Goal: Task Accomplishment & Management: Use online tool/utility

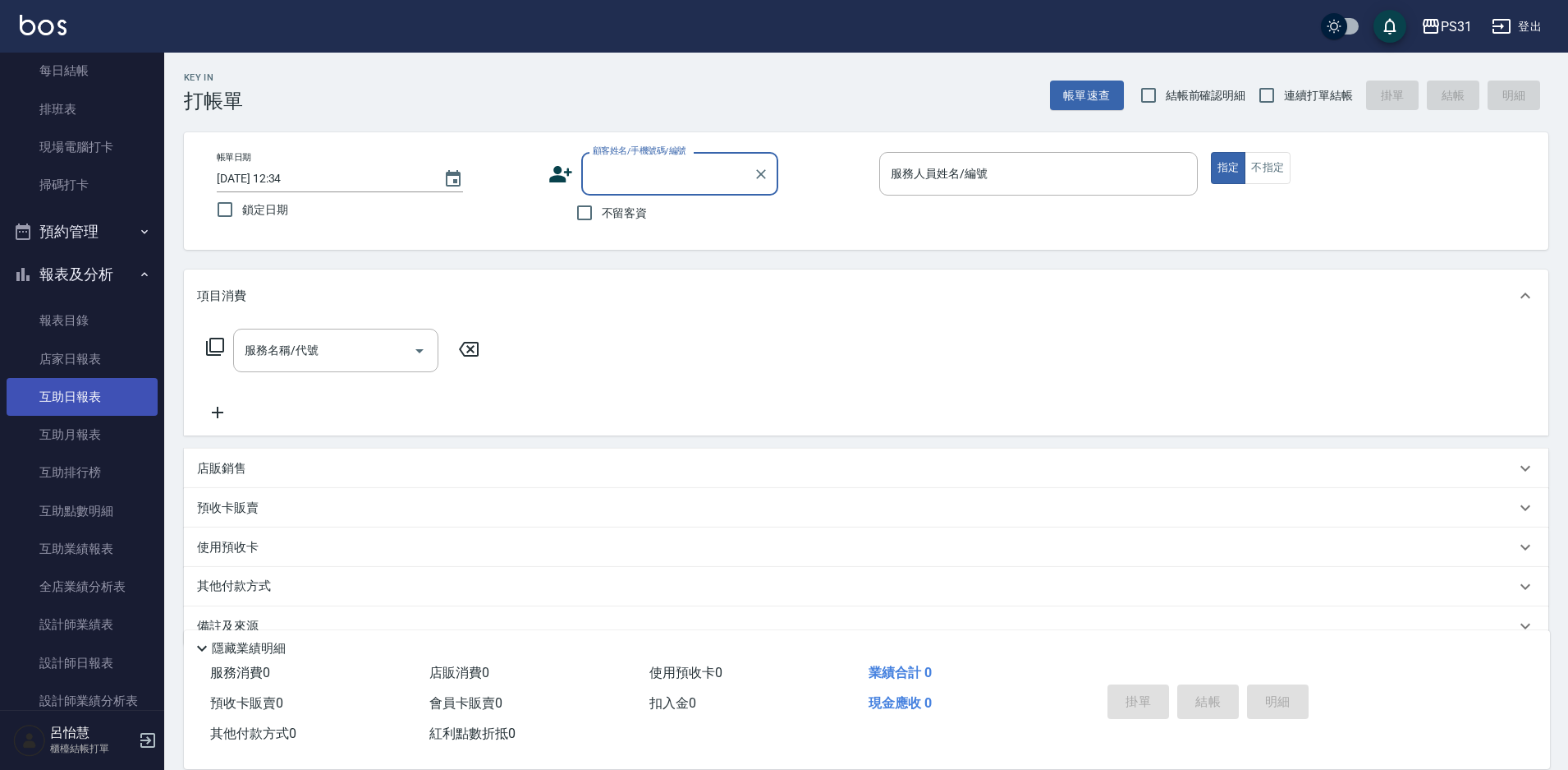
scroll to position [247, 0]
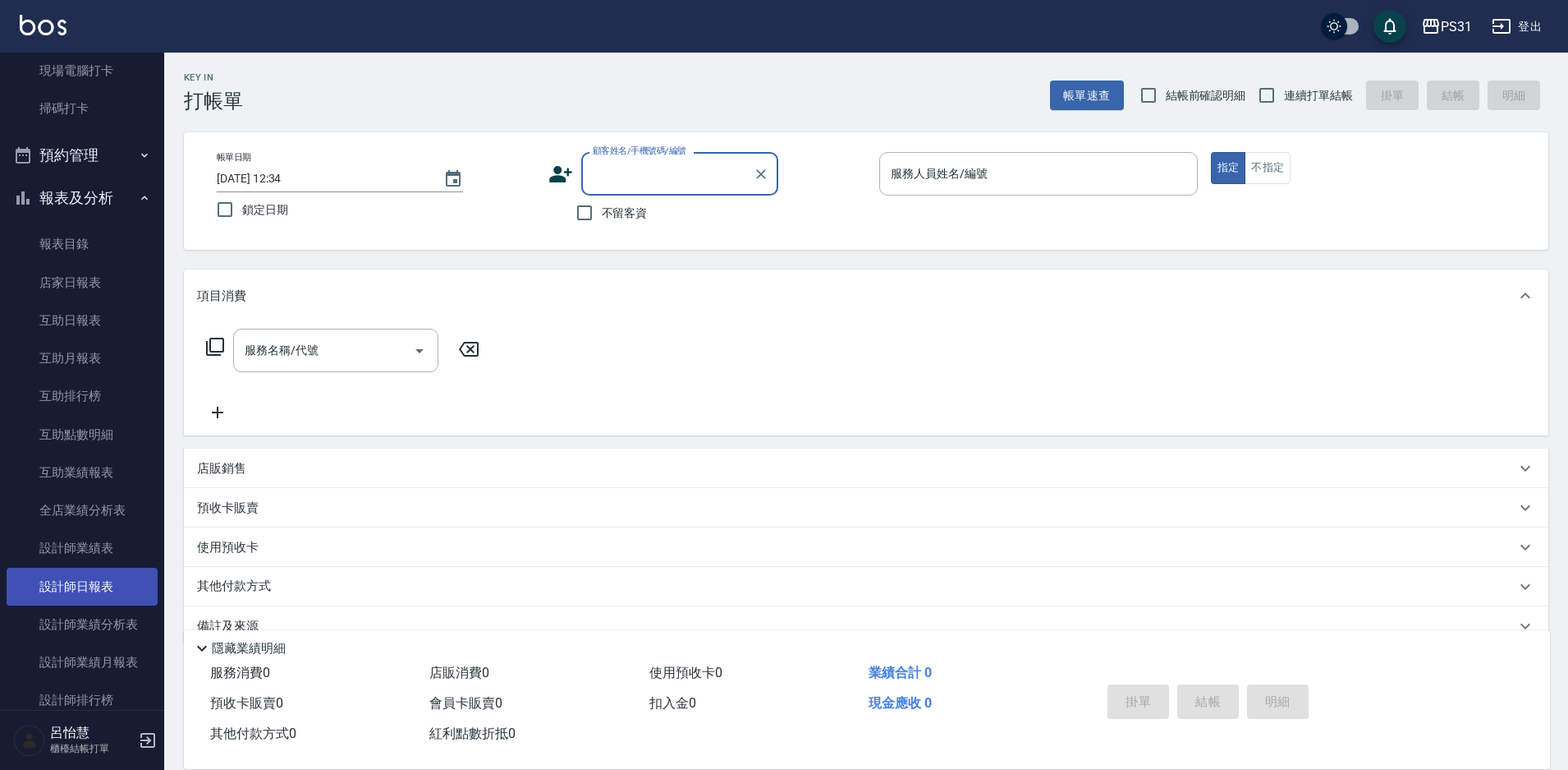
click at [64, 588] on link "設計師日報表" at bounding box center [82, 586] width 151 height 37
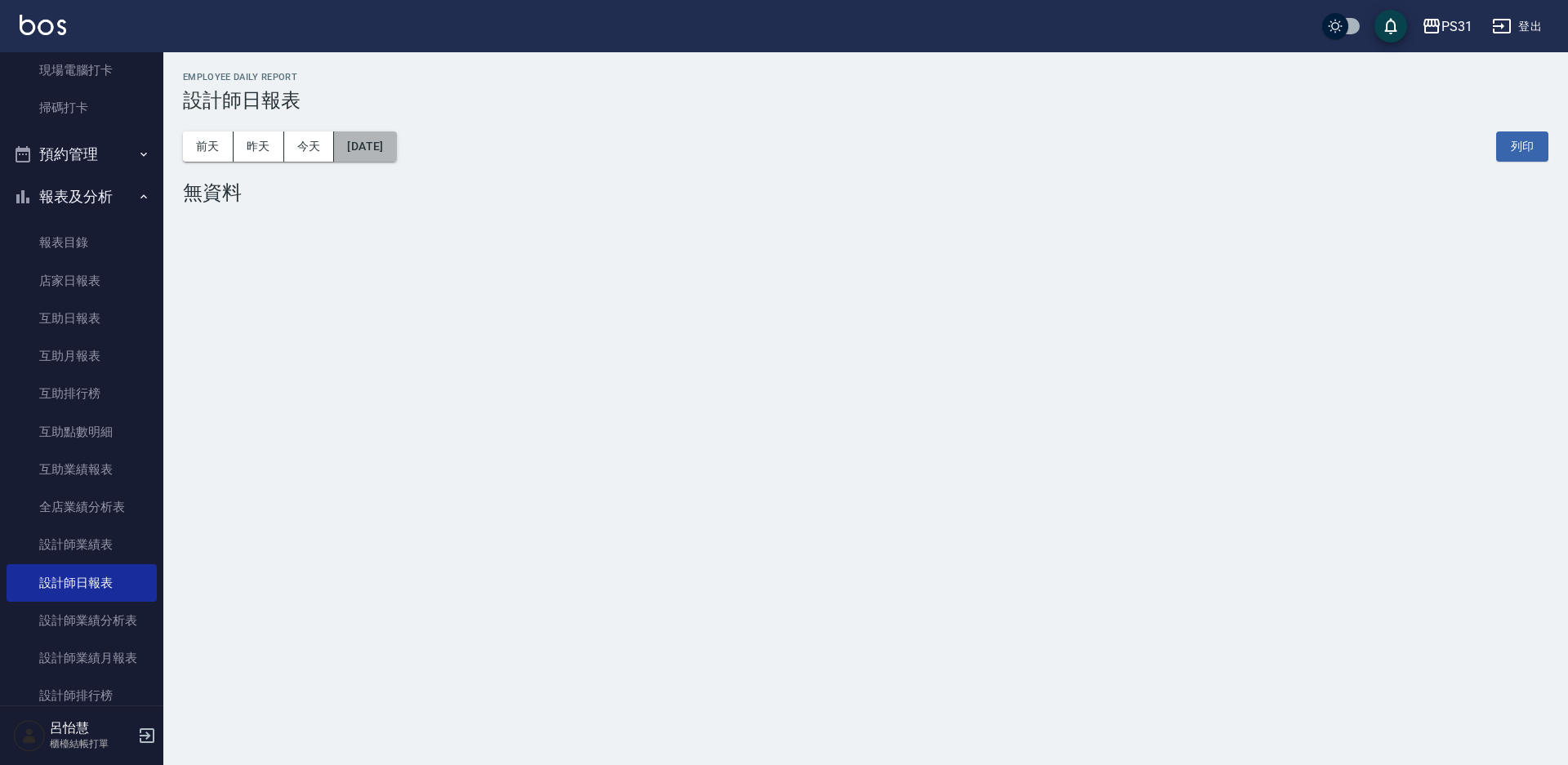
click at [377, 149] on button "[DATE]" at bounding box center [365, 146] width 62 height 30
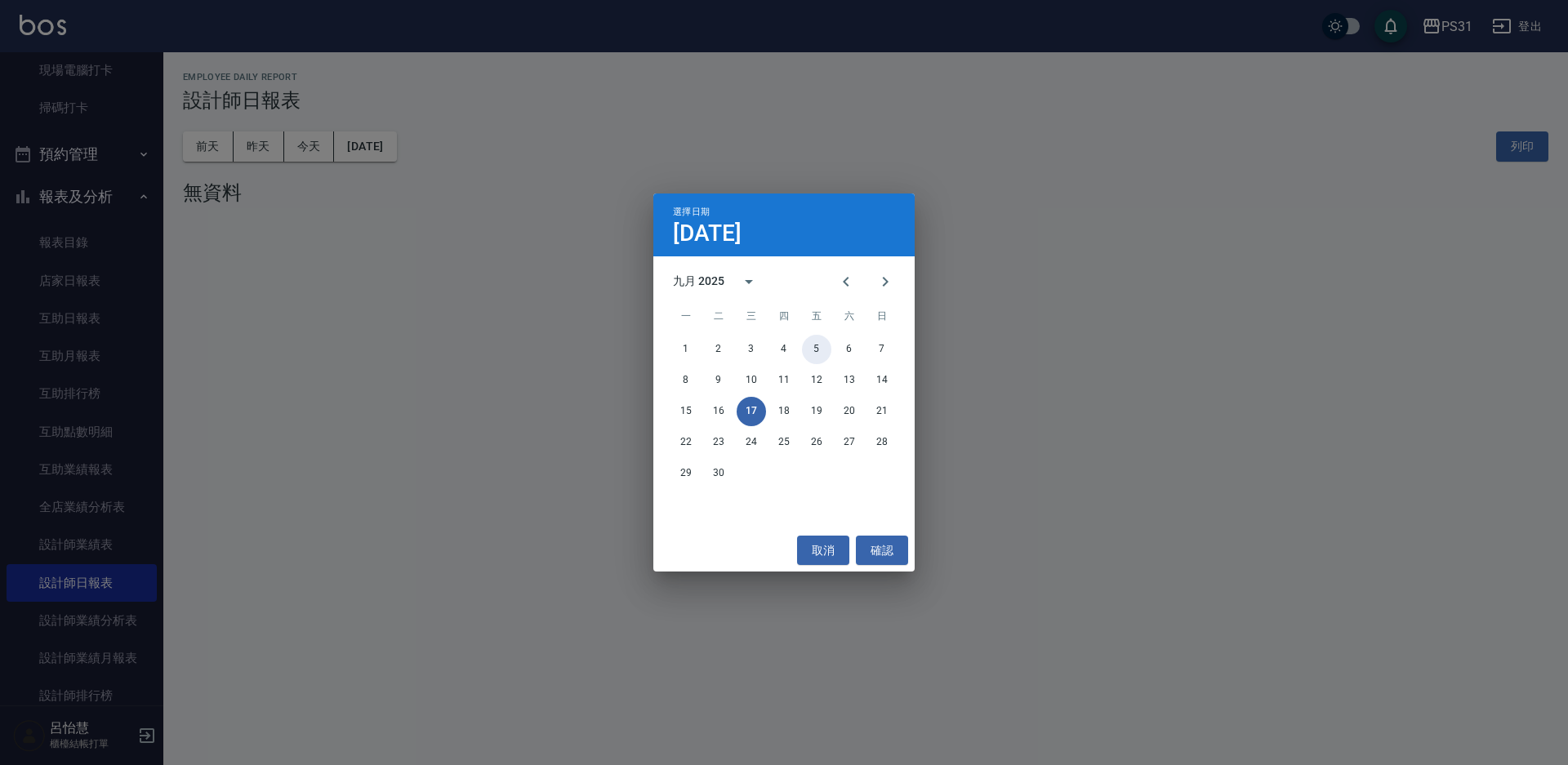
click at [815, 346] on button "5" at bounding box center [816, 349] width 29 height 29
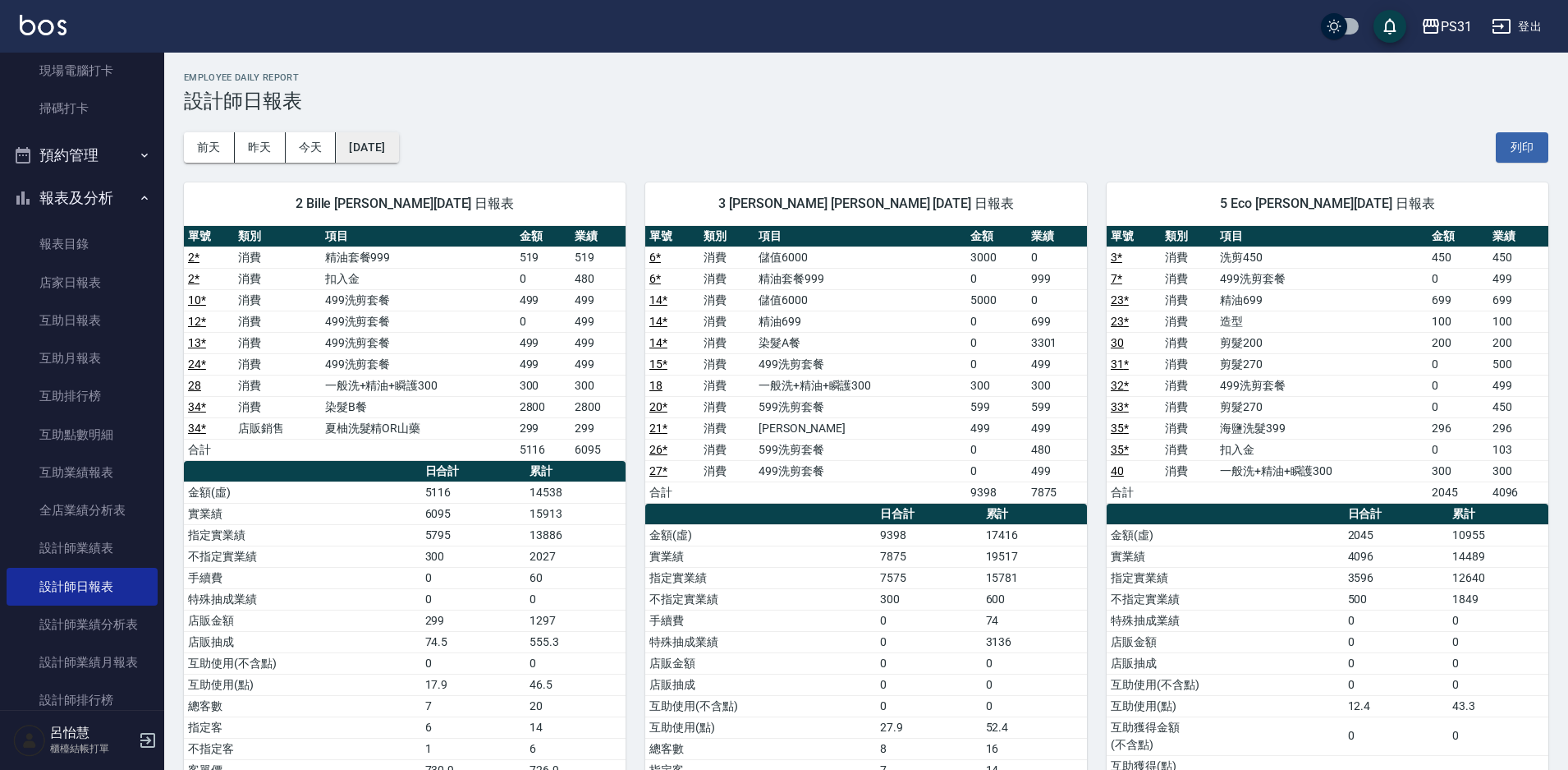
click at [399, 148] on button "2025/09/05" at bounding box center [367, 147] width 63 height 30
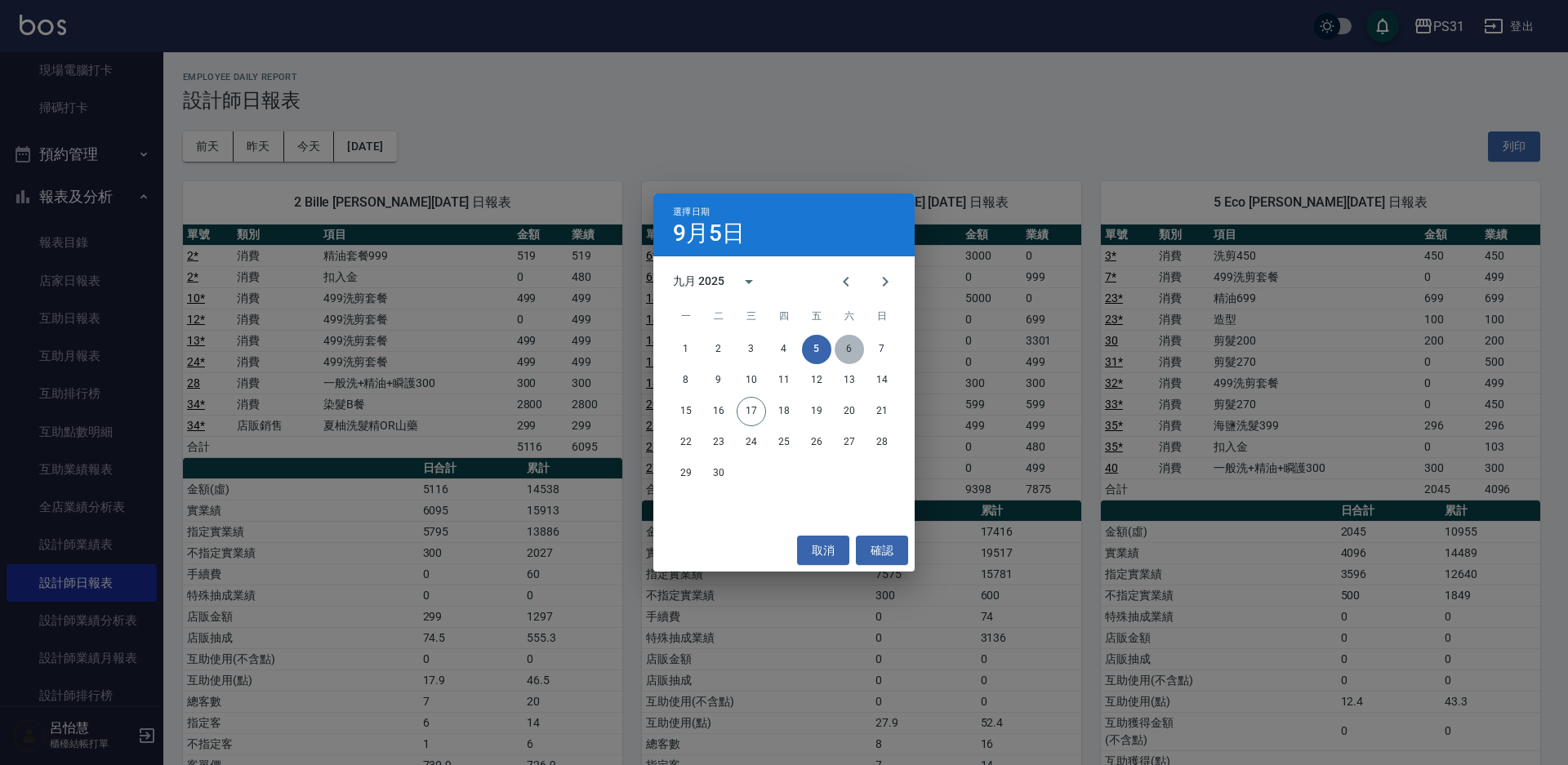
click at [846, 349] on button "6" at bounding box center [849, 349] width 29 height 29
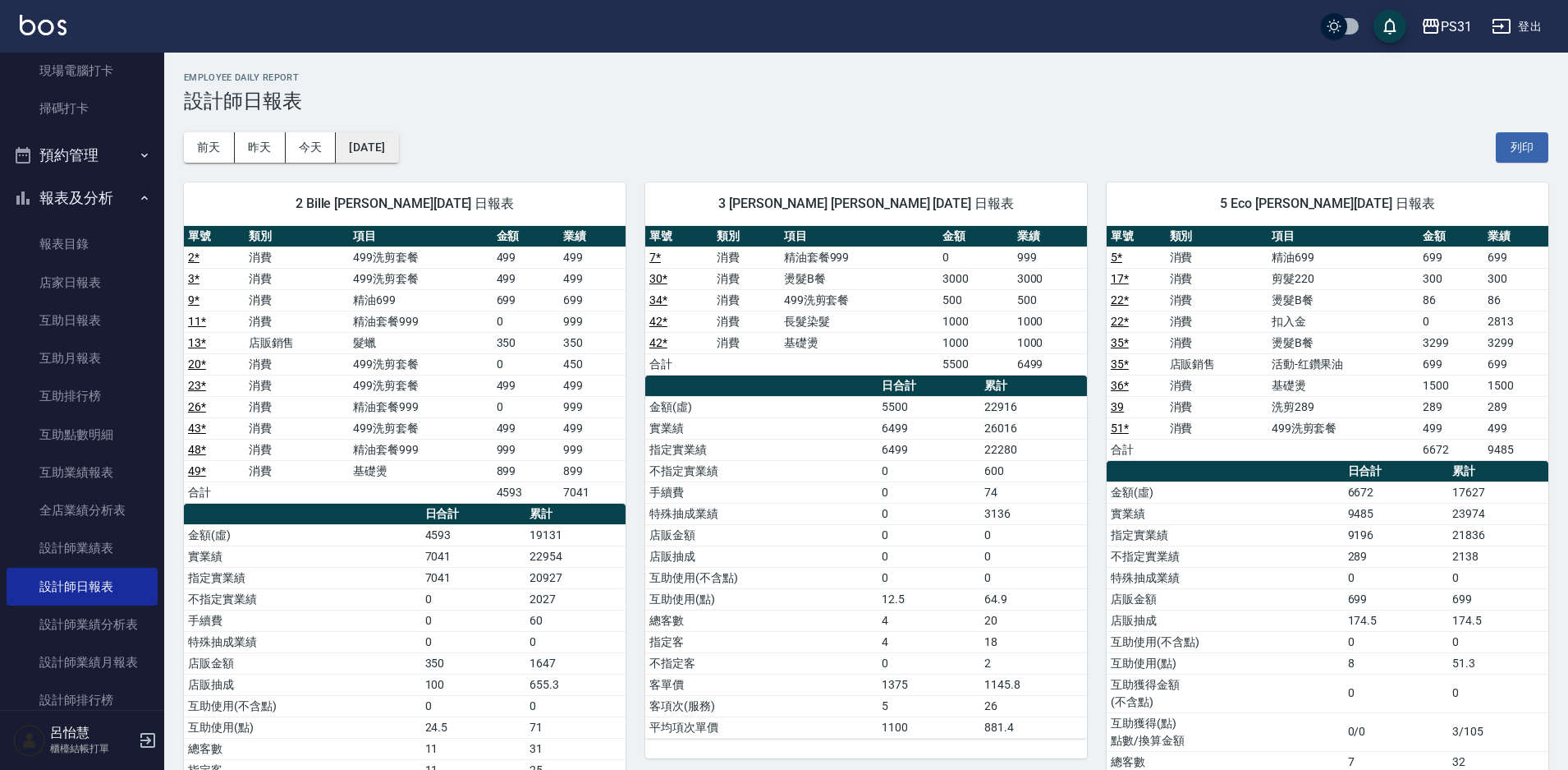
click at [379, 143] on button "[DATE]" at bounding box center [367, 147] width 63 height 30
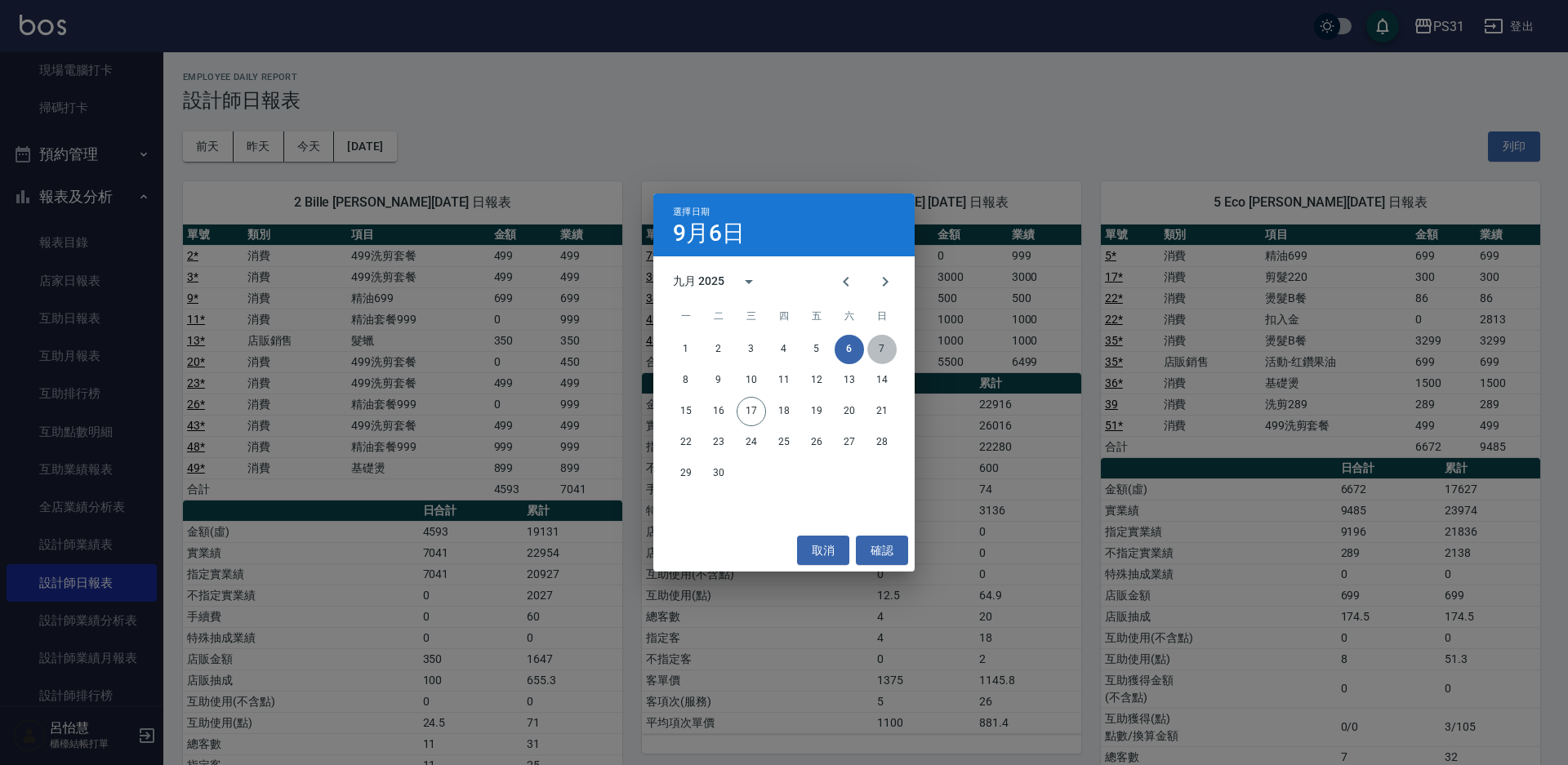
click at [879, 346] on button "7" at bounding box center [882, 349] width 29 height 29
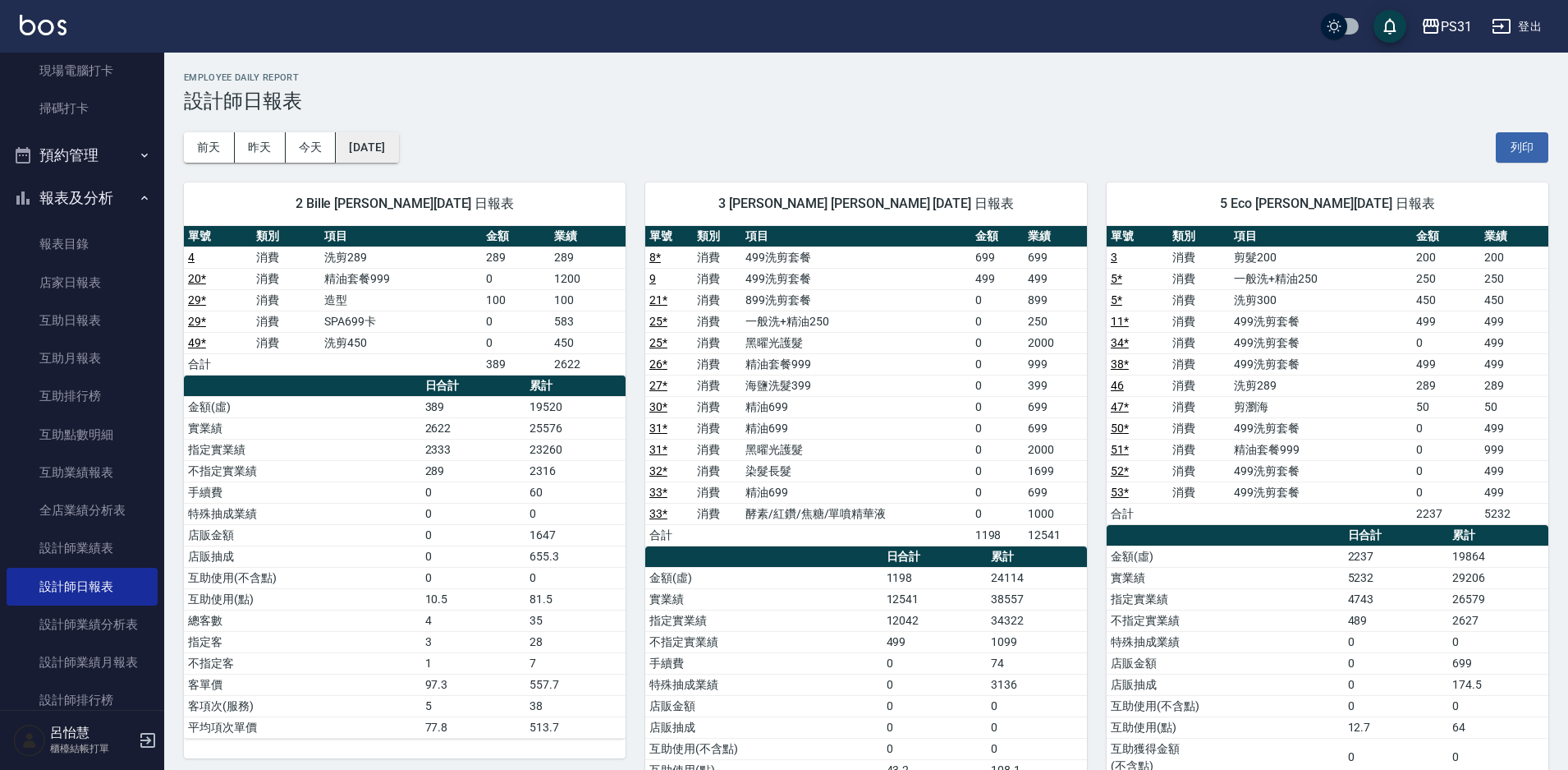
click at [389, 147] on button "[DATE]" at bounding box center [367, 147] width 63 height 30
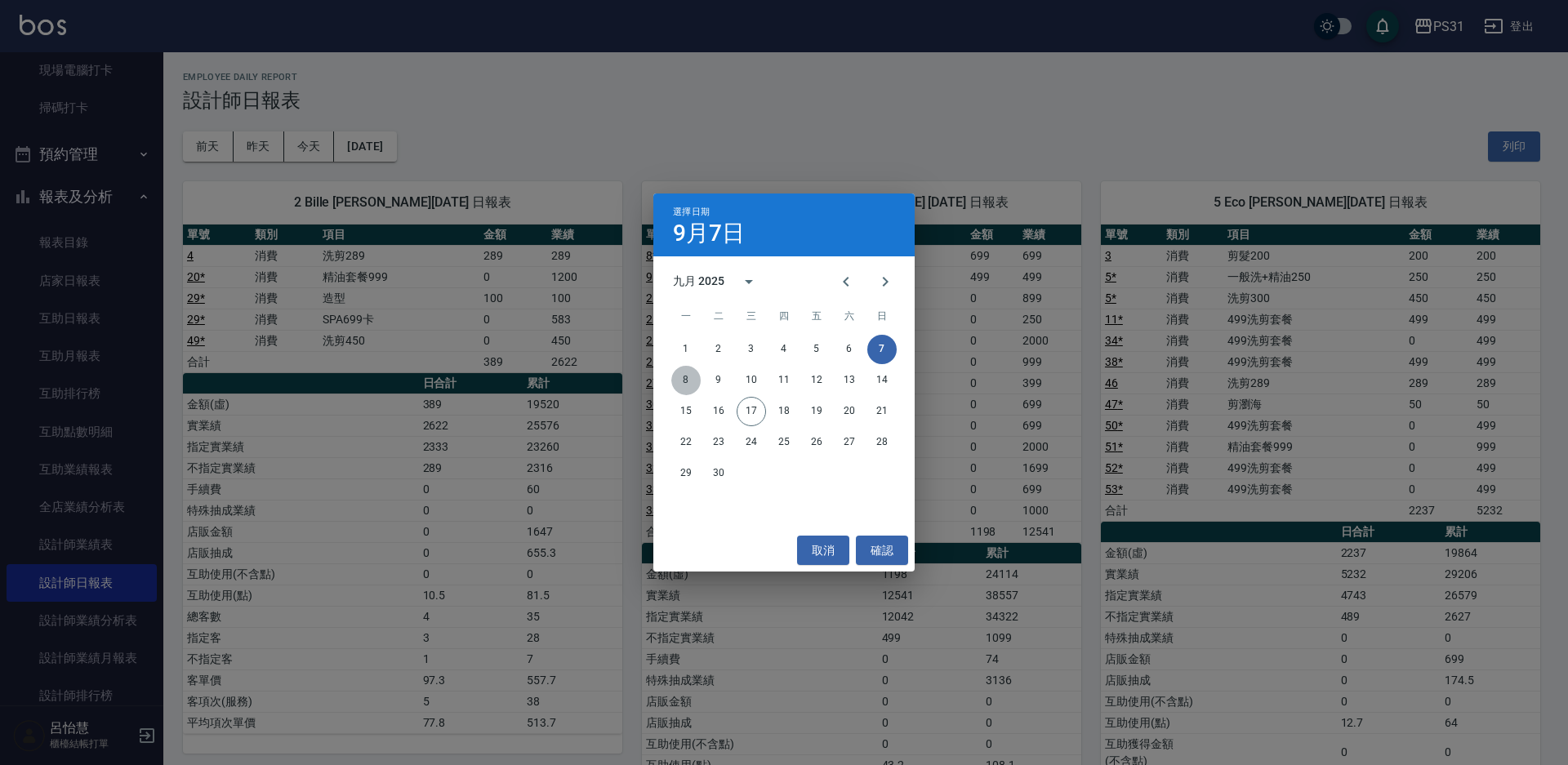
click at [681, 382] on button "8" at bounding box center [685, 381] width 29 height 29
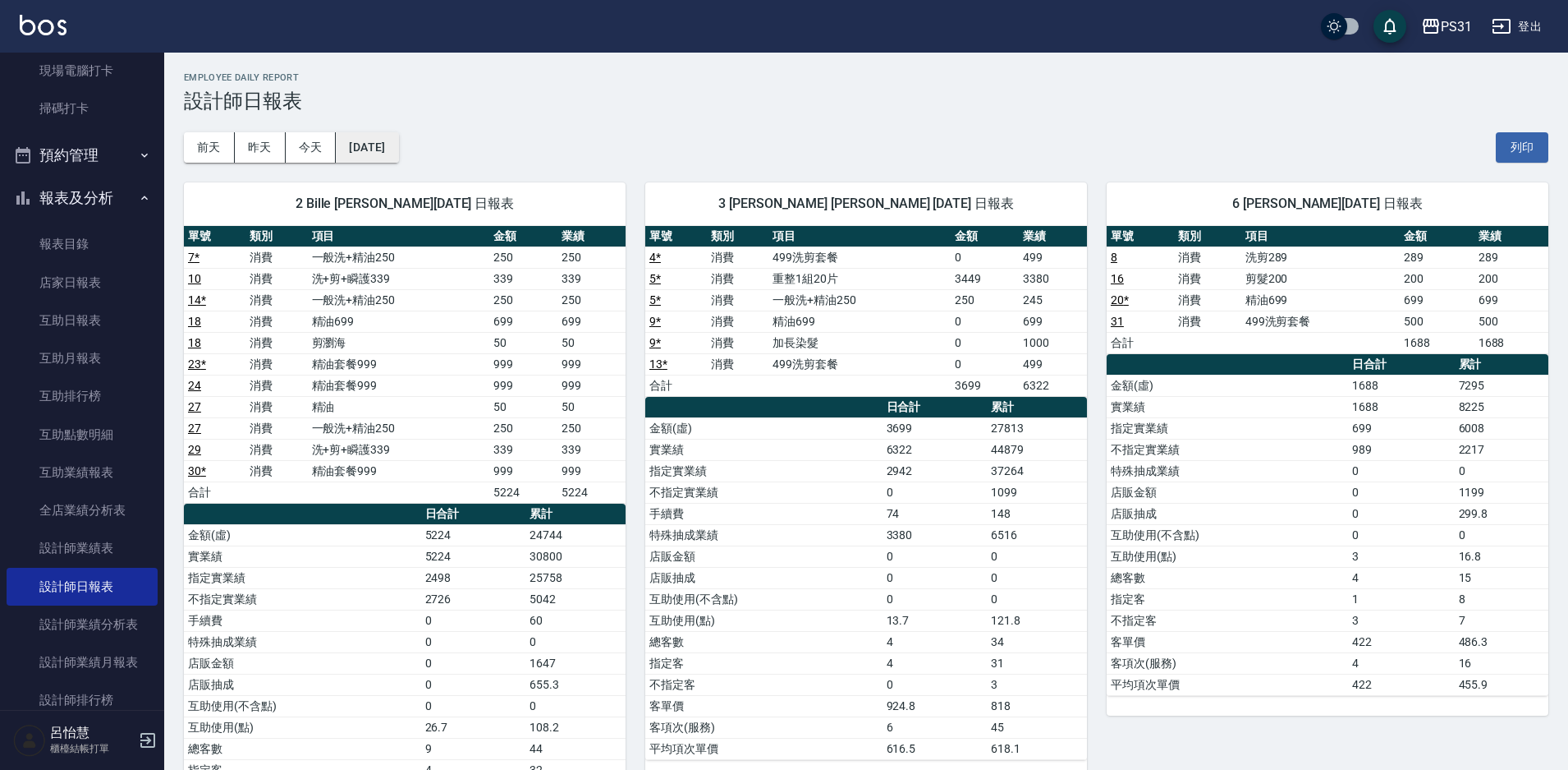
click at [397, 143] on button "2025/09/08" at bounding box center [367, 147] width 63 height 30
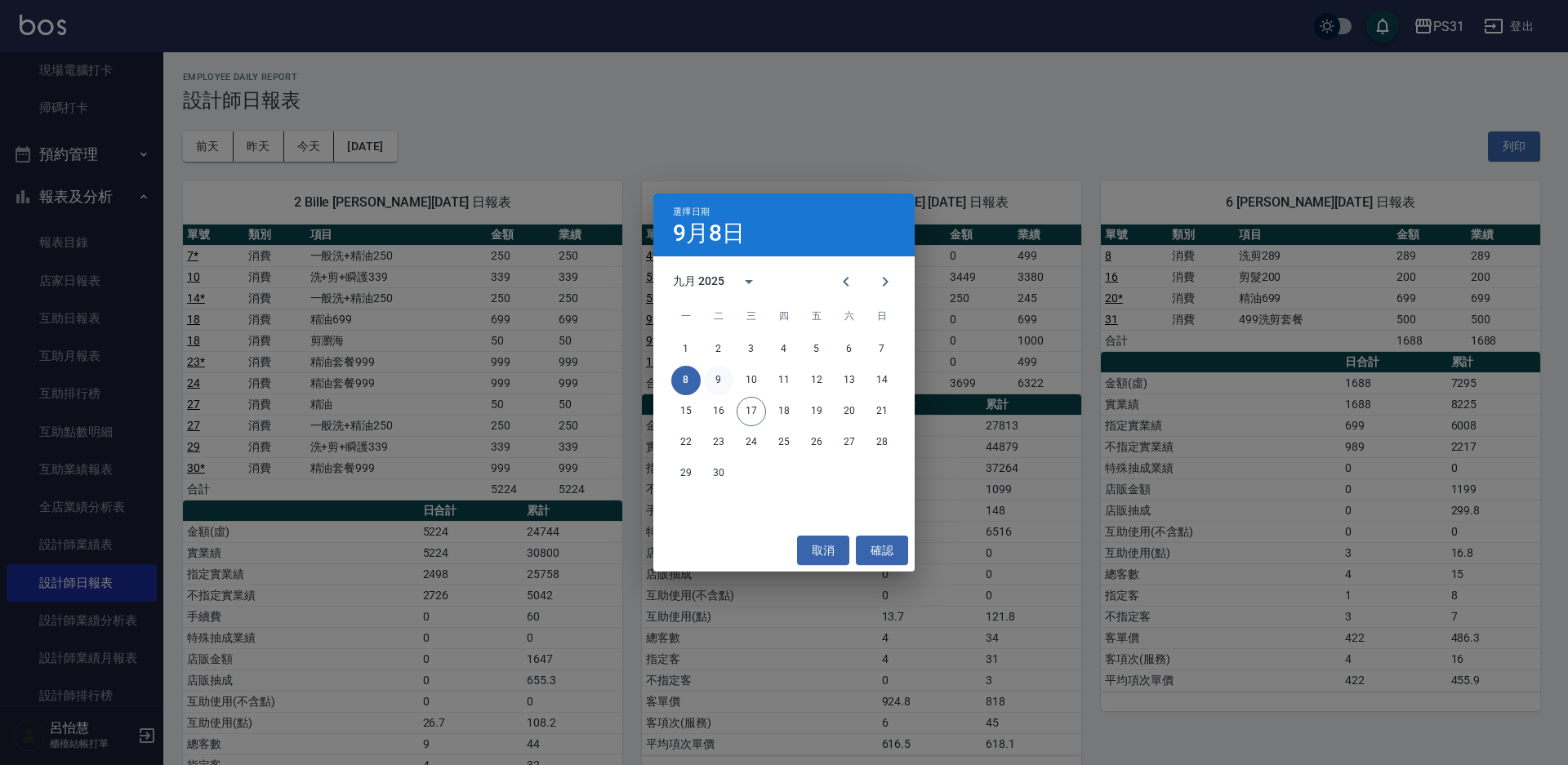
click at [720, 379] on button "9" at bounding box center [719, 381] width 29 height 29
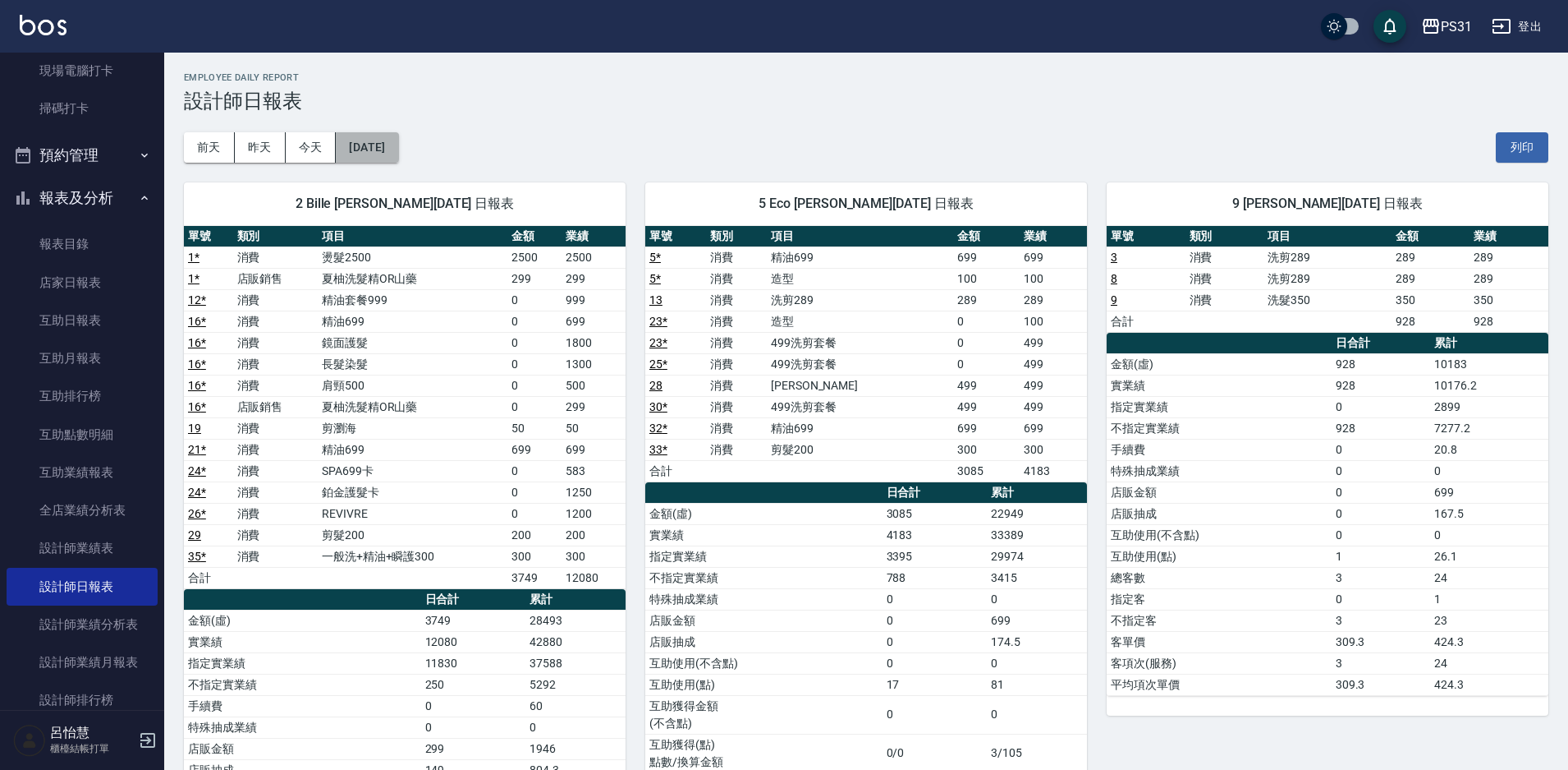
click at [357, 155] on button "[DATE]" at bounding box center [367, 147] width 63 height 30
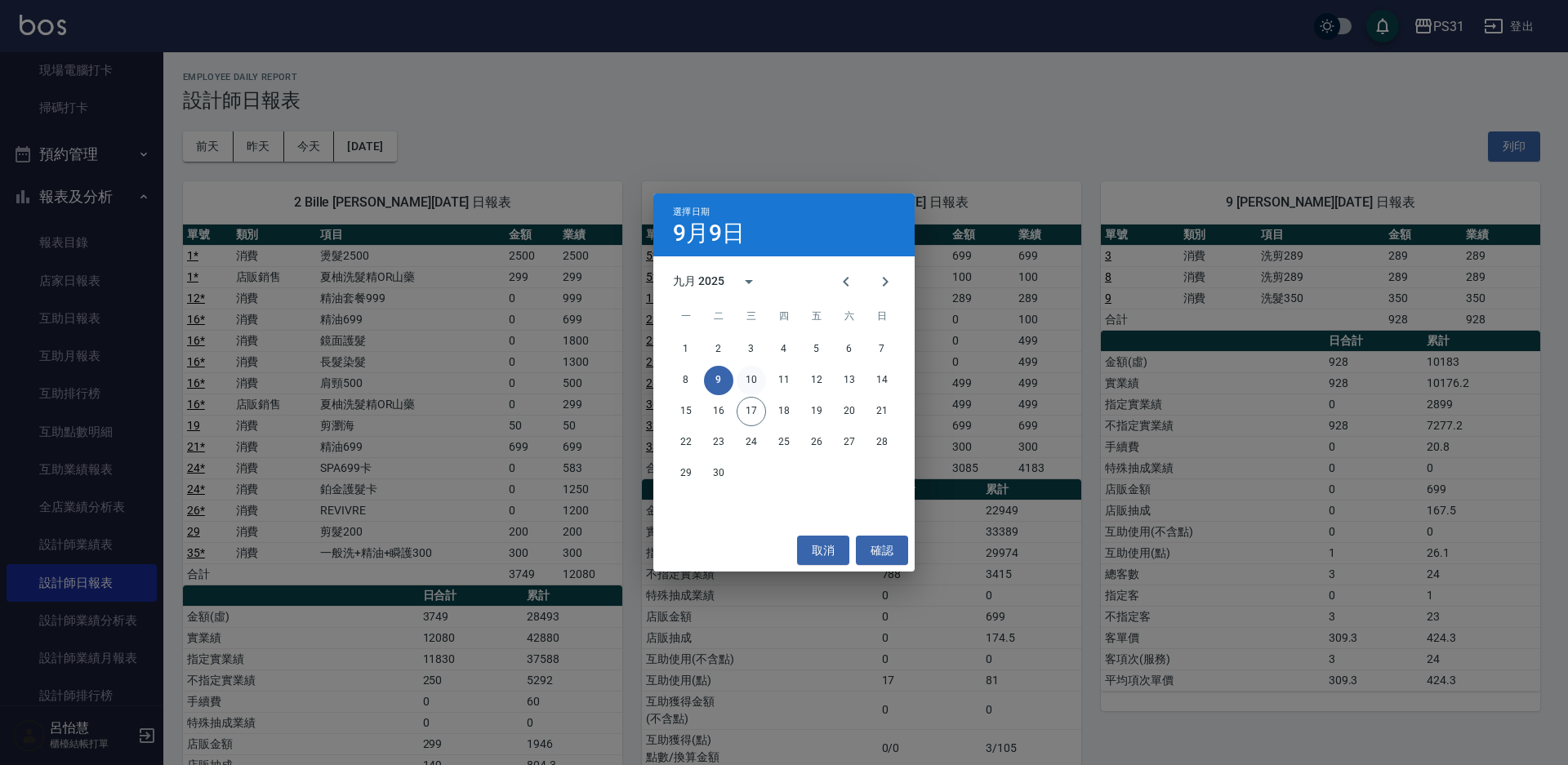
click at [747, 379] on button "10" at bounding box center [751, 381] width 29 height 29
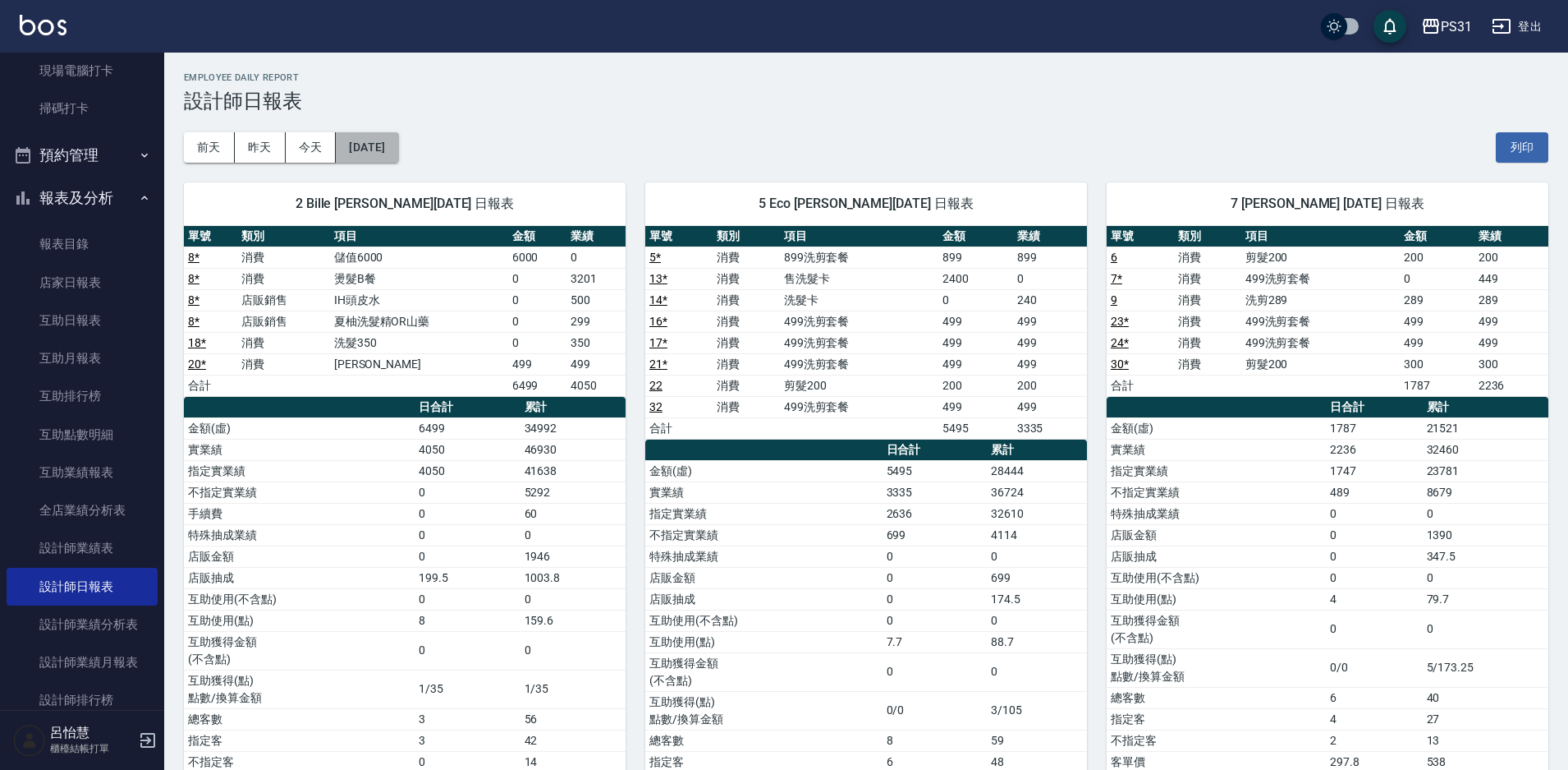
click at [387, 147] on button "[DATE]" at bounding box center [367, 147] width 63 height 30
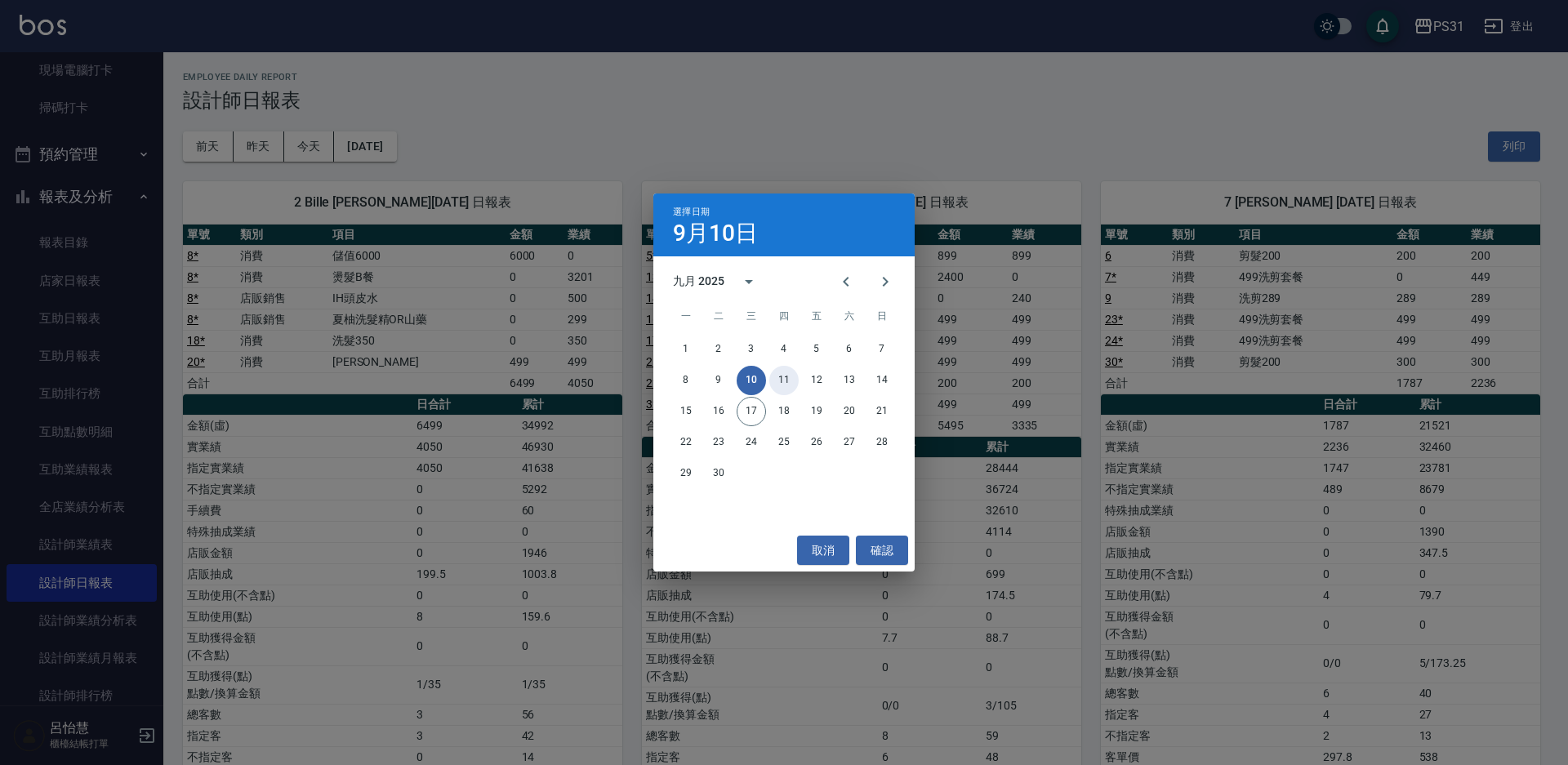
click at [777, 382] on button "11" at bounding box center [784, 381] width 29 height 29
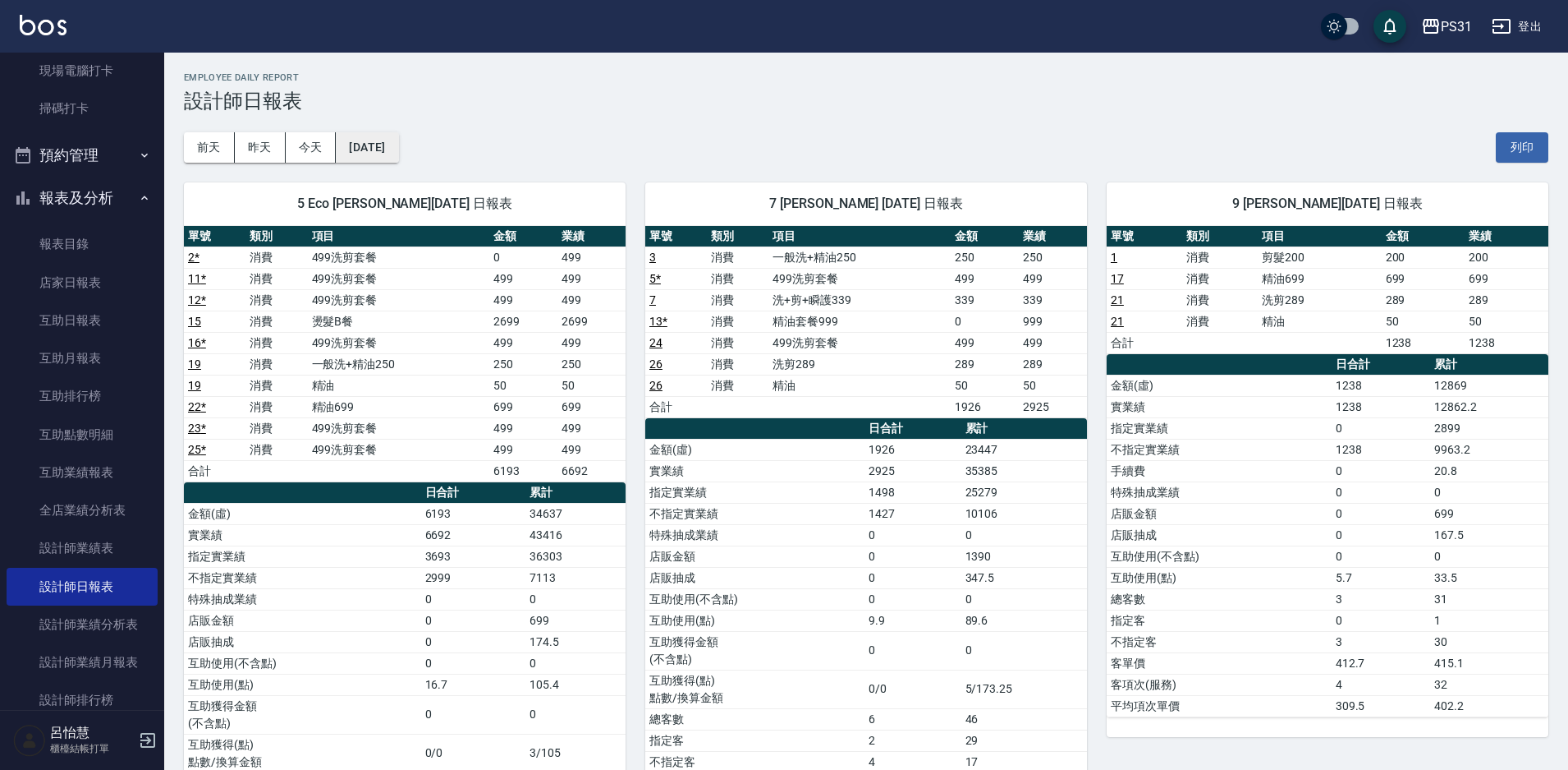
click at [380, 144] on button "[DATE]" at bounding box center [367, 147] width 63 height 30
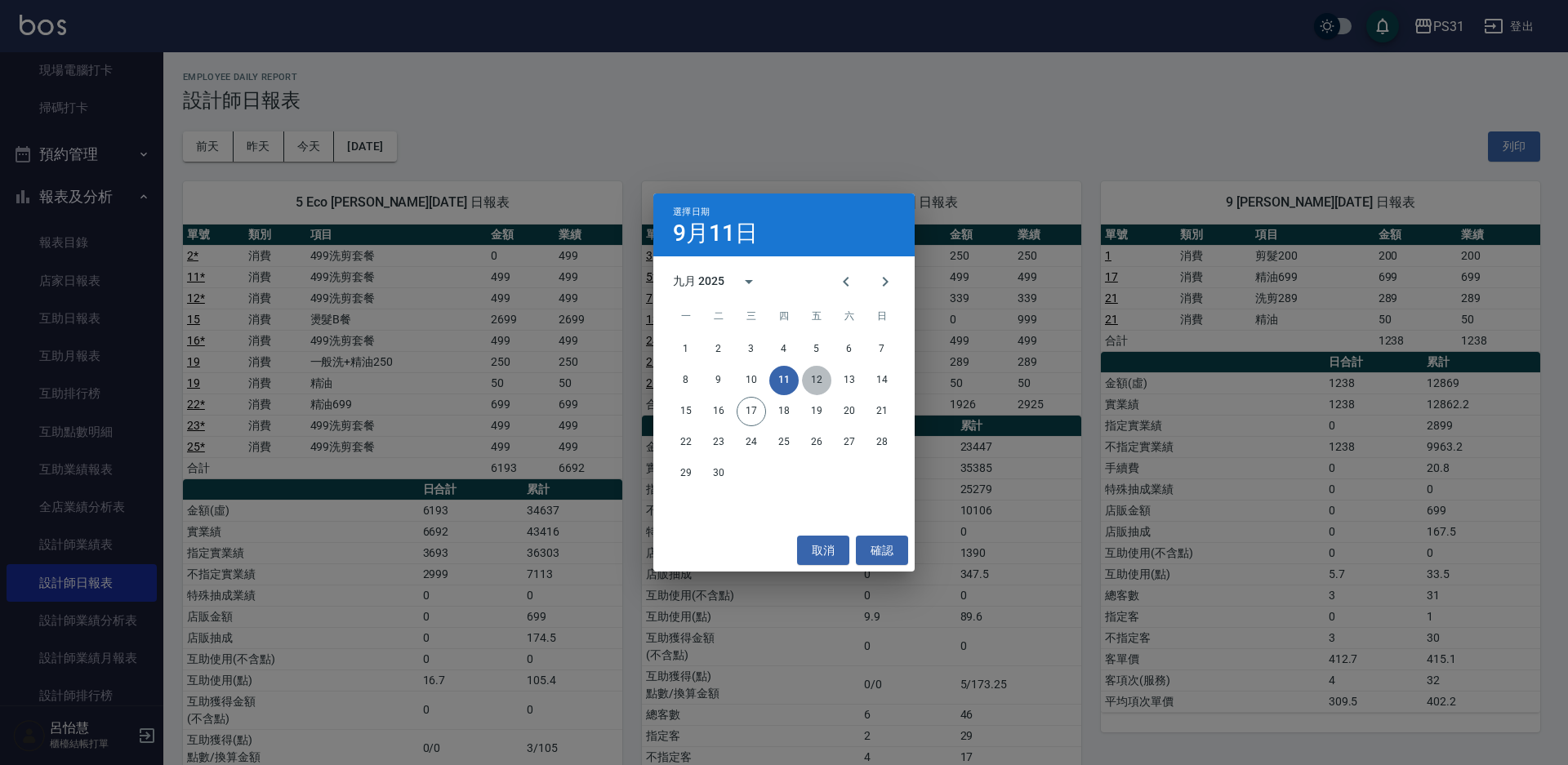
click at [819, 380] on button "12" at bounding box center [816, 381] width 29 height 29
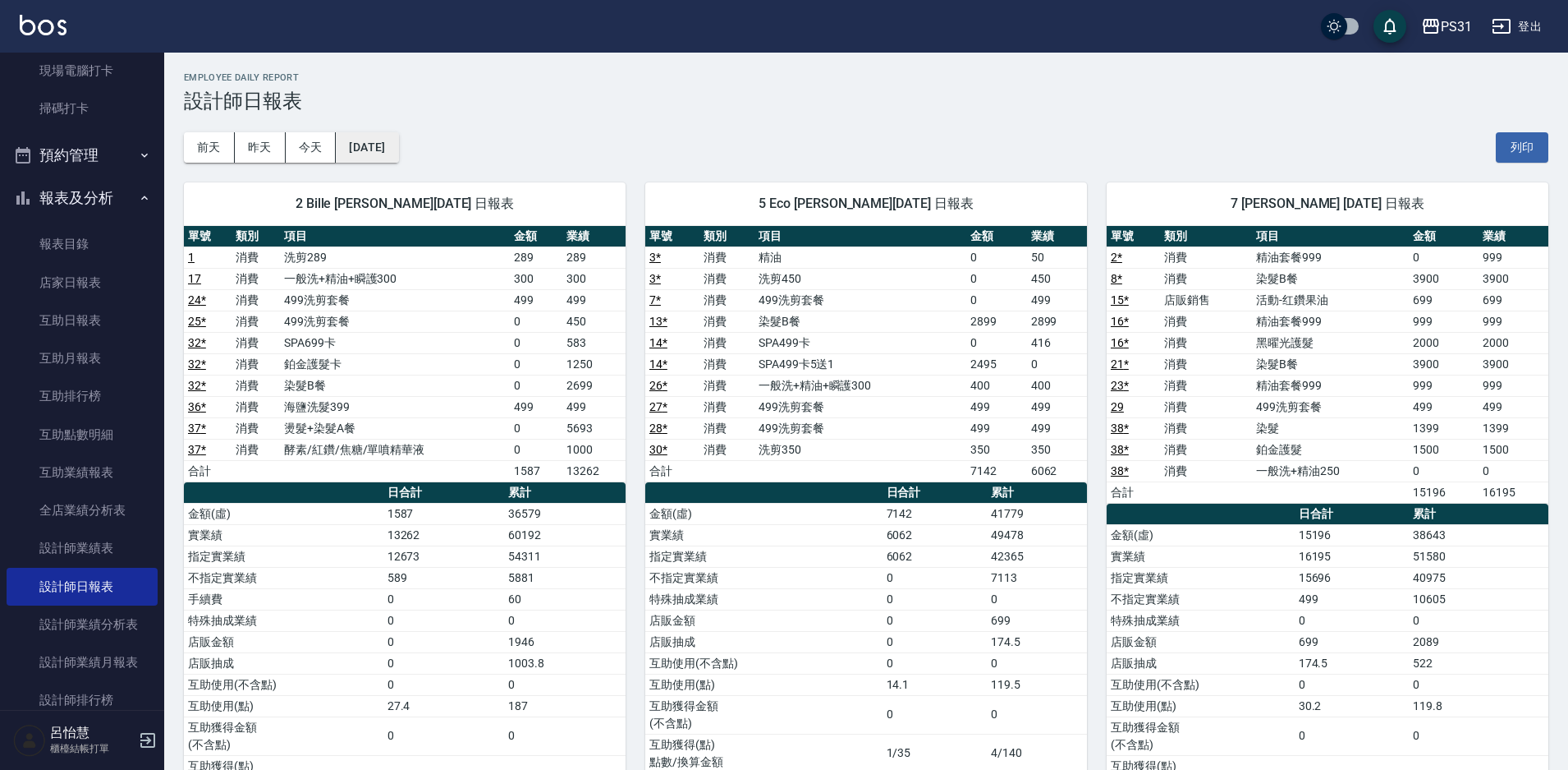
click at [378, 138] on button "[DATE]" at bounding box center [367, 147] width 63 height 30
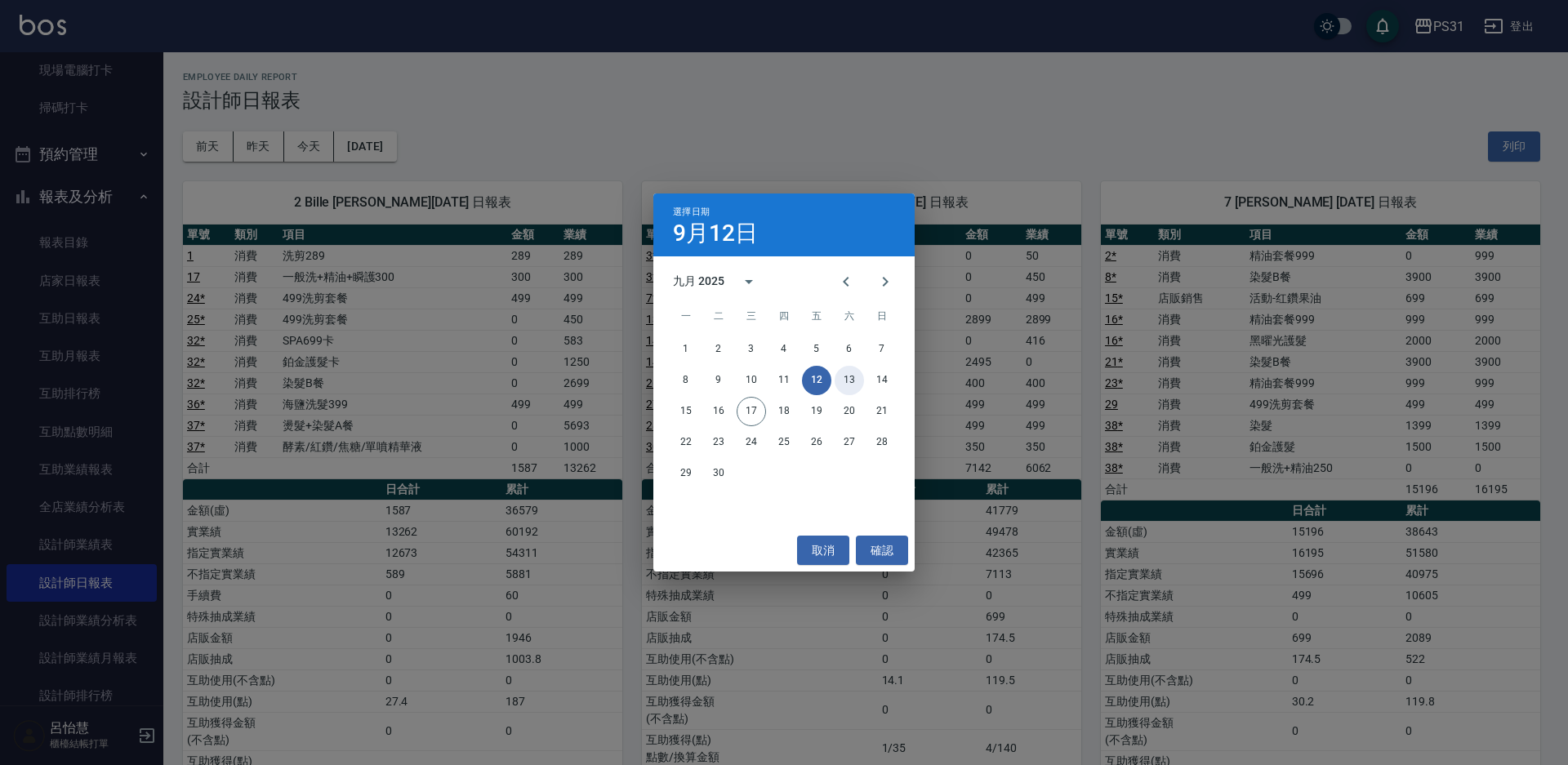
click at [849, 375] on button "13" at bounding box center [849, 381] width 29 height 29
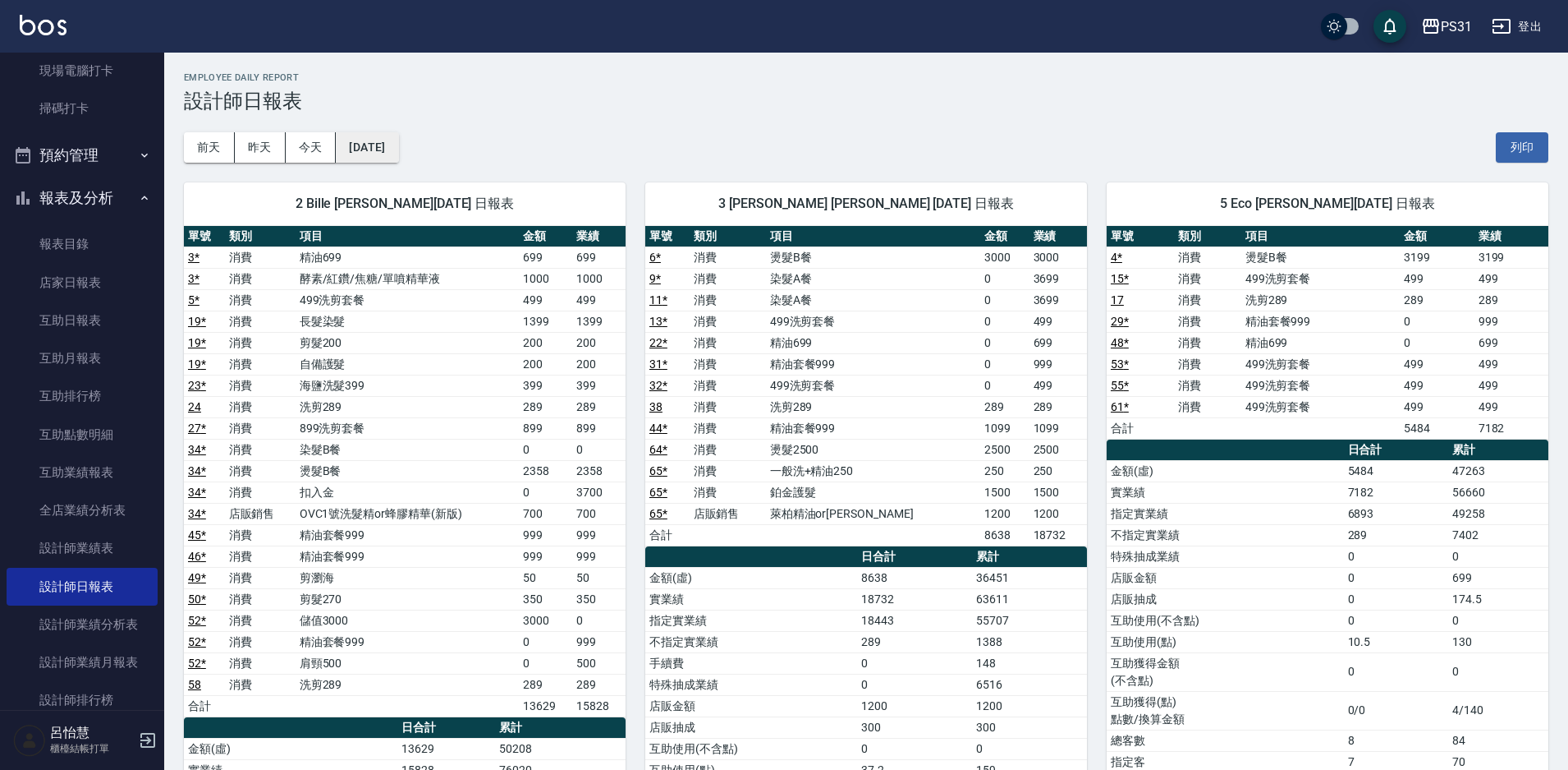
click at [384, 152] on button "[DATE]" at bounding box center [367, 147] width 63 height 30
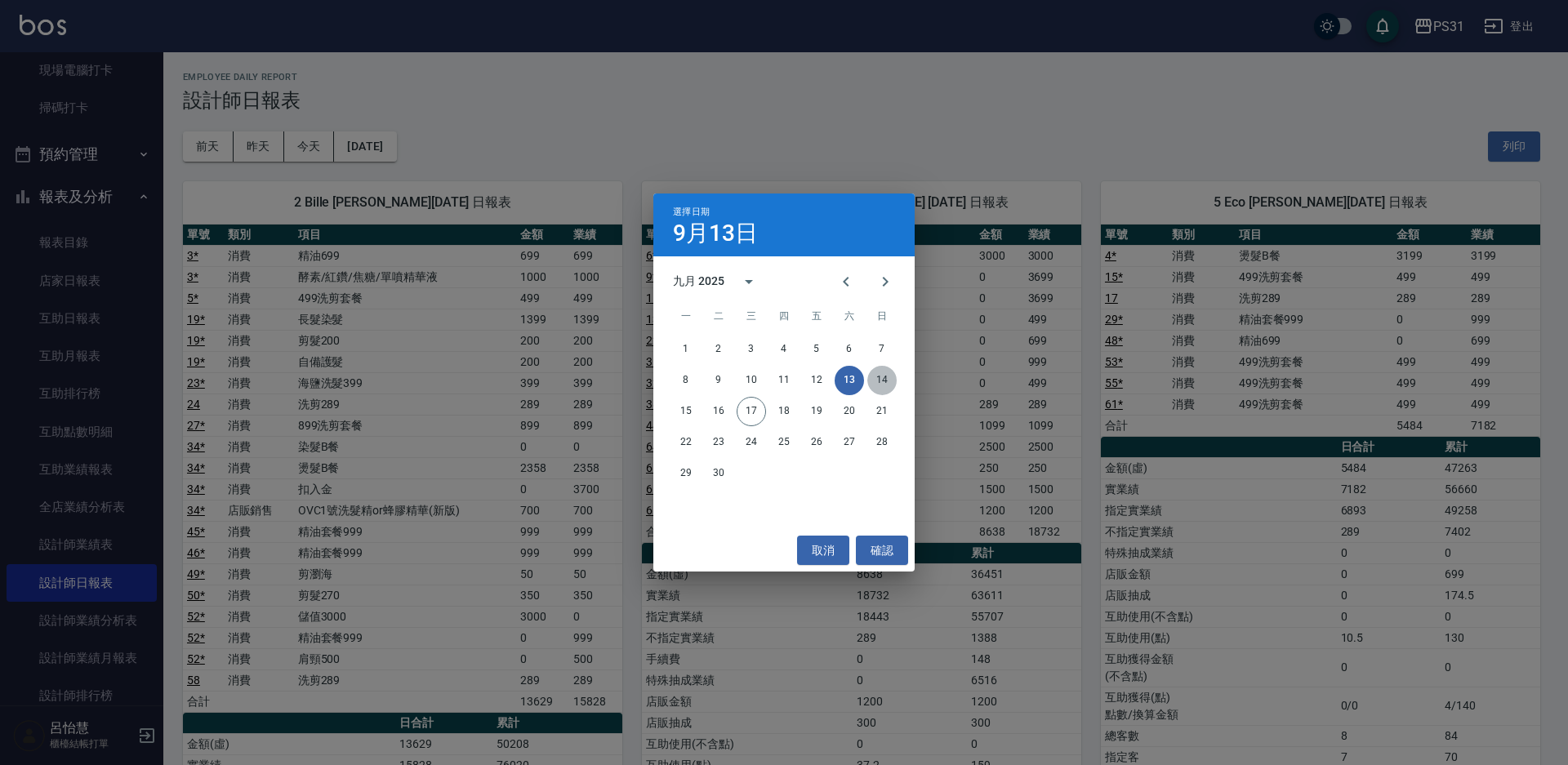
click at [884, 379] on button "14" at bounding box center [882, 381] width 29 height 29
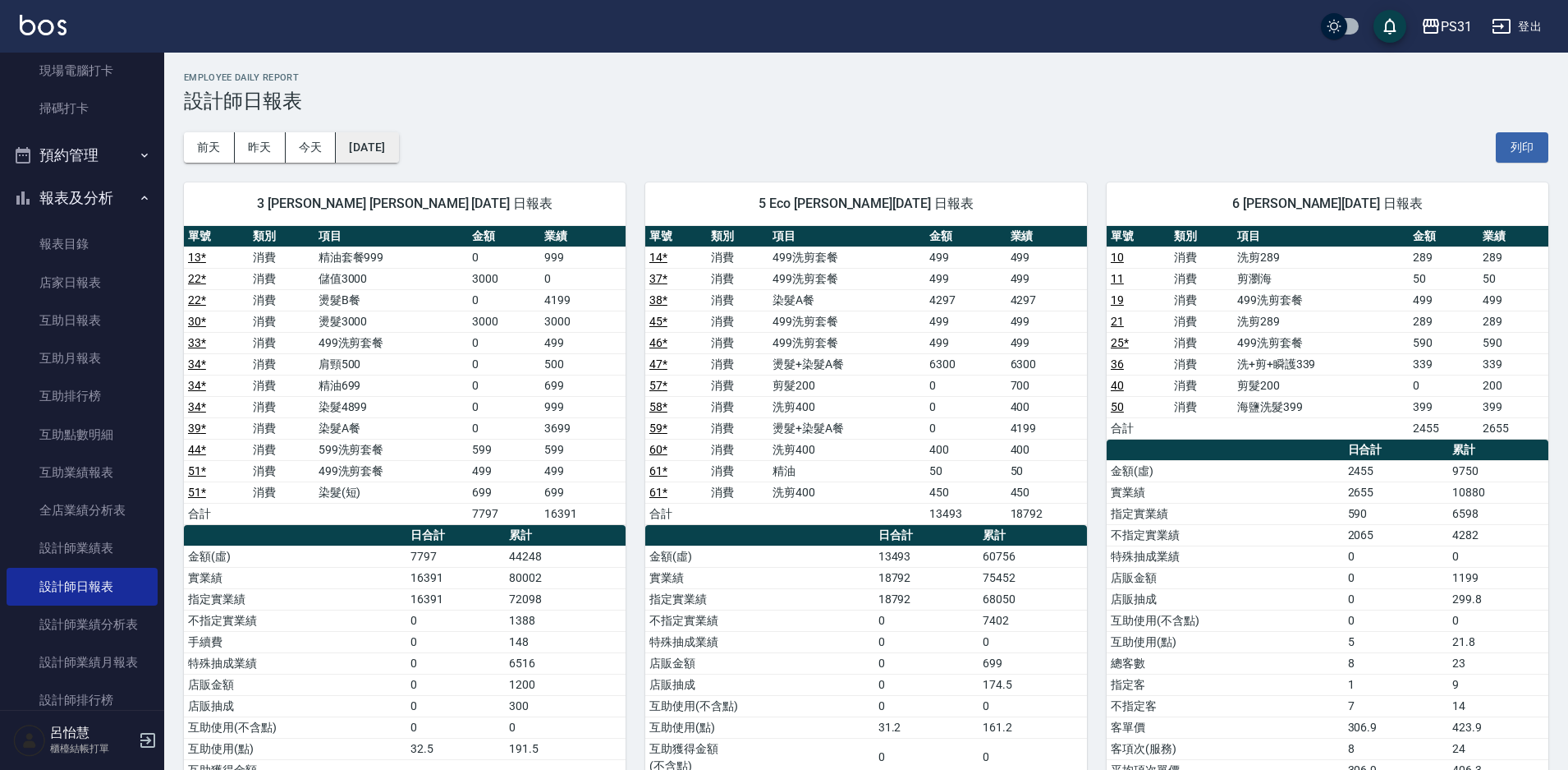
click at [399, 150] on button "[DATE]" at bounding box center [367, 147] width 63 height 30
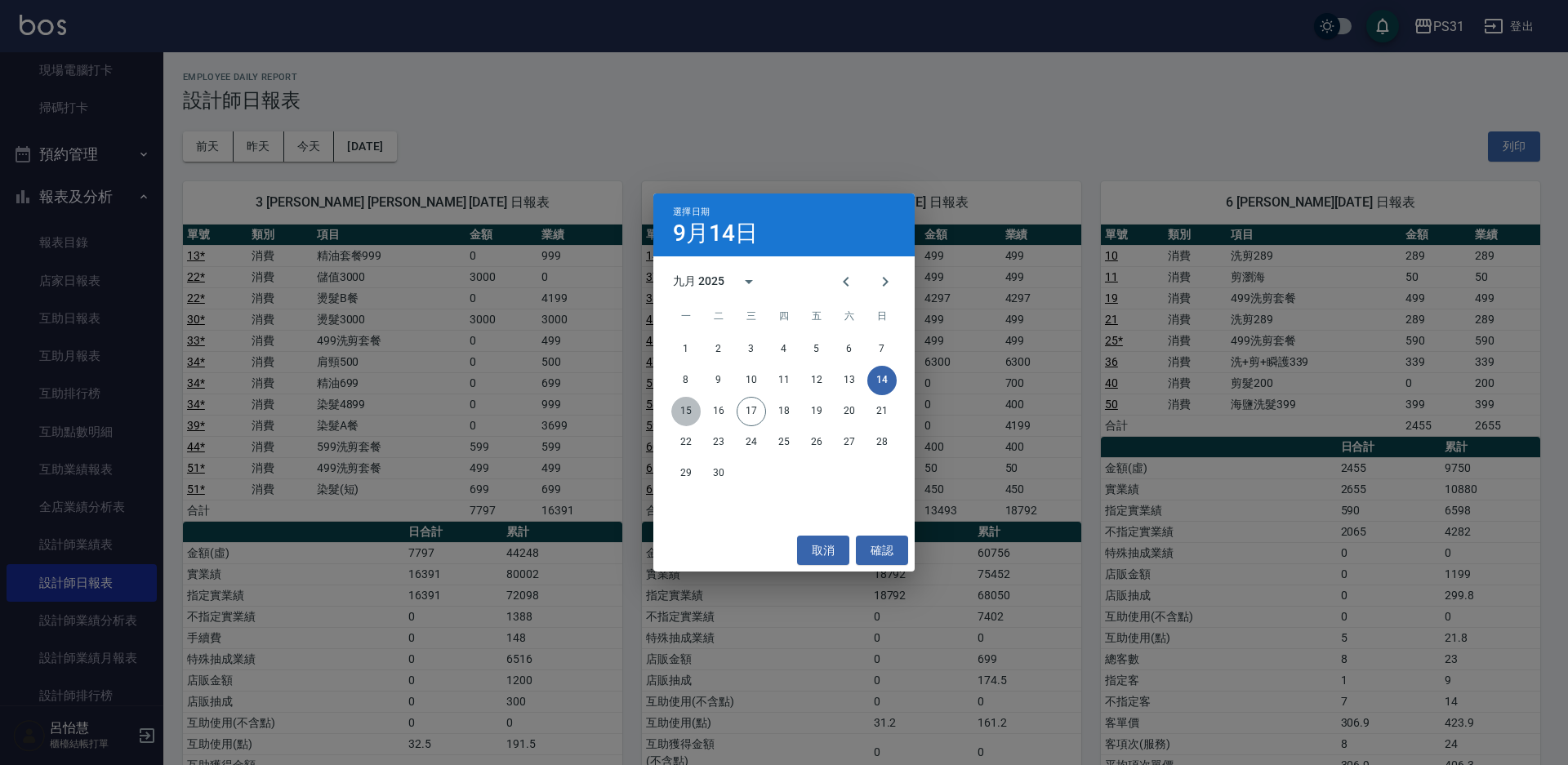
click at [684, 413] on button "15" at bounding box center [685, 411] width 29 height 29
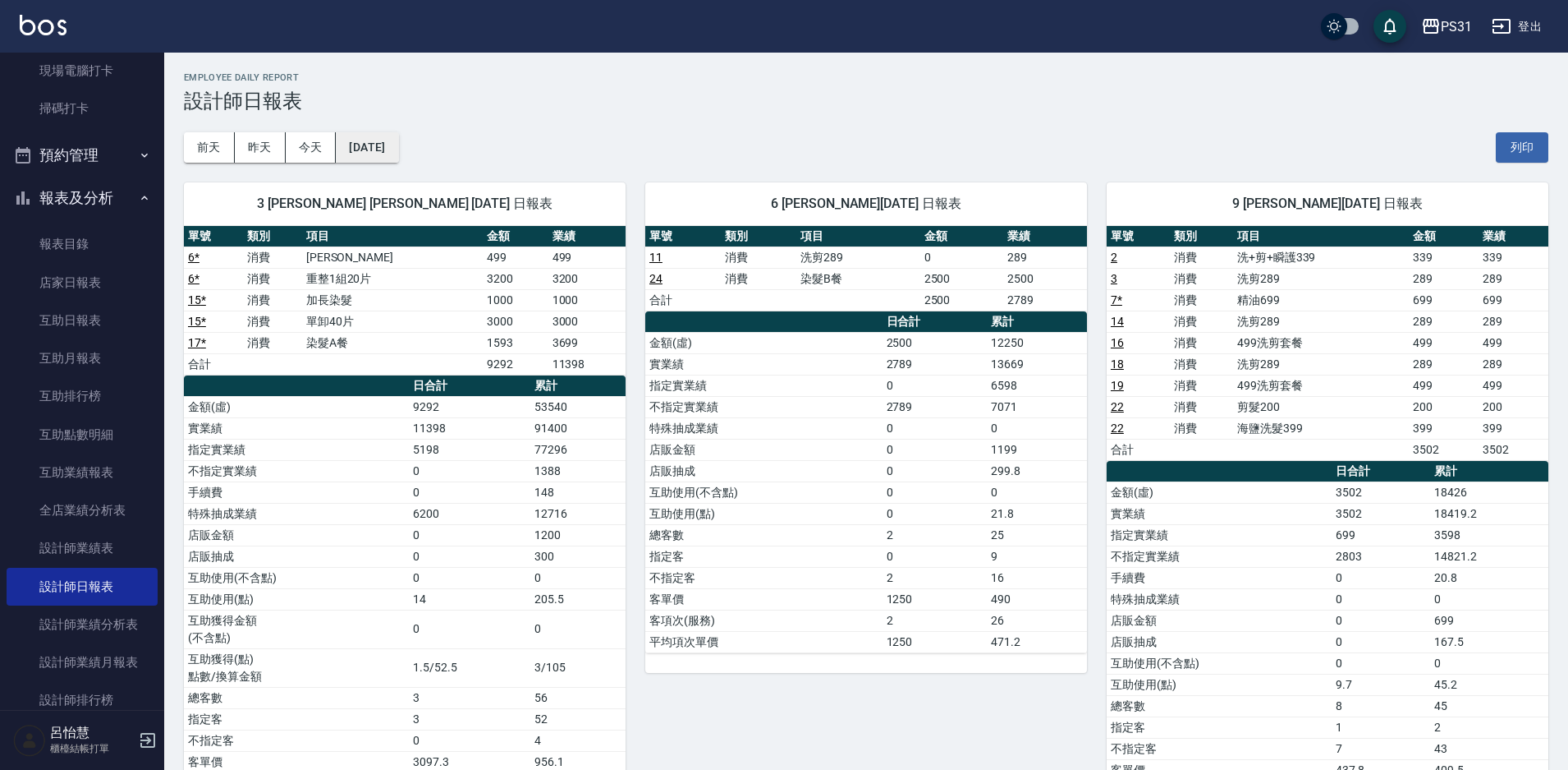
click at [399, 152] on button "[DATE]" at bounding box center [367, 147] width 63 height 30
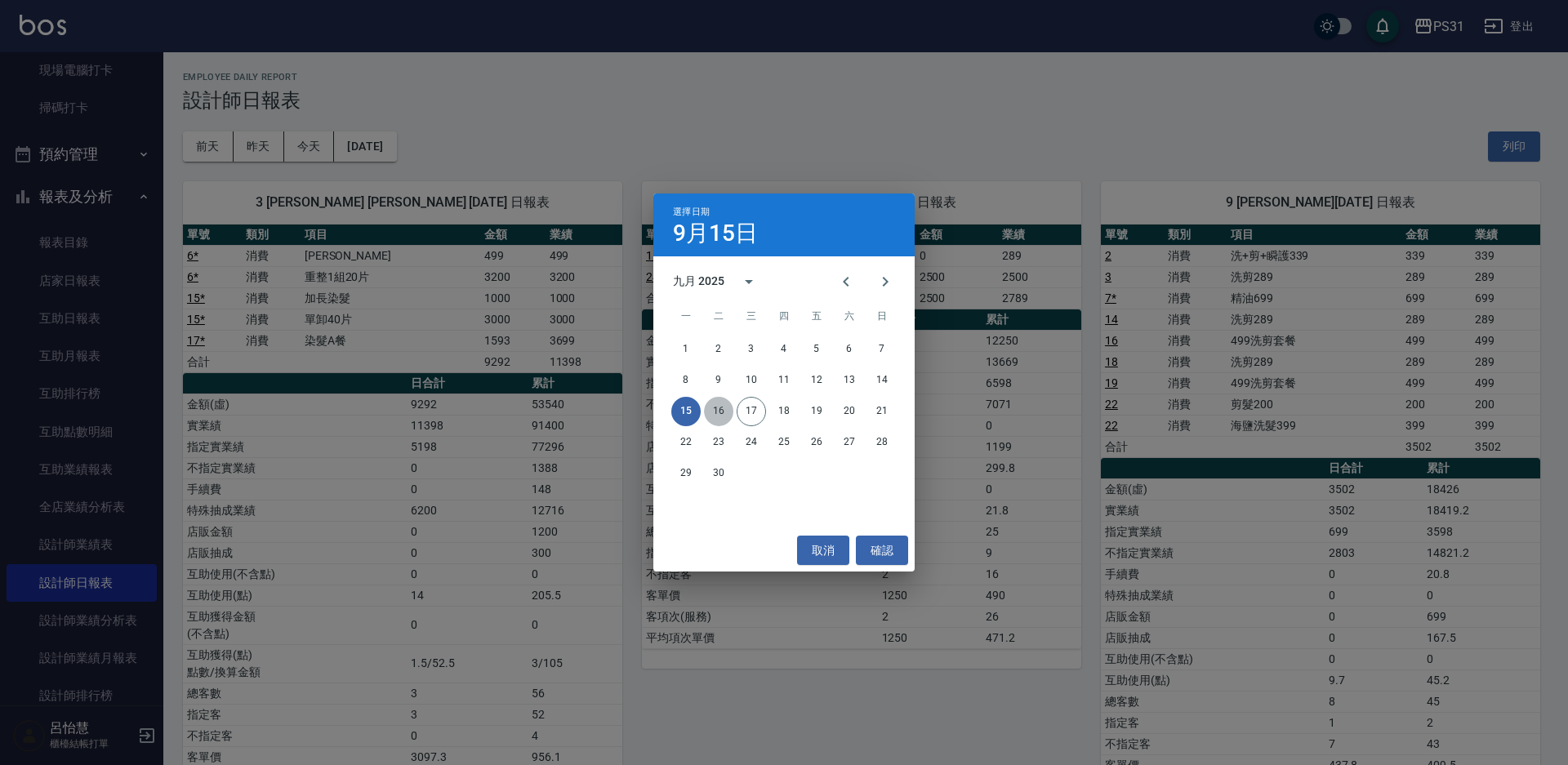
click at [713, 410] on button "16" at bounding box center [719, 411] width 29 height 29
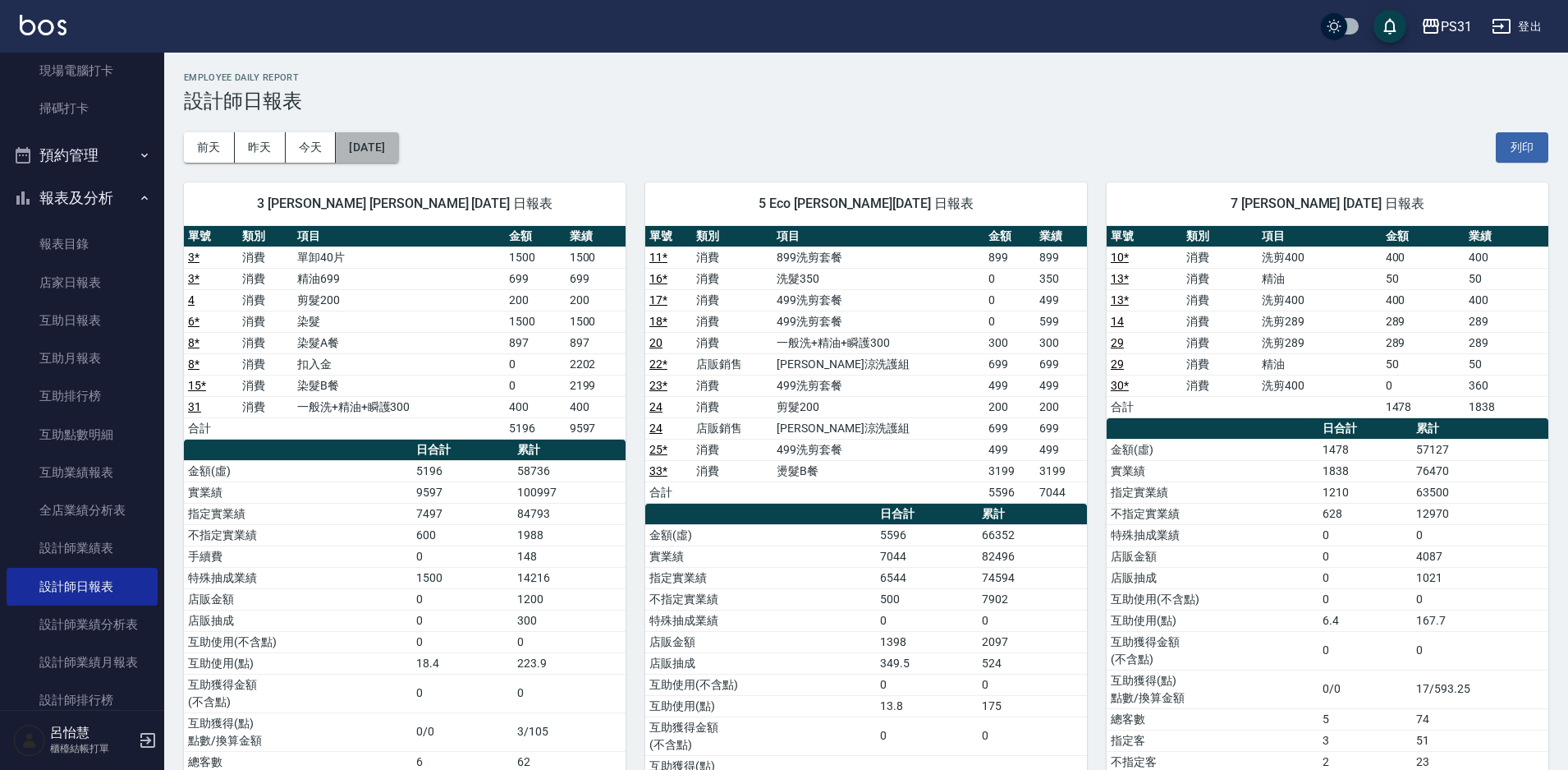
click at [399, 145] on button "[DATE]" at bounding box center [367, 147] width 63 height 30
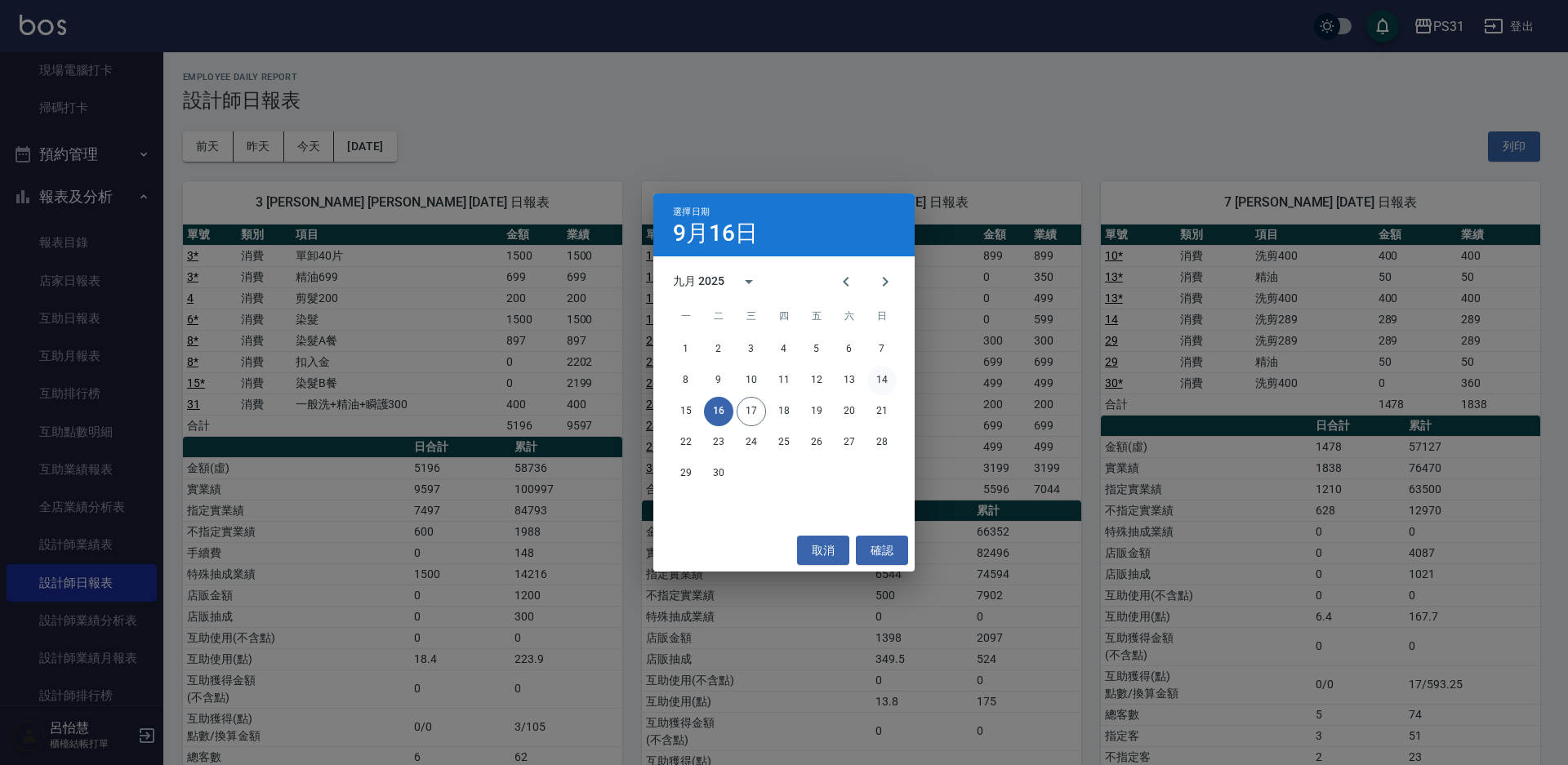
click at [885, 374] on button "14" at bounding box center [882, 381] width 29 height 29
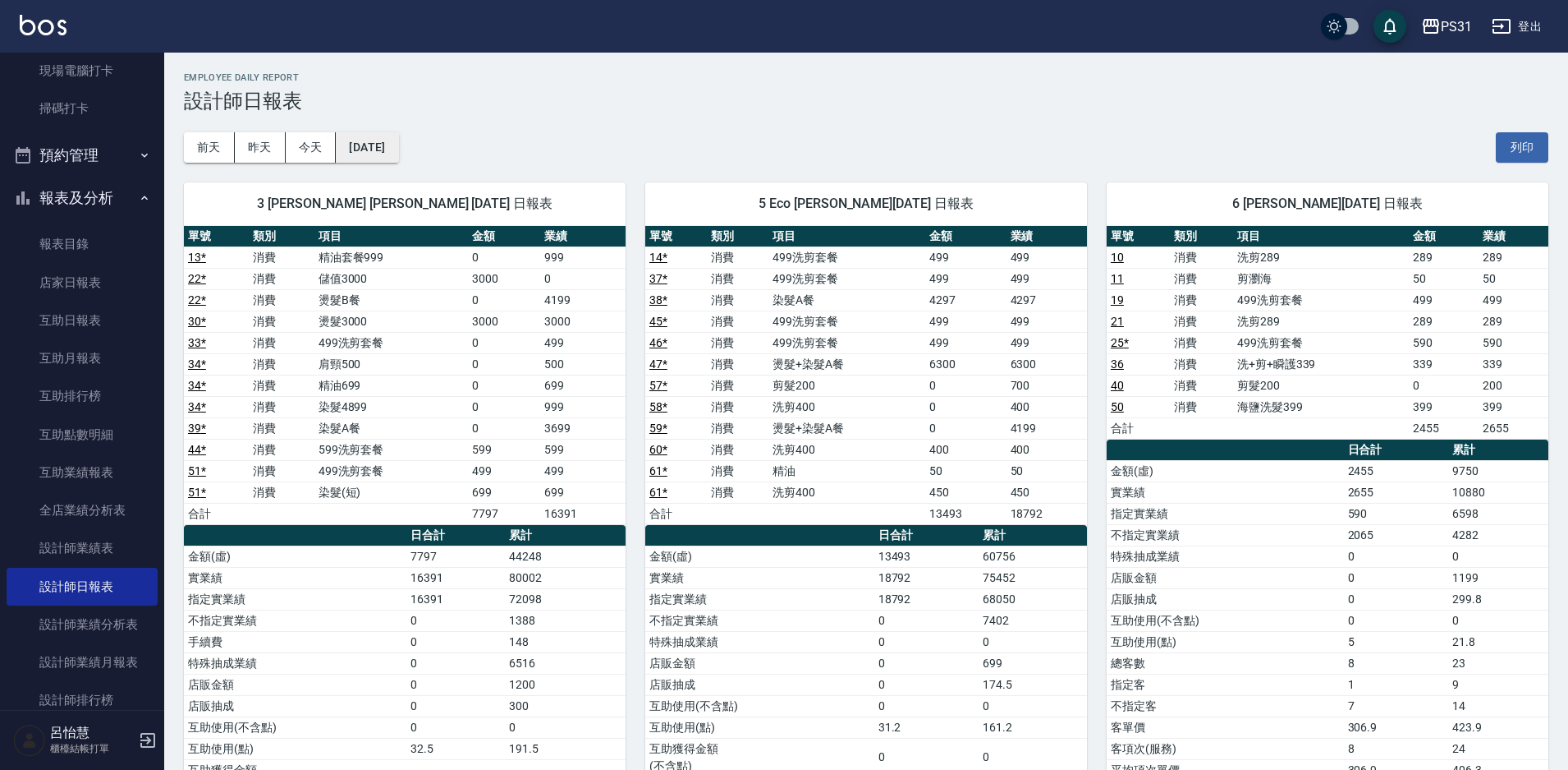
click at [399, 145] on button "[DATE]" at bounding box center [367, 147] width 63 height 30
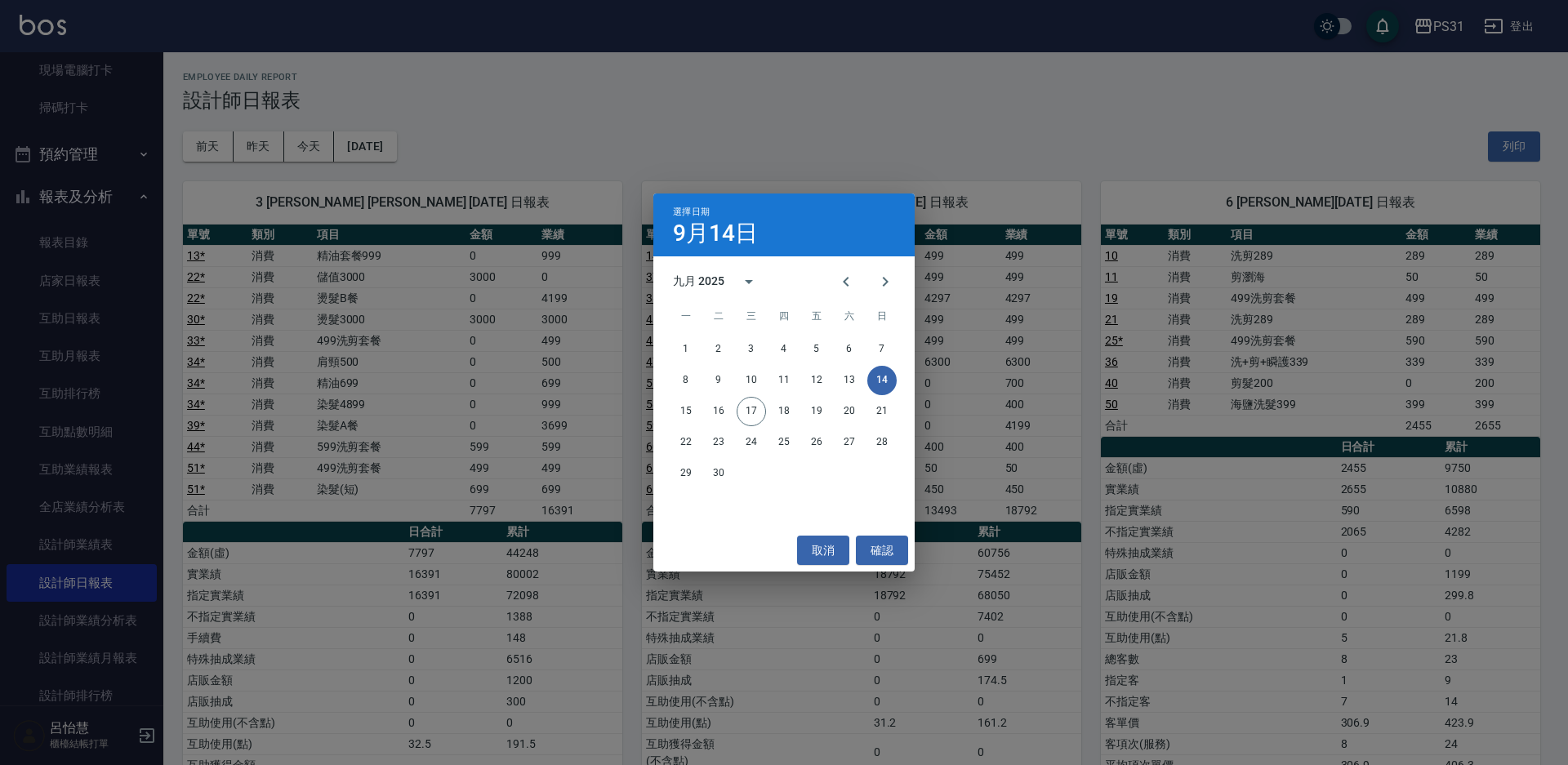
click at [304, 150] on div "選擇日期 9月14日 九月 2025 一 二 三 四 五 六 日 1 2 3 4 5 6 7 8 9 10 11 12 13 14 15 16 17 18 1…" at bounding box center [784, 382] width 1568 height 765
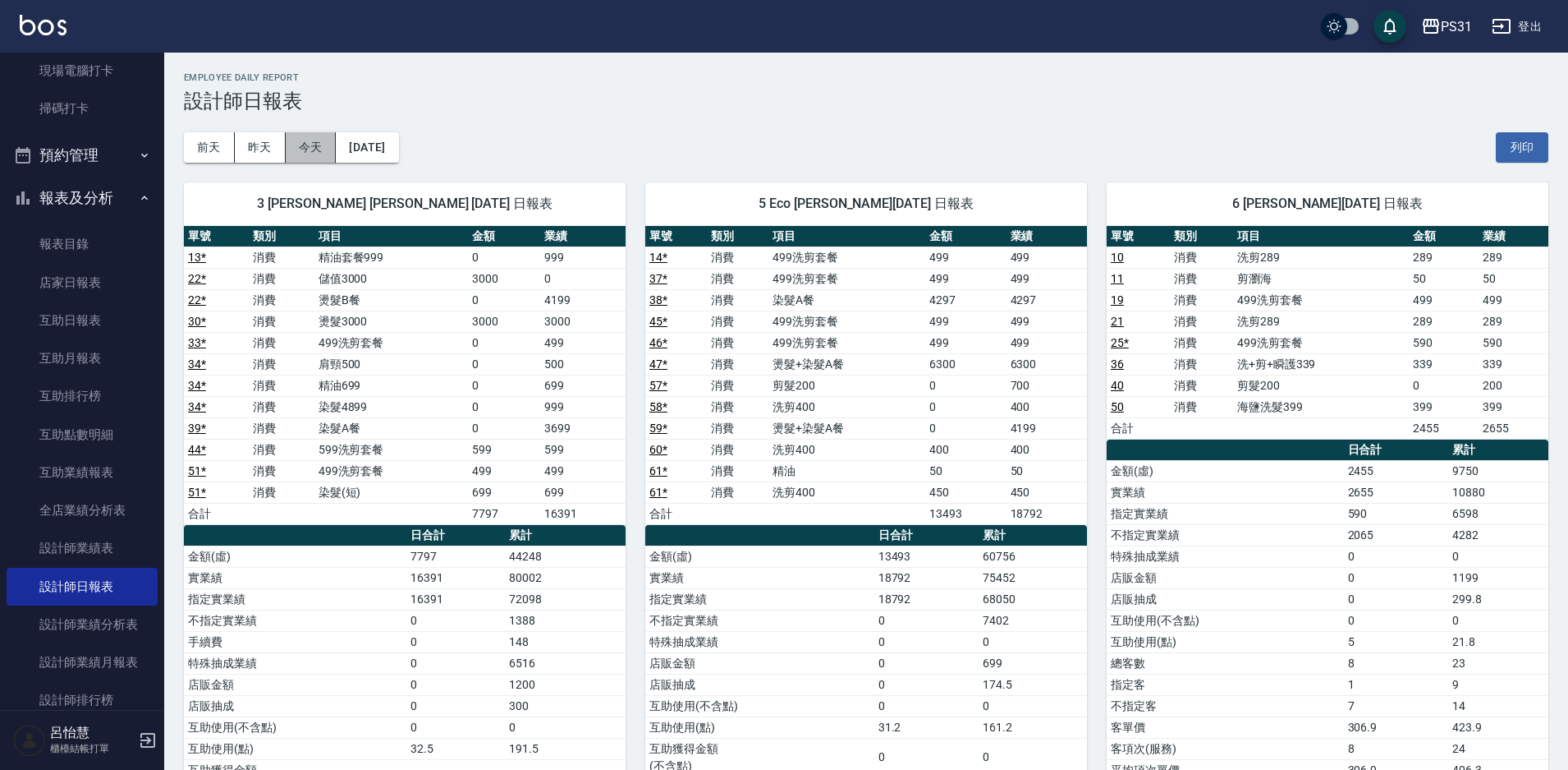
click at [305, 151] on button "今天" at bounding box center [311, 147] width 51 height 30
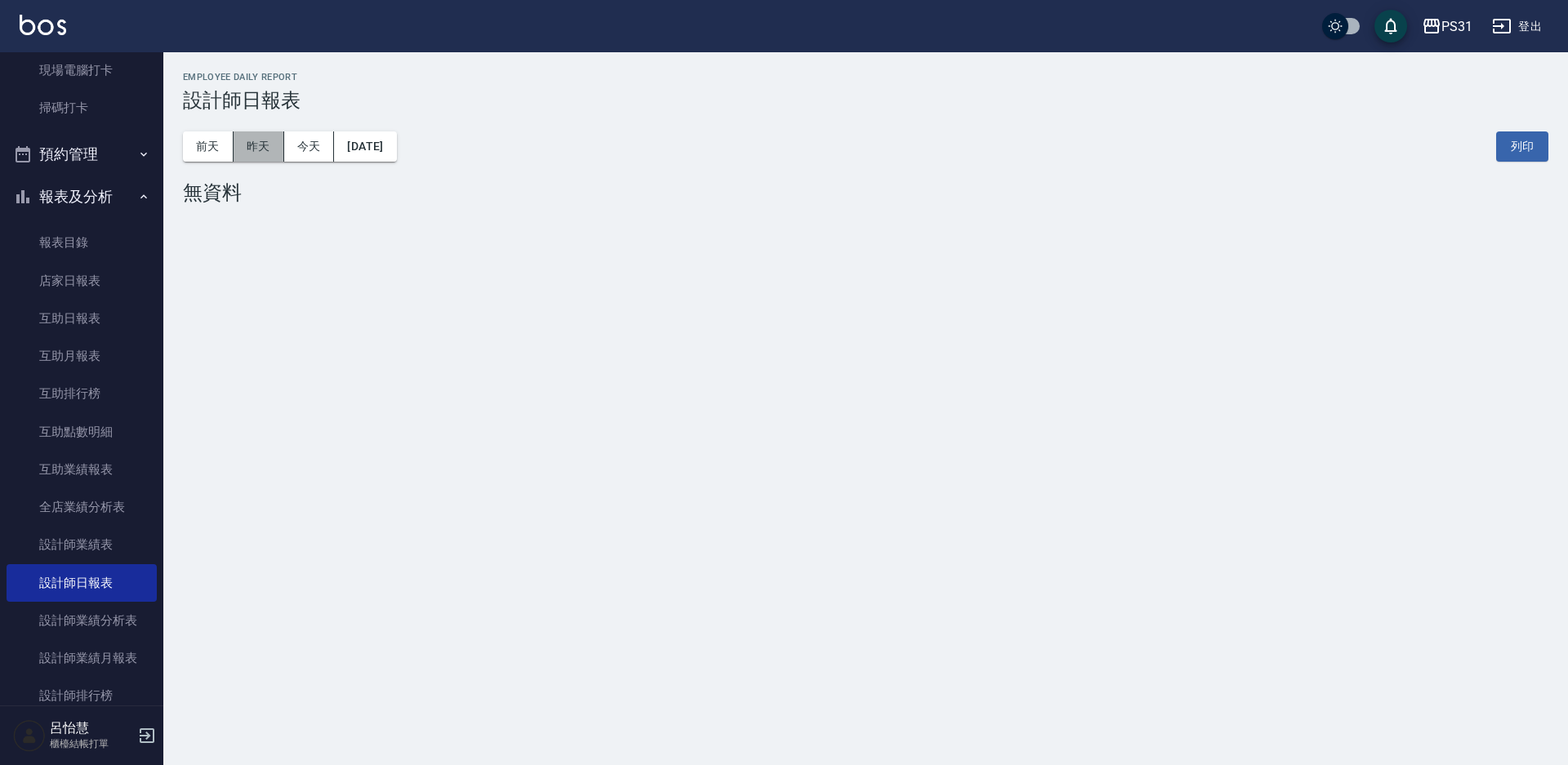
click at [243, 145] on button "昨天" at bounding box center [259, 146] width 51 height 30
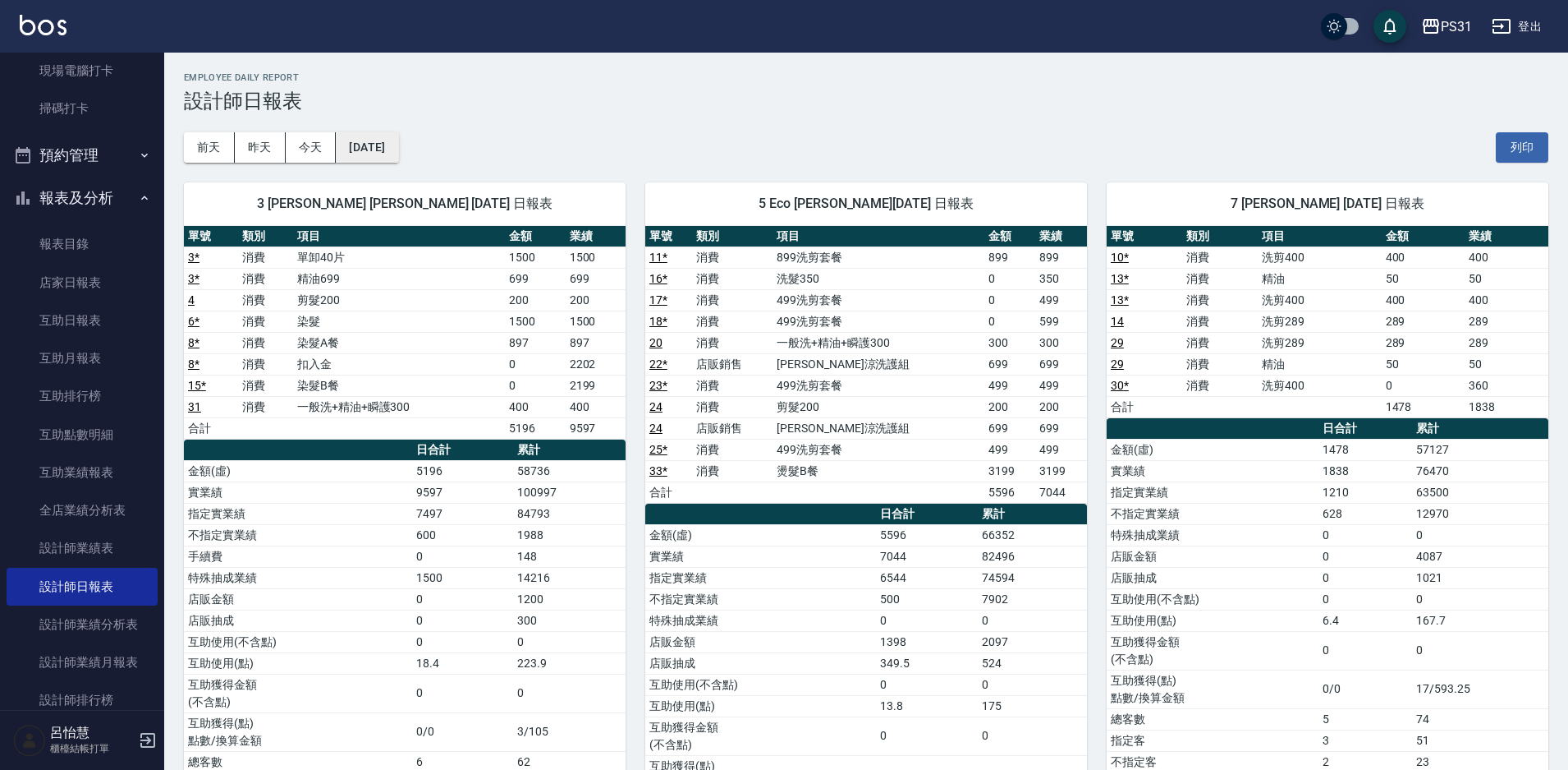
click at [375, 148] on button "[DATE]" at bounding box center [367, 147] width 63 height 30
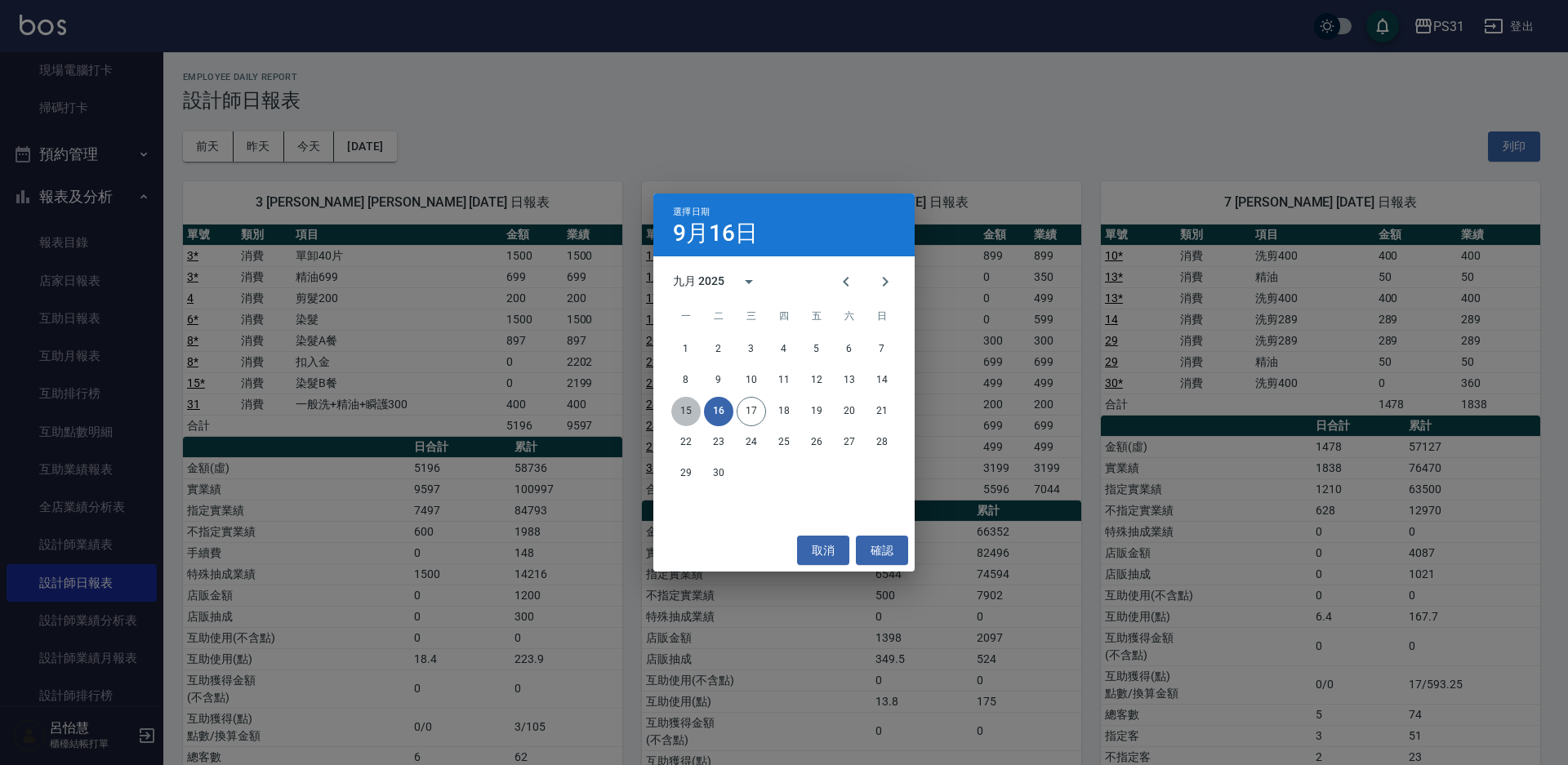
click at [684, 414] on button "15" at bounding box center [685, 411] width 29 height 29
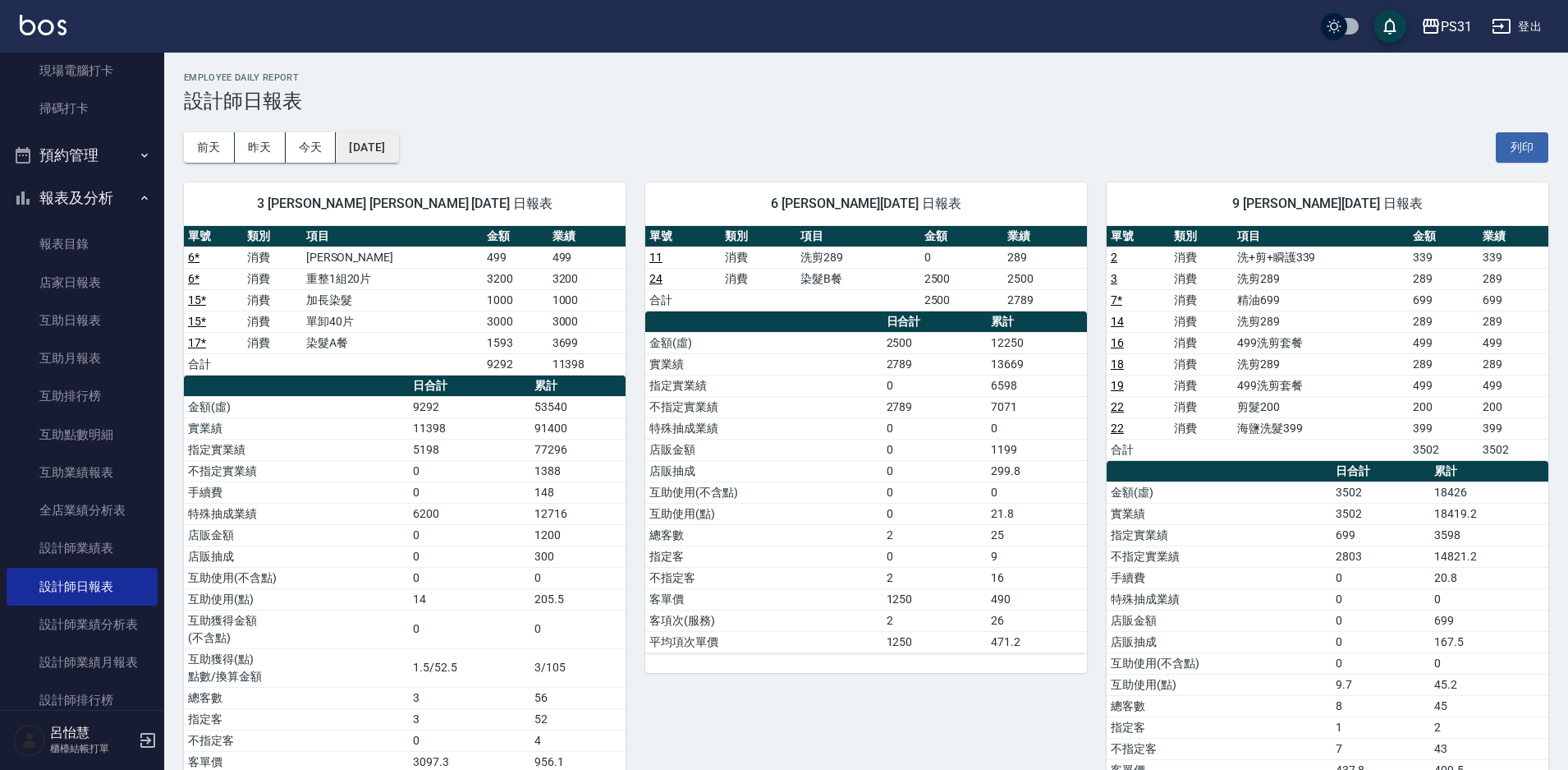
click at [386, 153] on button "[DATE]" at bounding box center [367, 147] width 63 height 30
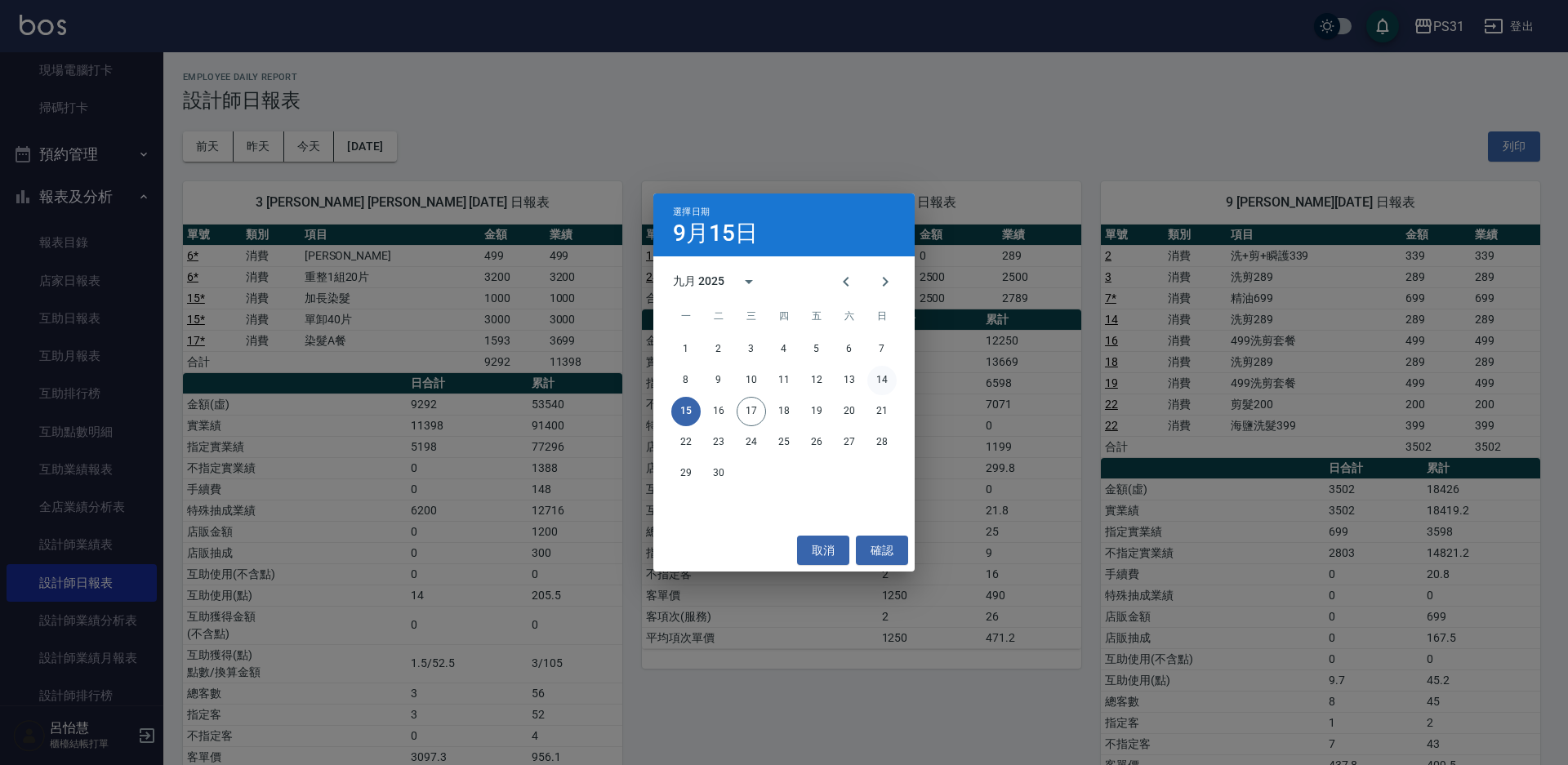
click at [876, 378] on button "14" at bounding box center [882, 381] width 29 height 29
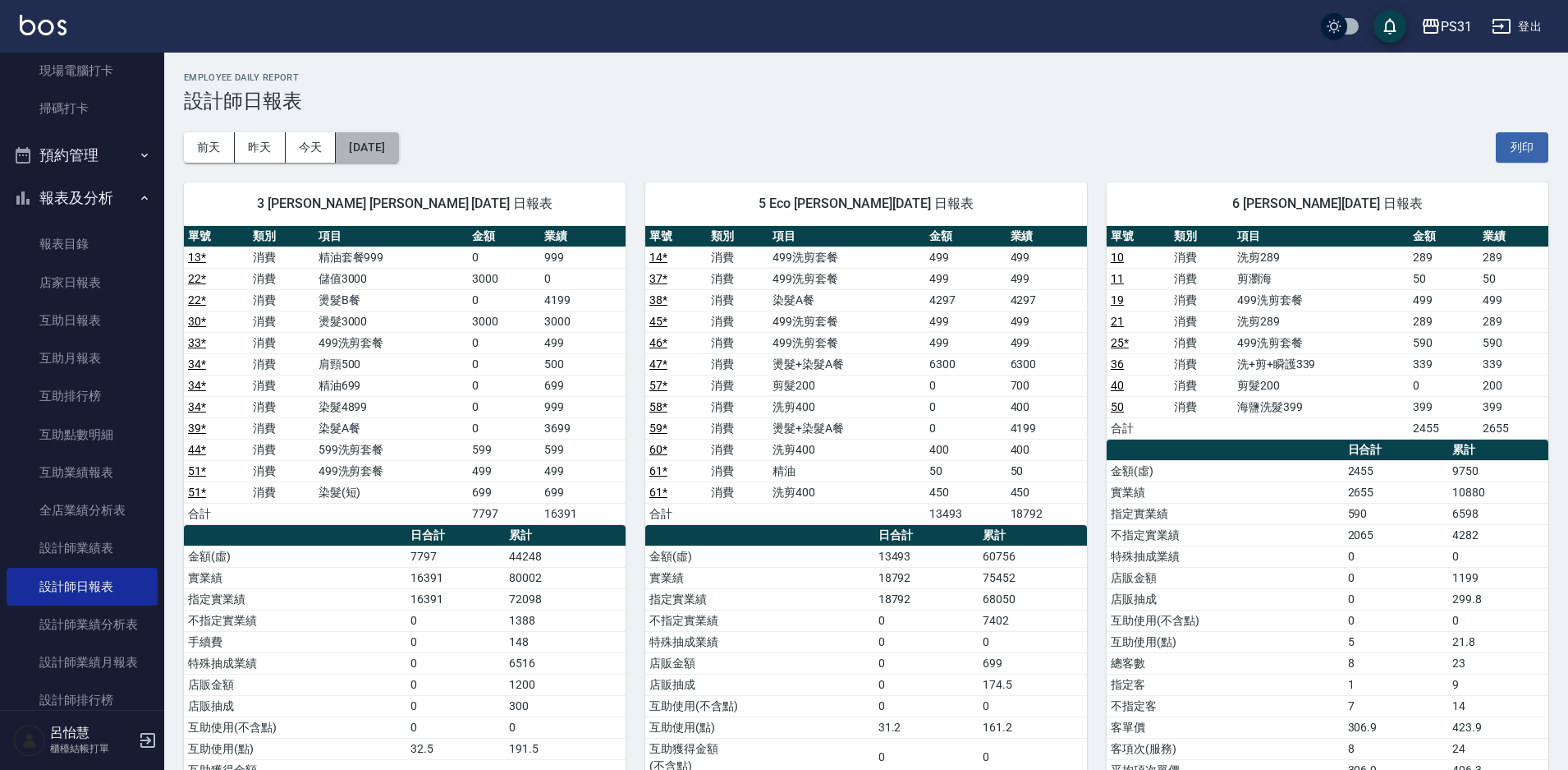
click at [396, 145] on button "[DATE]" at bounding box center [367, 147] width 63 height 30
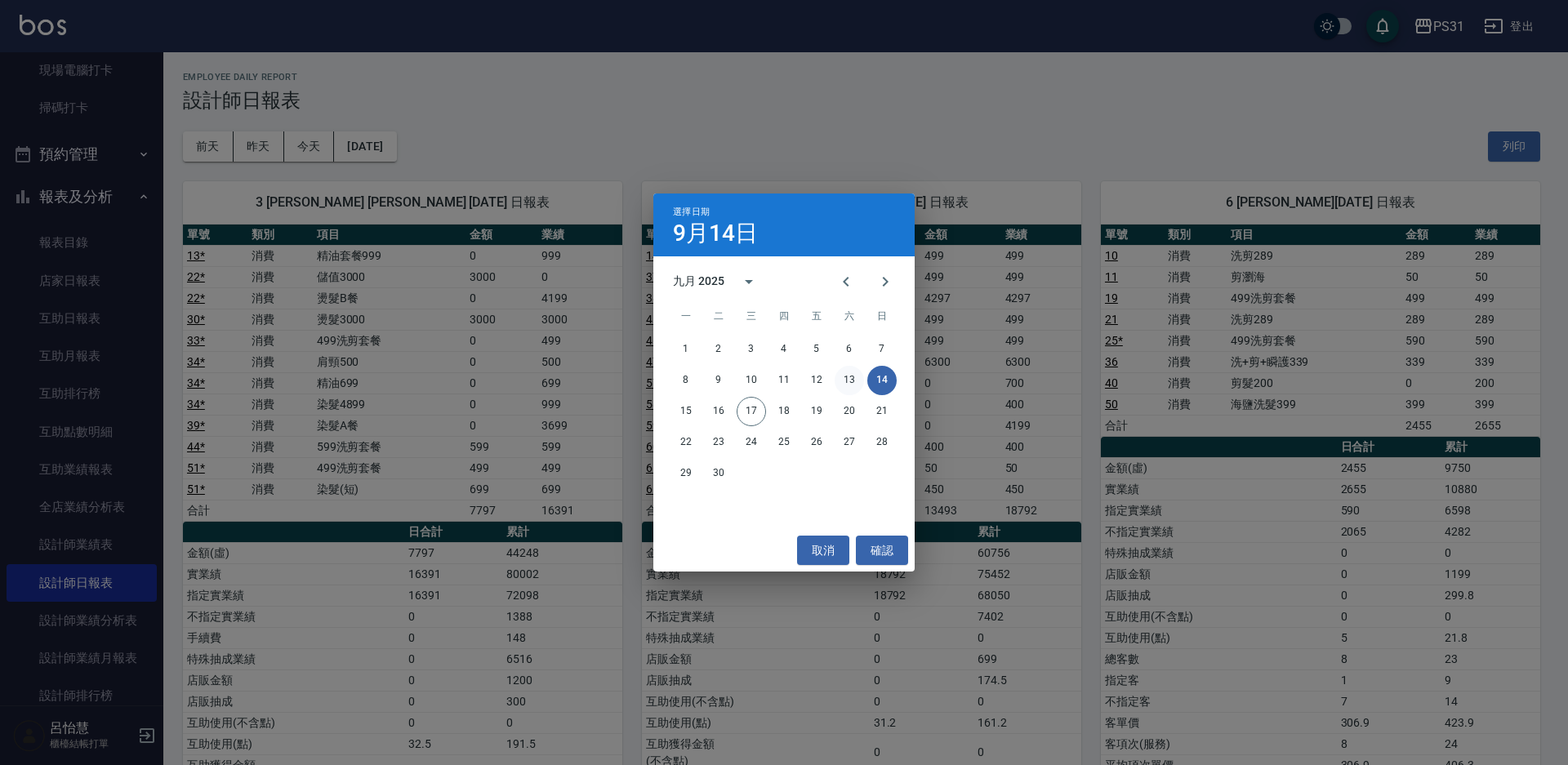
click at [848, 372] on button "13" at bounding box center [849, 381] width 29 height 29
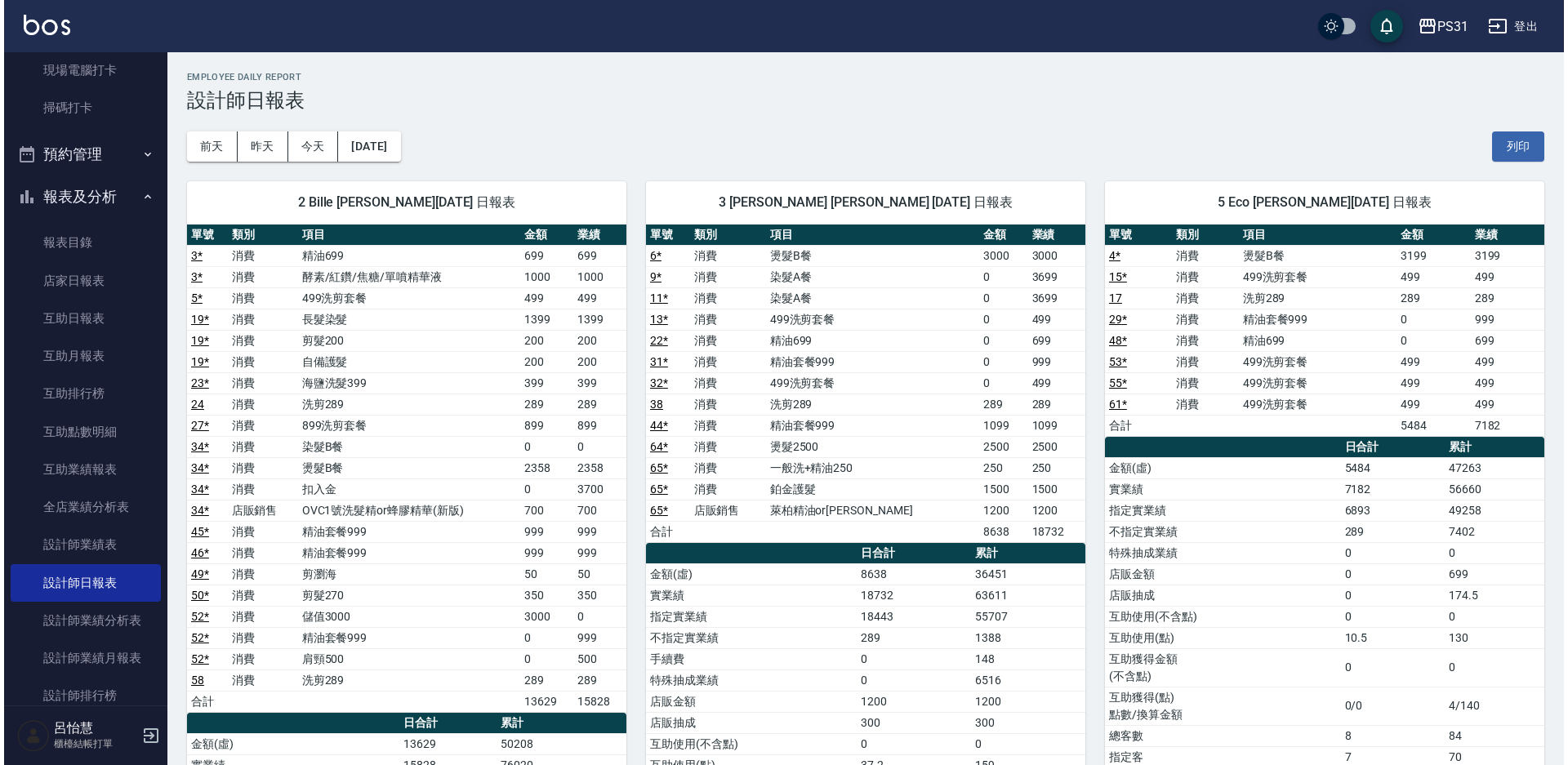
scroll to position [82, 0]
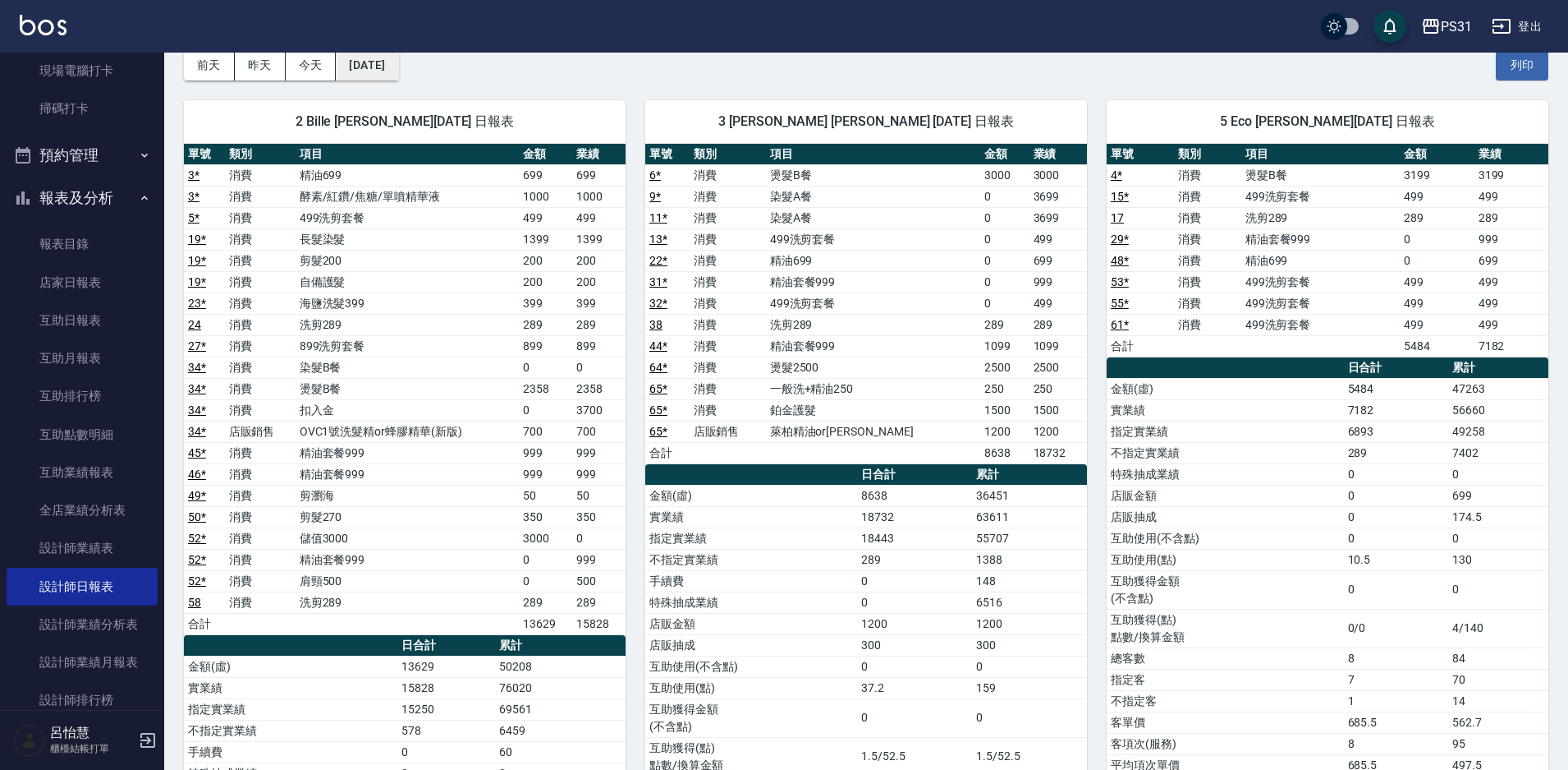
click at [381, 65] on button "[DATE]" at bounding box center [367, 65] width 63 height 30
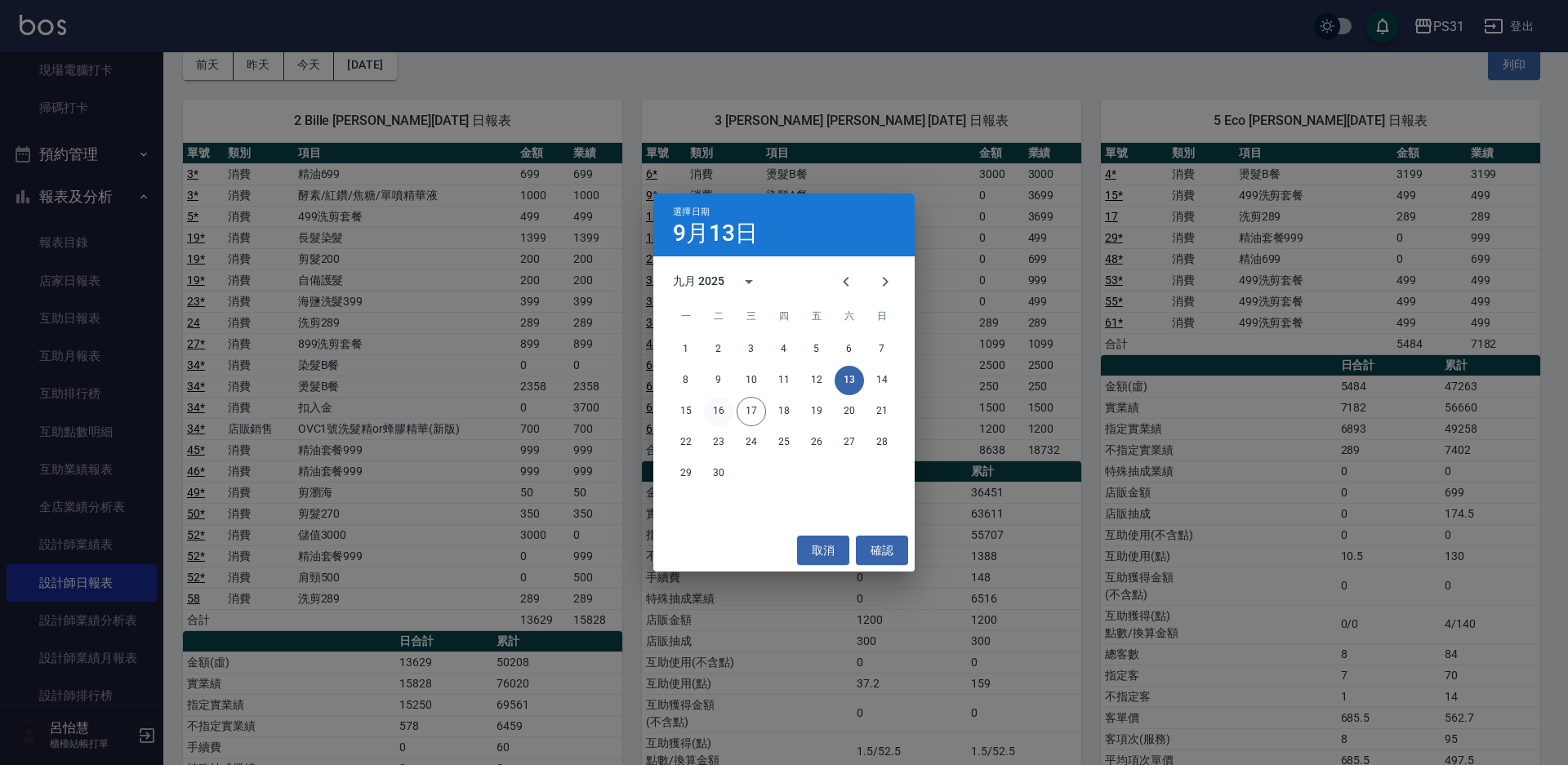
click at [722, 409] on button "16" at bounding box center [719, 411] width 29 height 29
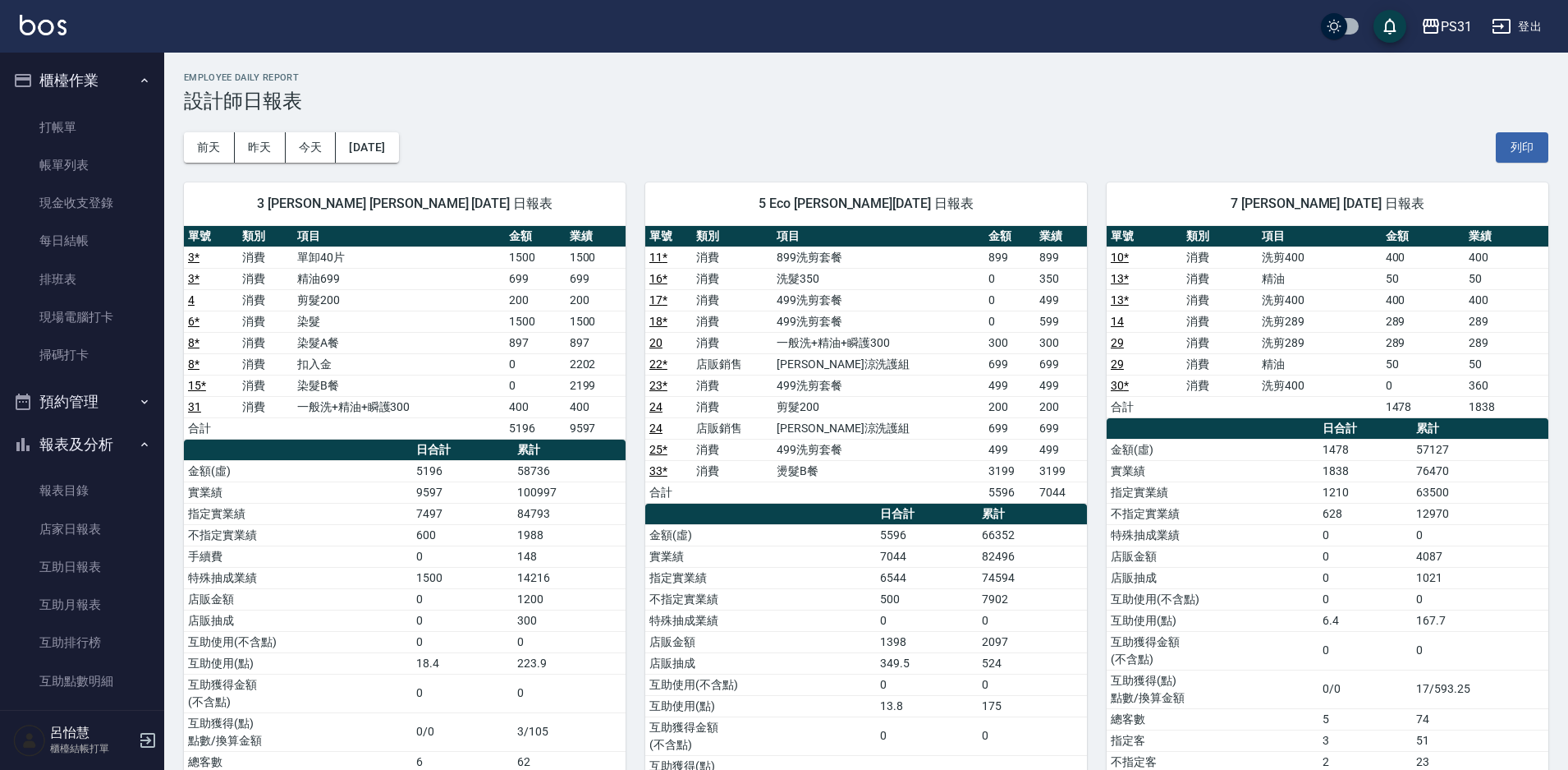
click at [113, 429] on button "報表及分析" at bounding box center [82, 444] width 151 height 42
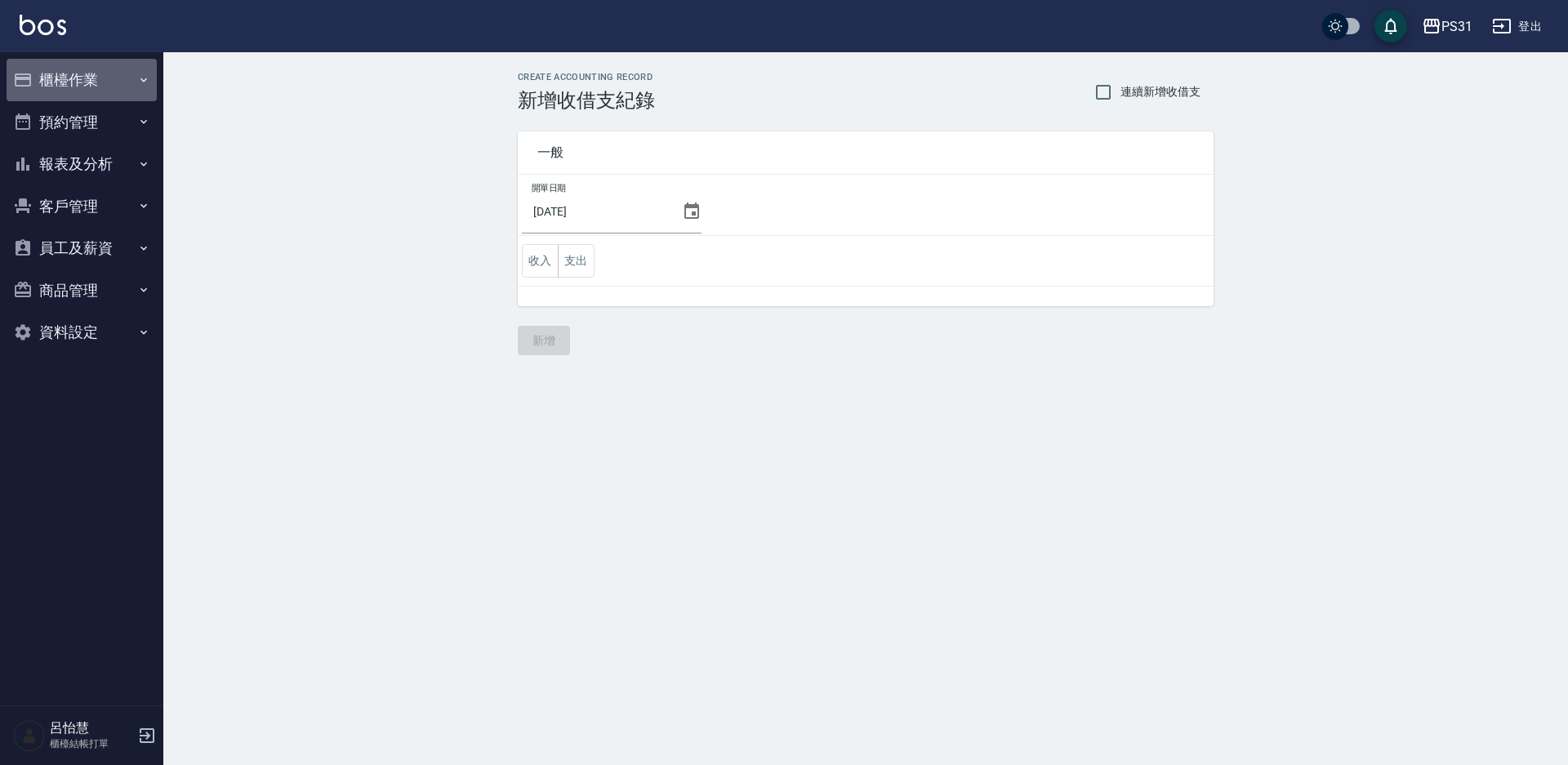
click at [94, 70] on button "櫃檯作業" at bounding box center [82, 79] width 150 height 42
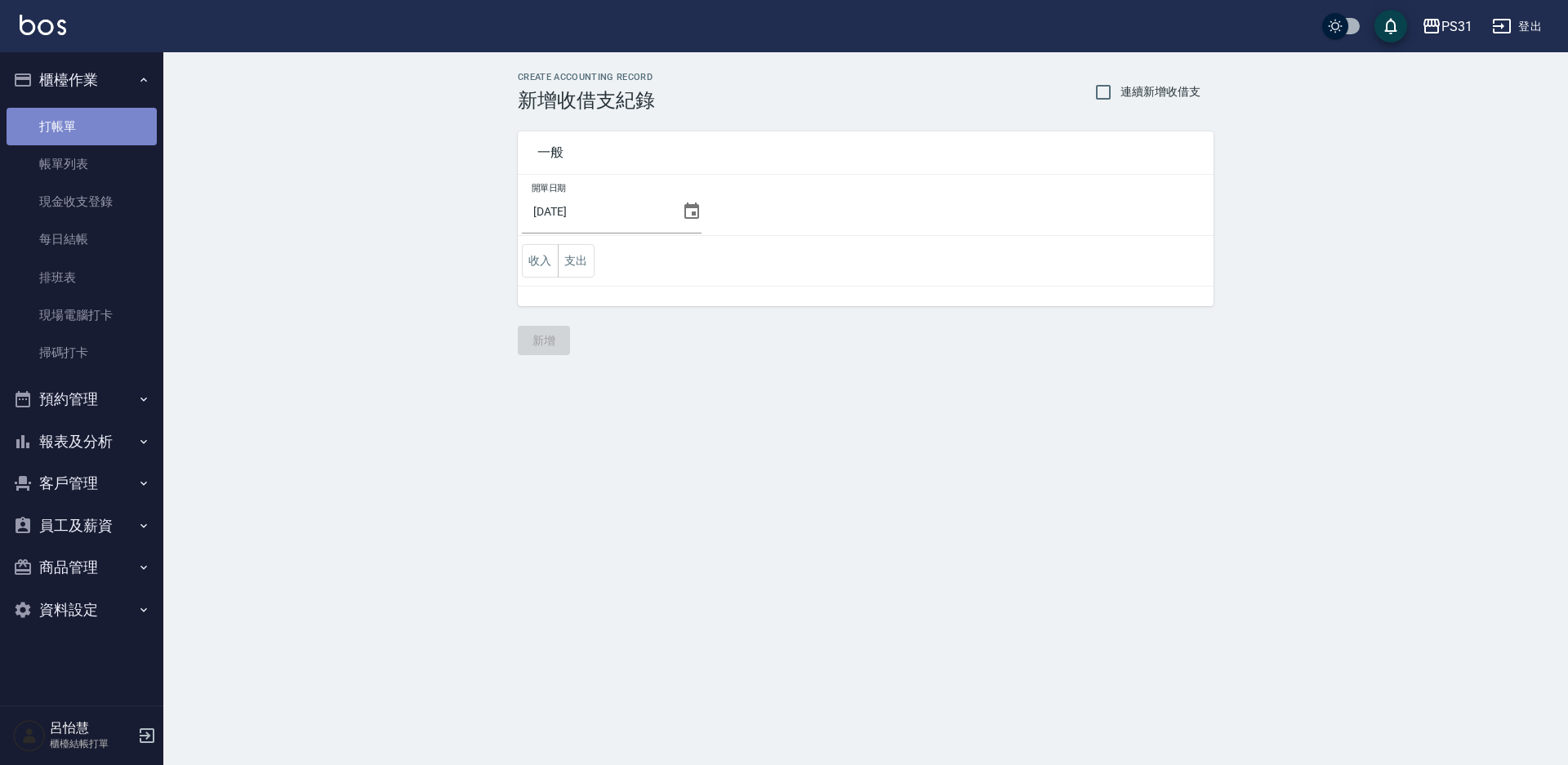
click at [107, 123] on link "打帳單" at bounding box center [82, 126] width 150 height 37
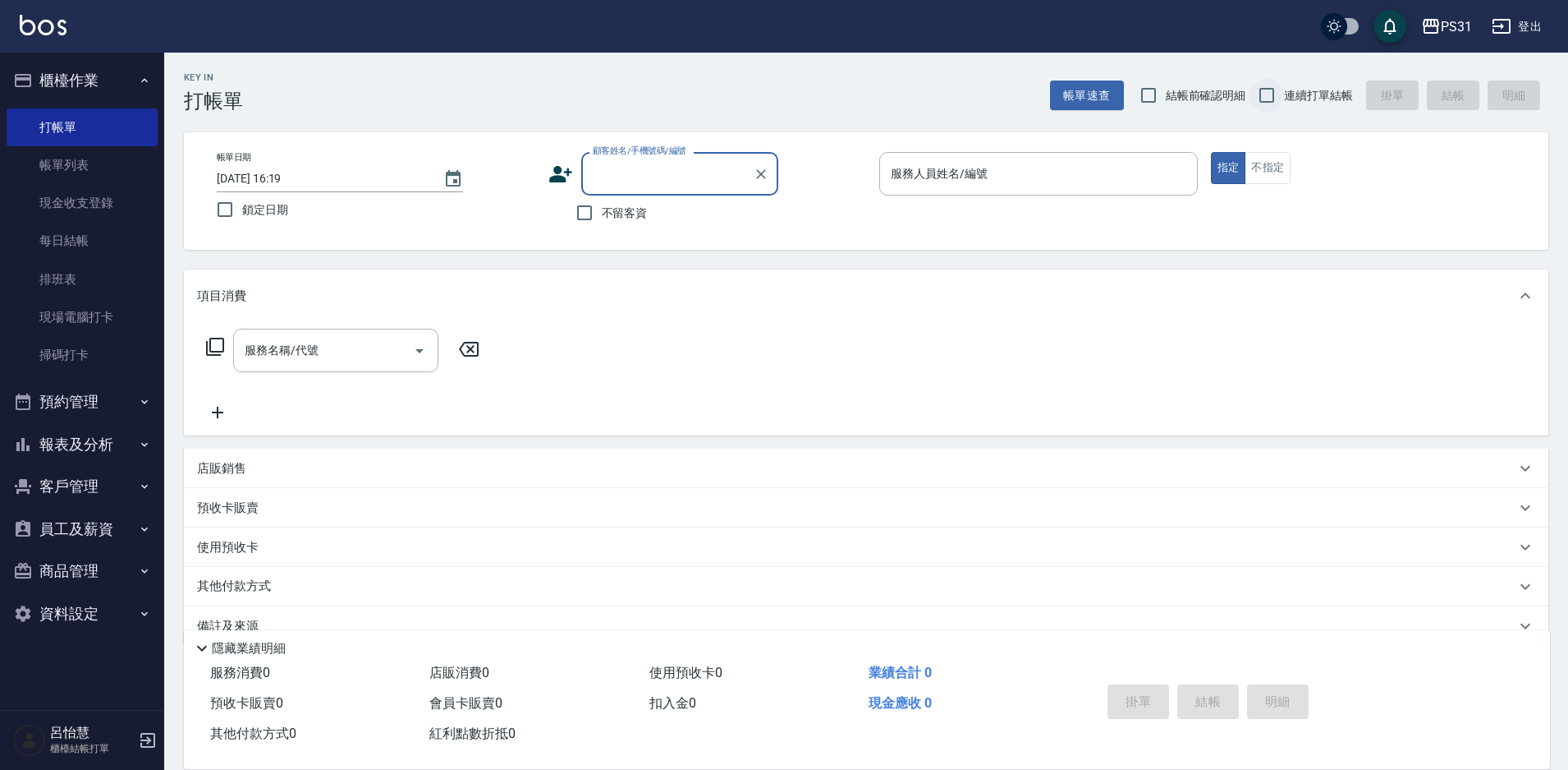
click at [1272, 85] on input "連續打單結帳" at bounding box center [1267, 94] width 34 height 34
checkbox input "true"
click at [583, 203] on input "不留客資" at bounding box center [584, 212] width 34 height 34
checkbox input "true"
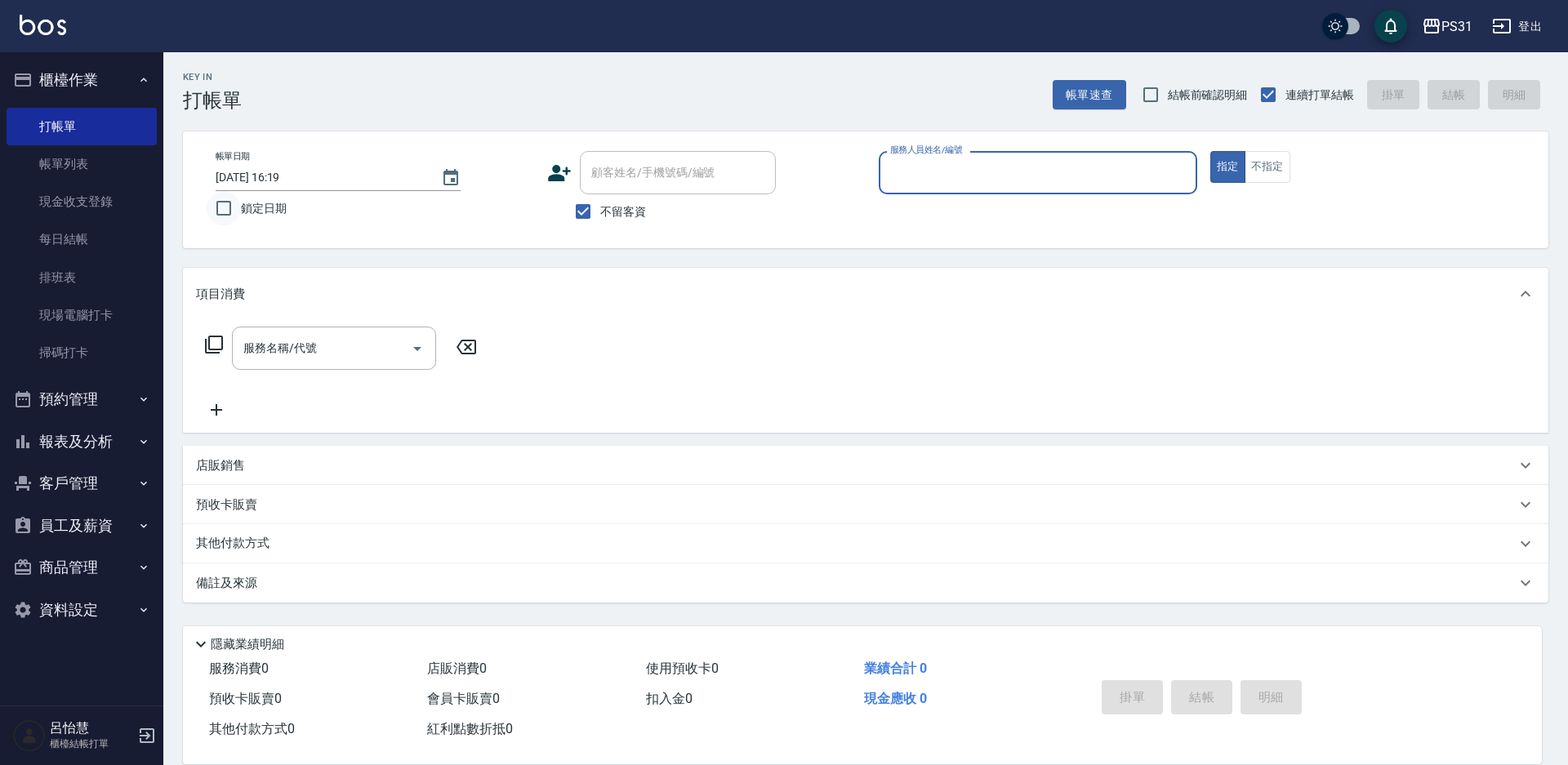
click at [227, 199] on input "鎖定日期" at bounding box center [224, 208] width 34 height 34
checkbox input "true"
click at [1150, 169] on input "服務人員姓名/編號" at bounding box center [1037, 172] width 304 height 28
type input "2"
type button "true"
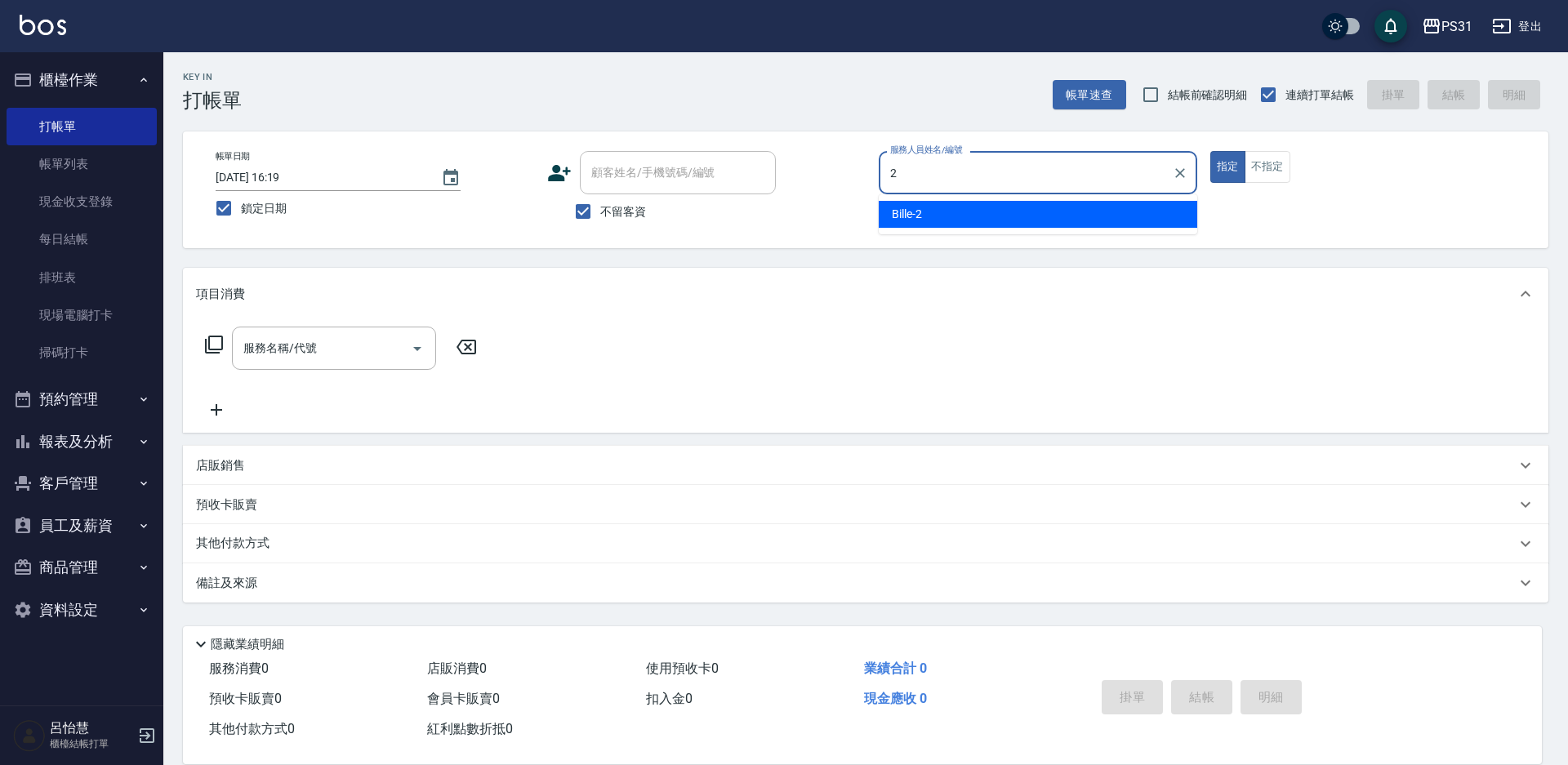
type input "Bille-2"
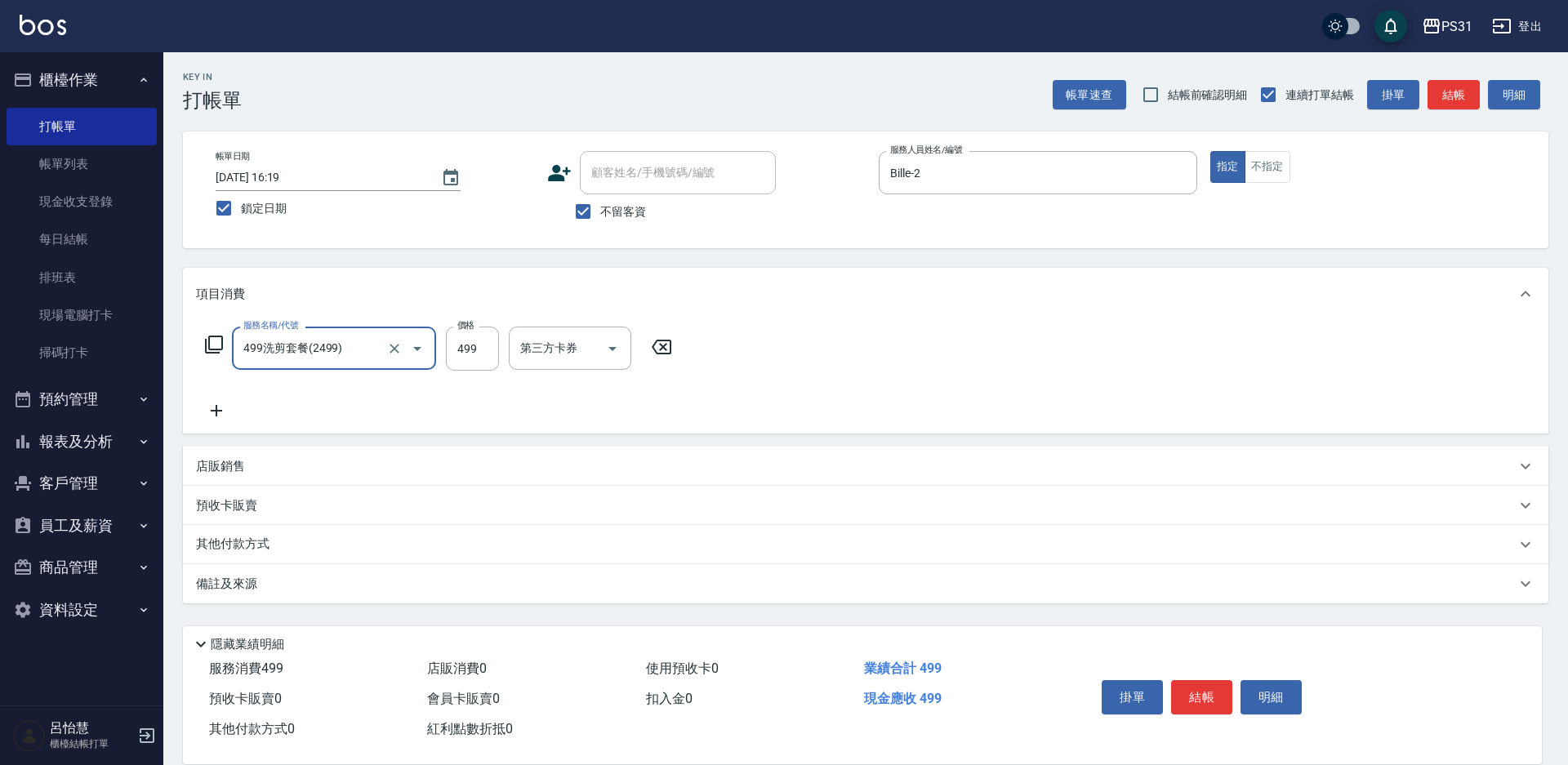
type input "499洗剪套餐(2499)"
click at [476, 350] on input "499" at bounding box center [473, 347] width 53 height 44
type input "450"
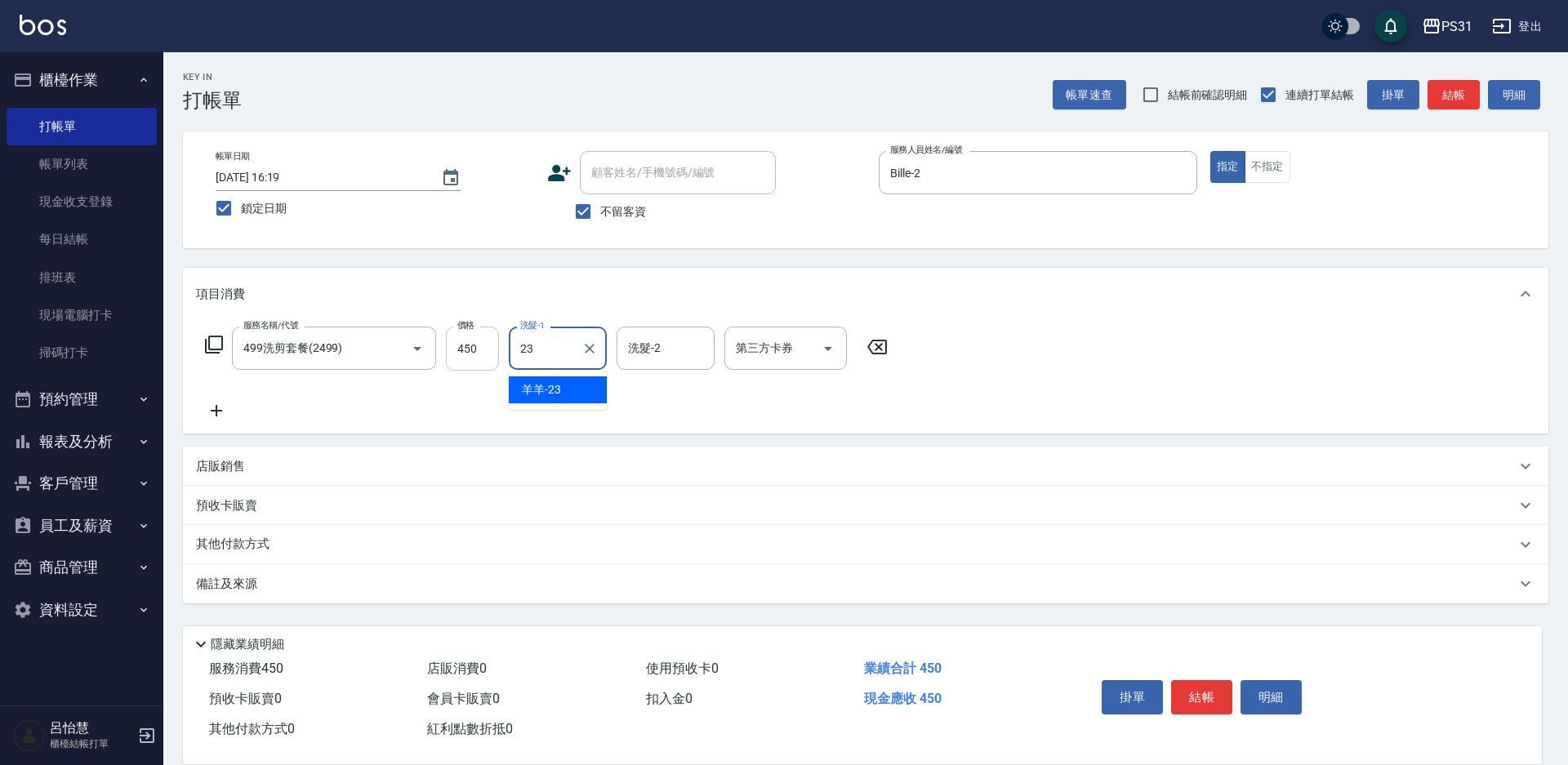
type input "羊羊-23"
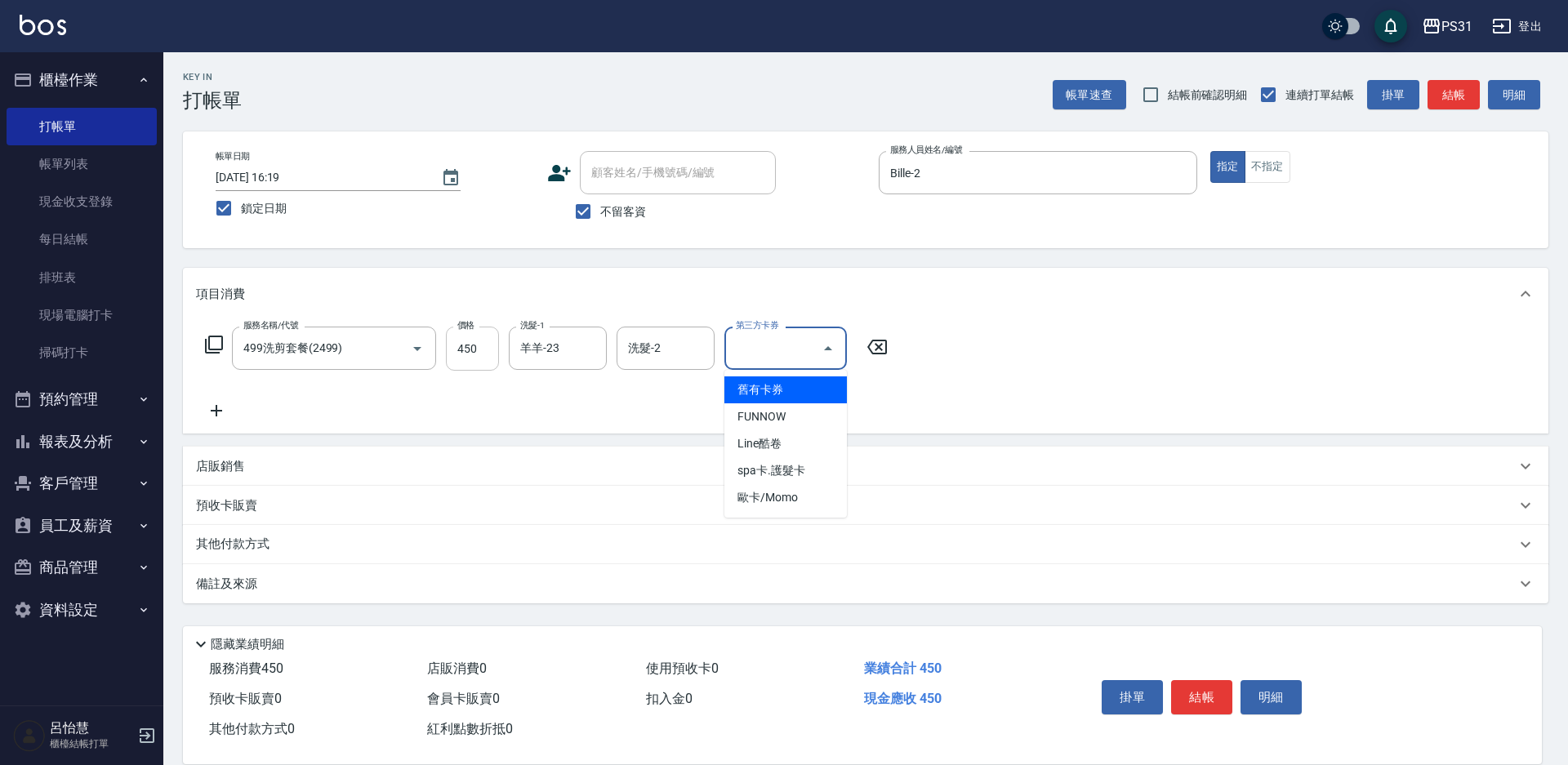
type input "舊有卡券"
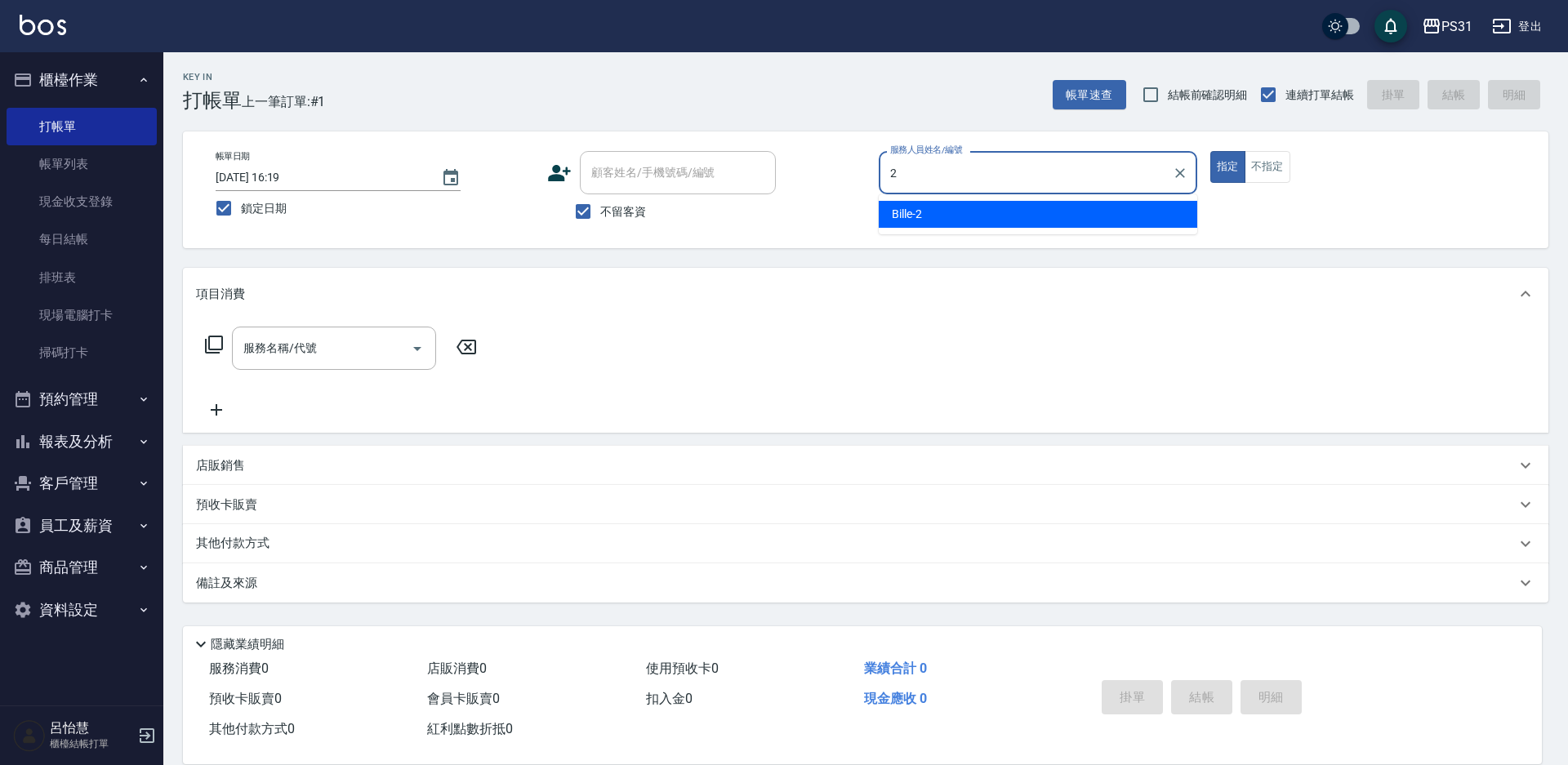
type input "Bille-2"
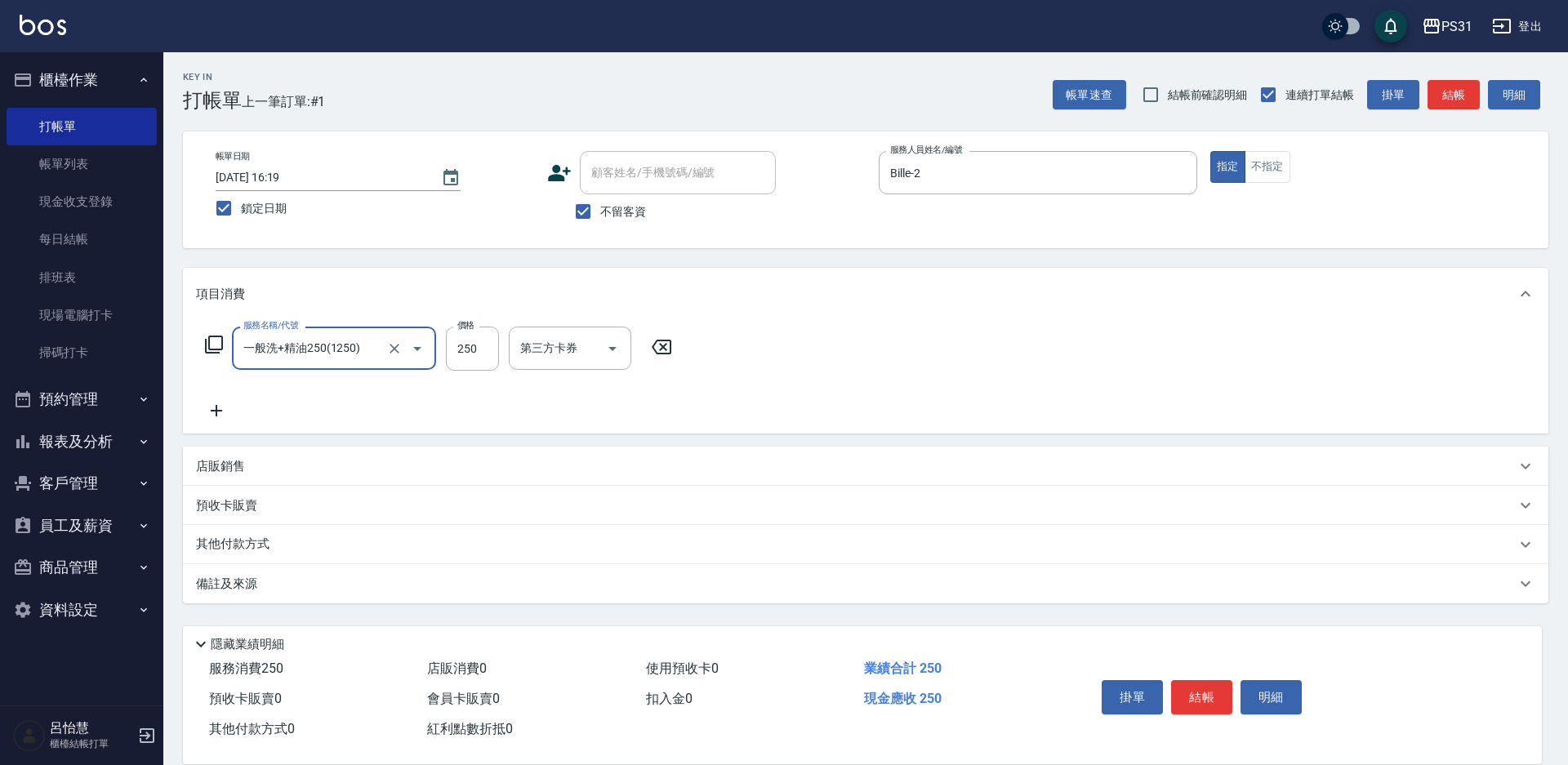
type input "一般洗+精油250(1250)"
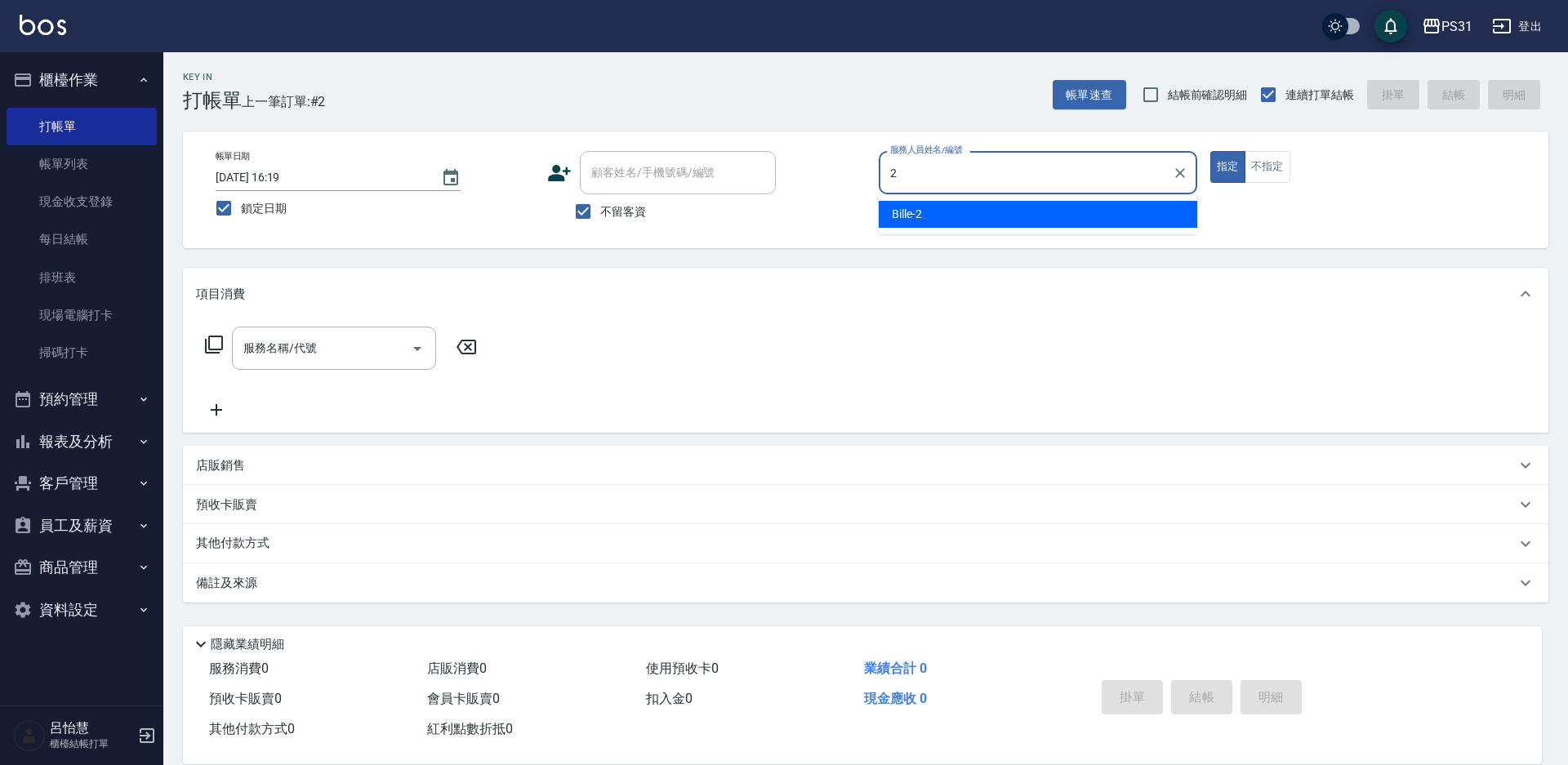
type input "Bille-2"
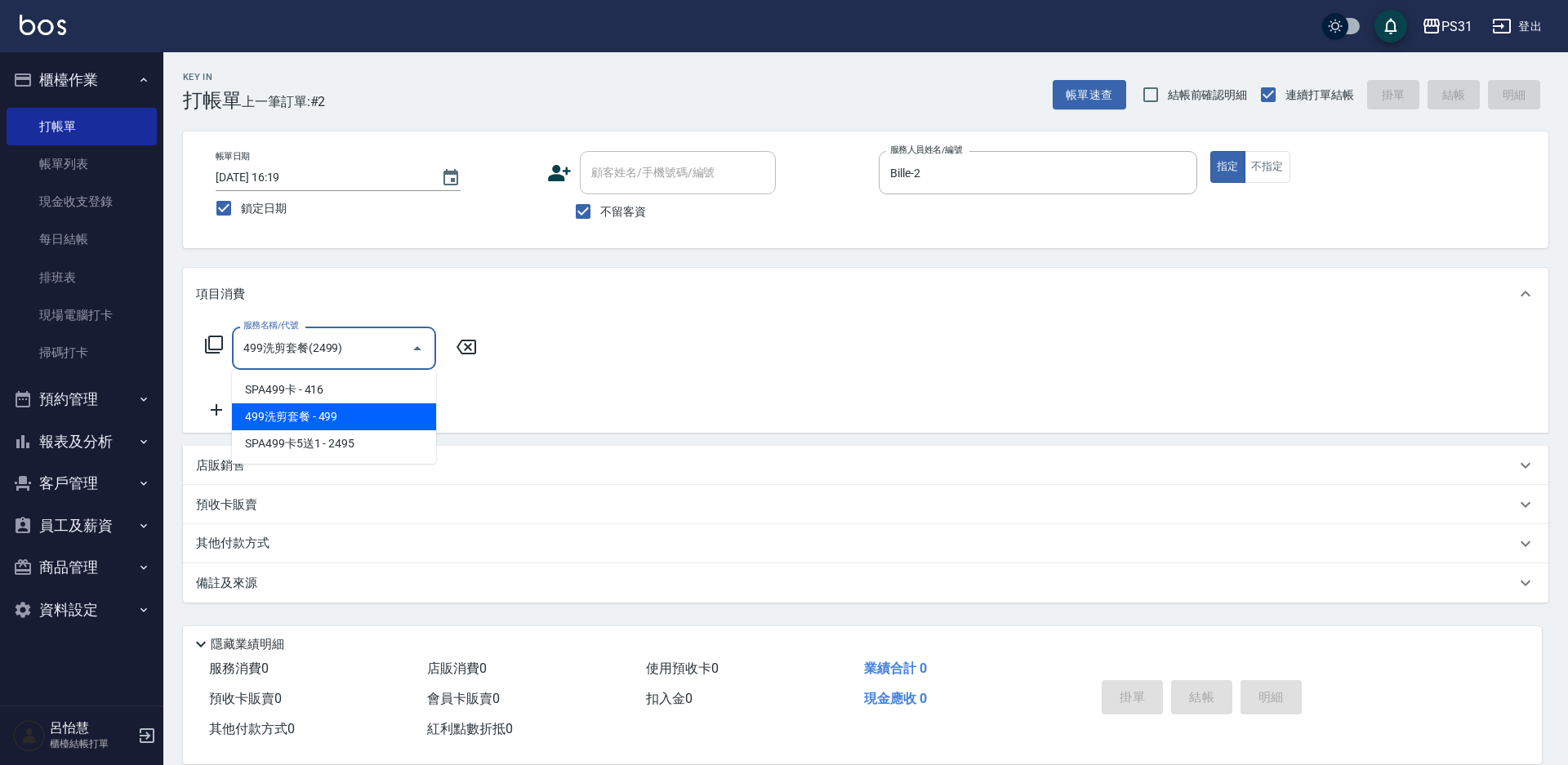
type input "499洗剪套餐(2499)"
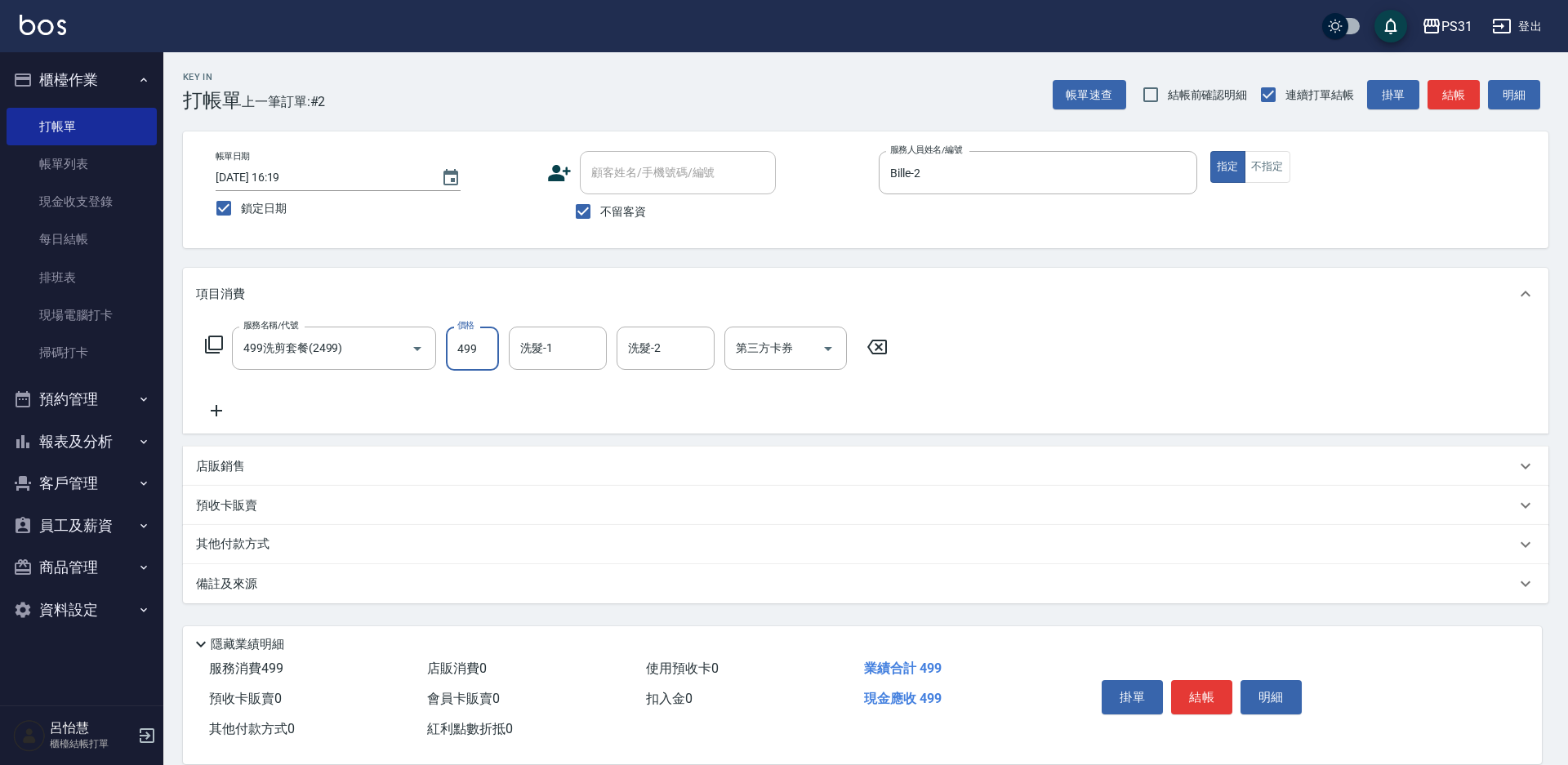
click at [470, 355] on input "499" at bounding box center [473, 347] width 53 height 44
type input "450"
click at [516, 374] on div "服務名稱/代號 499洗剪套餐(2499) 服務名稱/代號 價格 450 價格 洗髮-1 洗髮-1 洗髮-2 洗髮-2 第三方卡券 第三方卡券" at bounding box center [547, 373] width 701 height 94
click at [533, 354] on div "洗髮-1 洗髮-1" at bounding box center [557, 347] width 98 height 43
type input "豆豆-43"
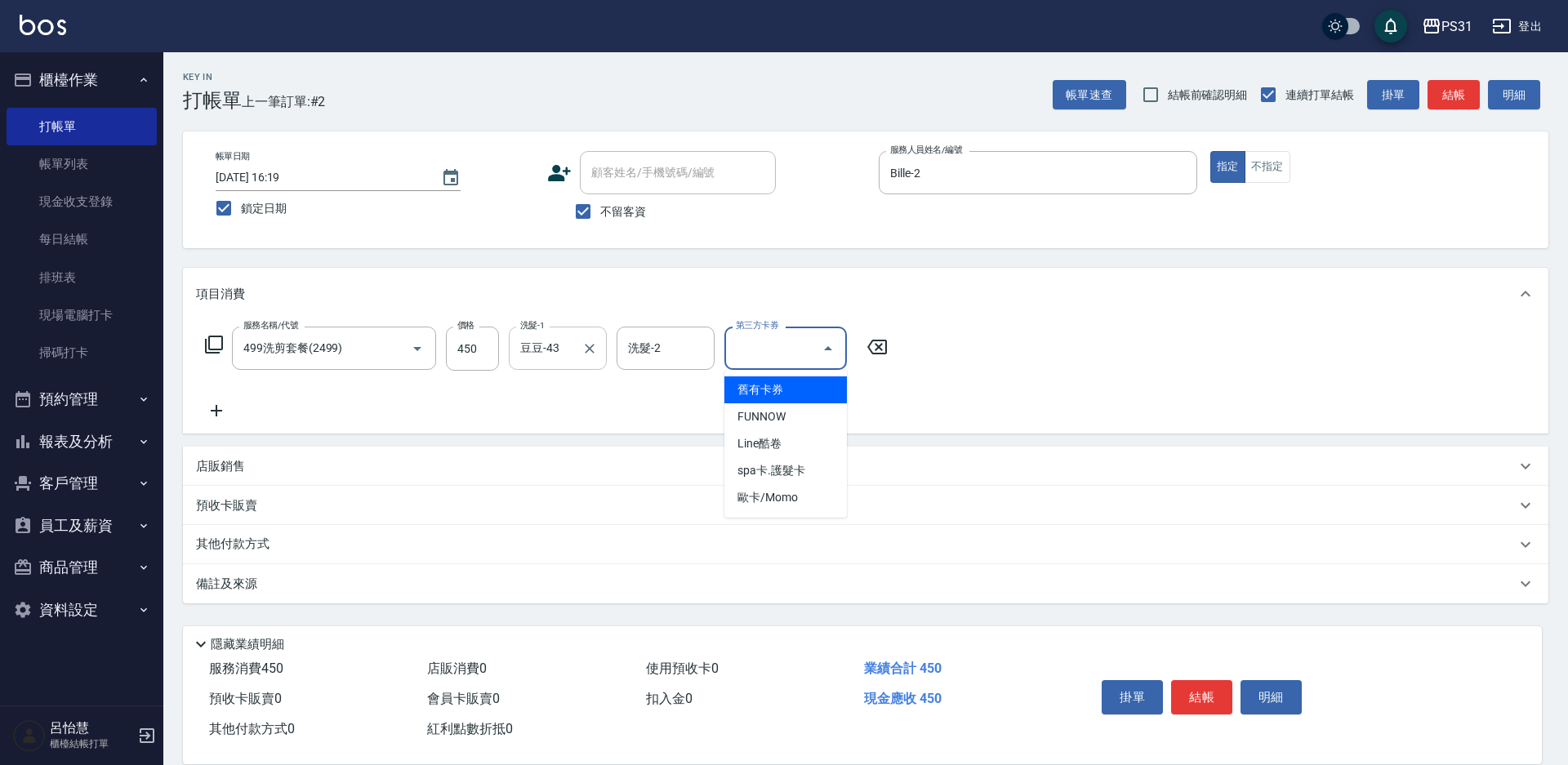
type input "舊有卡券"
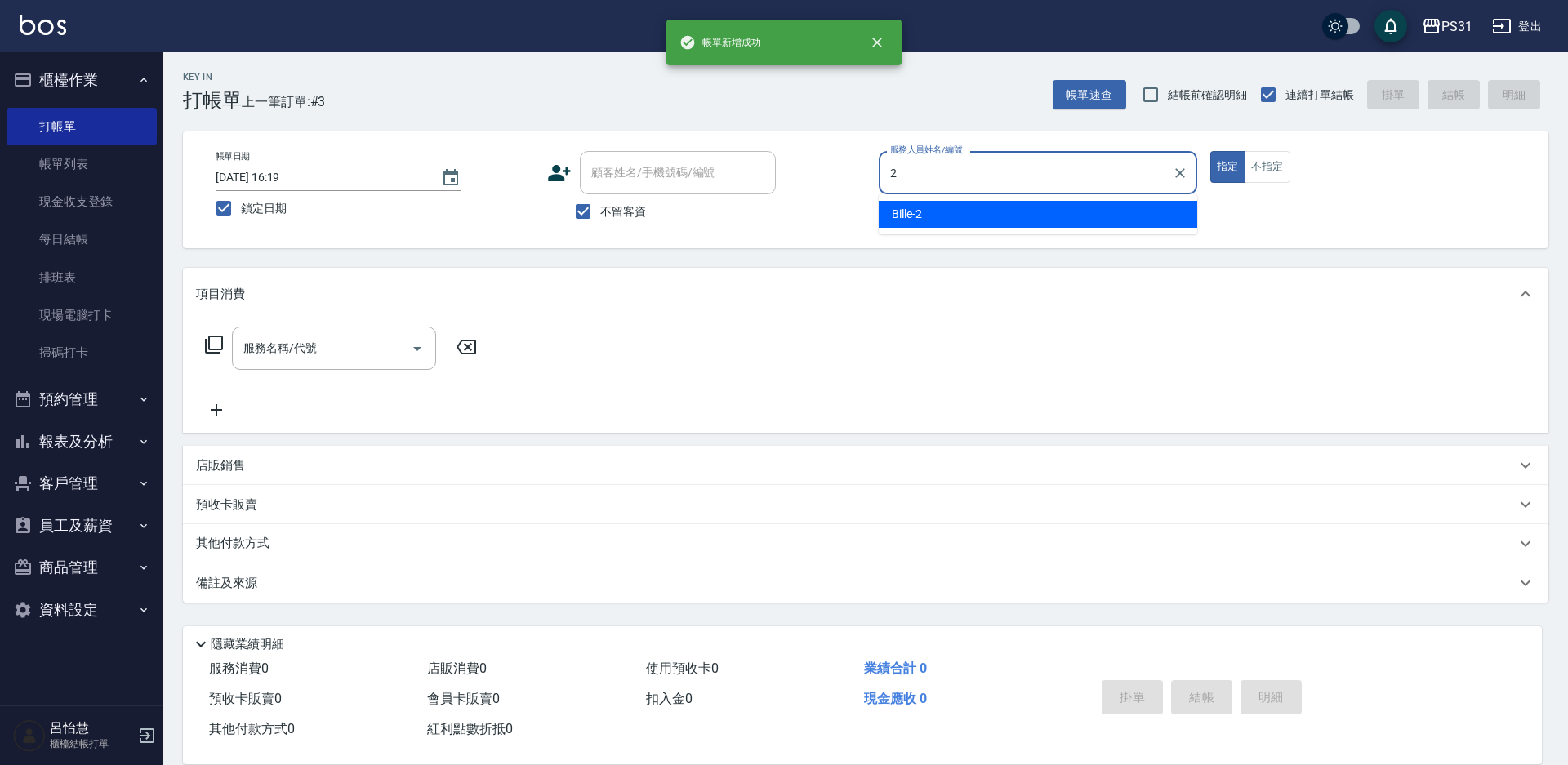
type input "Bille-2"
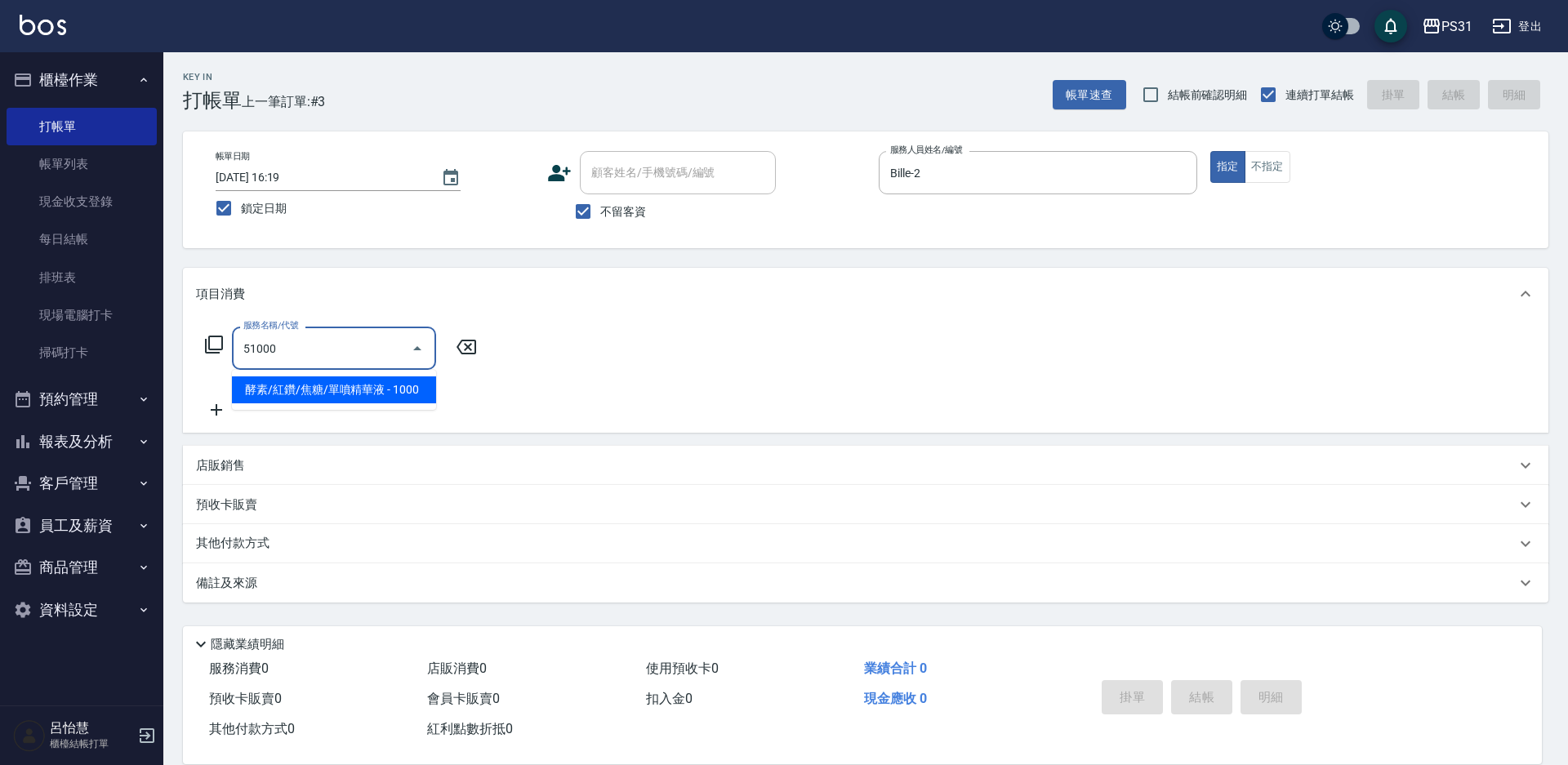
type input "酵素/紅鑽/焦糖/單噴精華液(51000)"
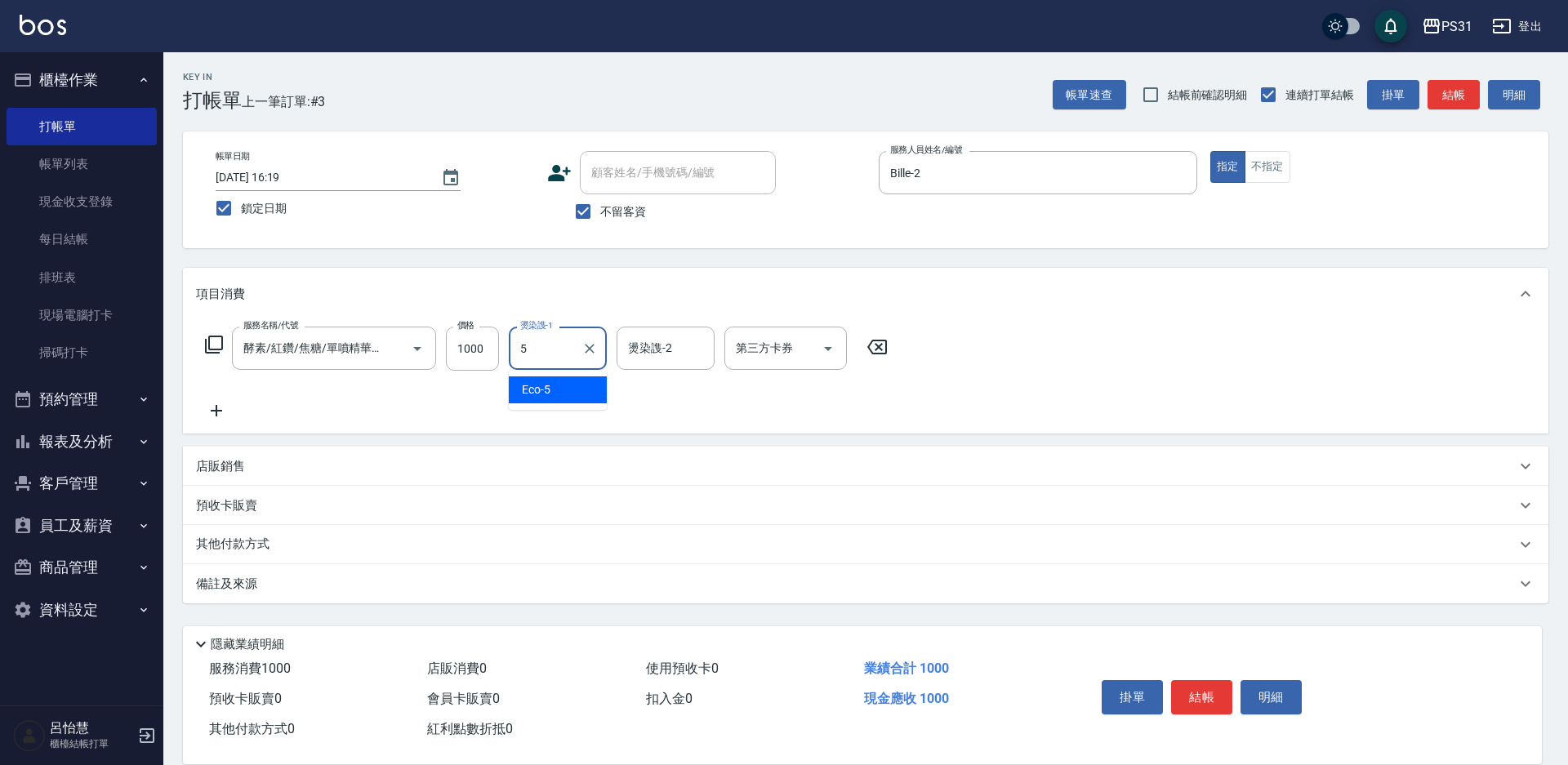
type input "Eco-5"
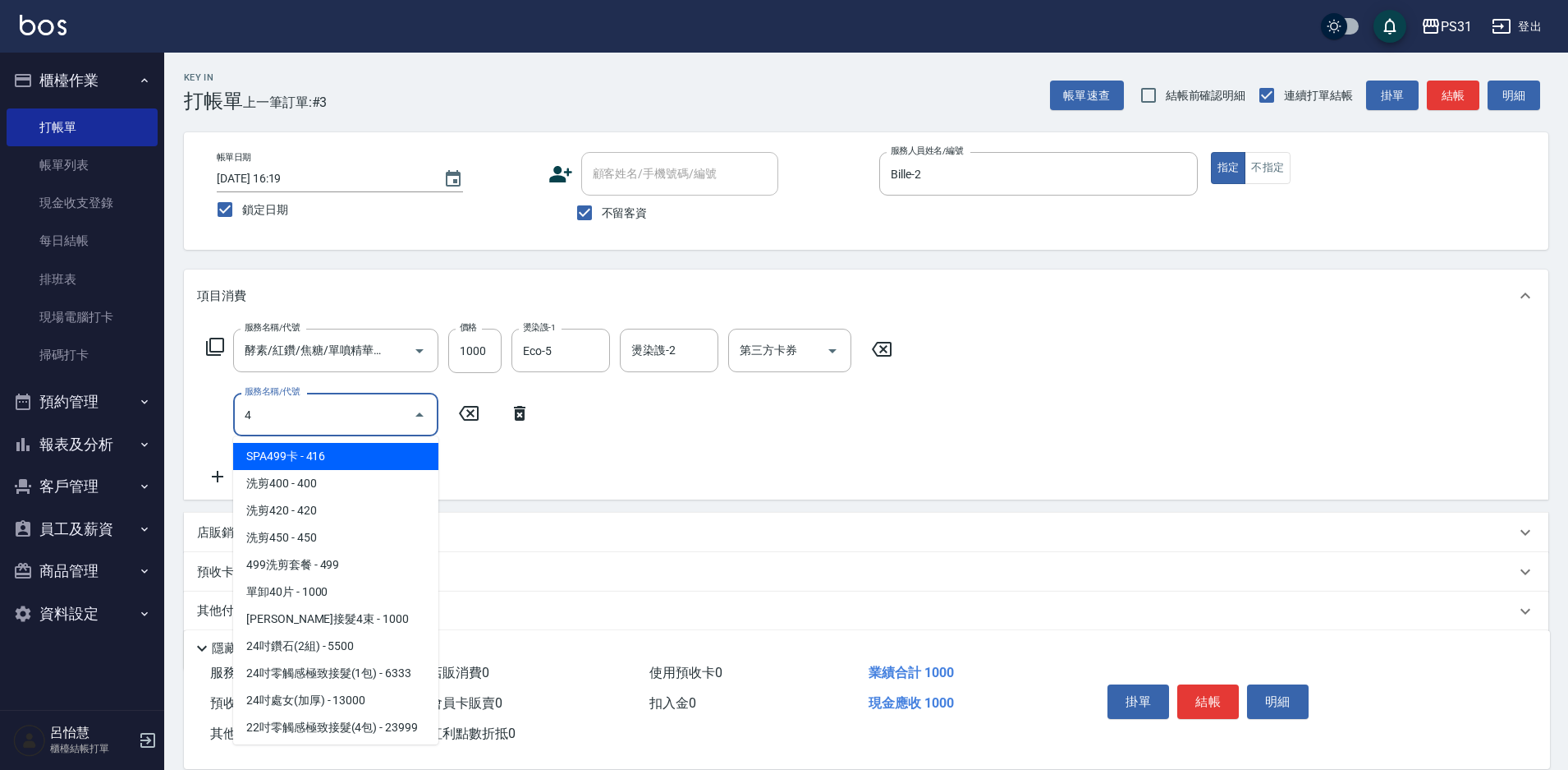
type input "42"
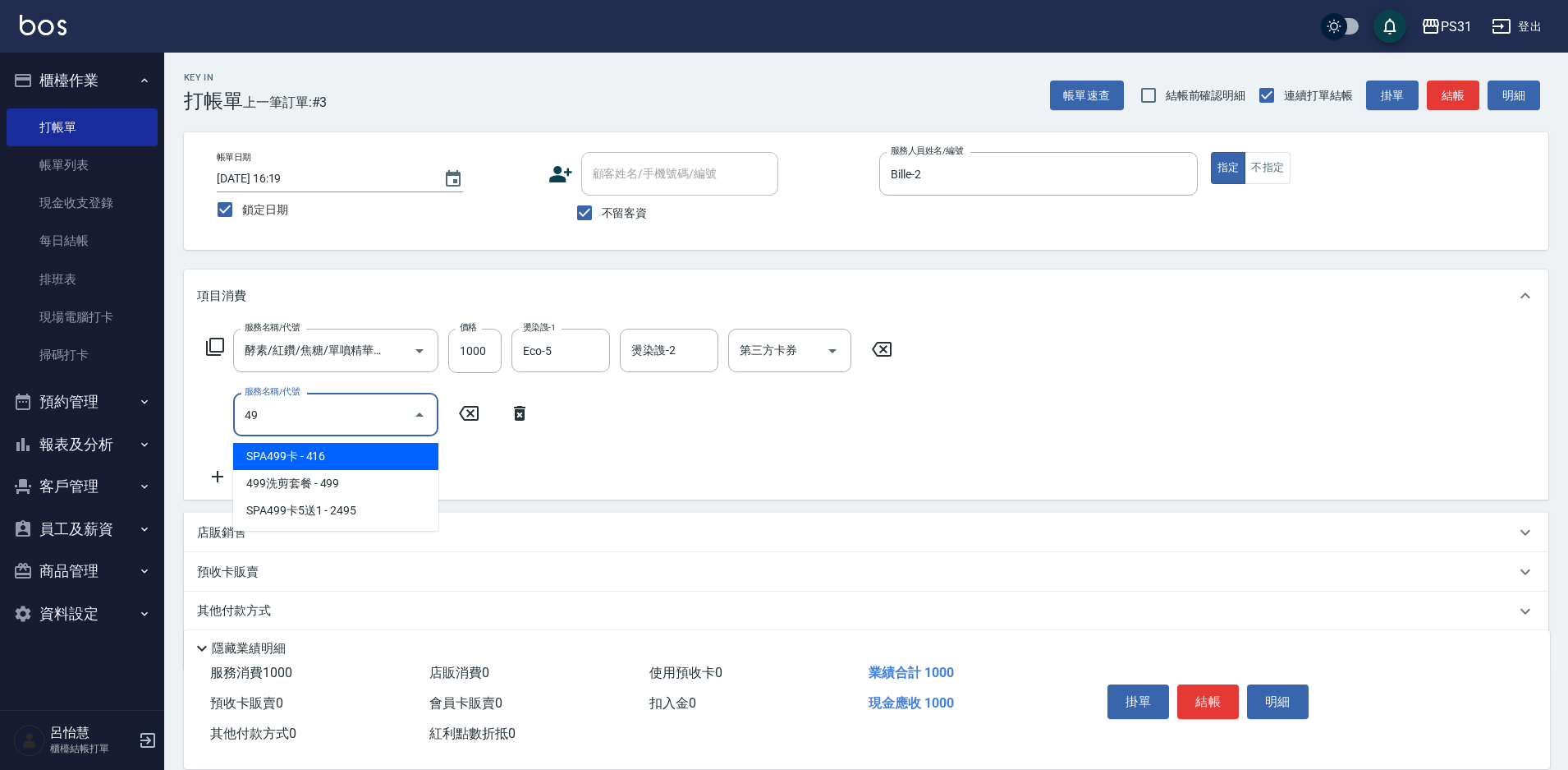
type input "4"
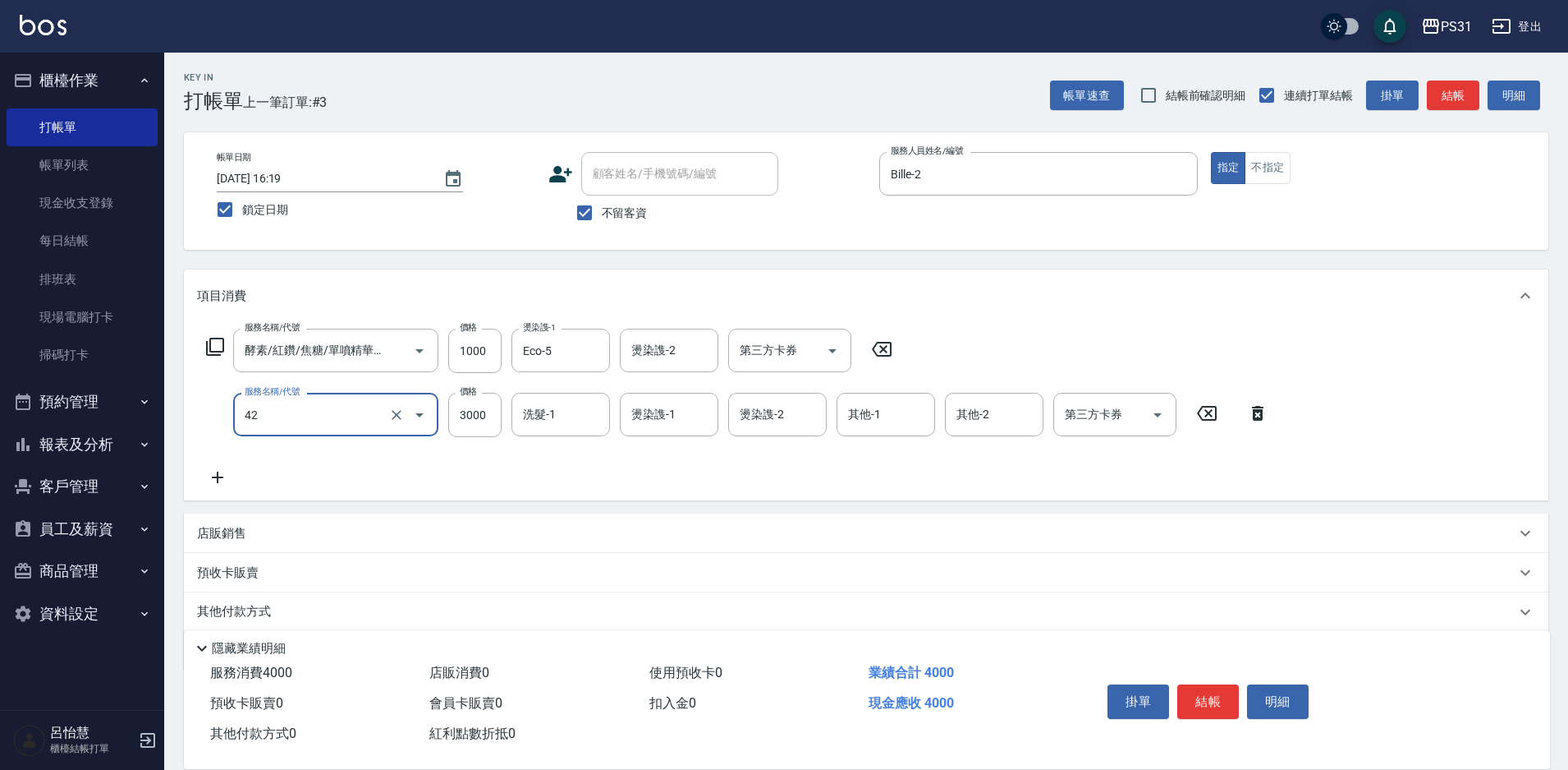
type input "染髮B餐(42)"
type input "2400"
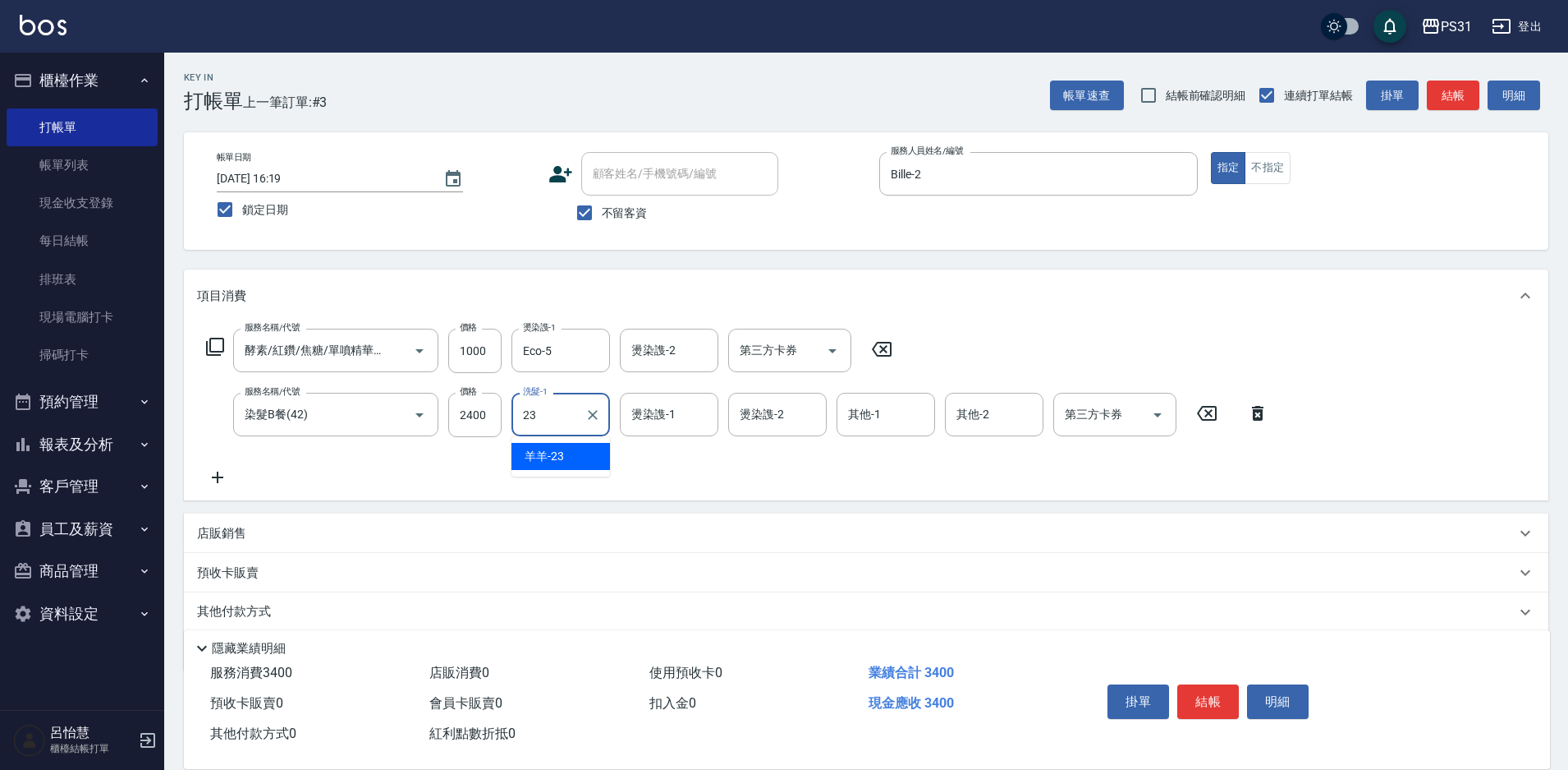
type input "羊羊-23"
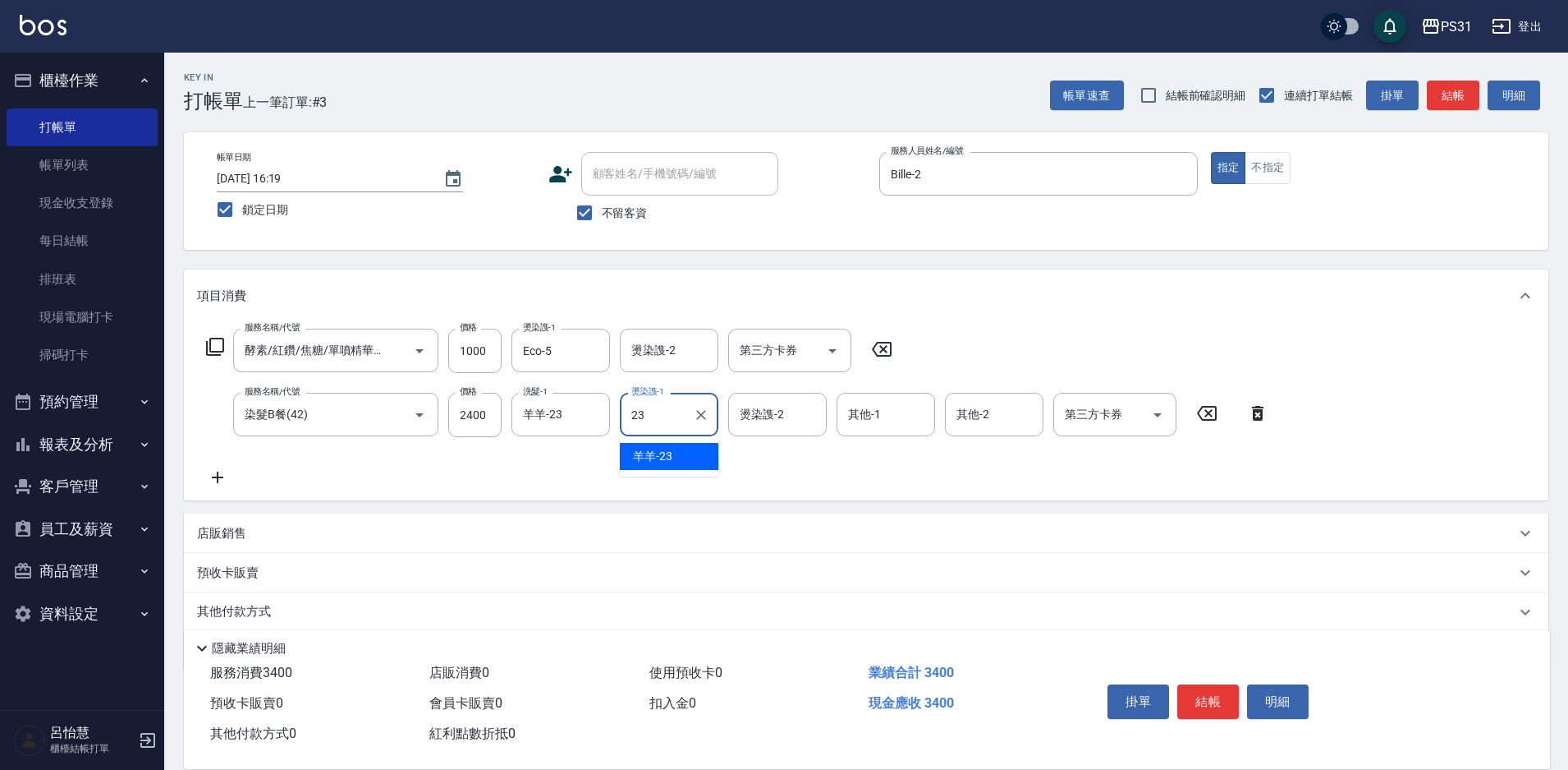
type input "羊羊-23"
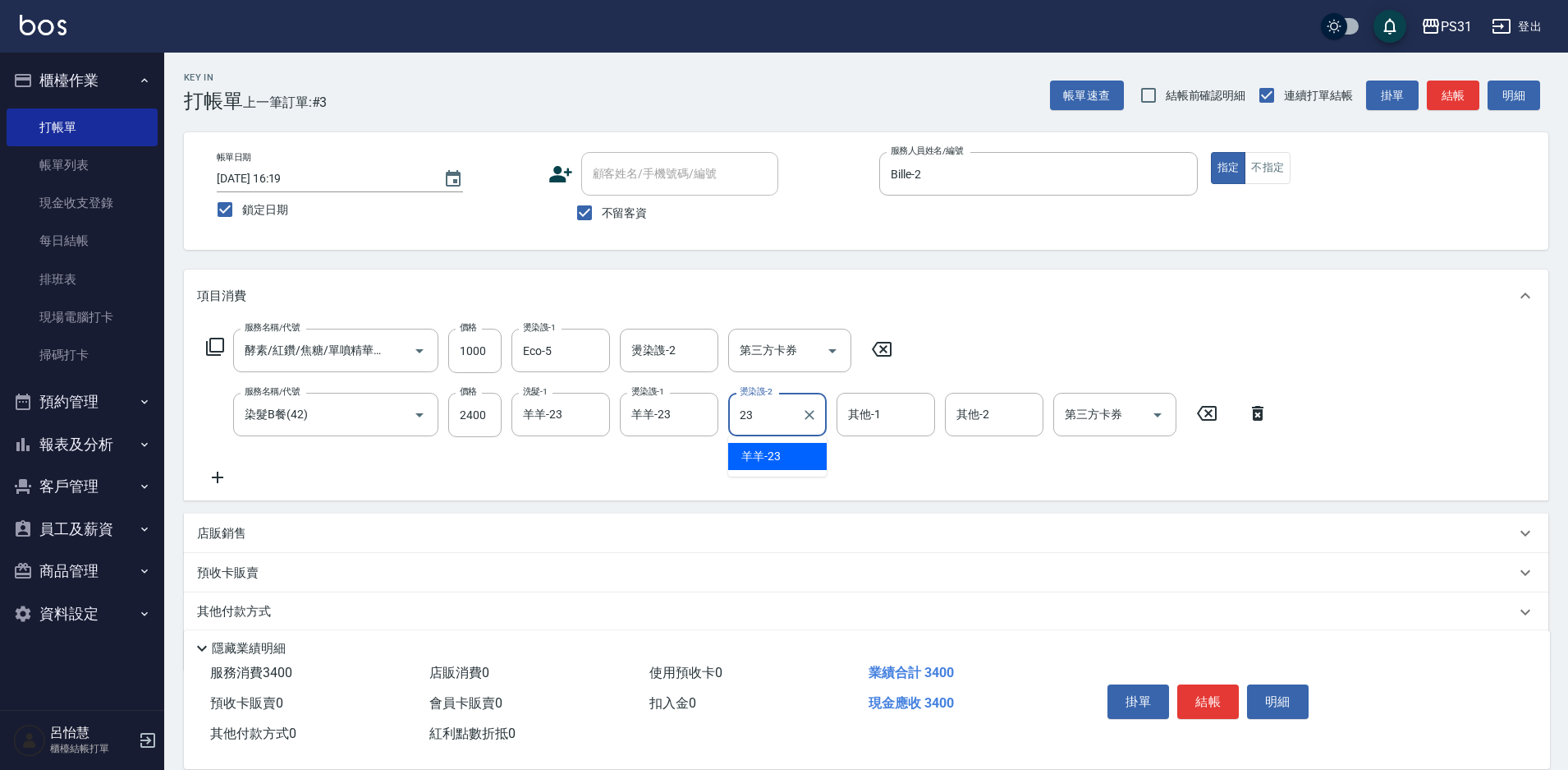
type input "羊羊-23"
drag, startPoint x: 619, startPoint y: 0, endPoint x: 796, endPoint y: 412, distance: 448.4
click at [796, 412] on div "羊羊-23 燙染謢-2" at bounding box center [778, 414] width 98 height 43
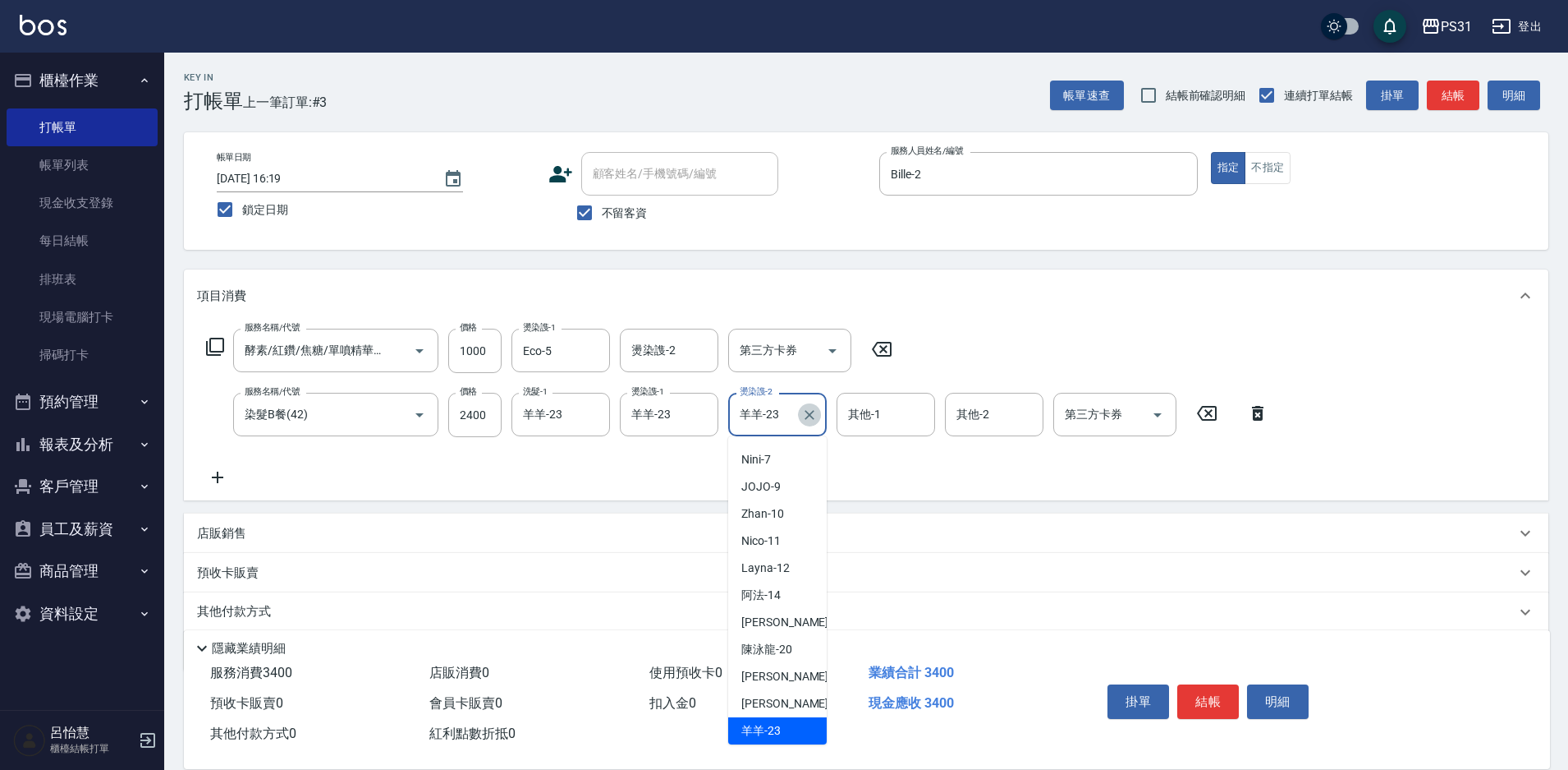
drag, startPoint x: 803, startPoint y: 413, endPoint x: 803, endPoint y: 400, distance: 13.0
click at [803, 412] on icon "Clear" at bounding box center [809, 414] width 17 height 17
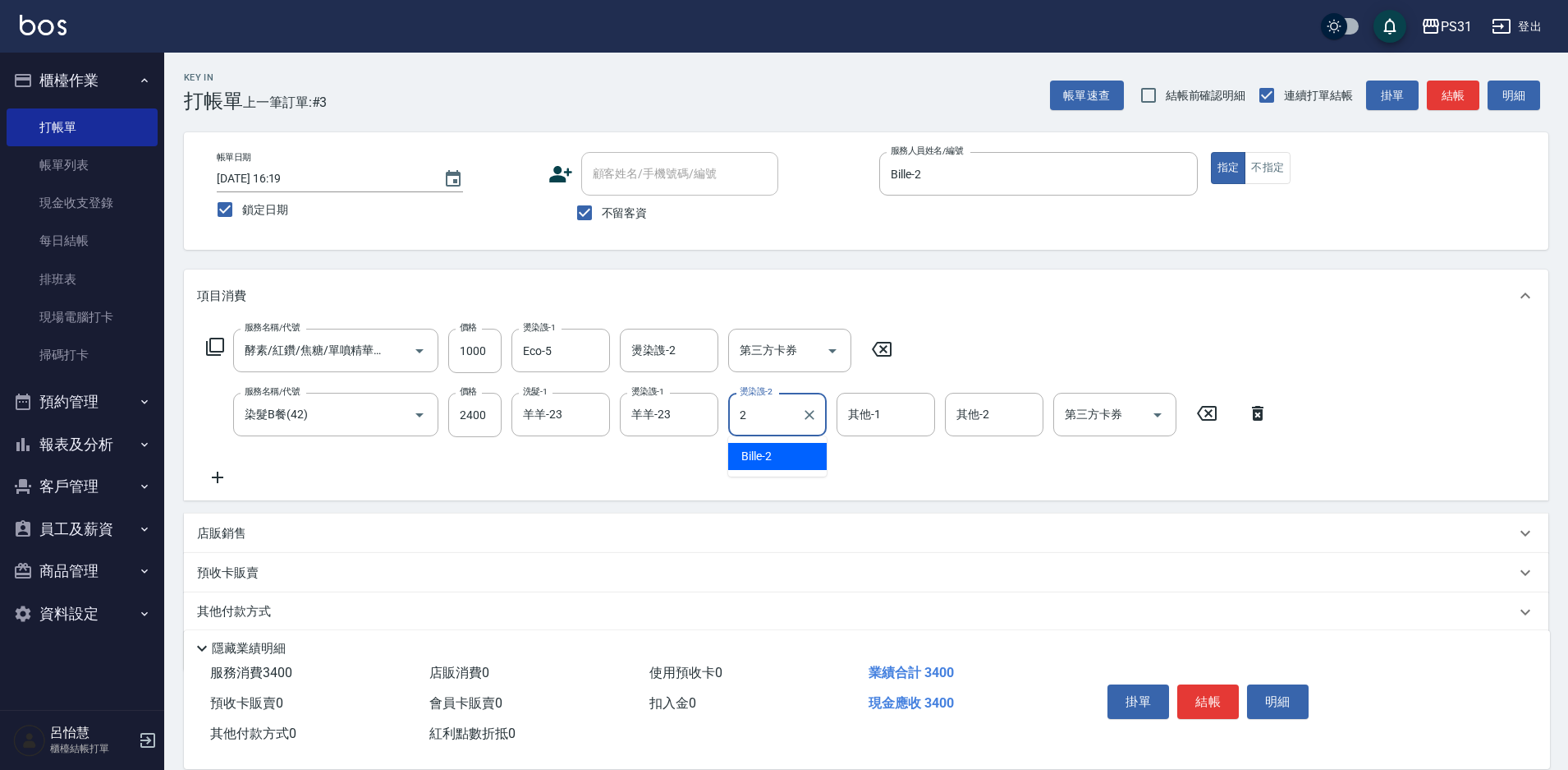
type input "Bille-2"
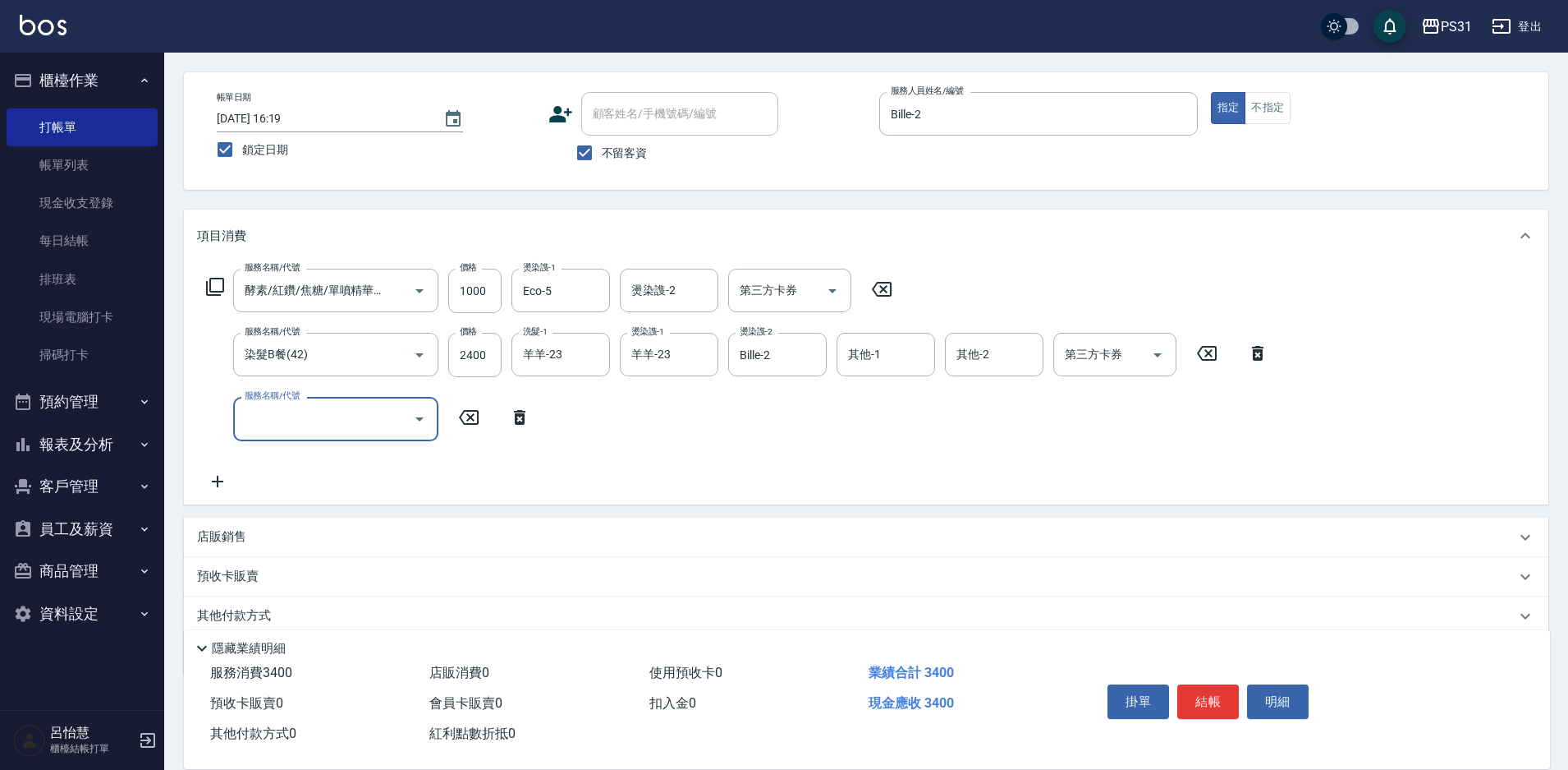
scroll to position [123, 0]
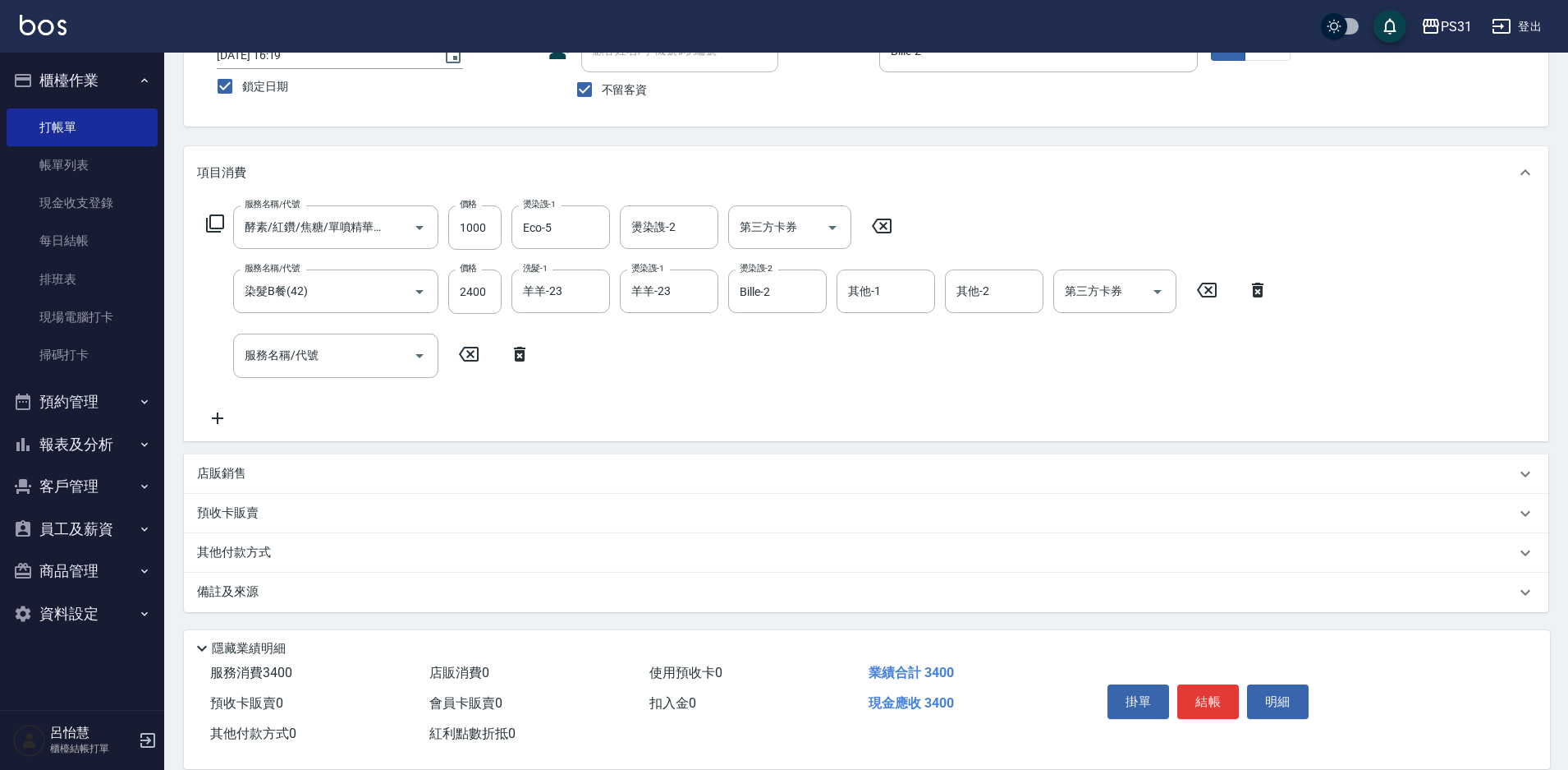
click at [218, 470] on p "店販銷售" at bounding box center [222, 473] width 49 height 18
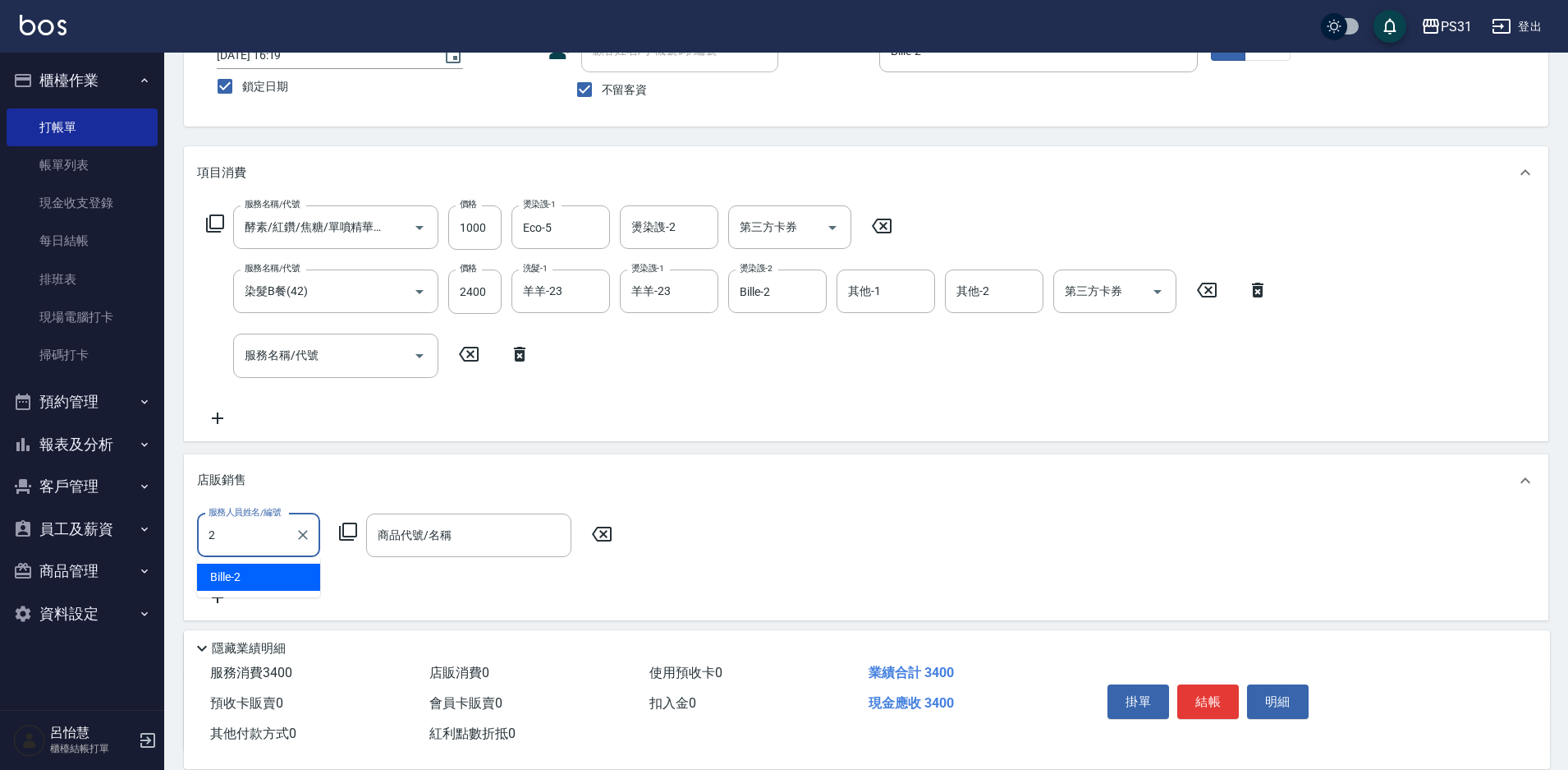
type input "Bille-2"
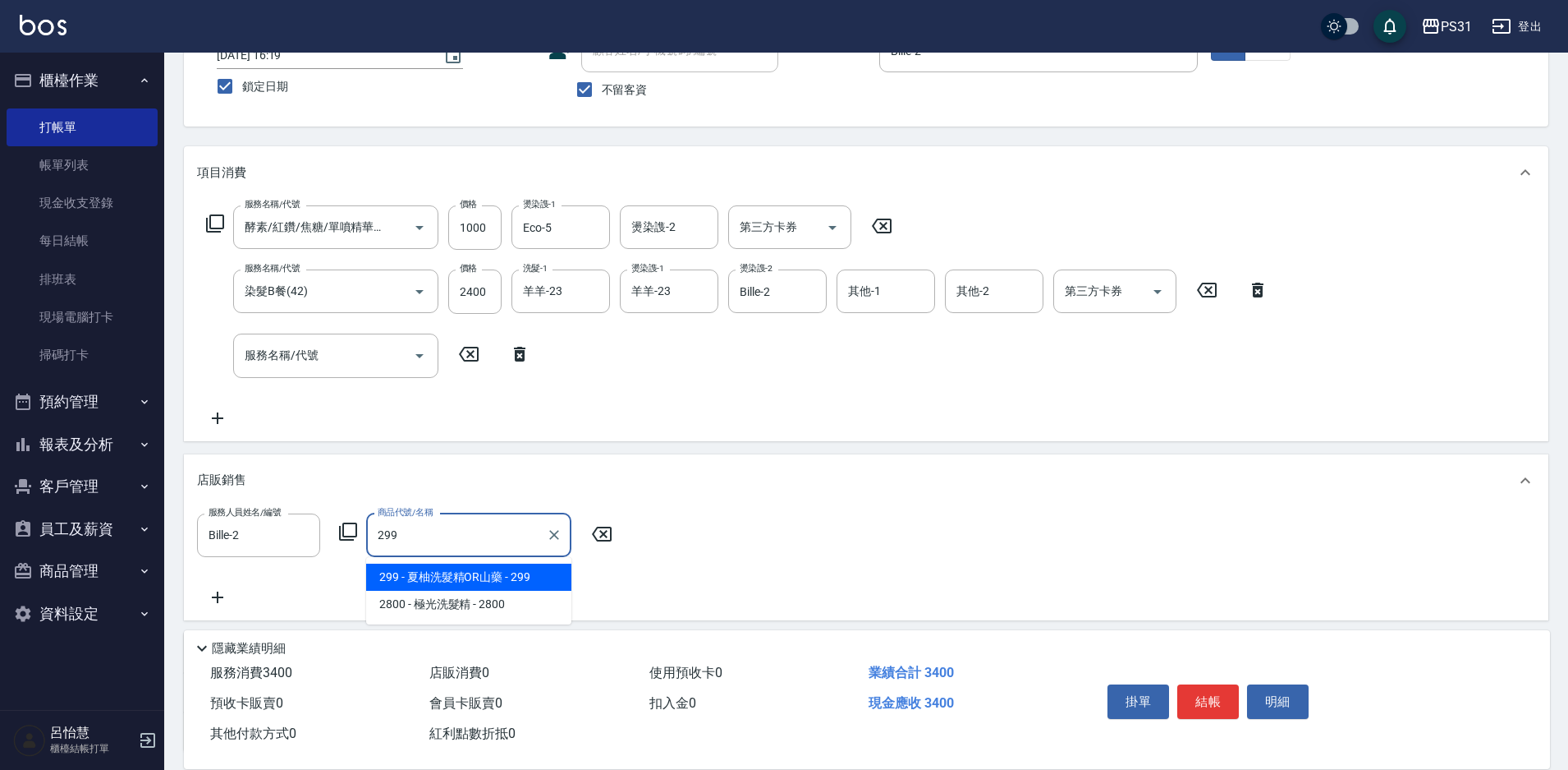
type input "夏柚洗髮精OR山藥"
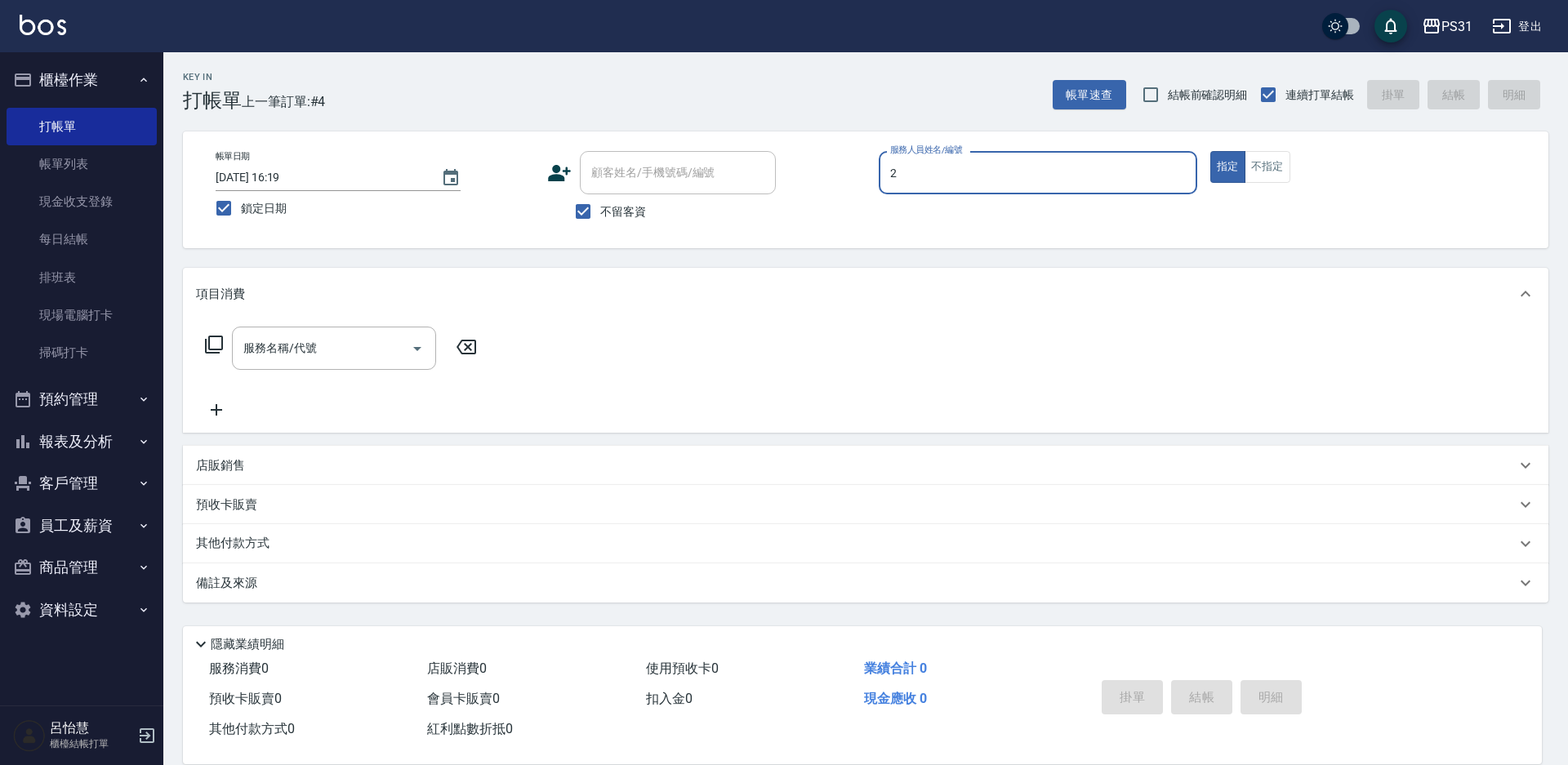
type input "Bille-2"
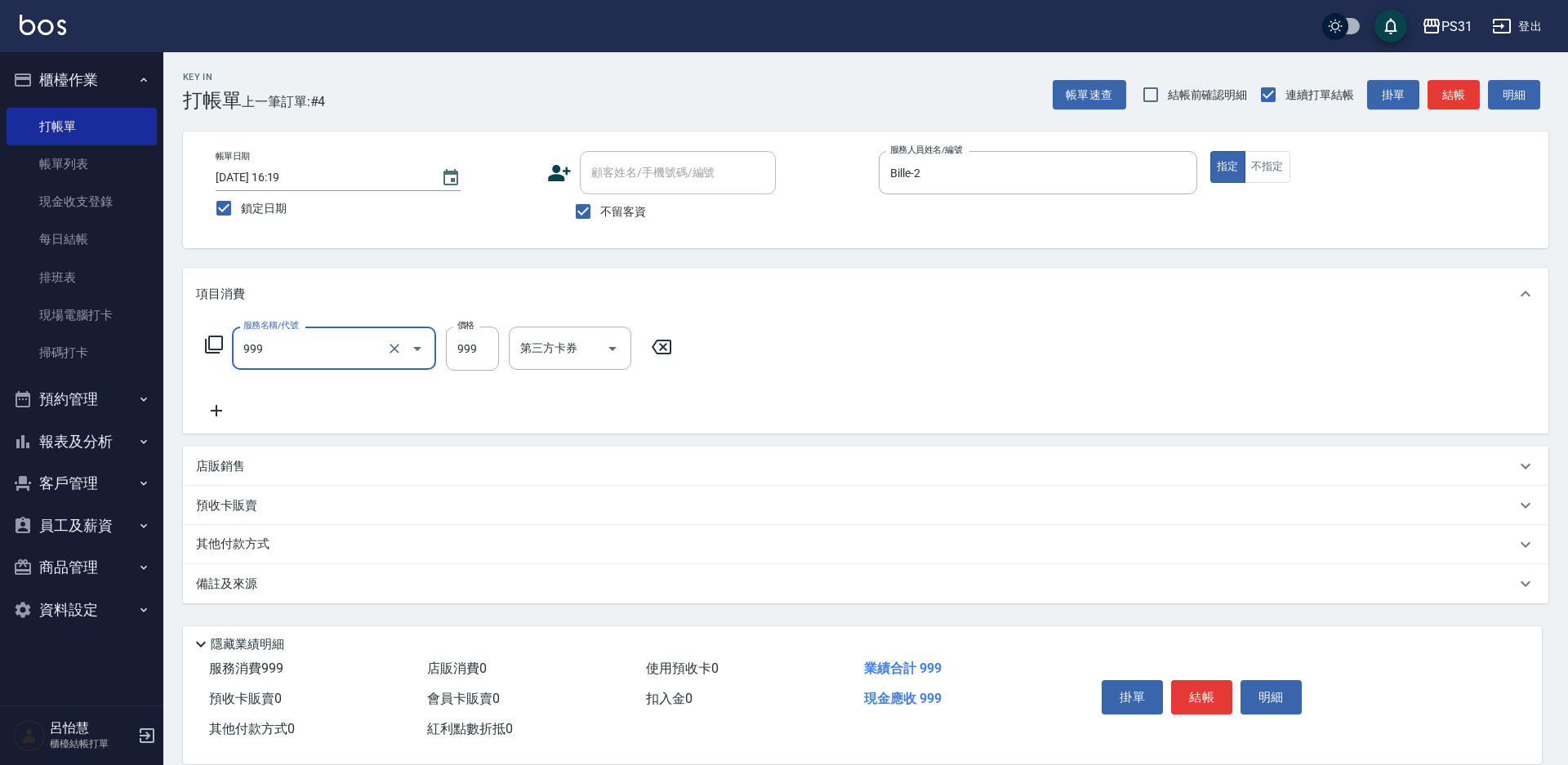
type input "精油套餐999(999)"
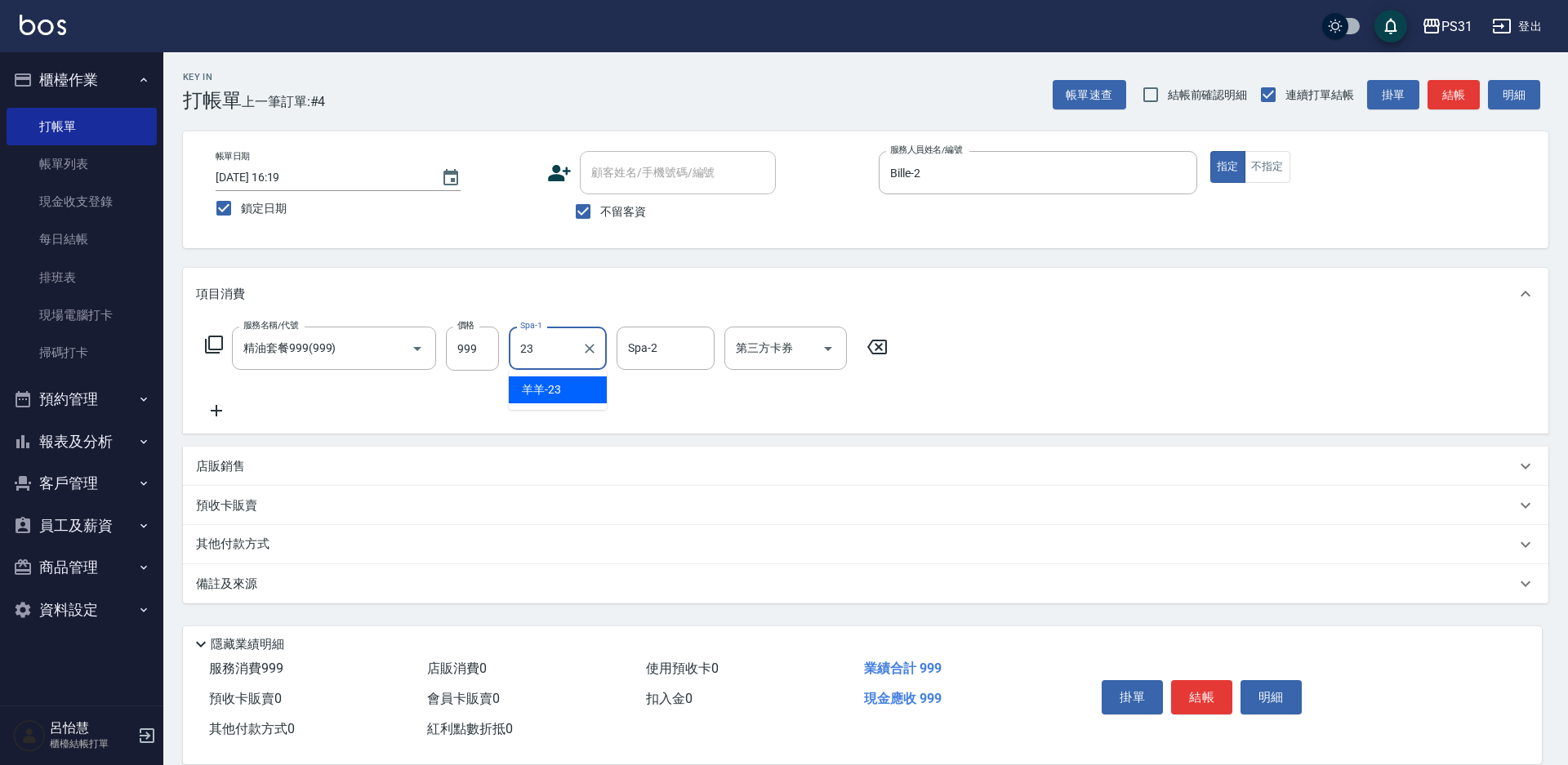
type input "羊羊-23"
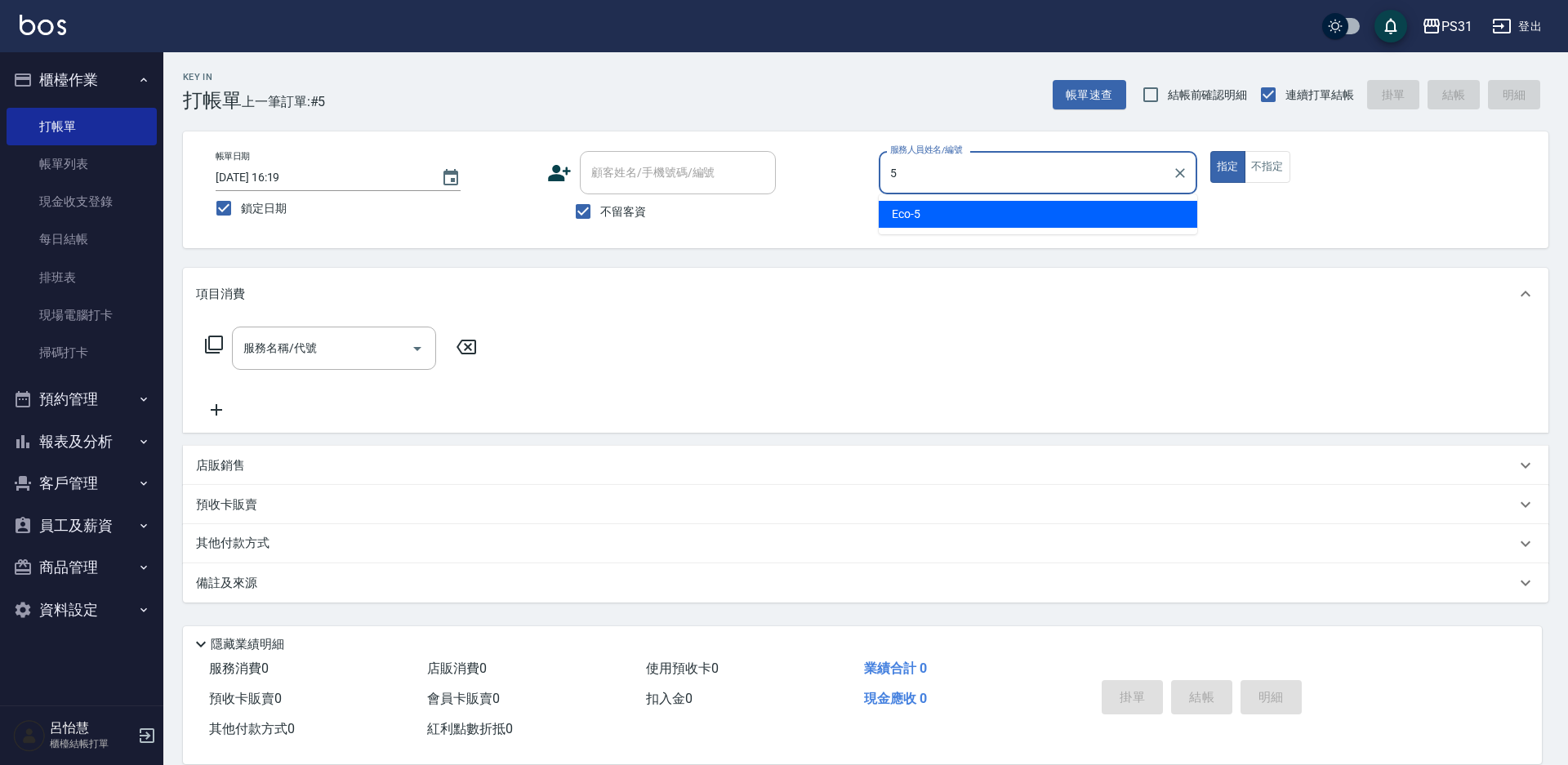
type input "Eco-5"
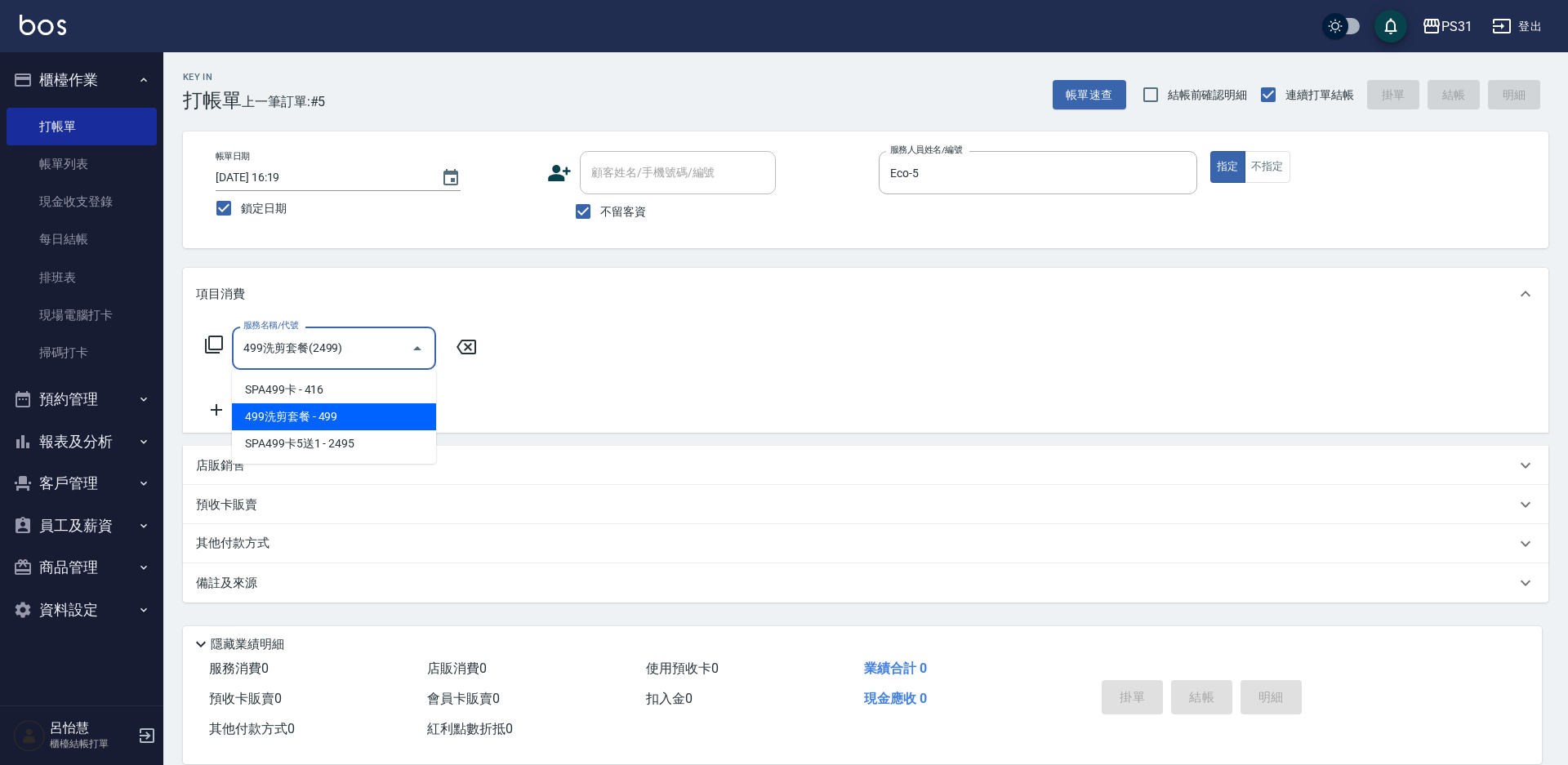
type input "499洗剪套餐(2499)"
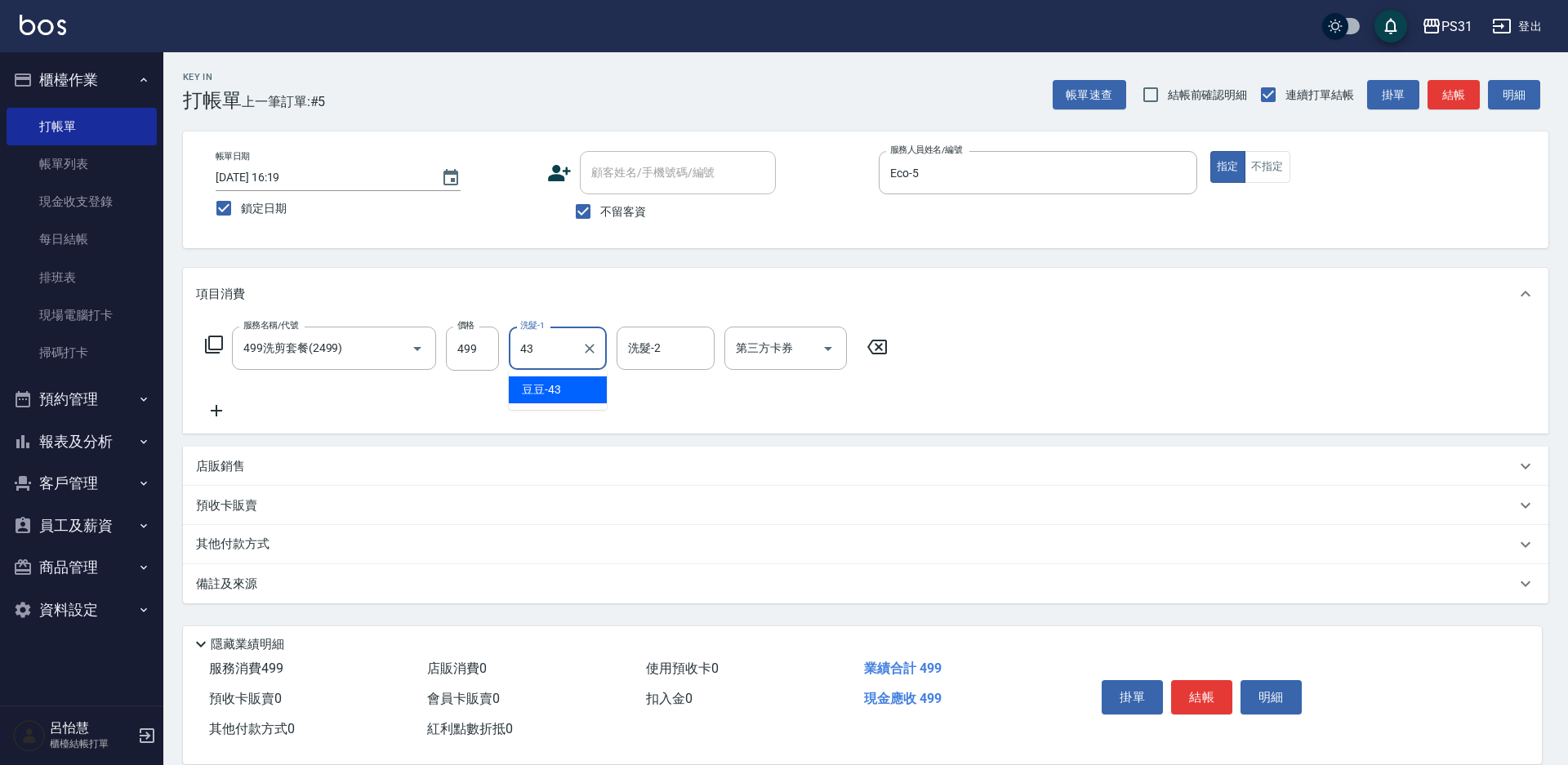
type input "豆豆-43"
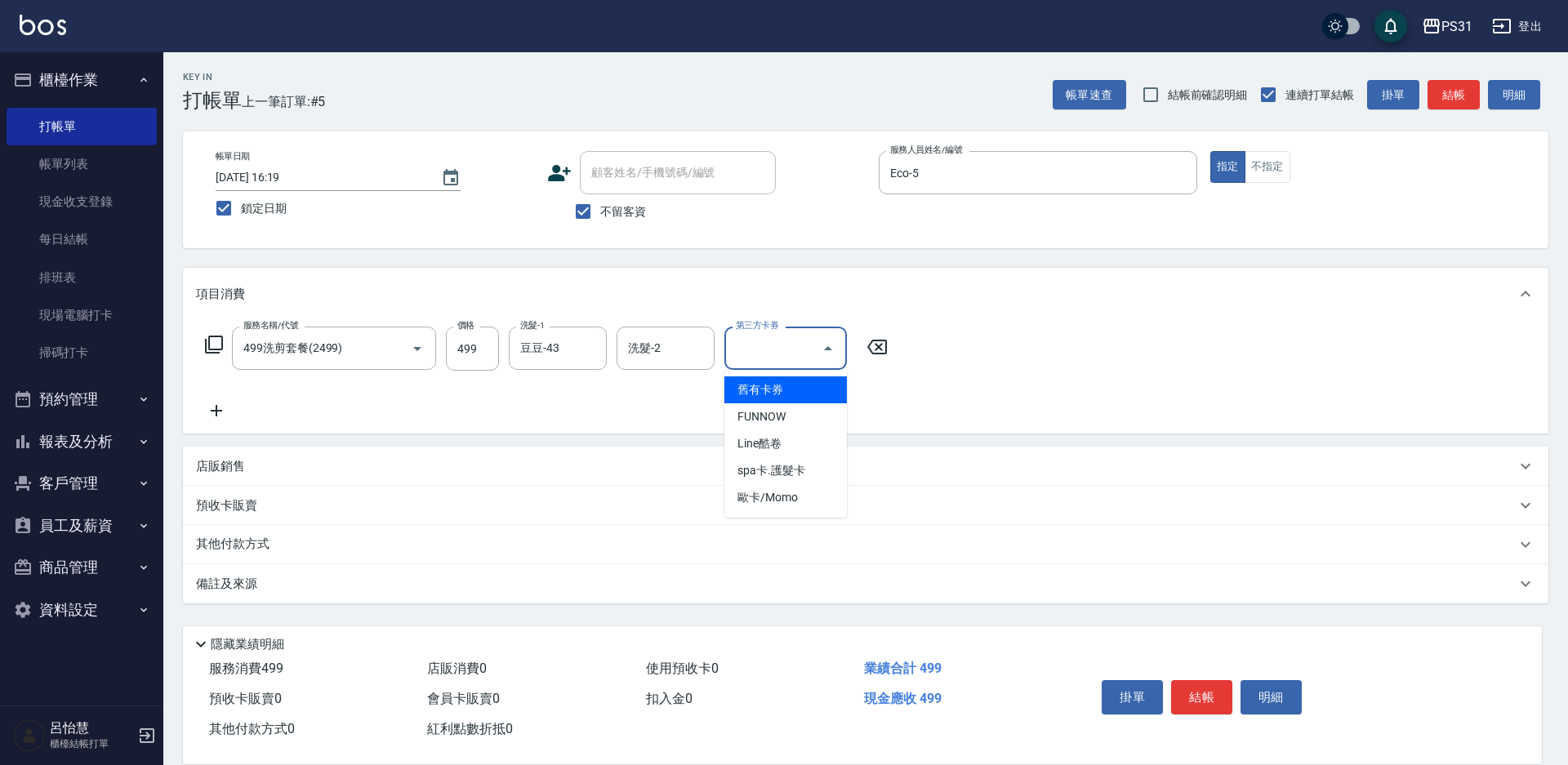
type input "舊有卡券"
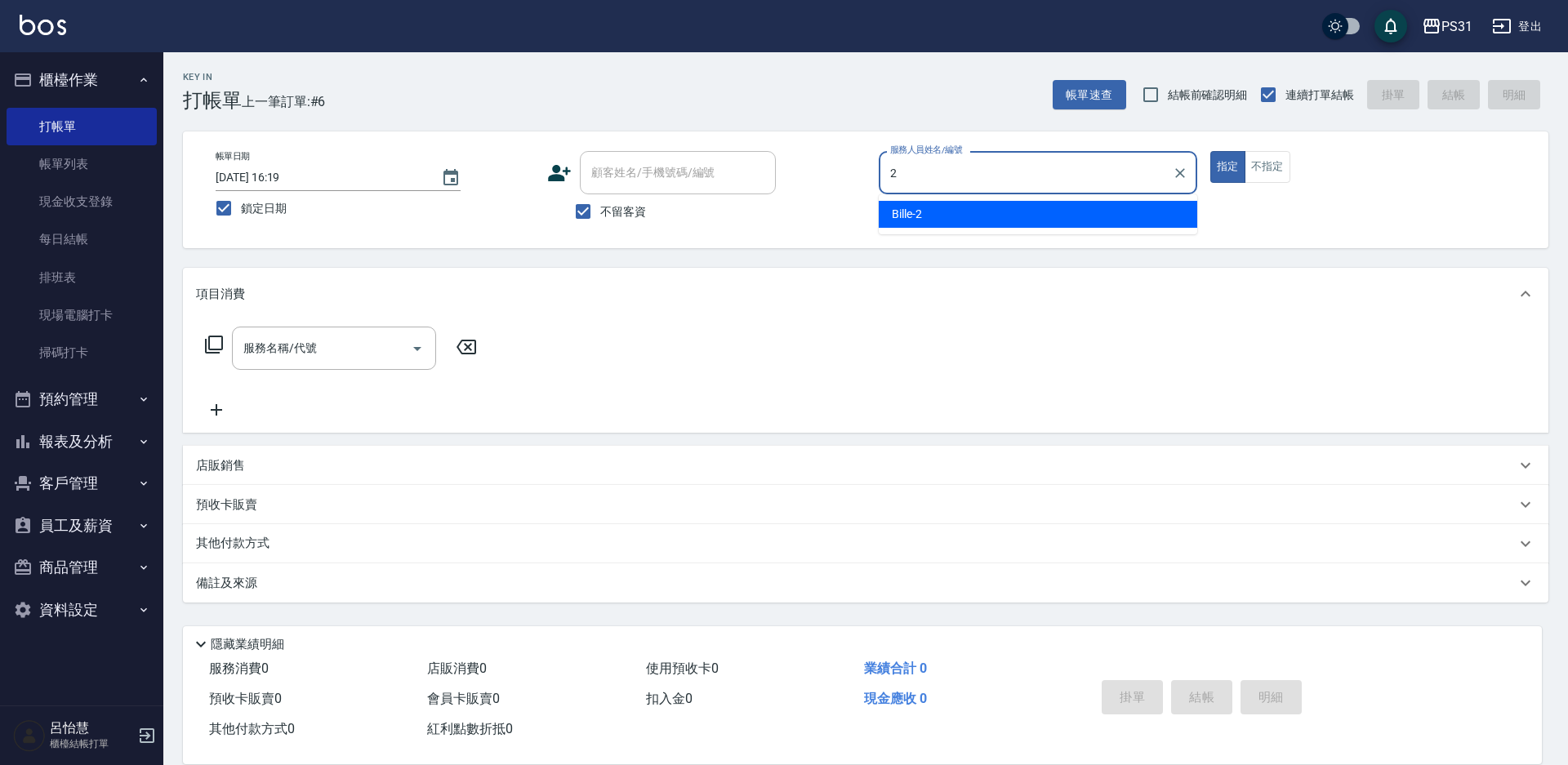
type input "Bille-2"
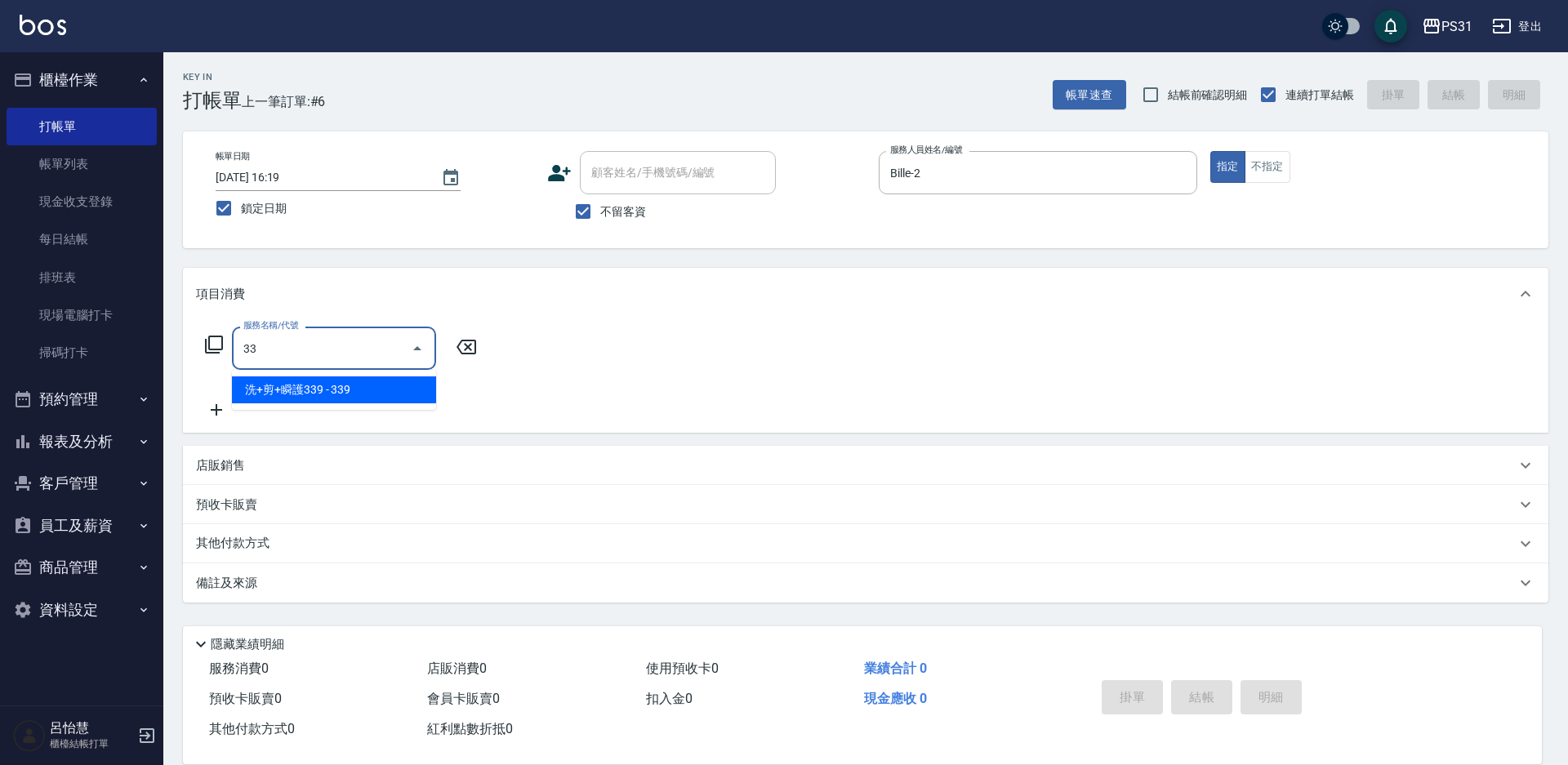
type input "3"
type input "剪髮270(2270)"
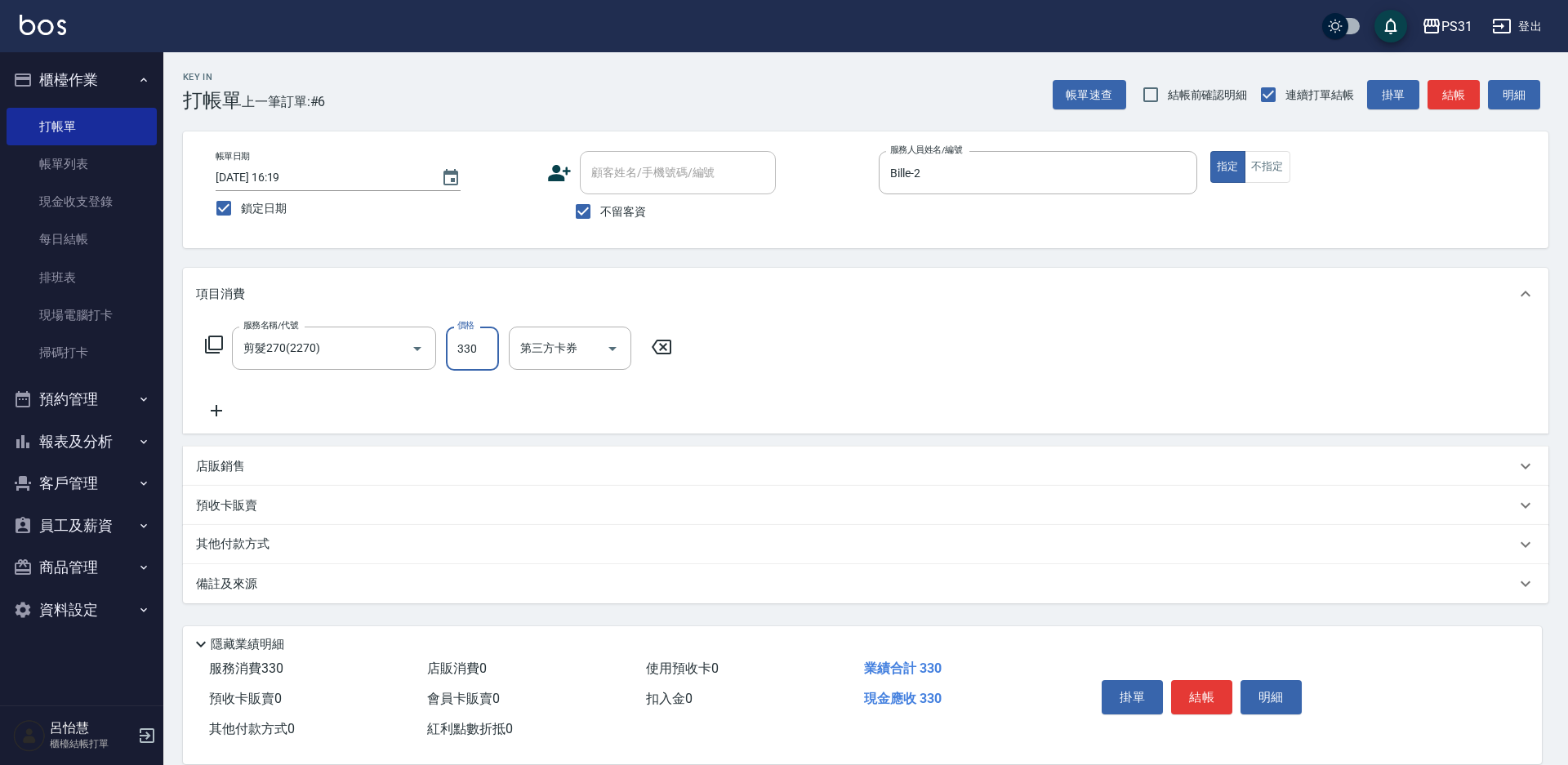
type input "330"
type input "舊有卡券"
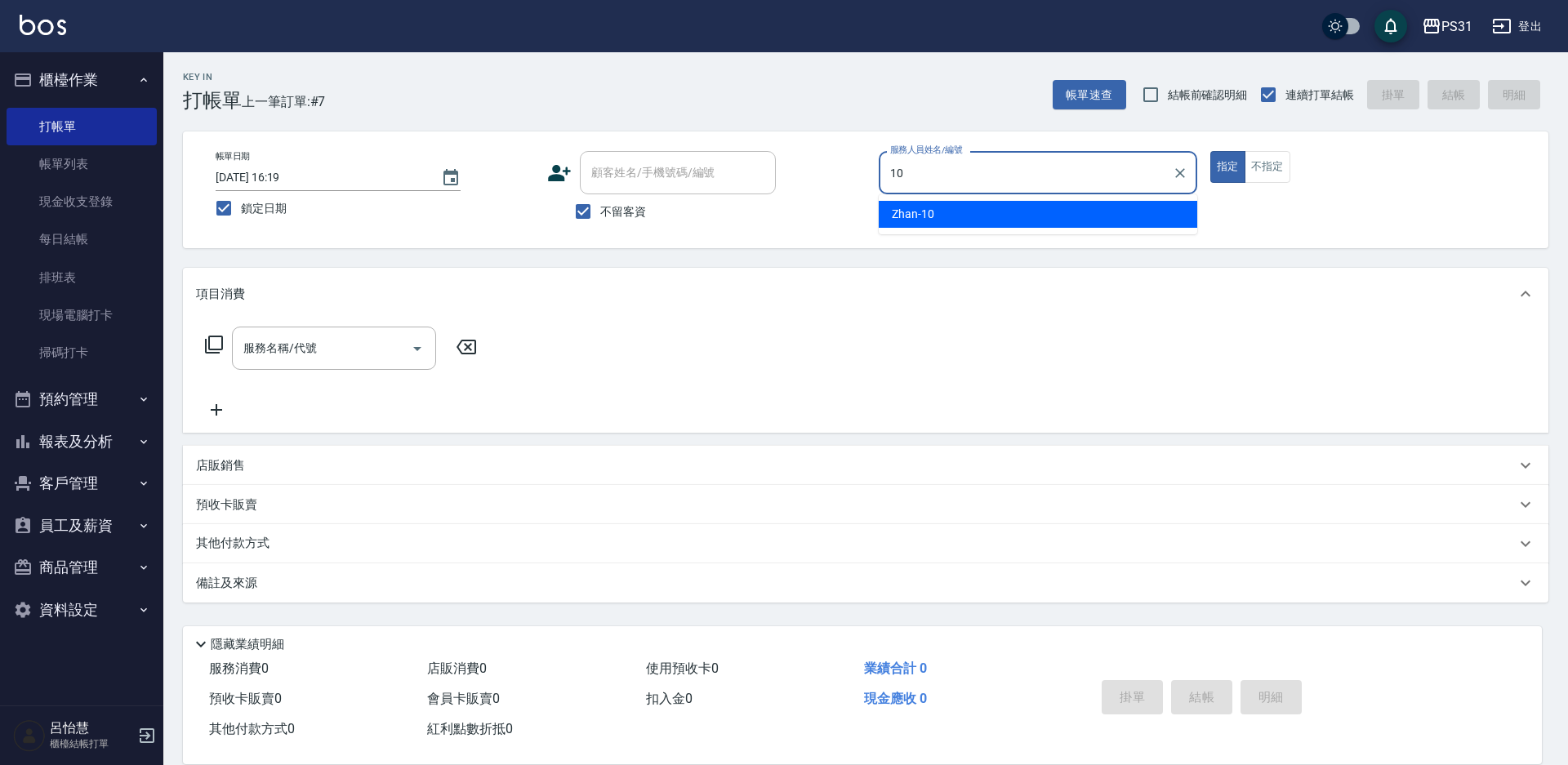
type input "Zhan-10"
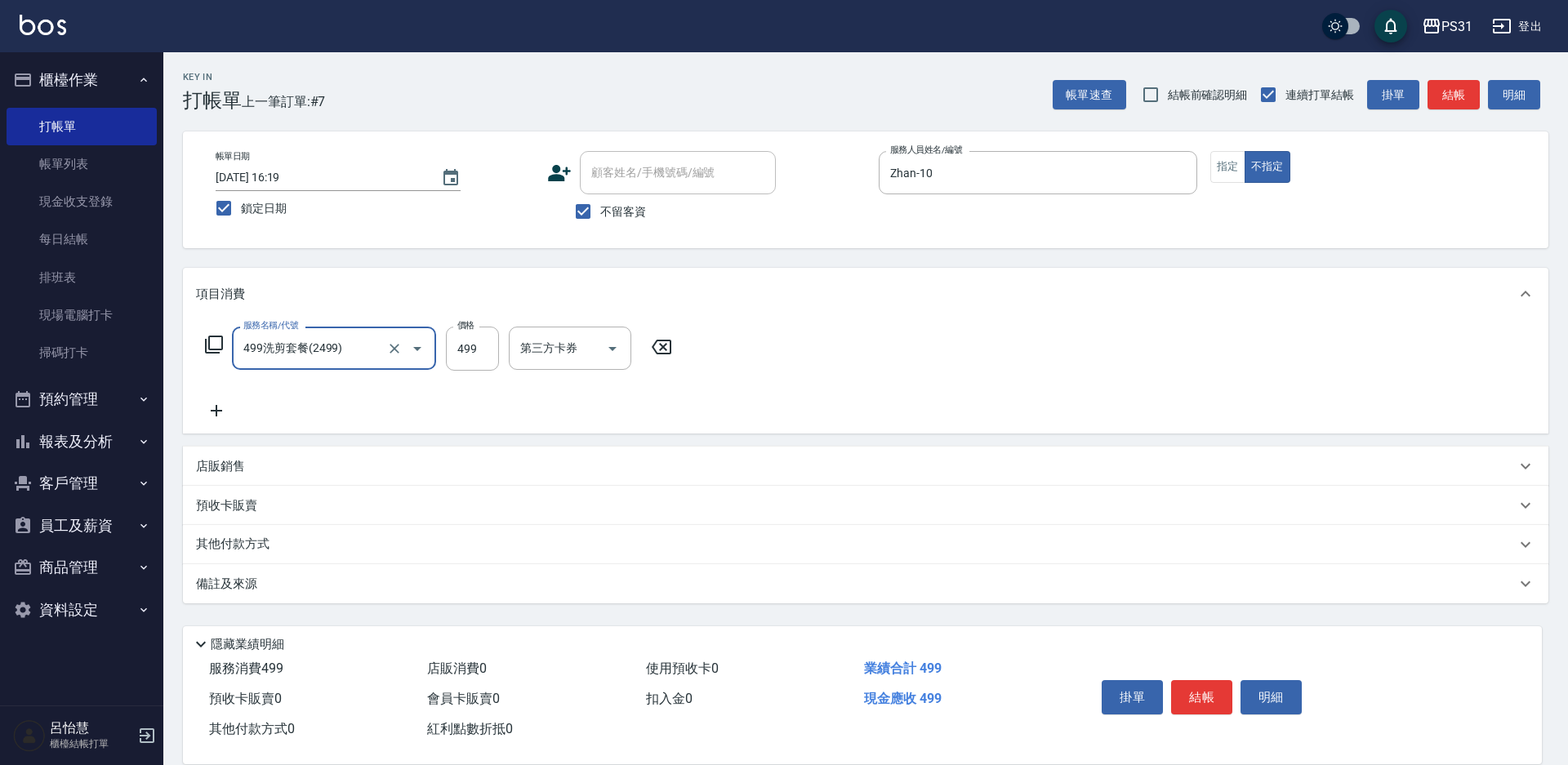
type input "499洗剪套餐(2499)"
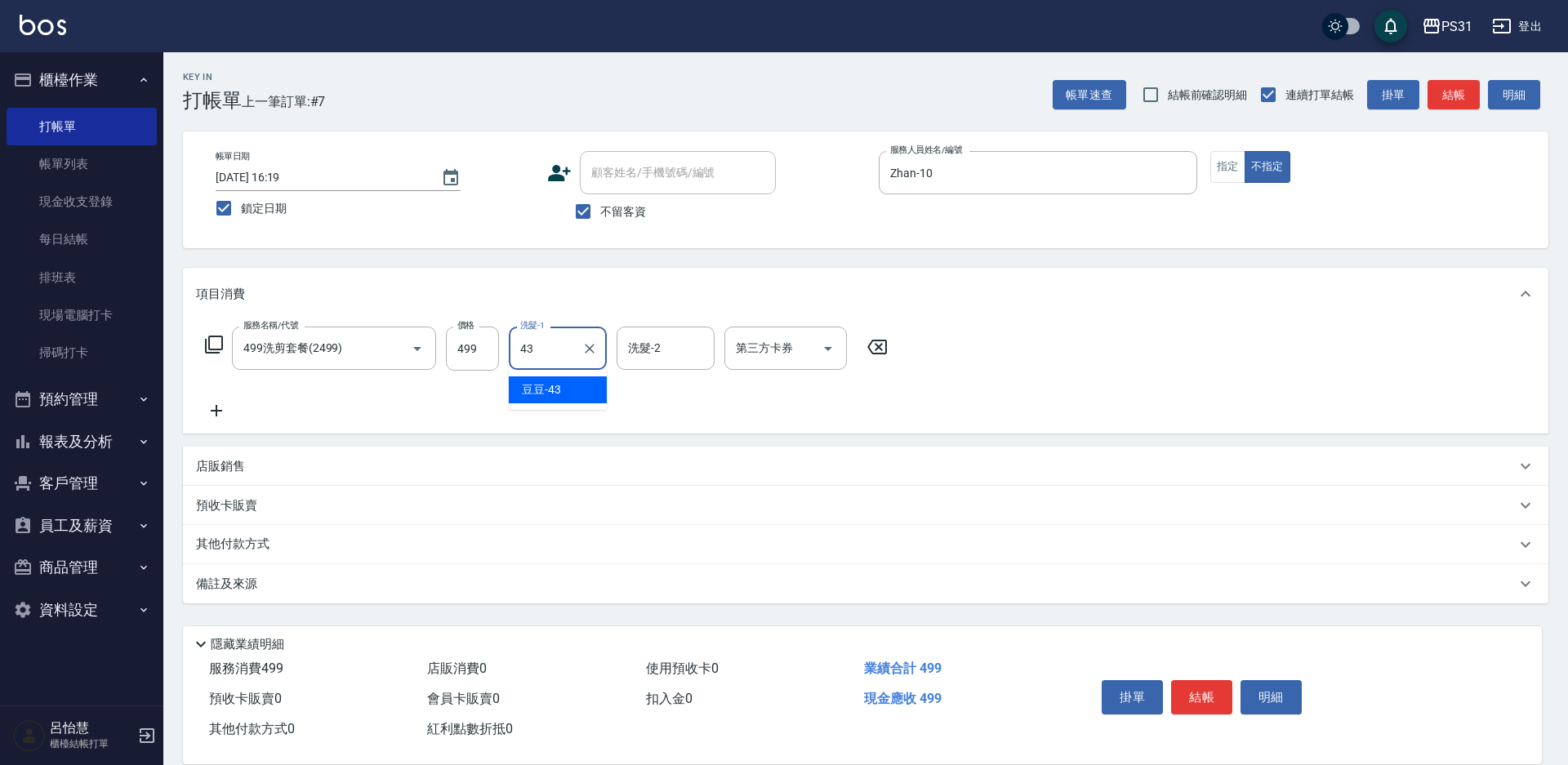
type input "豆豆-43"
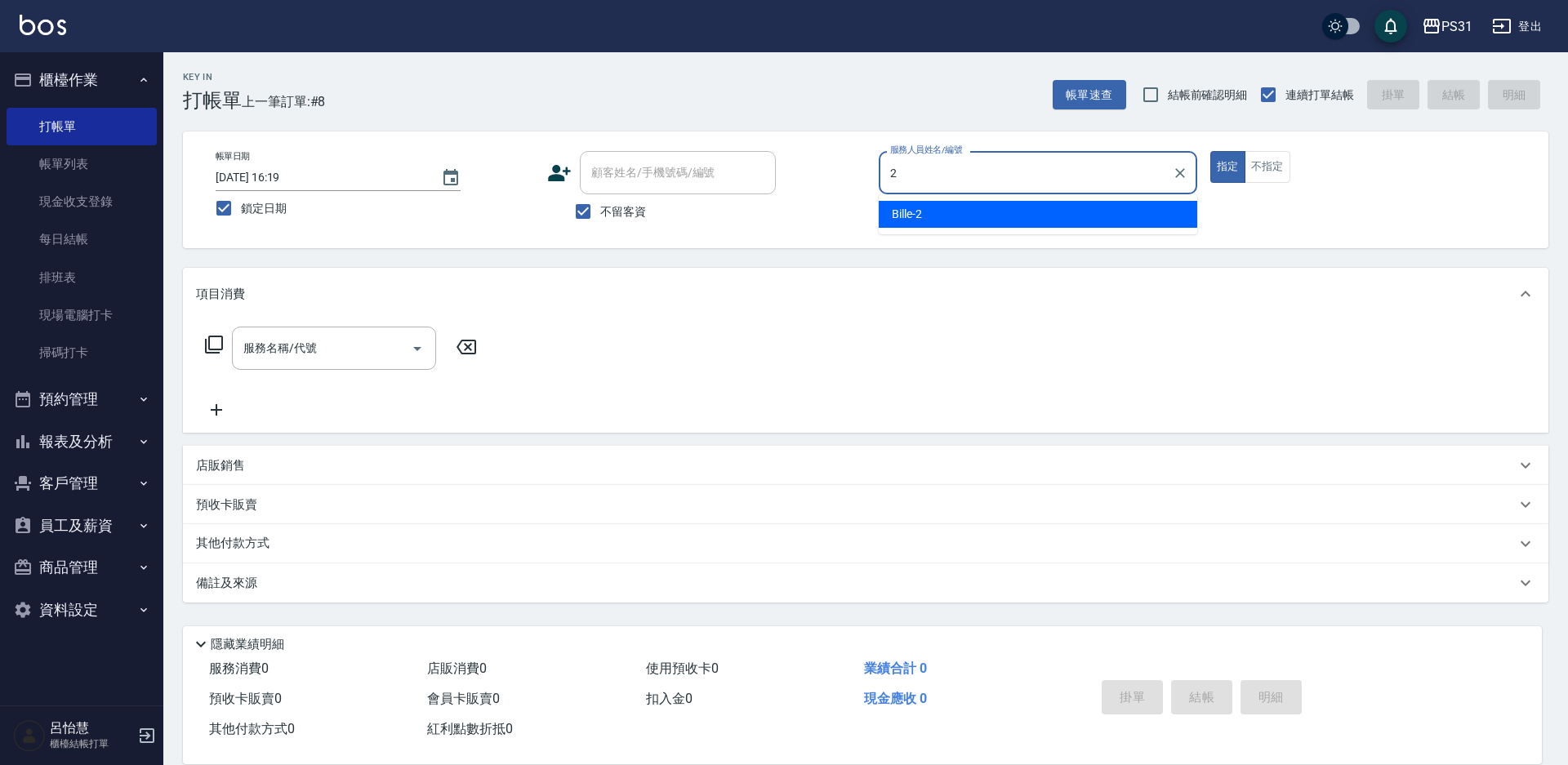
type input "Bille-2"
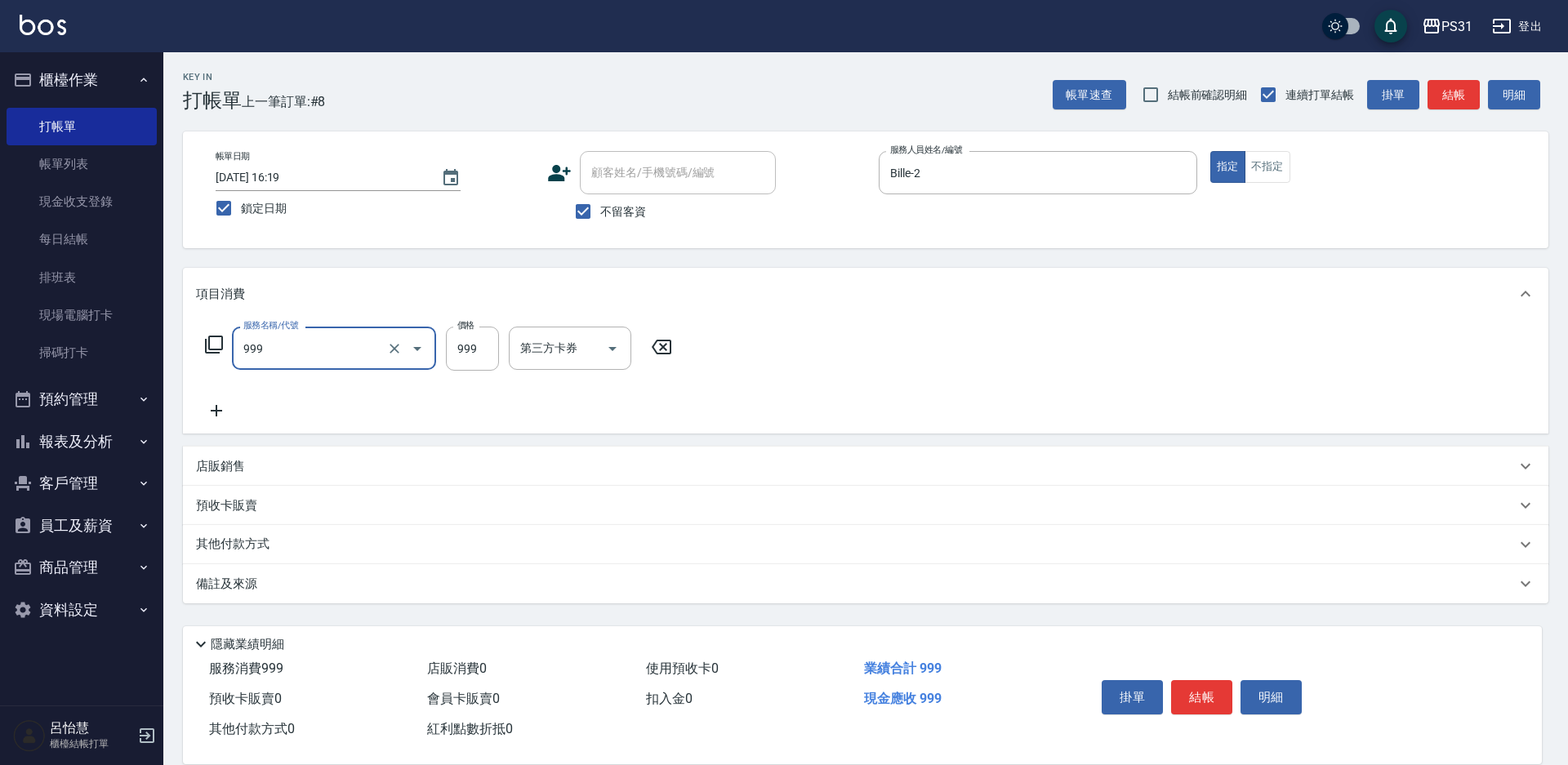
type input "精油套餐999(999)"
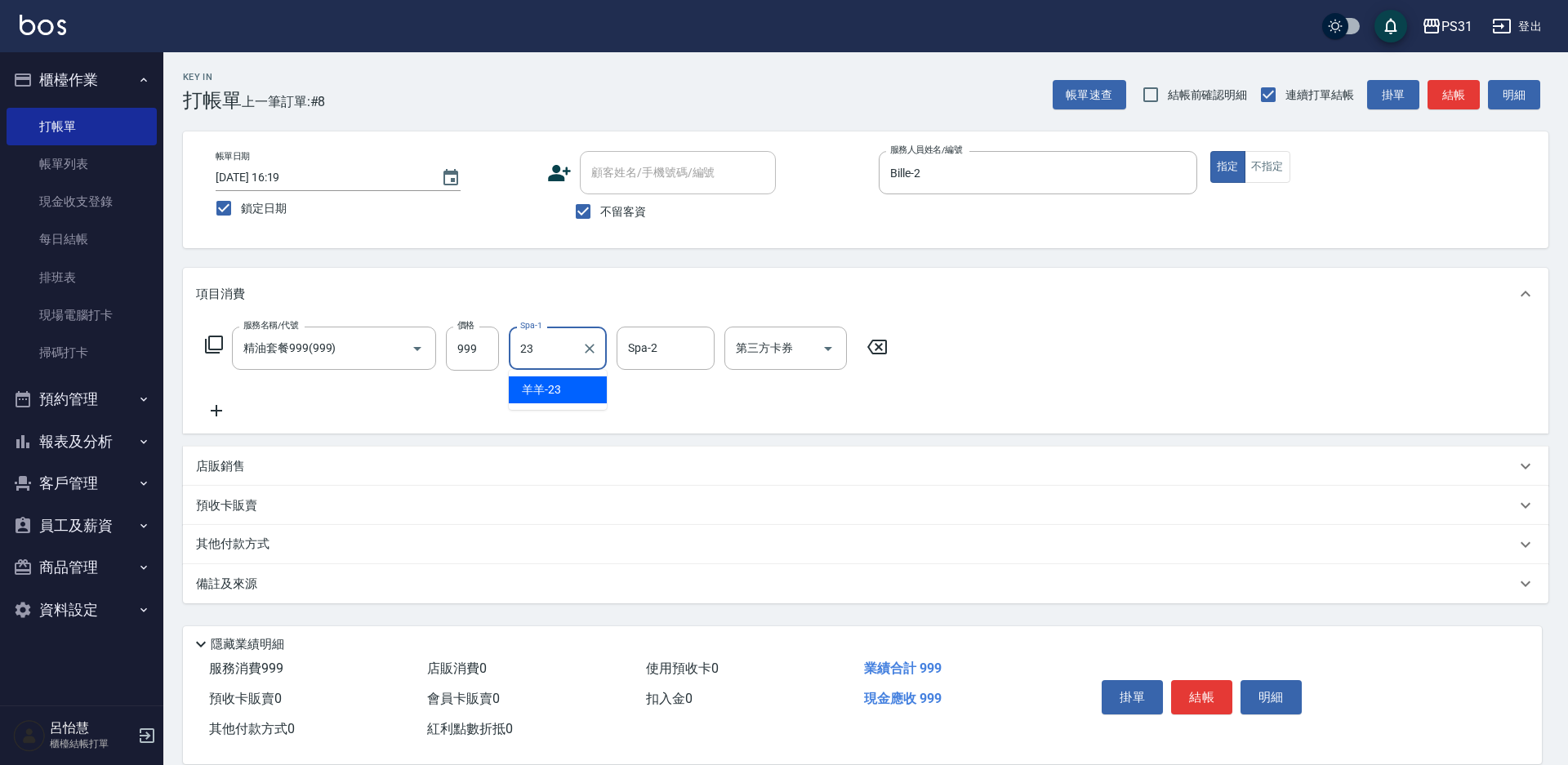
type input "羊羊-23"
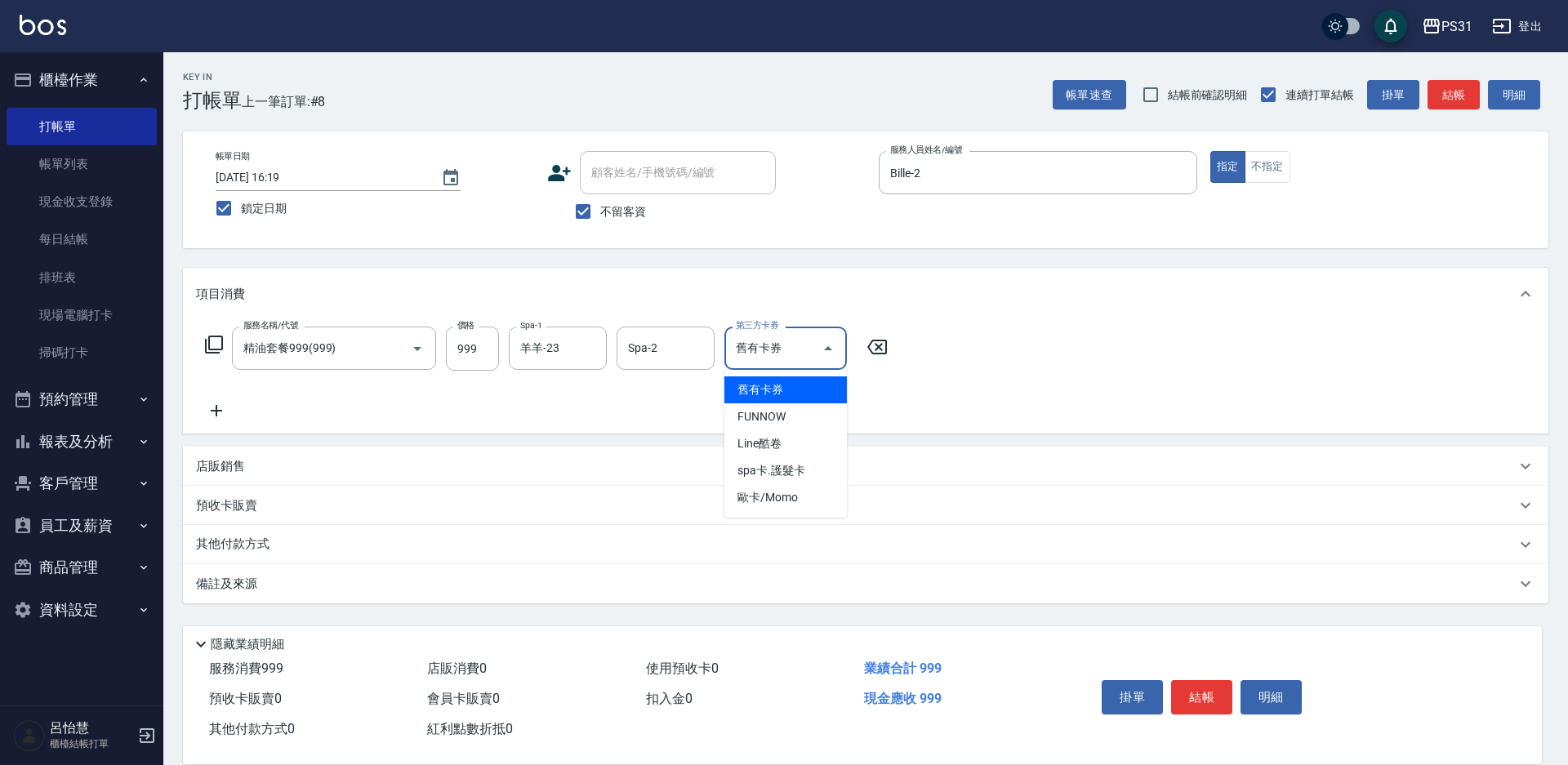
type input "舊有卡券"
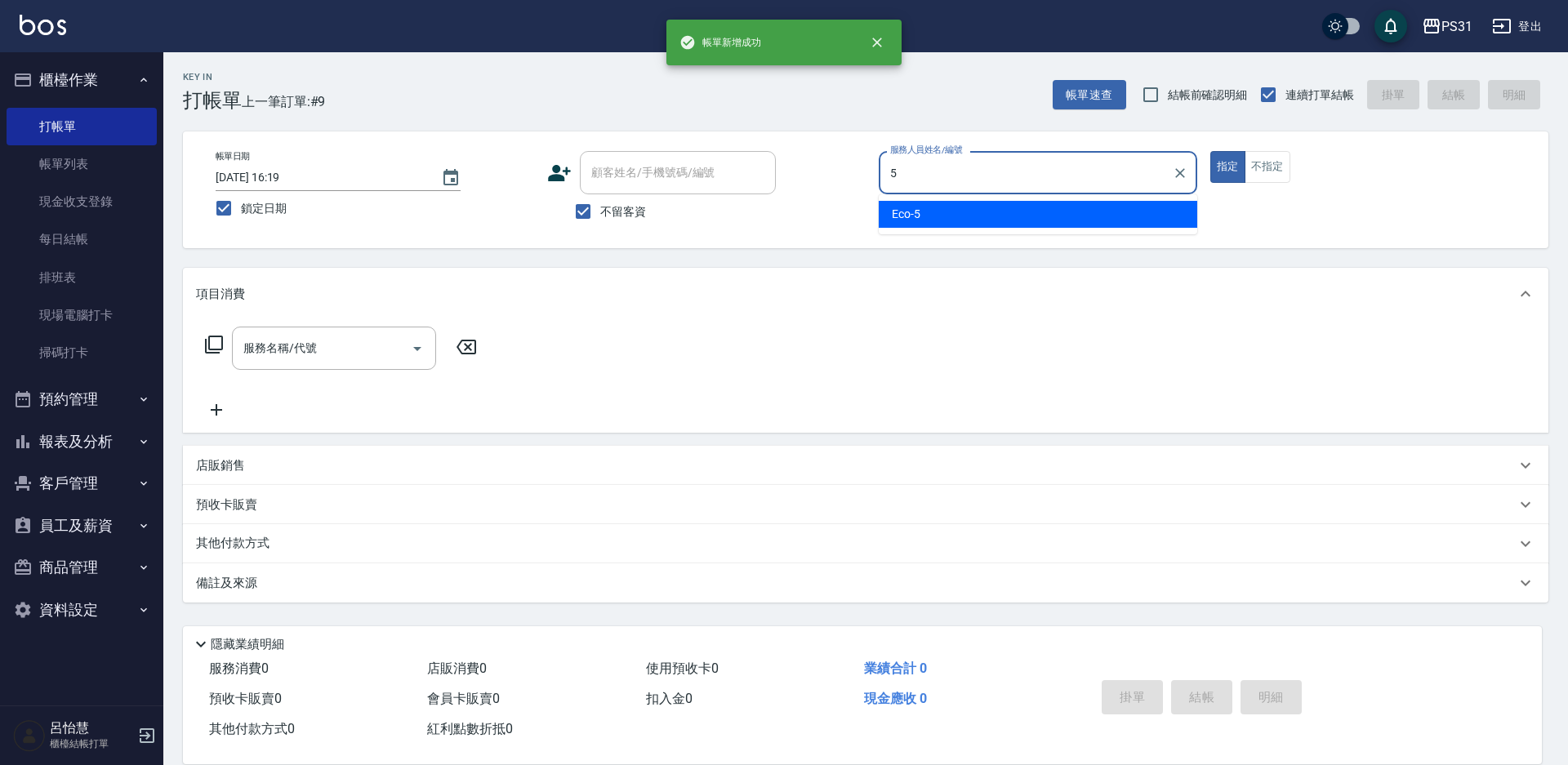
type input "Eco-5"
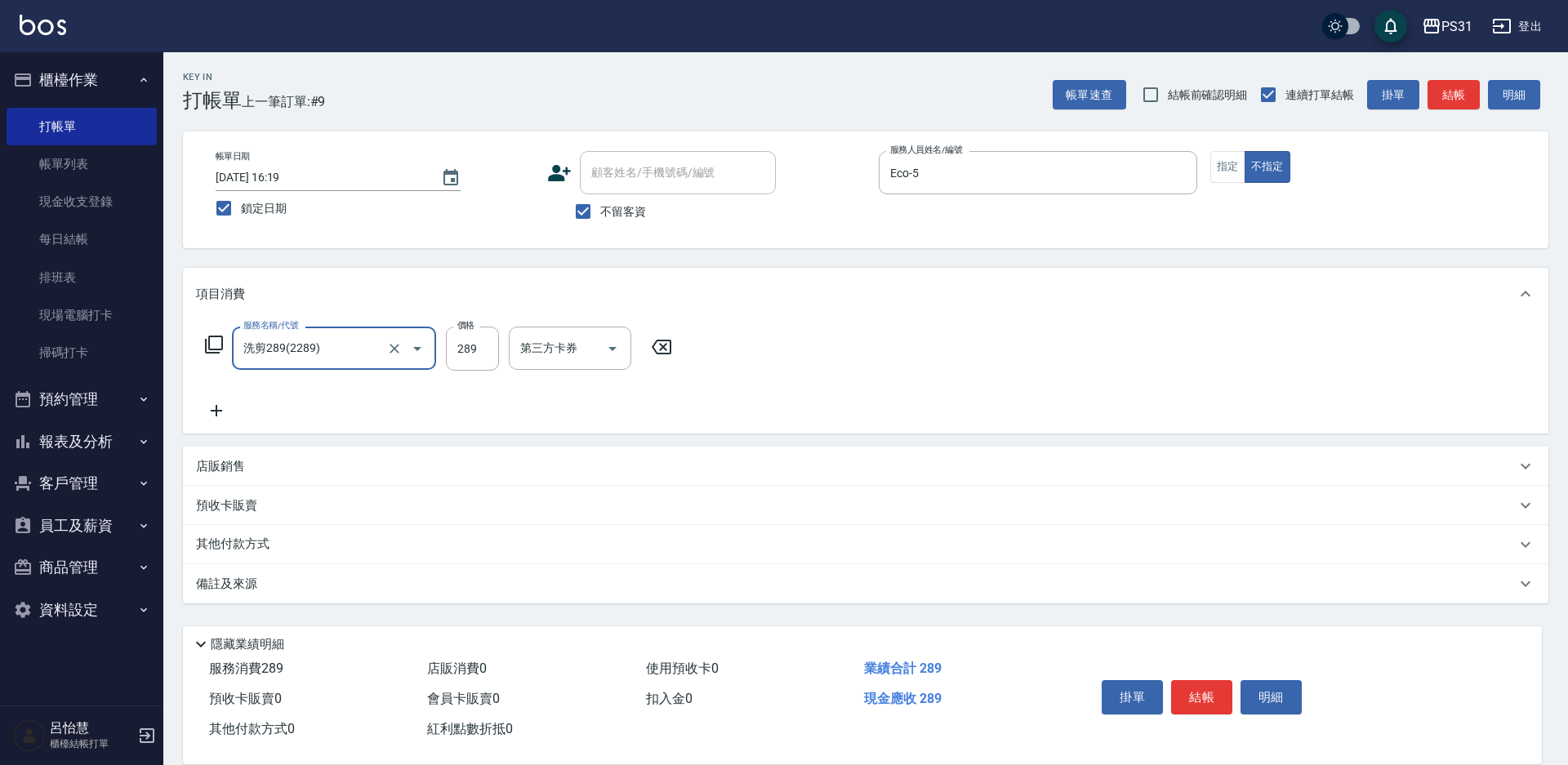
type input "洗剪289(2289)"
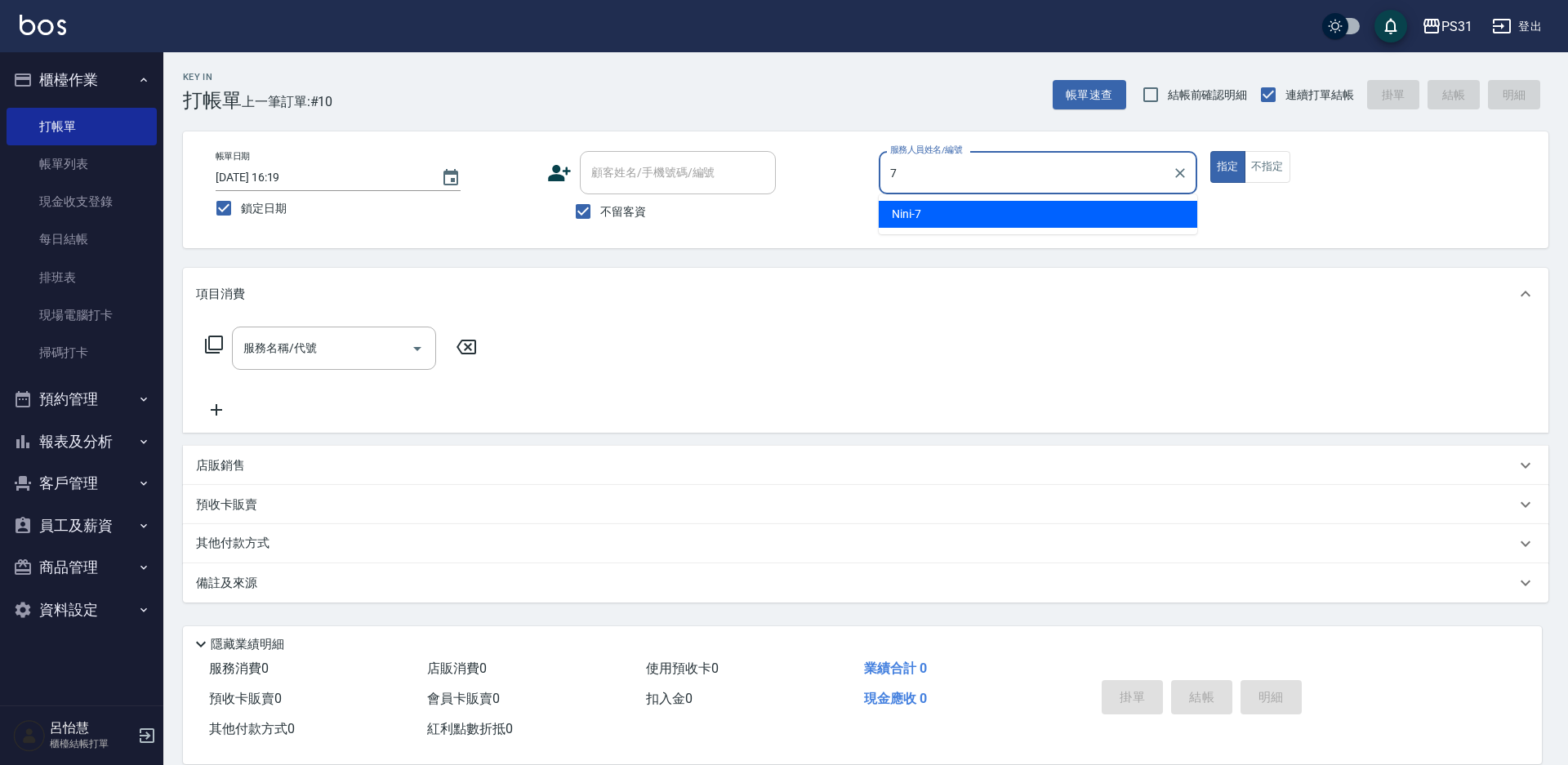
type input "Nini-7"
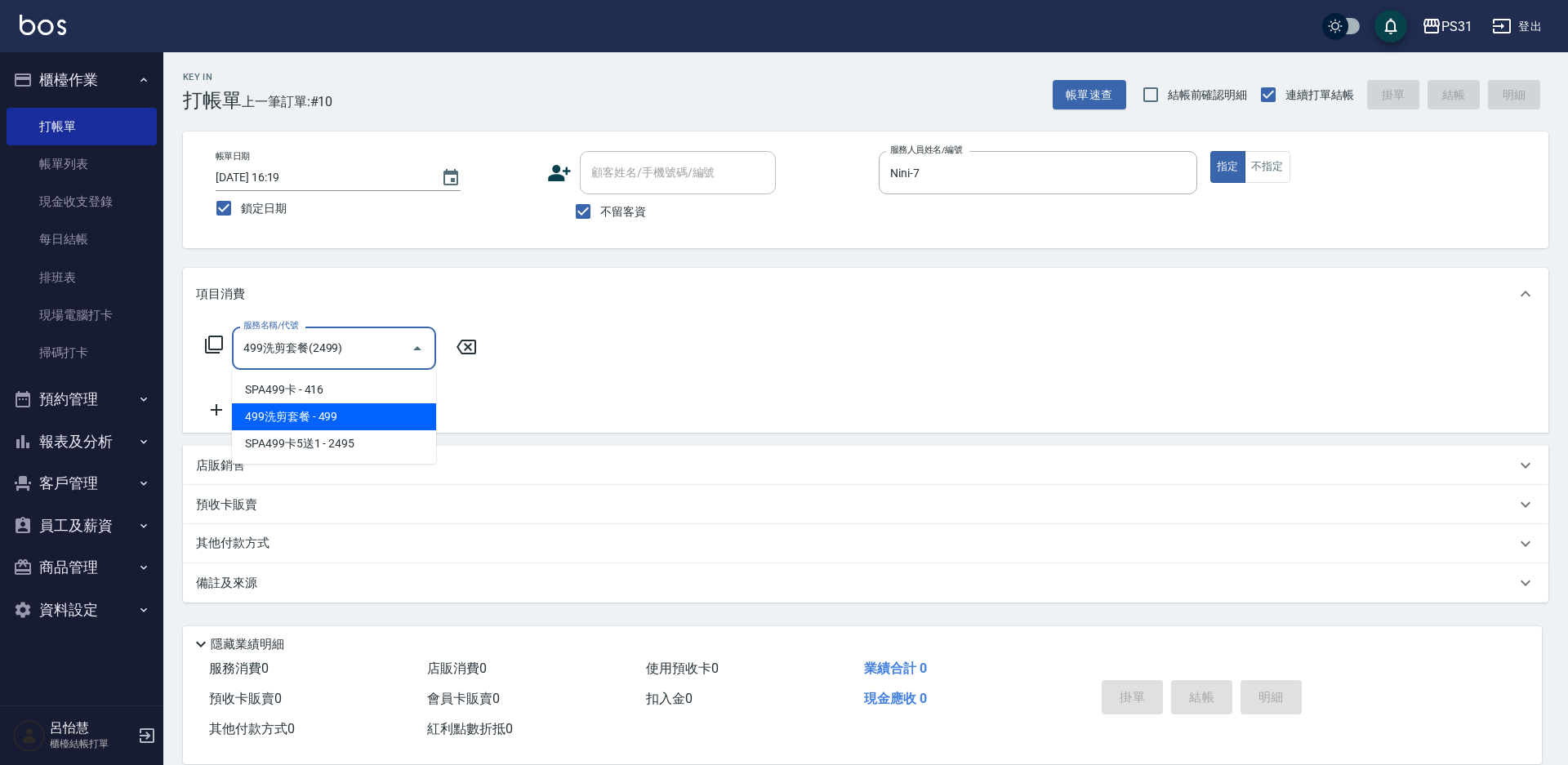
type input "499洗剪套餐(2499)"
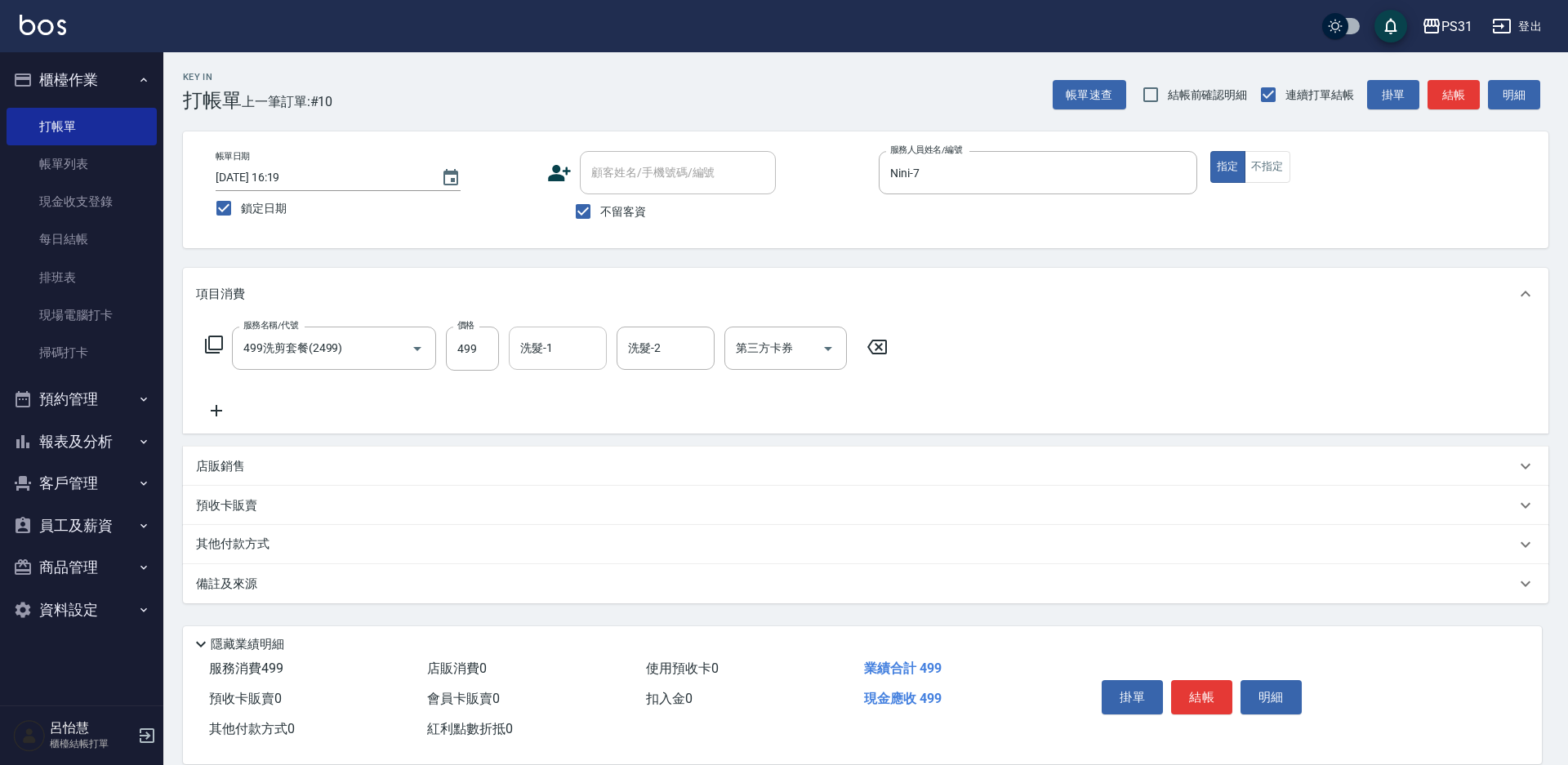
drag, startPoint x: 1557, startPoint y: 394, endPoint x: 558, endPoint y: 342, distance: 1000.4
click at [558, 342] on input "洗髮-1" at bounding box center [557, 347] width 83 height 28
type input "[PERSON_NAME]-34"
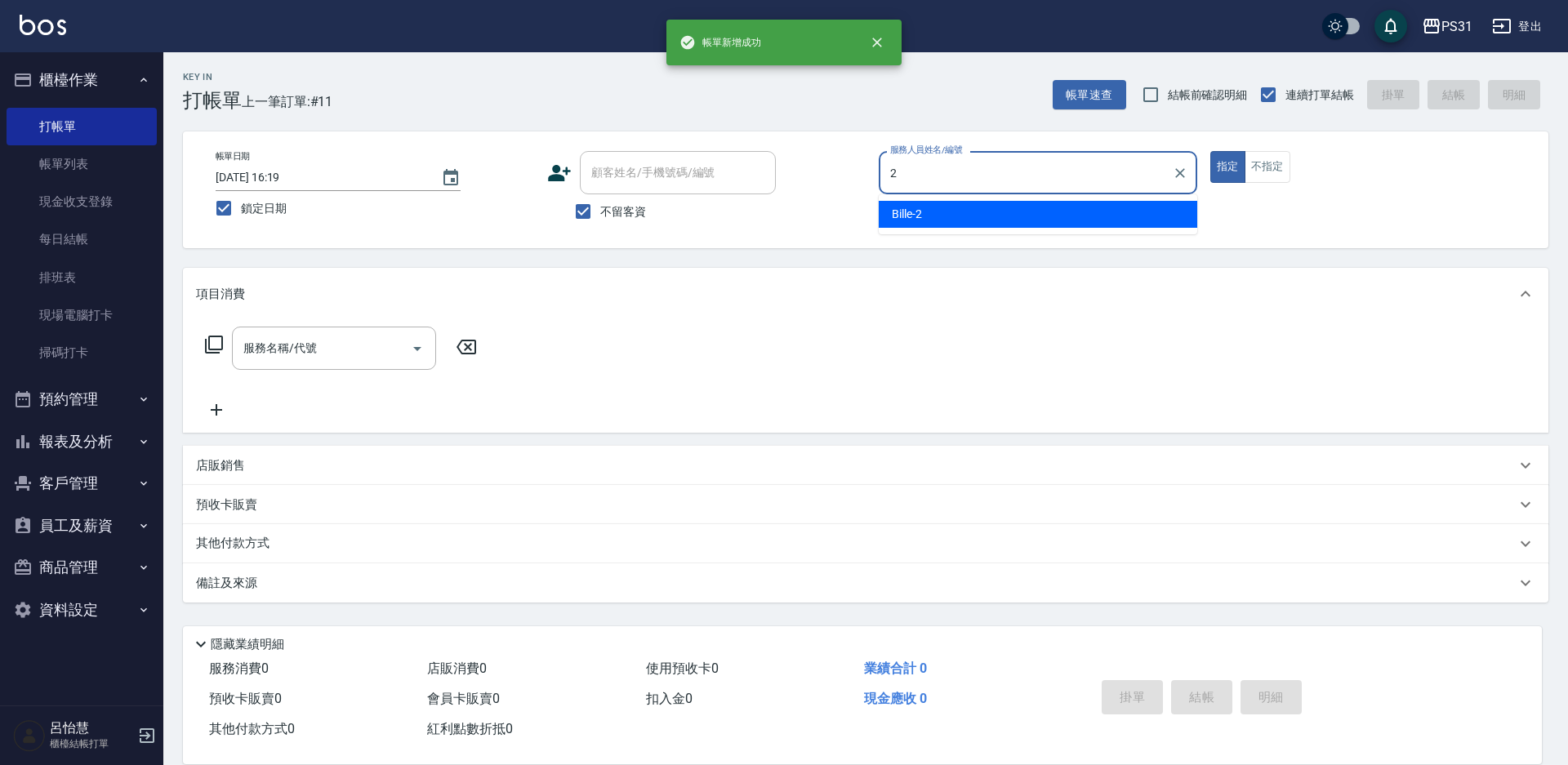
type input "Bille-2"
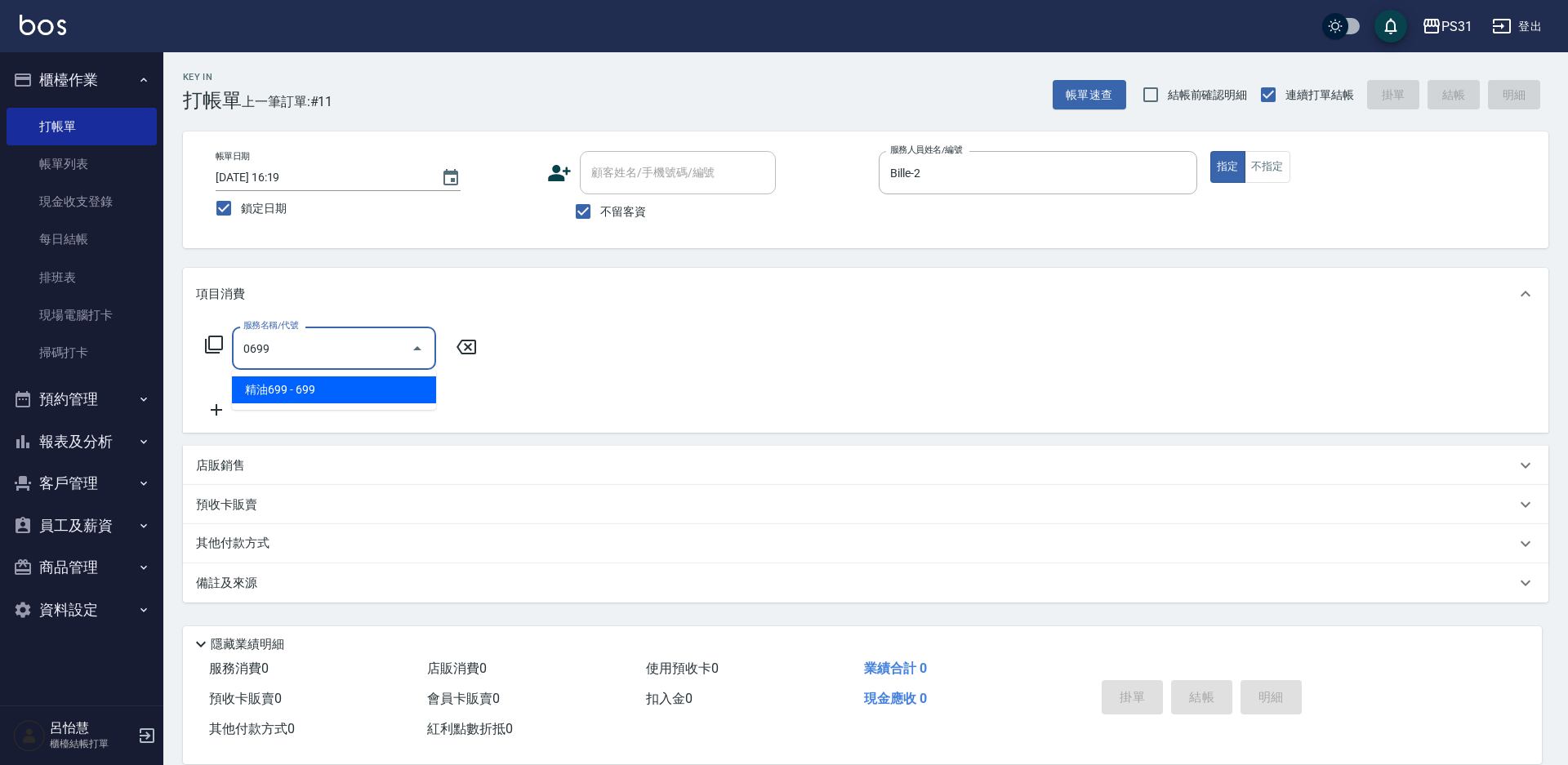
type input "精油699(0699)"
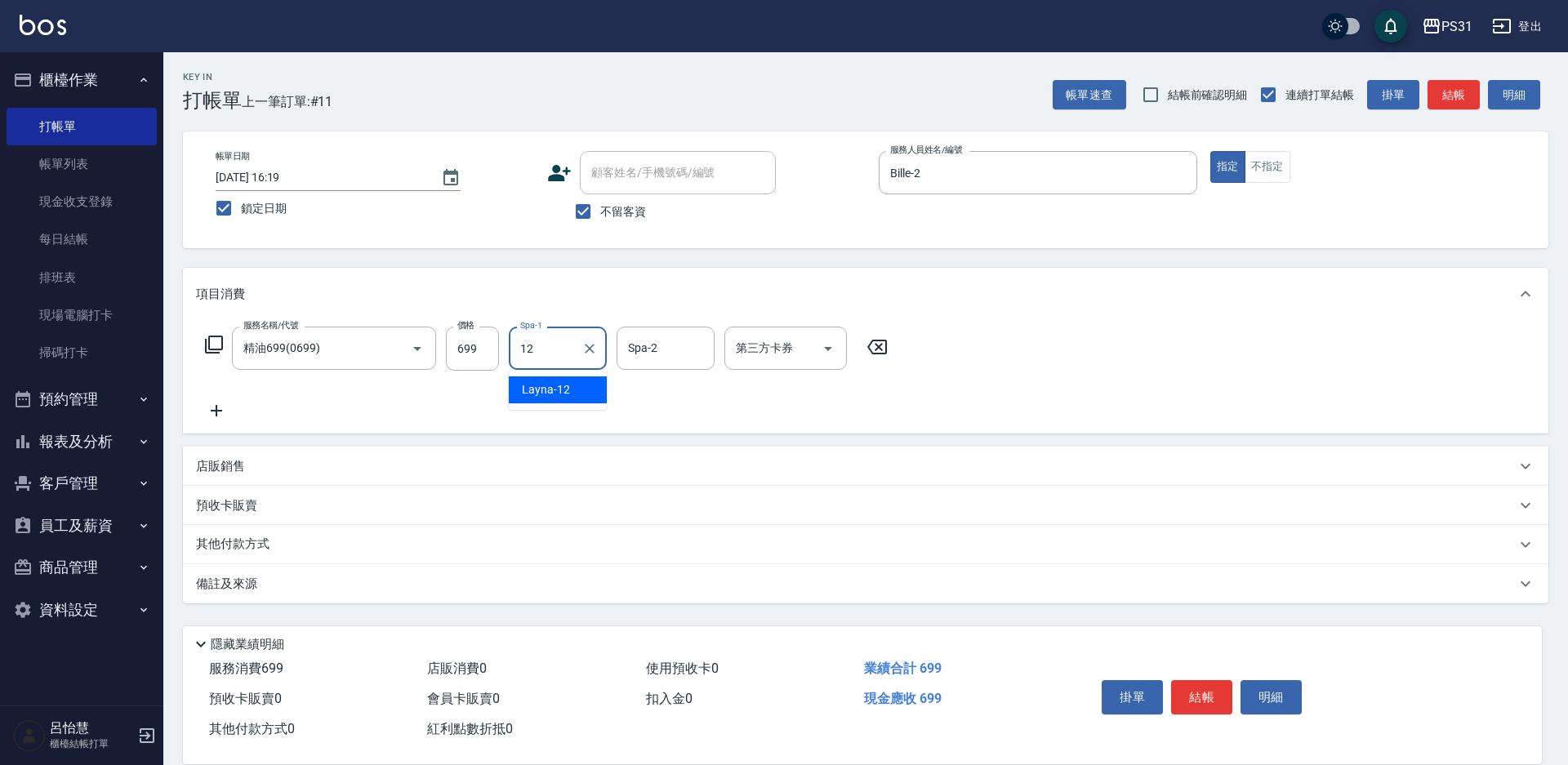
type input "Layna-12"
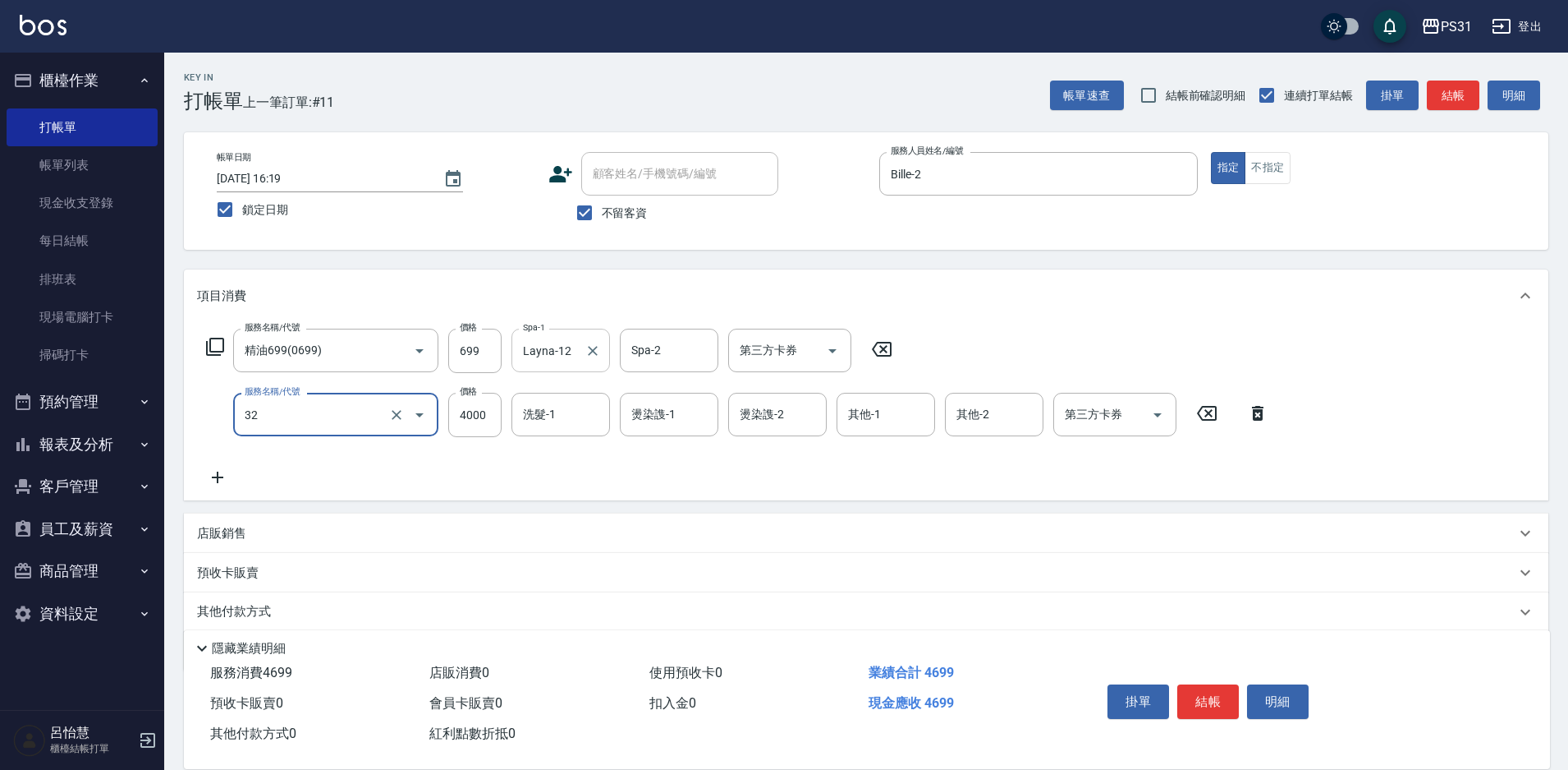
type input "燙髮B餐(32)"
type input "2799"
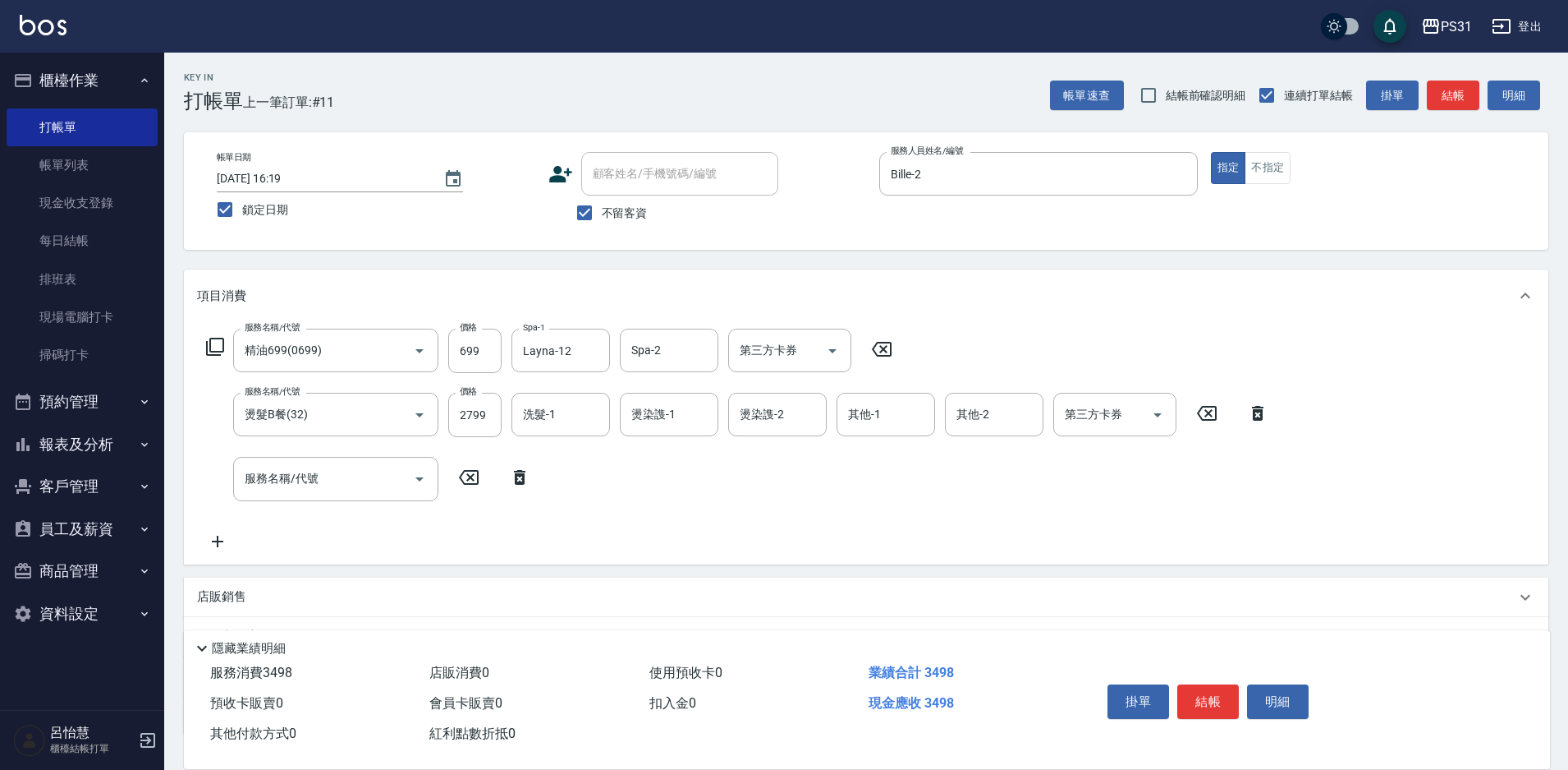
click at [233, 599] on p "店販銷售" at bounding box center [222, 597] width 49 height 18
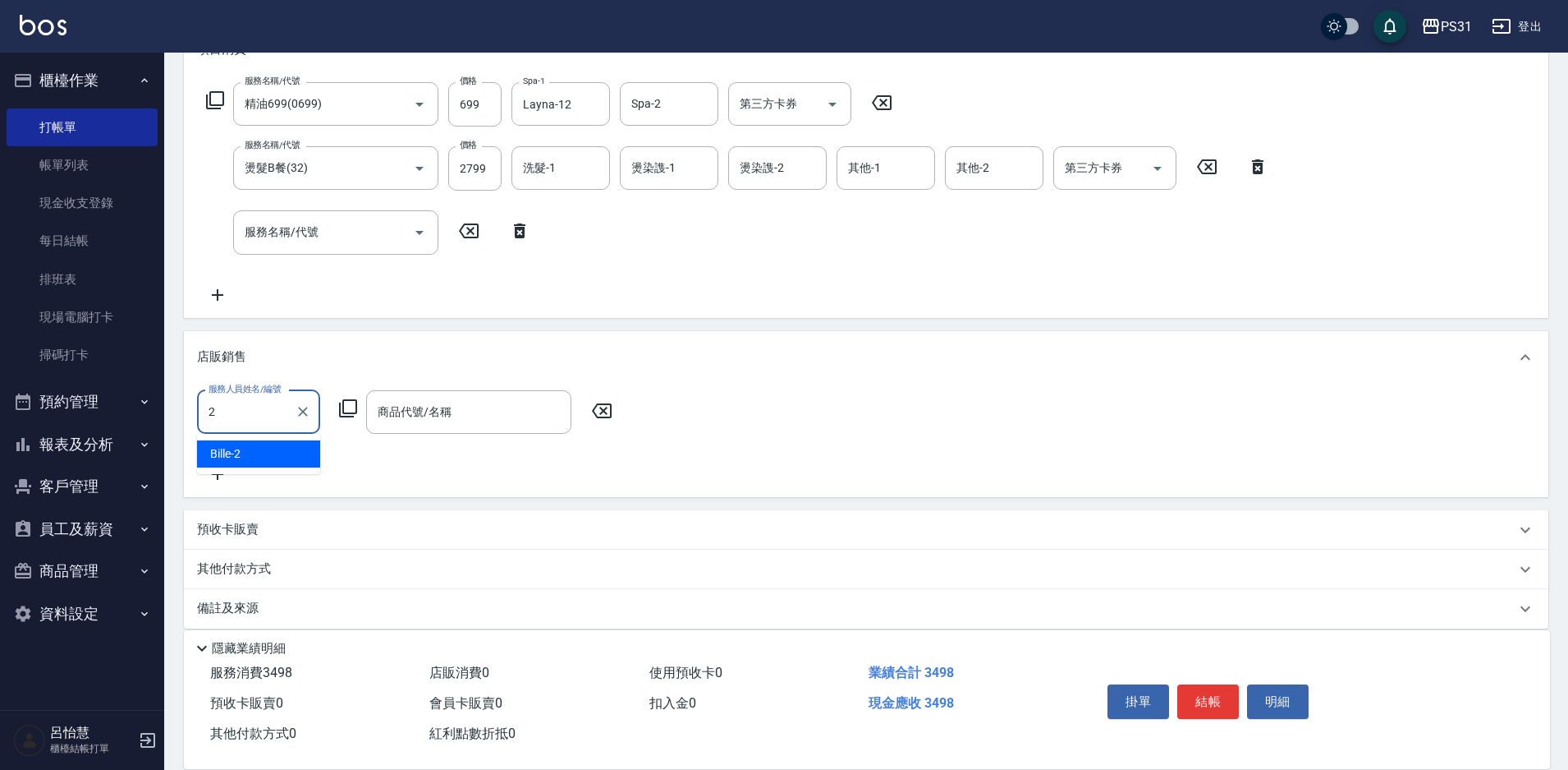
type input "Bille-2"
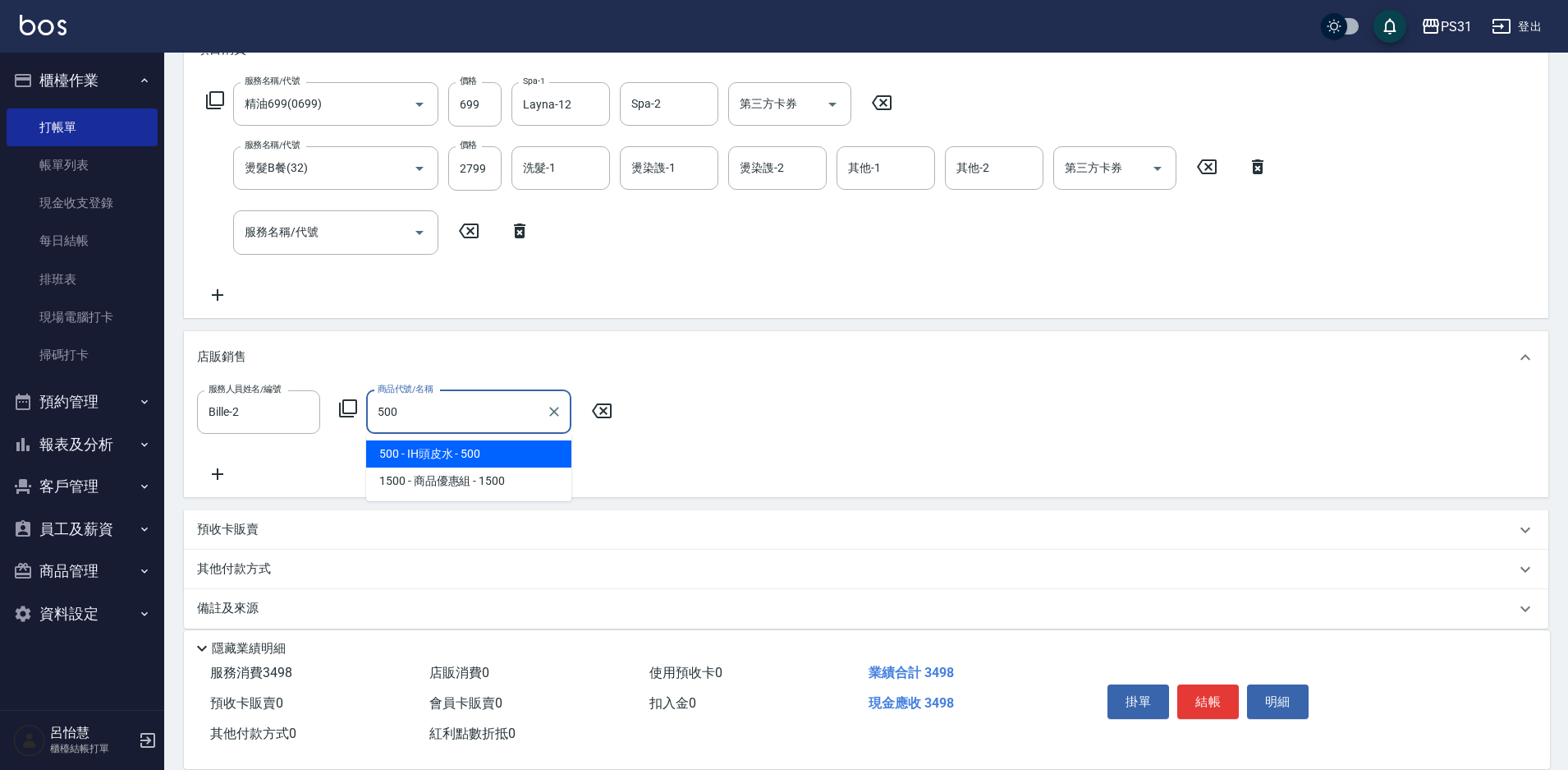
type input "IH頭皮水"
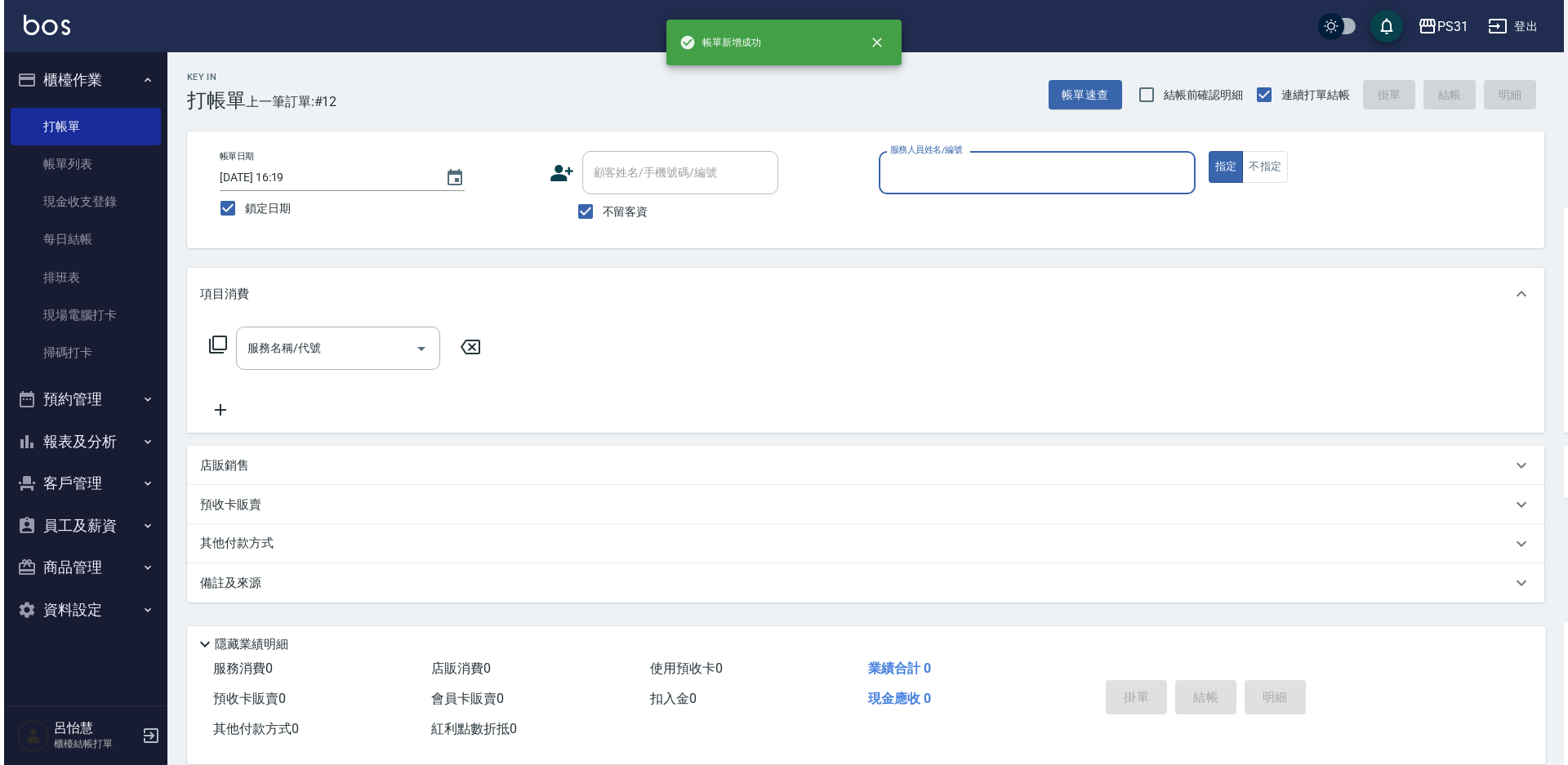
scroll to position [0, 0]
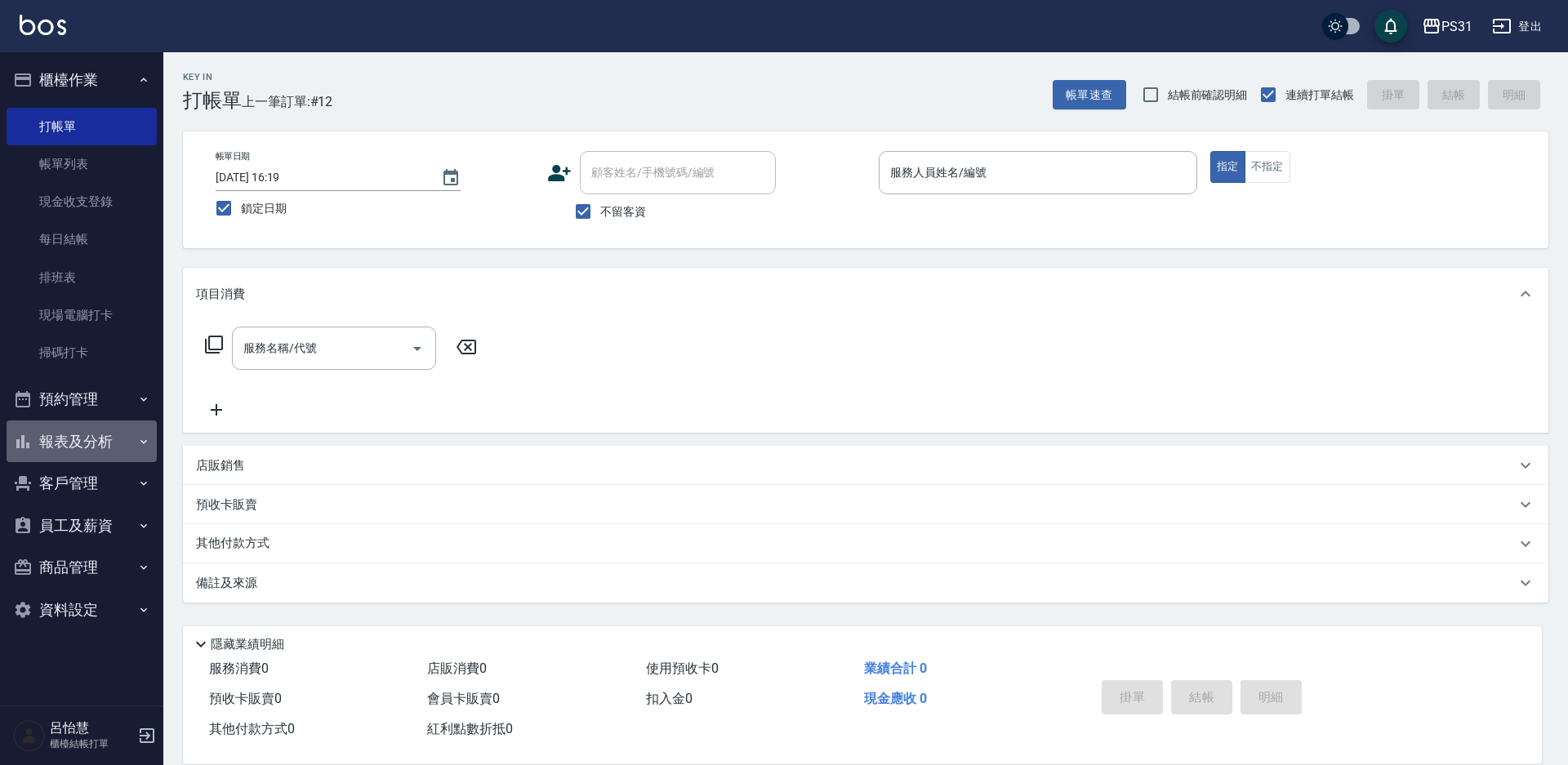
click at [62, 434] on button "報表及分析" at bounding box center [82, 441] width 150 height 42
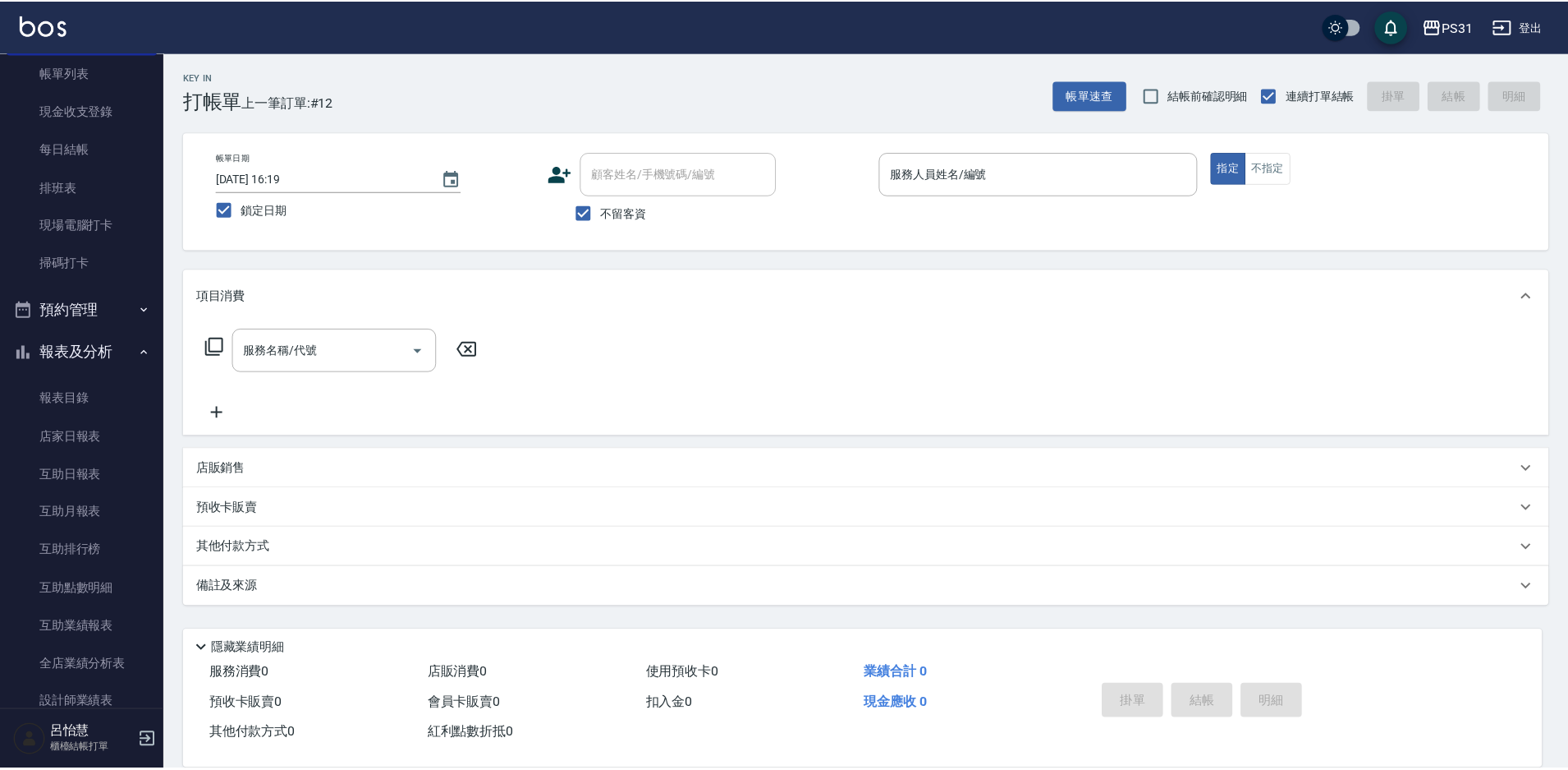
scroll to position [328, 0]
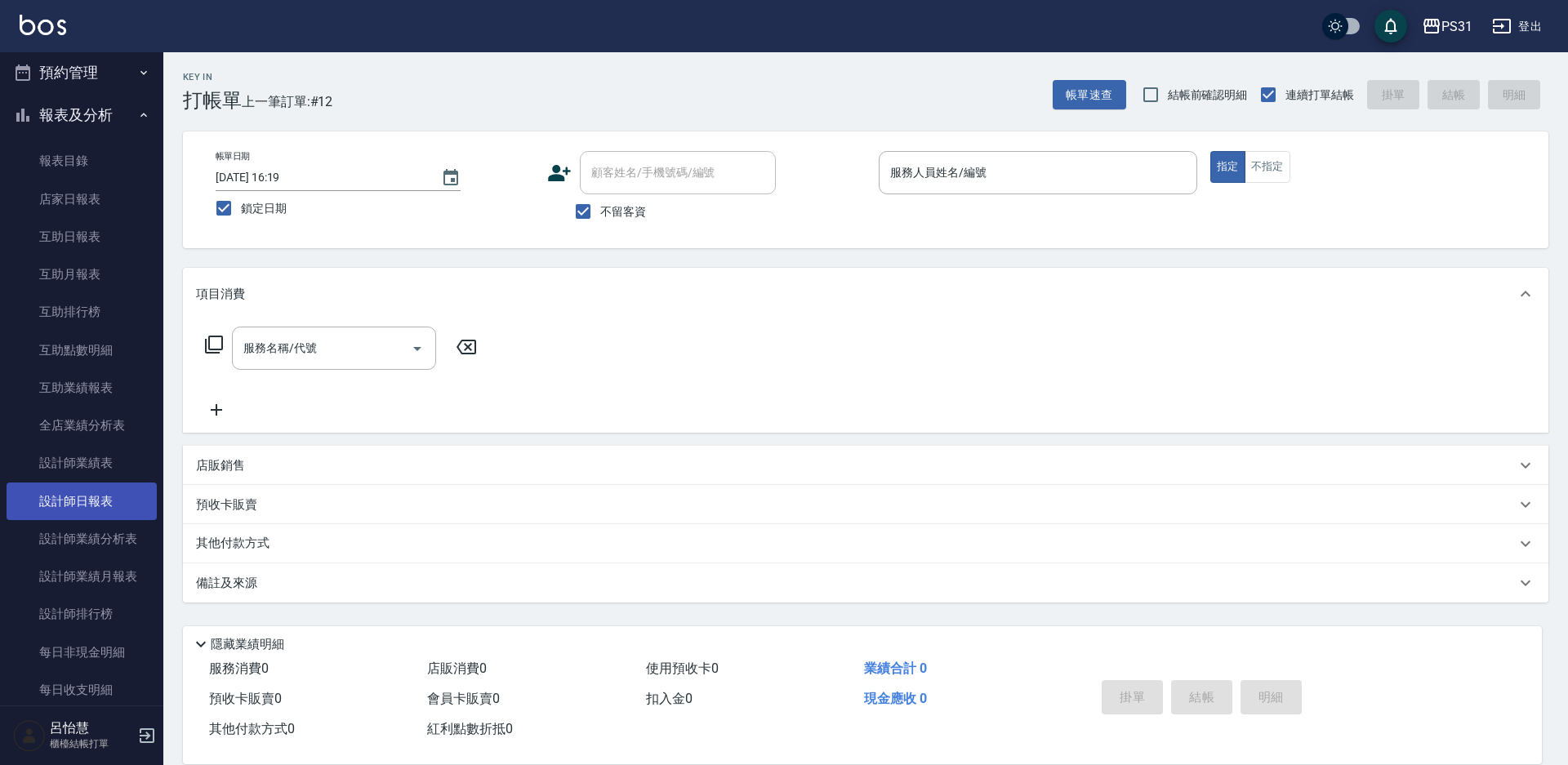
click at [118, 484] on link "設計師日報表" at bounding box center [82, 501] width 150 height 37
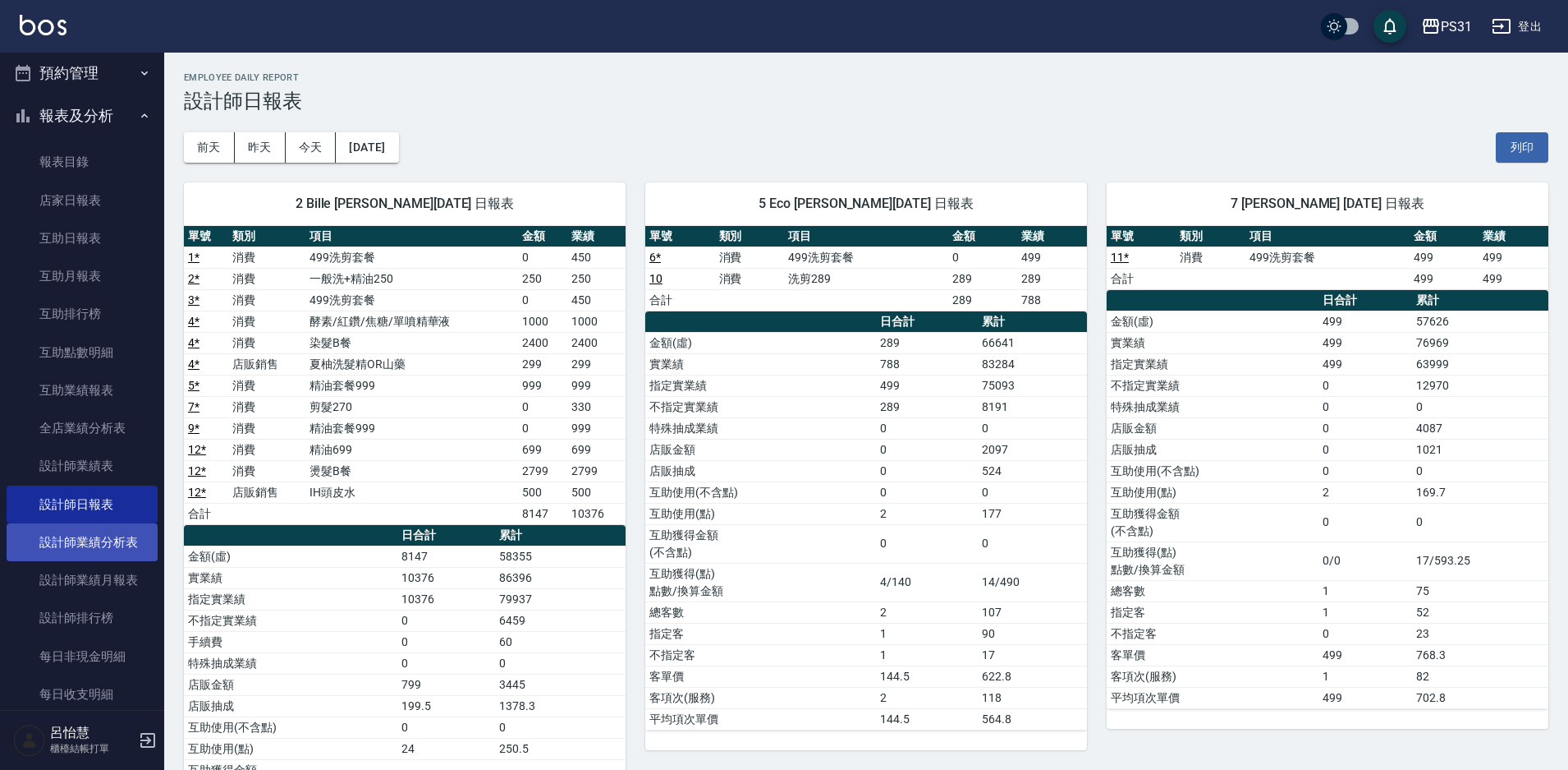
click at [91, 539] on link "設計師業績分析表" at bounding box center [82, 542] width 151 height 37
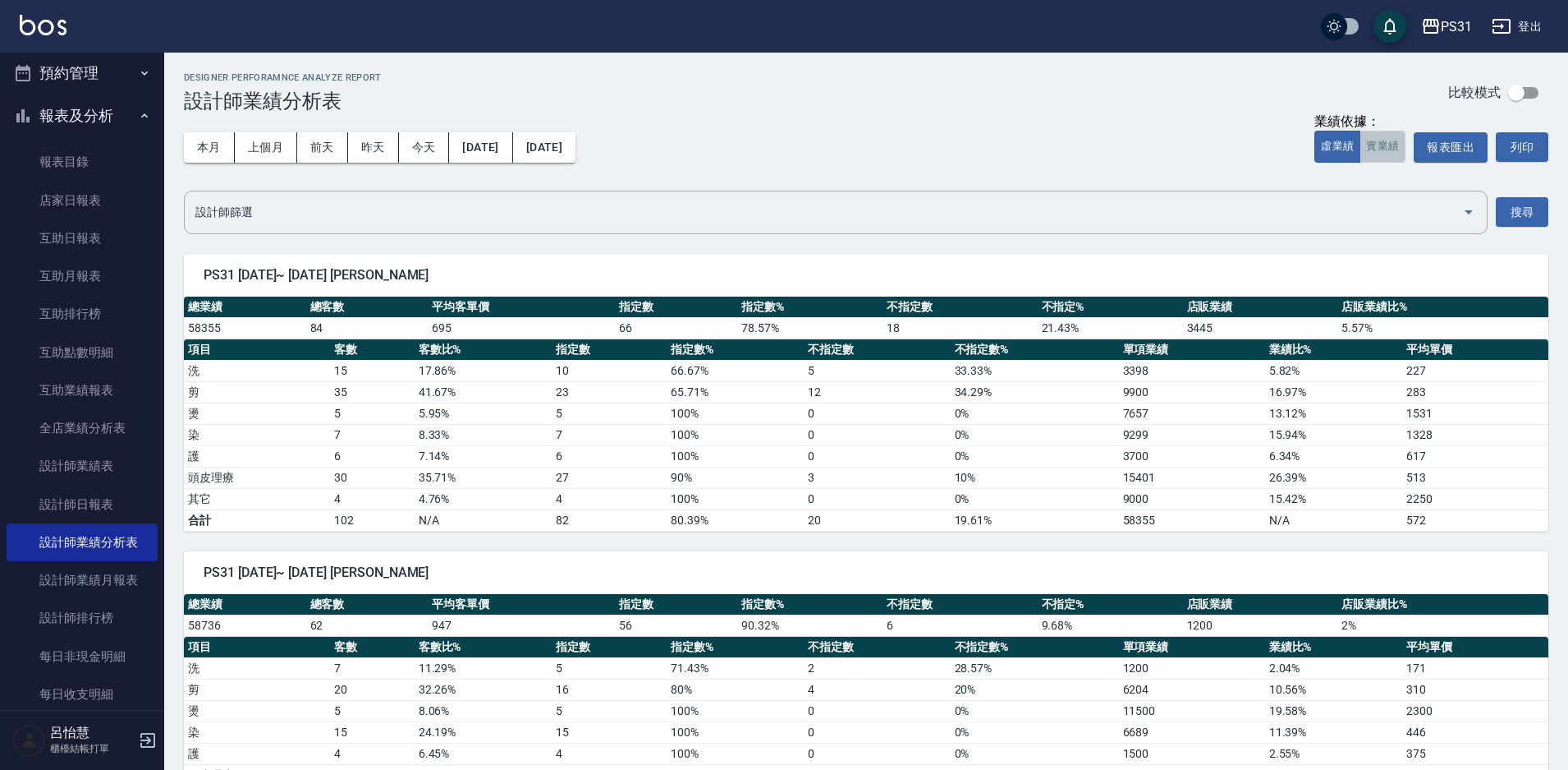
click at [1390, 149] on button "實業績" at bounding box center [1382, 146] width 46 height 32
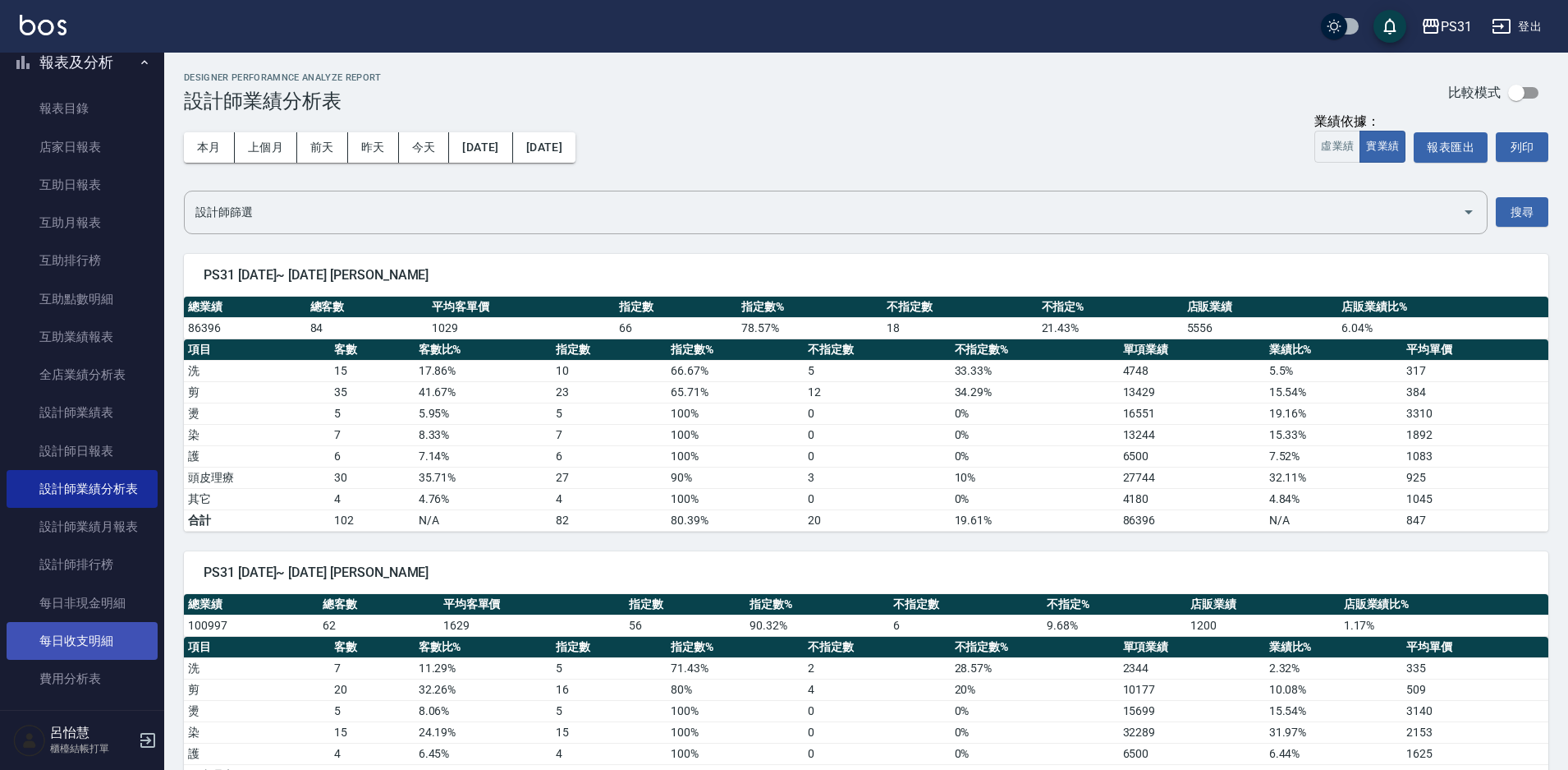
scroll to position [411, 0]
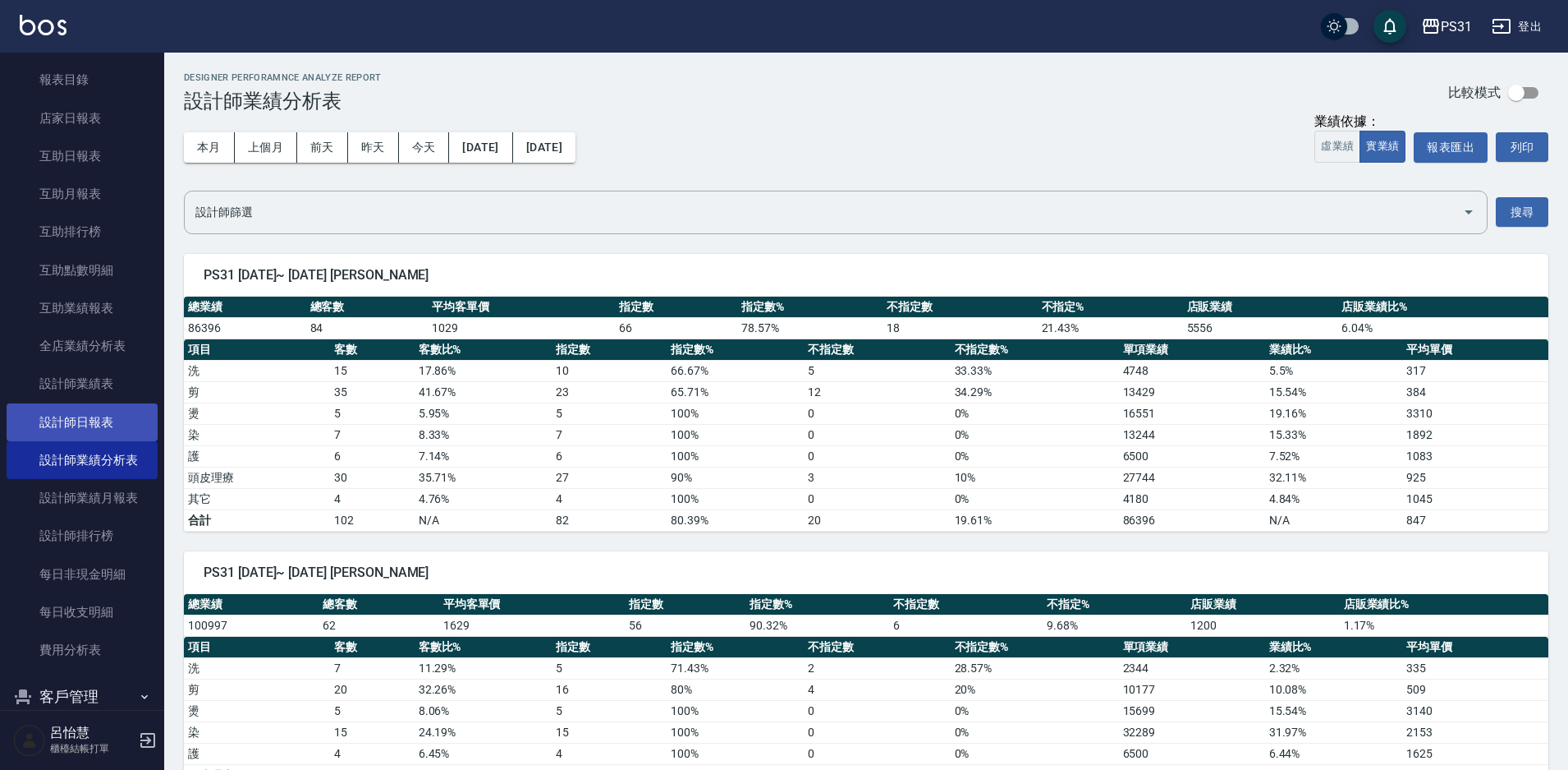
click at [108, 432] on link "設計師日報表" at bounding box center [82, 422] width 151 height 37
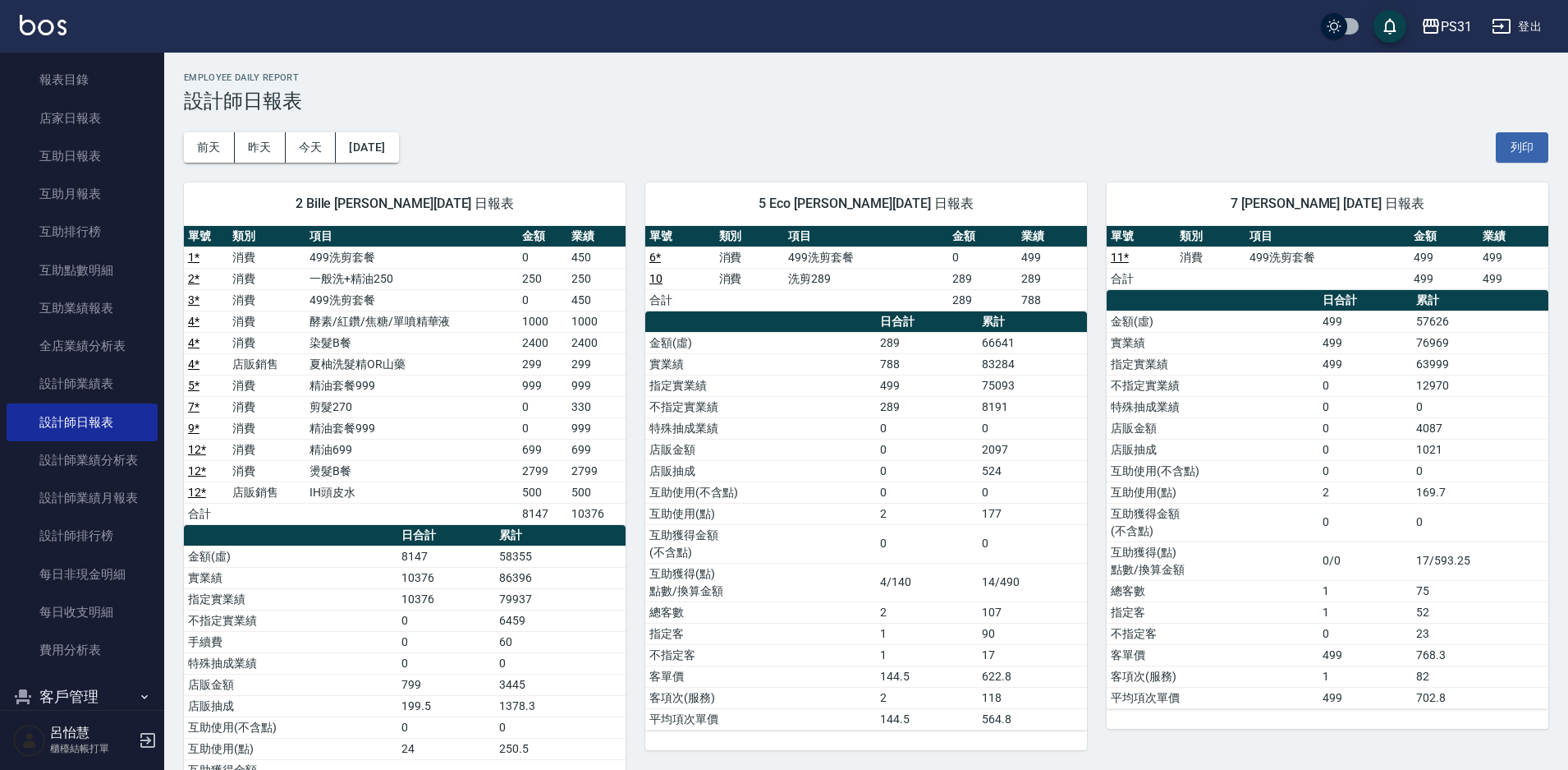
click at [392, 127] on div "[DATE] [DATE] [DATE] [DATE] 列印" at bounding box center [866, 147] width 1365 height 70
click at [396, 145] on button "[DATE]" at bounding box center [367, 147] width 63 height 30
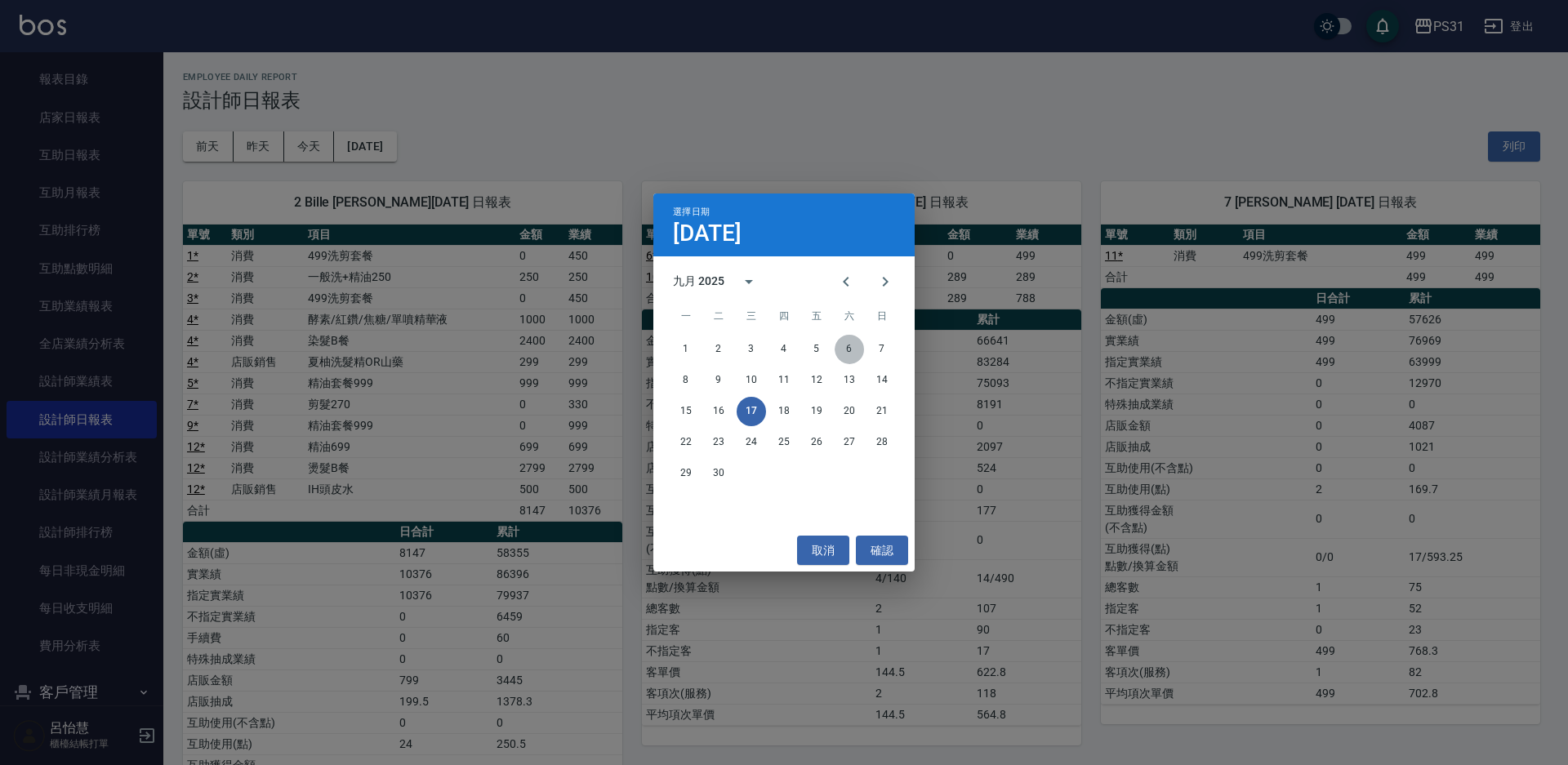
click at [851, 356] on button "6" at bounding box center [849, 349] width 29 height 29
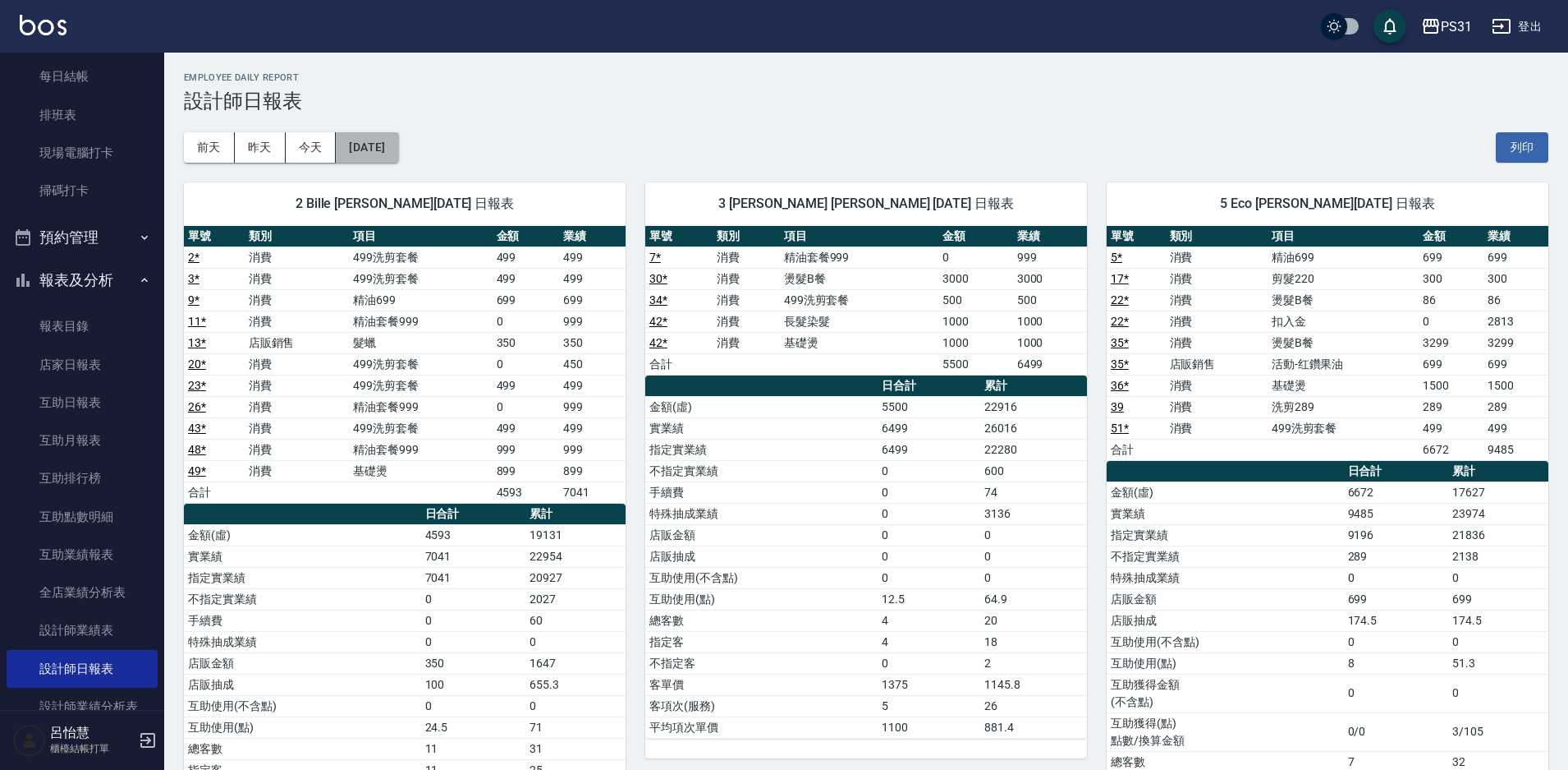
click at [388, 138] on button "[DATE]" at bounding box center [367, 147] width 63 height 30
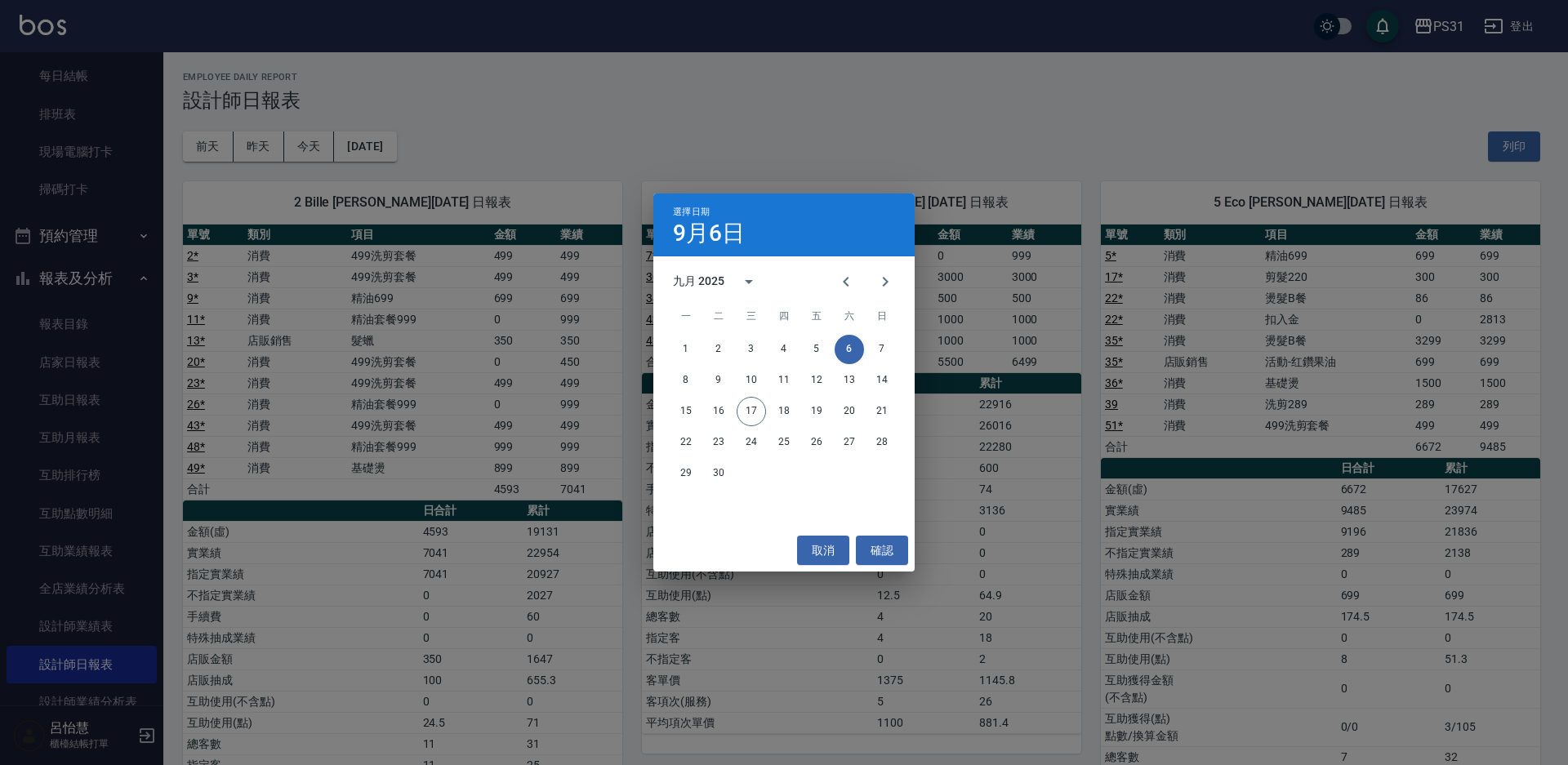
click at [871, 337] on div "1 2 3 4 5 6 7" at bounding box center [784, 349] width 262 height 29
click at [870, 344] on button "7" at bounding box center [882, 349] width 29 height 29
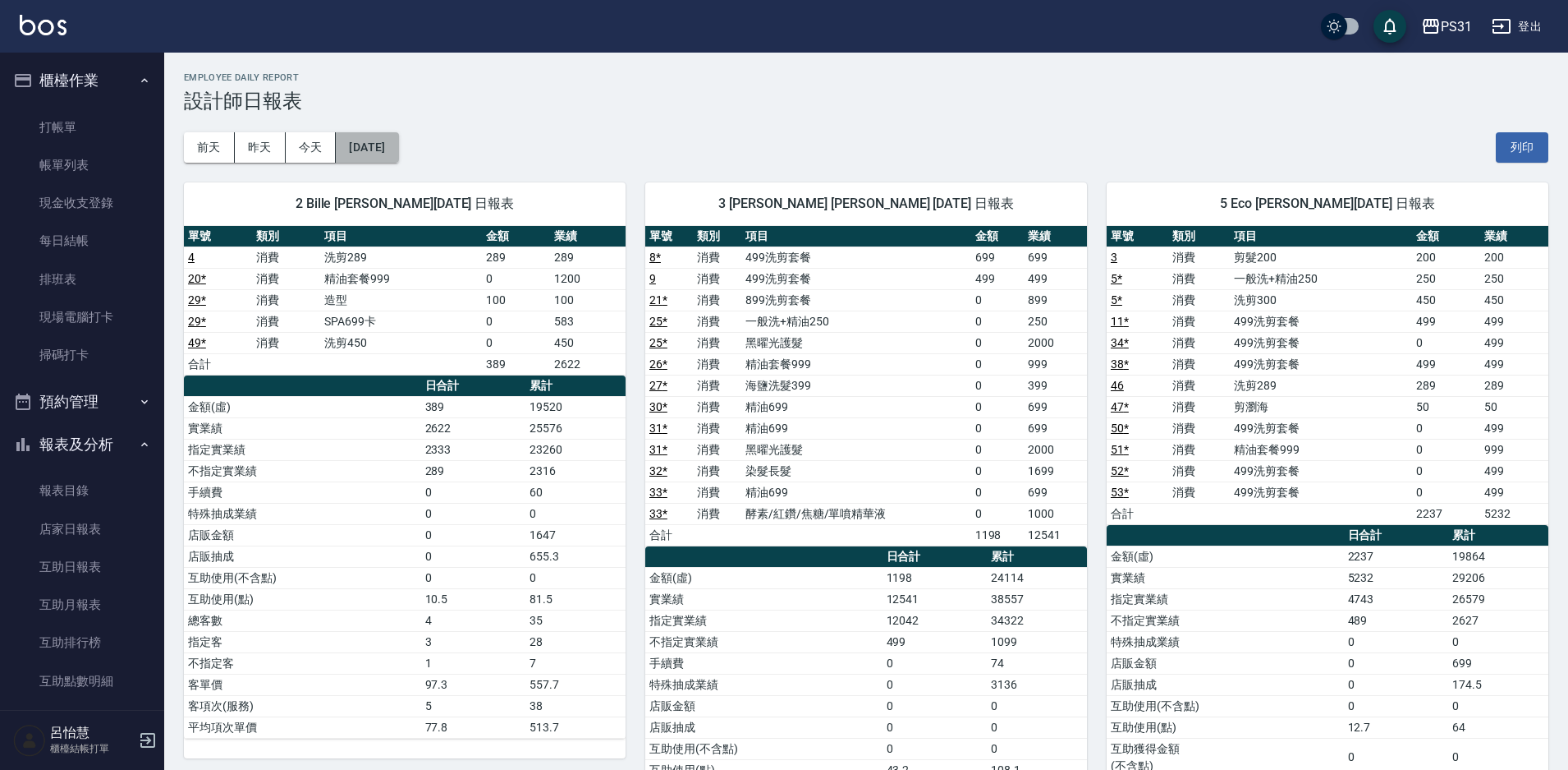
click at [399, 146] on button "[DATE]" at bounding box center [367, 147] width 63 height 30
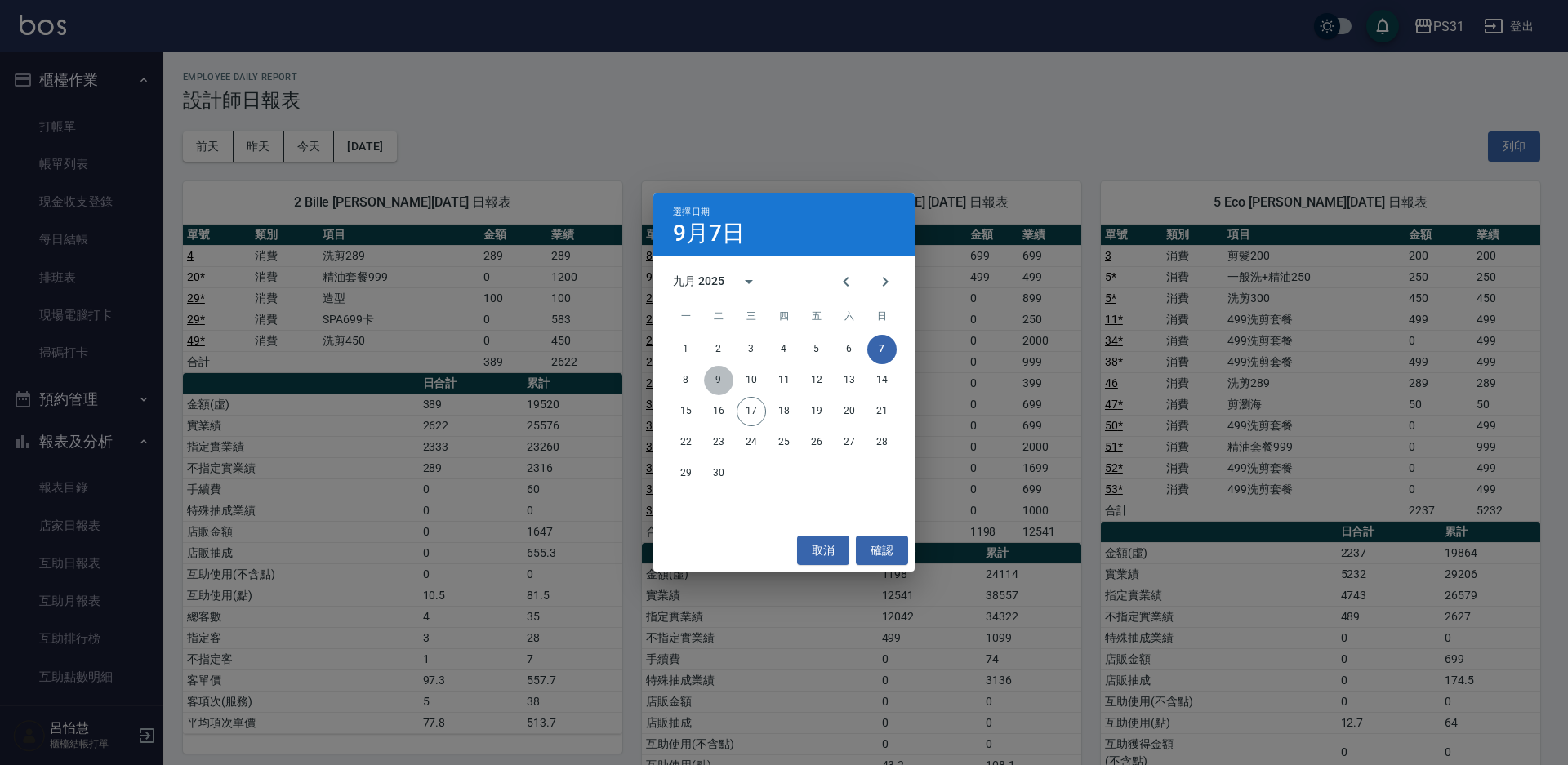
click at [716, 377] on button "9" at bounding box center [719, 381] width 29 height 29
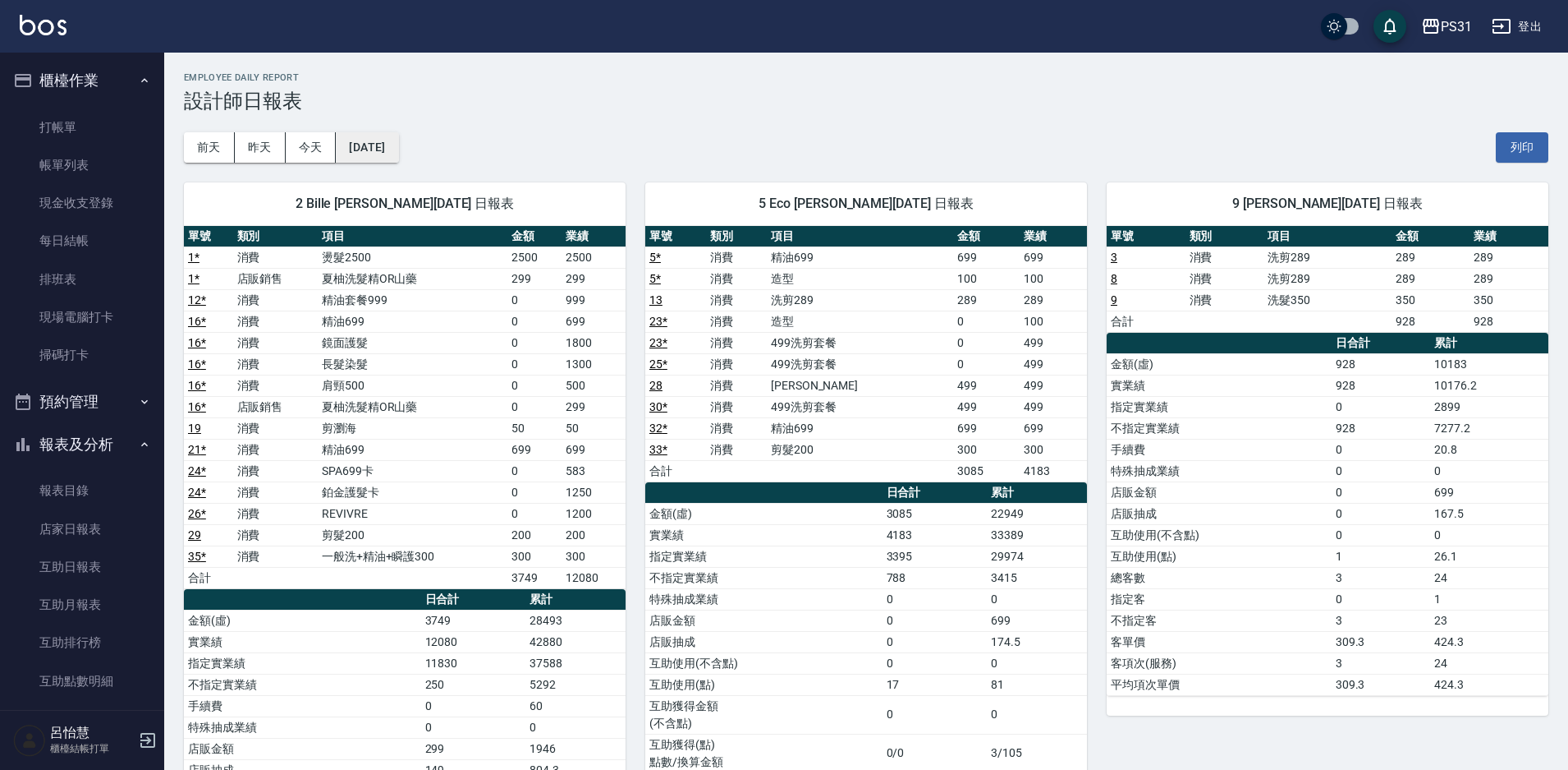
click at [358, 147] on button "[DATE]" at bounding box center [367, 147] width 63 height 30
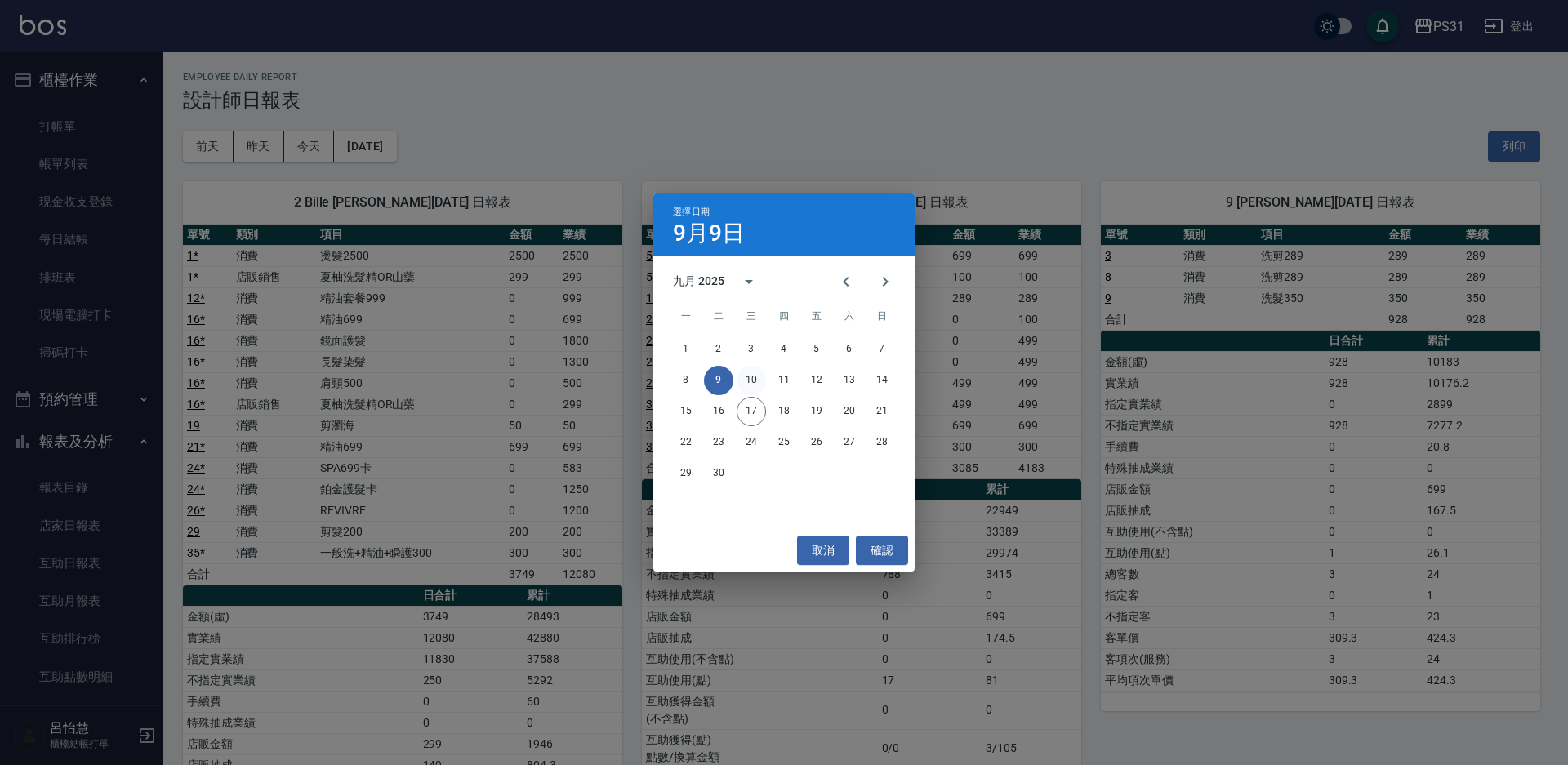
click at [746, 367] on button "10" at bounding box center [751, 381] width 29 height 29
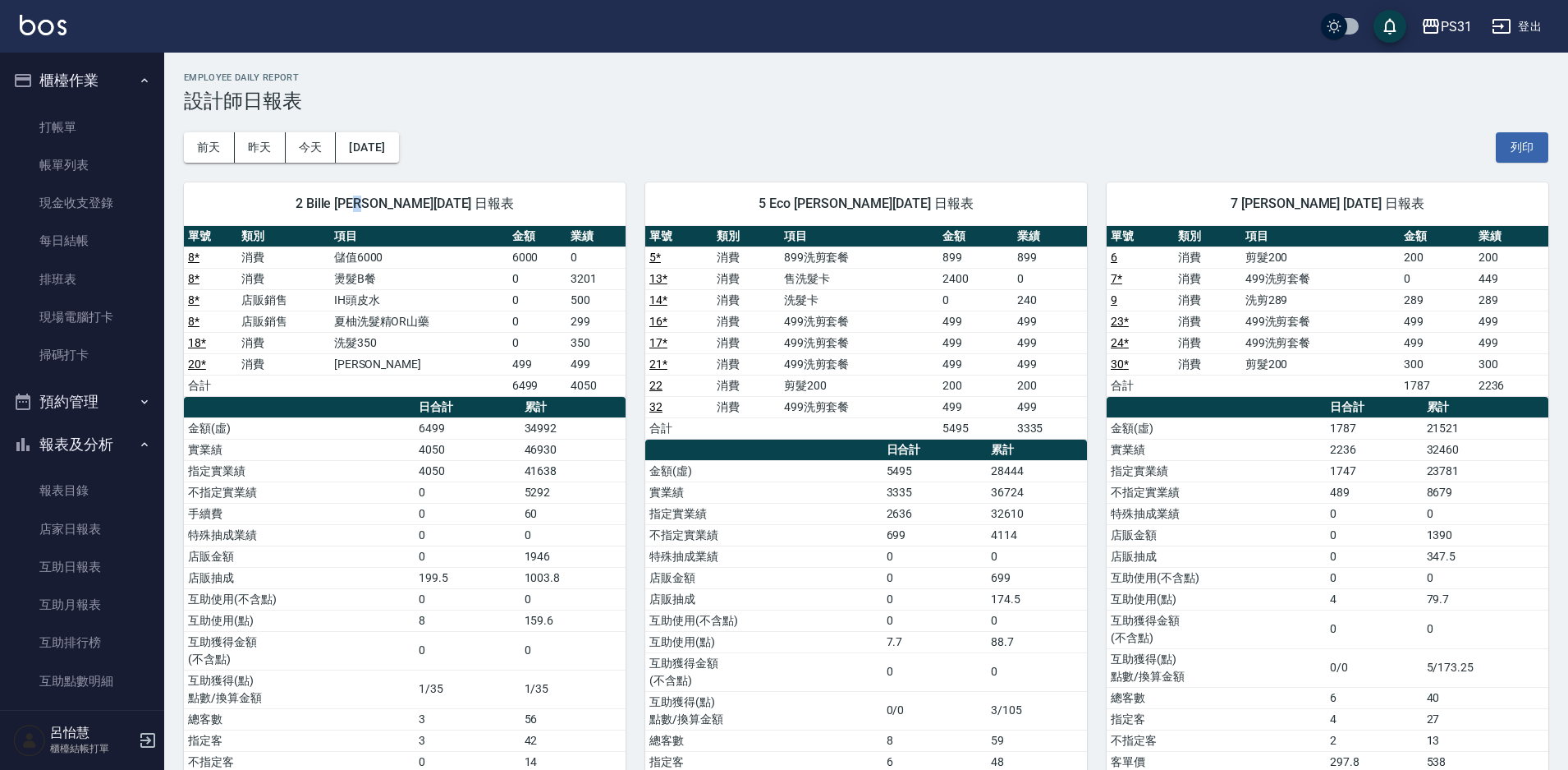
click at [392, 168] on div "2 [PERSON_NAME][DATE] 日報表 單號 類別 項目 金額 業績 8 * 消費 儲值6000 6000 0 8 * 消費 燙髮B餐 0 320…" at bounding box center [395, 521] width 461 height 715
click at [393, 140] on button "[DATE]" at bounding box center [367, 147] width 63 height 30
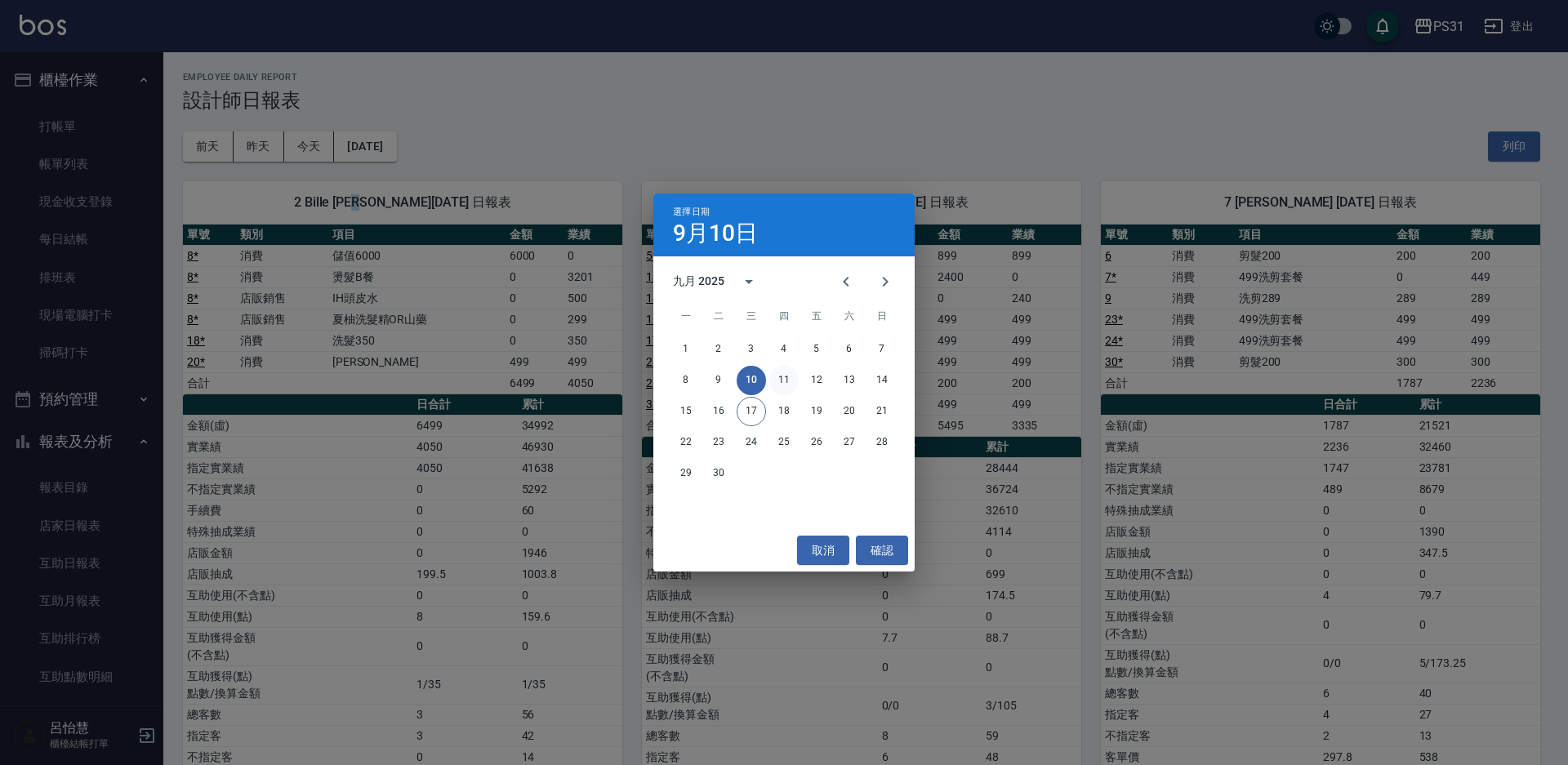
click at [780, 371] on button "11" at bounding box center [784, 381] width 29 height 29
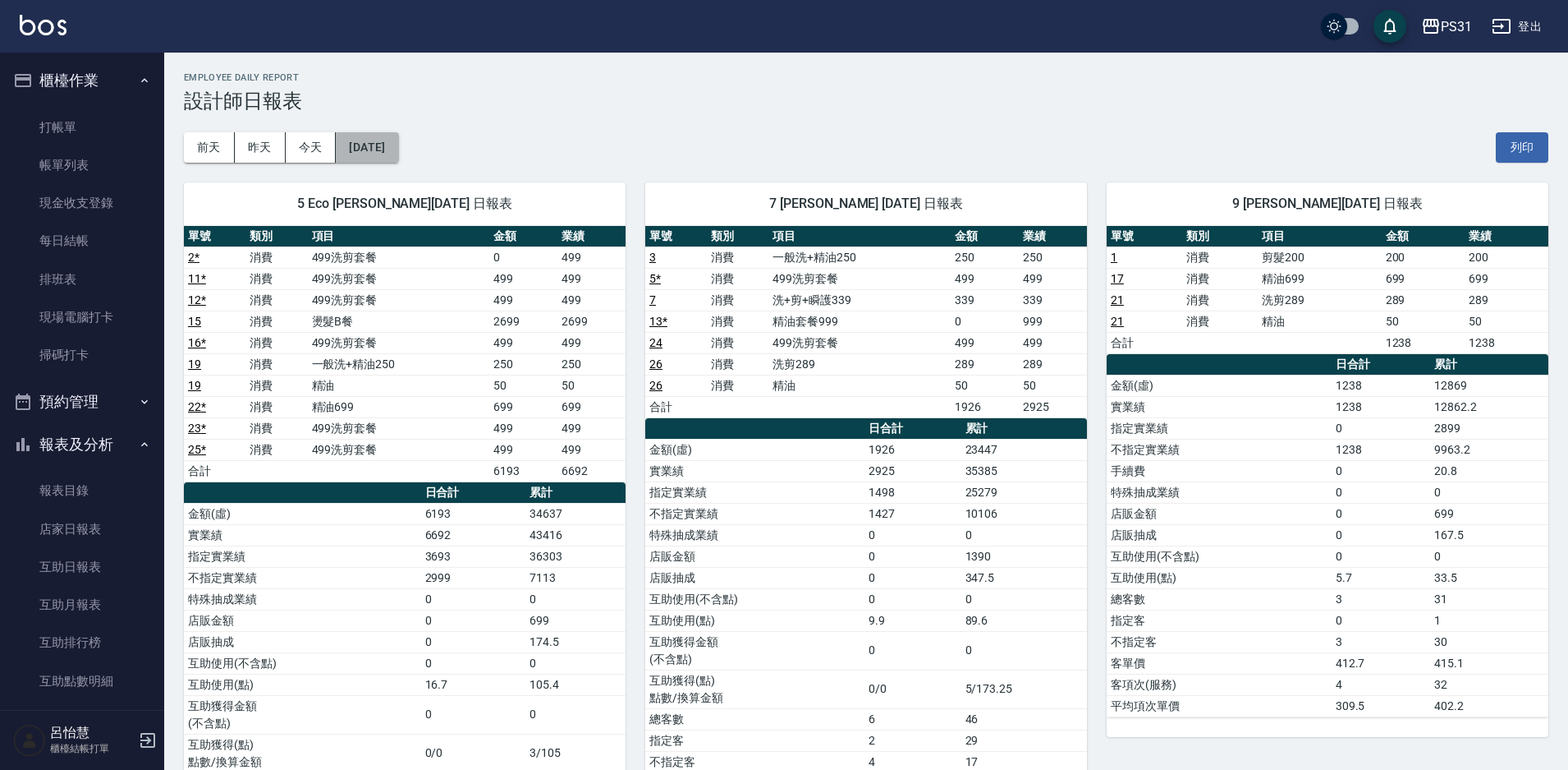
click at [399, 148] on button "[DATE]" at bounding box center [367, 147] width 63 height 30
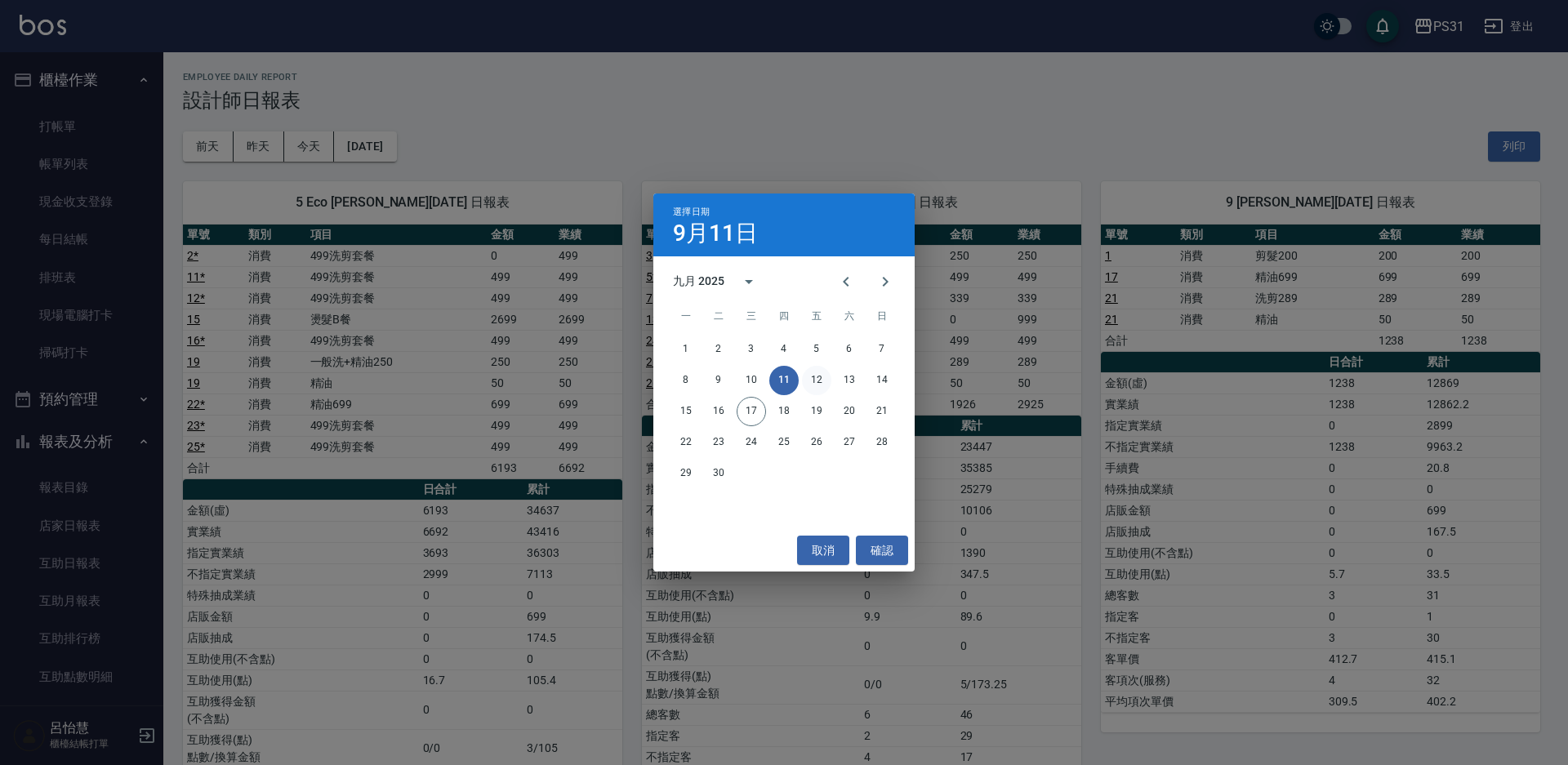
click at [815, 375] on button "12" at bounding box center [816, 381] width 29 height 29
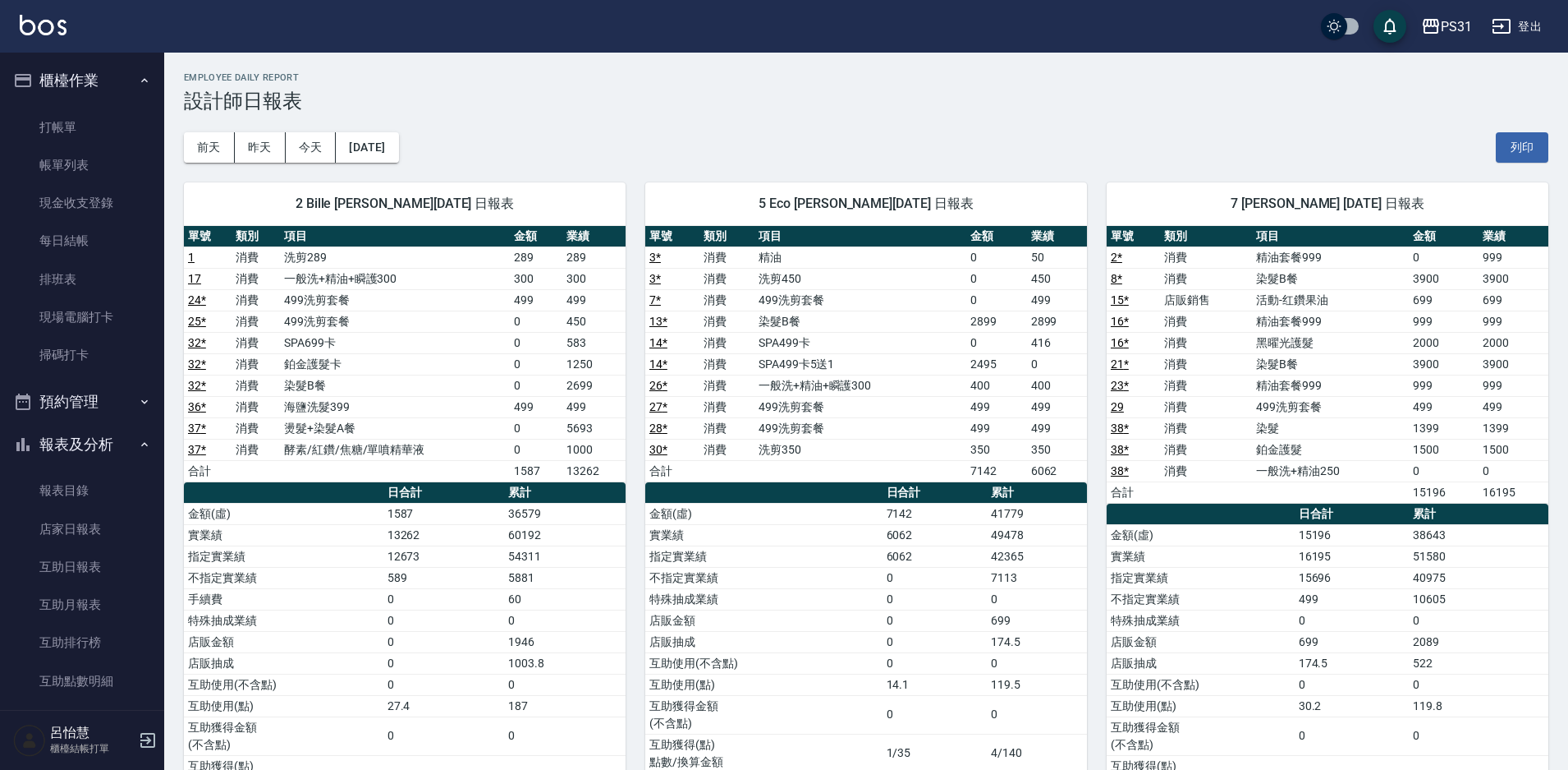
click at [323, 132] on div "[DATE] [DATE] [DATE] [DATE] 列印" at bounding box center [866, 147] width 1365 height 70
click at [399, 139] on button "[DATE]" at bounding box center [367, 147] width 63 height 30
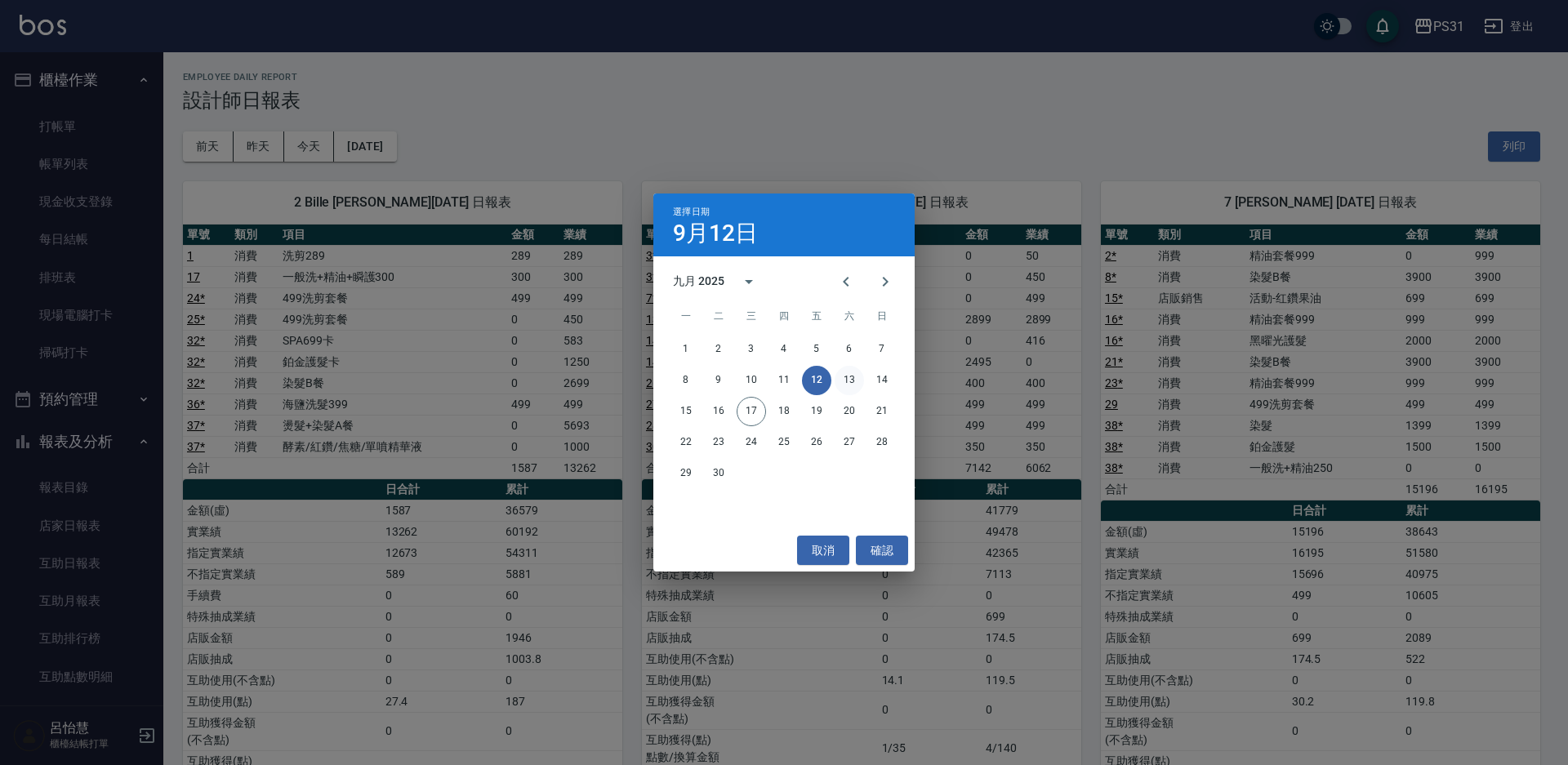
click at [850, 374] on button "13" at bounding box center [849, 381] width 29 height 29
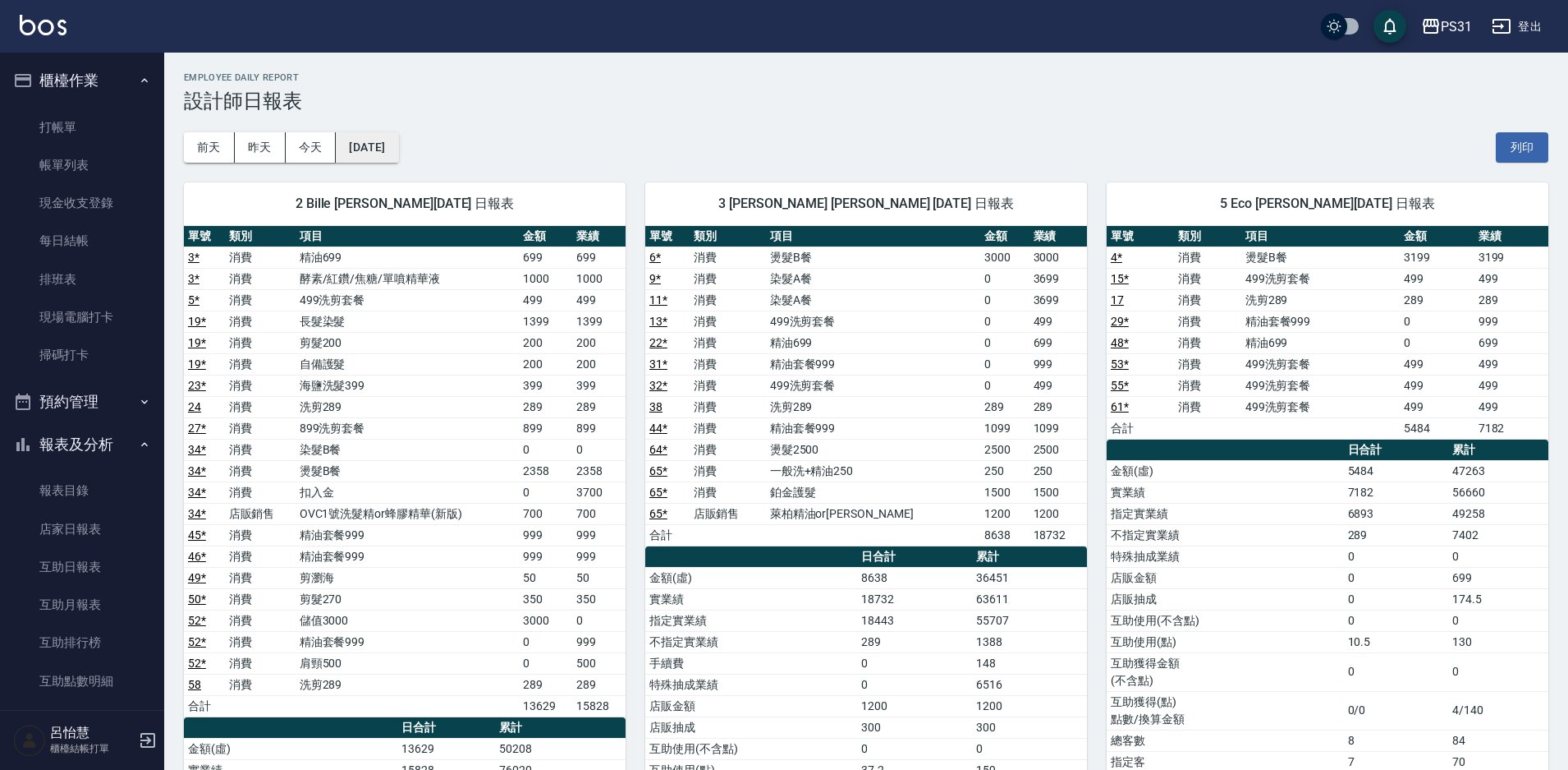
drag, startPoint x: 438, startPoint y: 113, endPoint x: 425, endPoint y: 158, distance: 46.8
click at [399, 155] on button "[DATE]" at bounding box center [367, 147] width 63 height 30
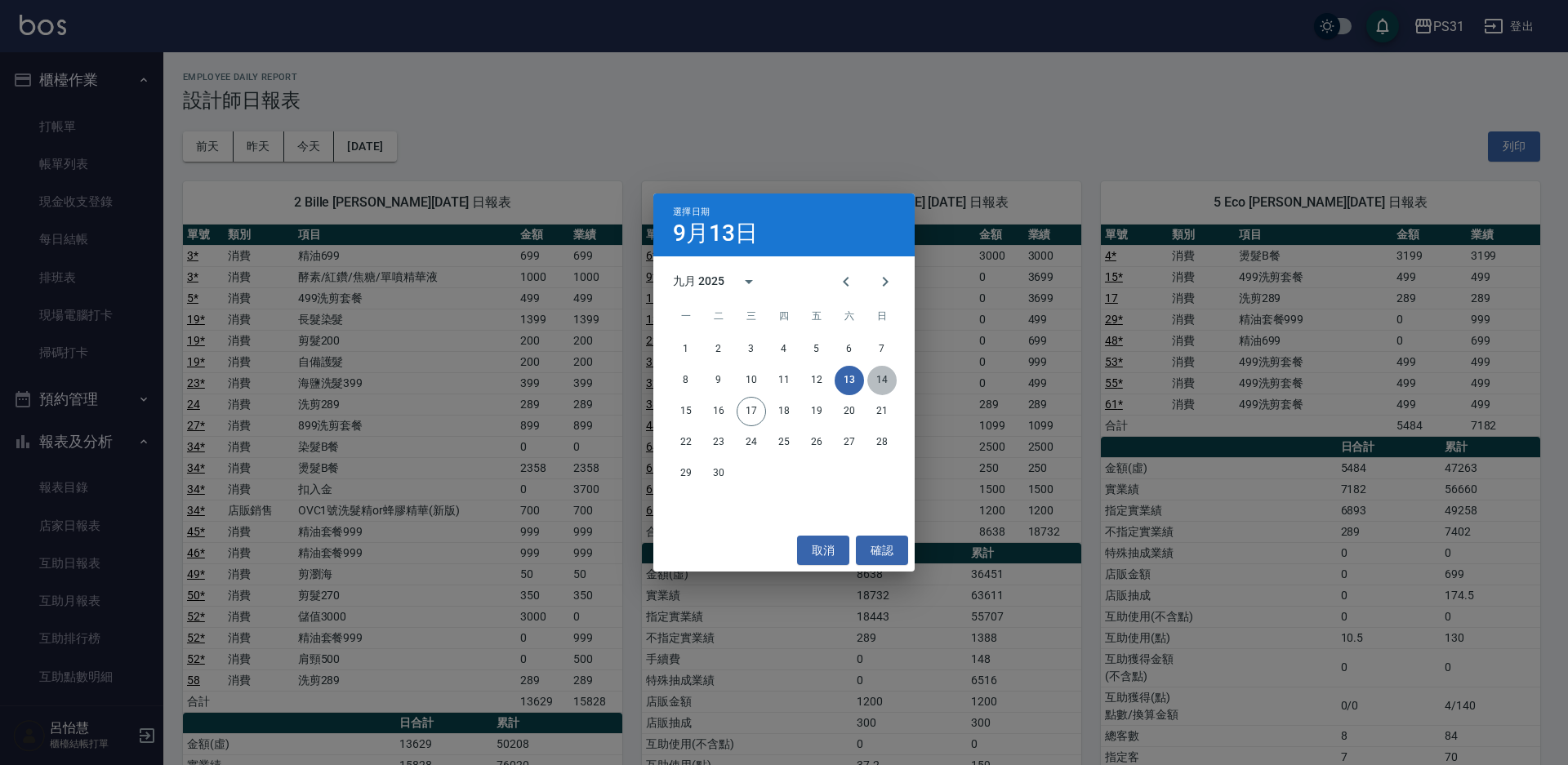
click at [880, 370] on button "14" at bounding box center [882, 381] width 29 height 29
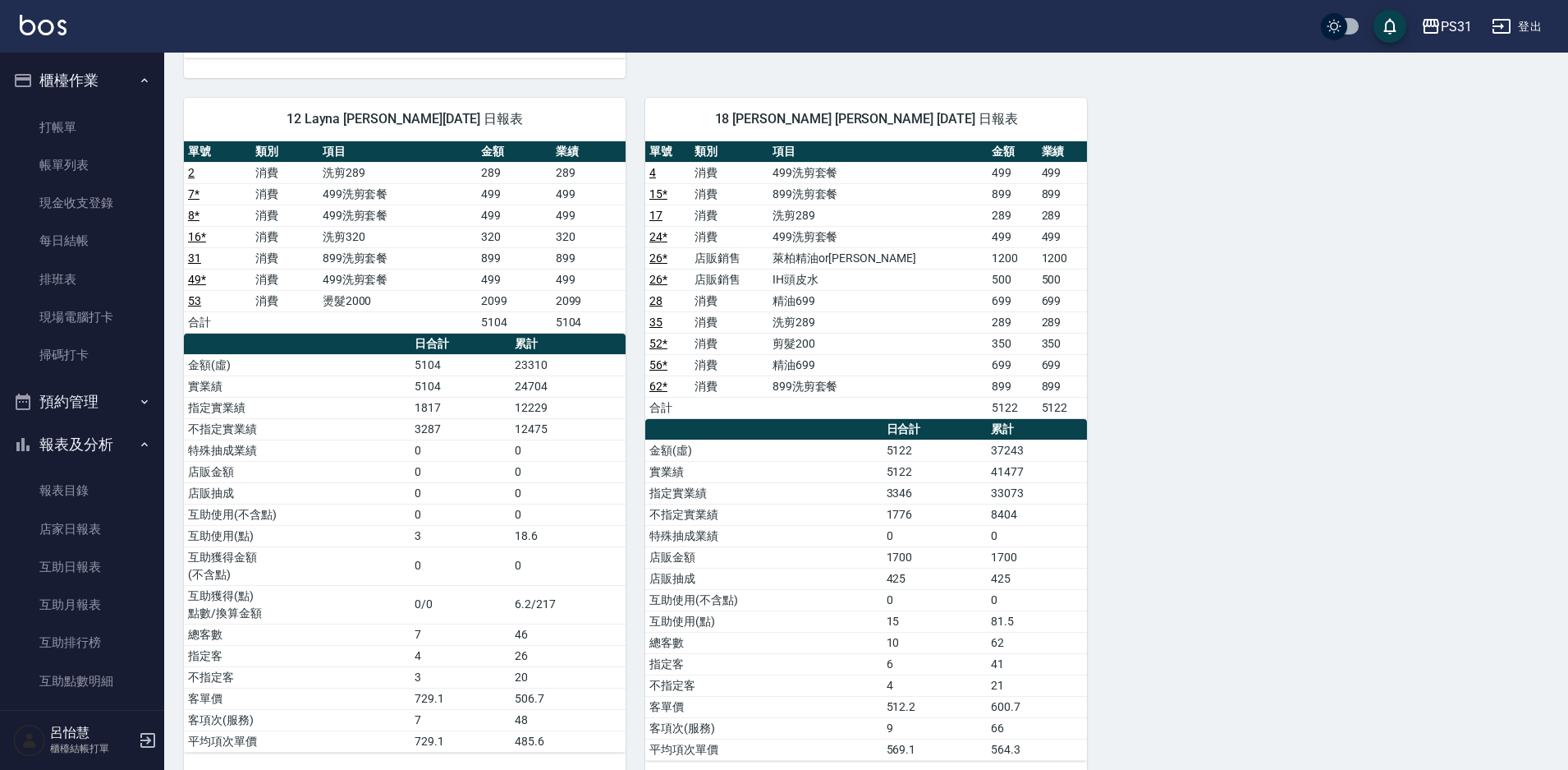
scroll to position [1695, 0]
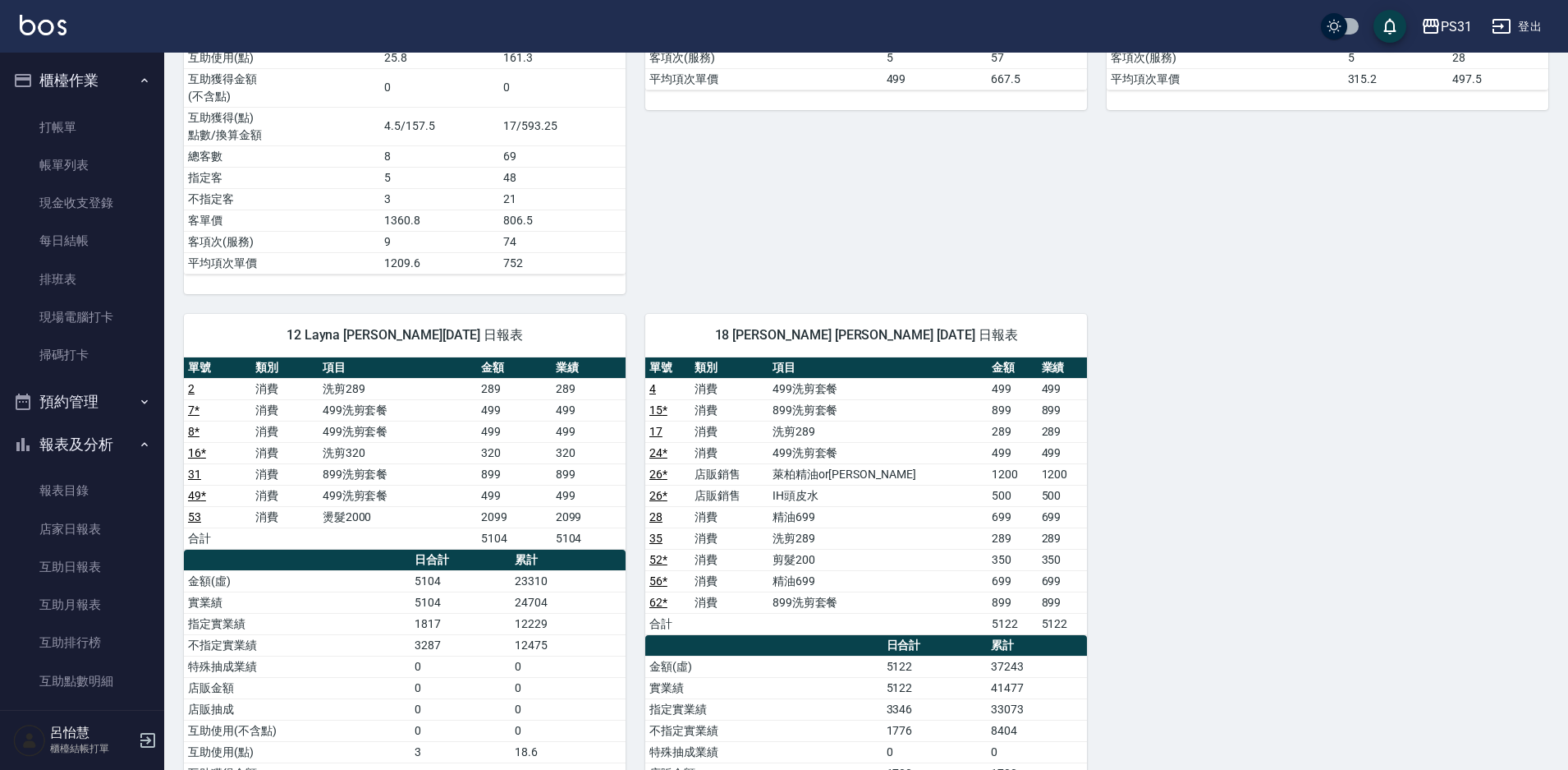
drag, startPoint x: 313, startPoint y: 268, endPoint x: 281, endPoint y: 248, distance: 37.7
click at [297, 259] on td "平均項次單價" at bounding box center [282, 263] width 196 height 22
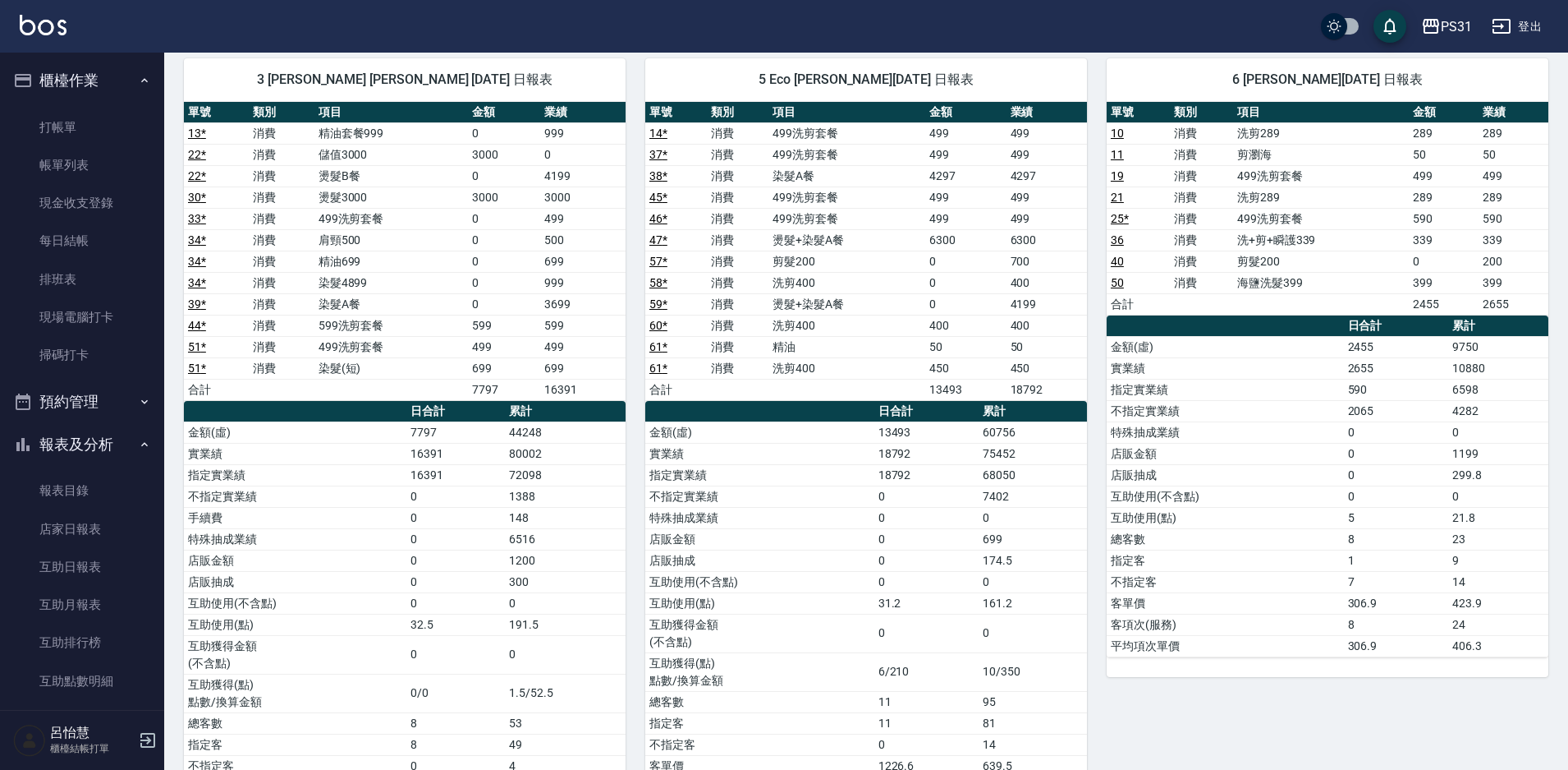
scroll to position [0, 0]
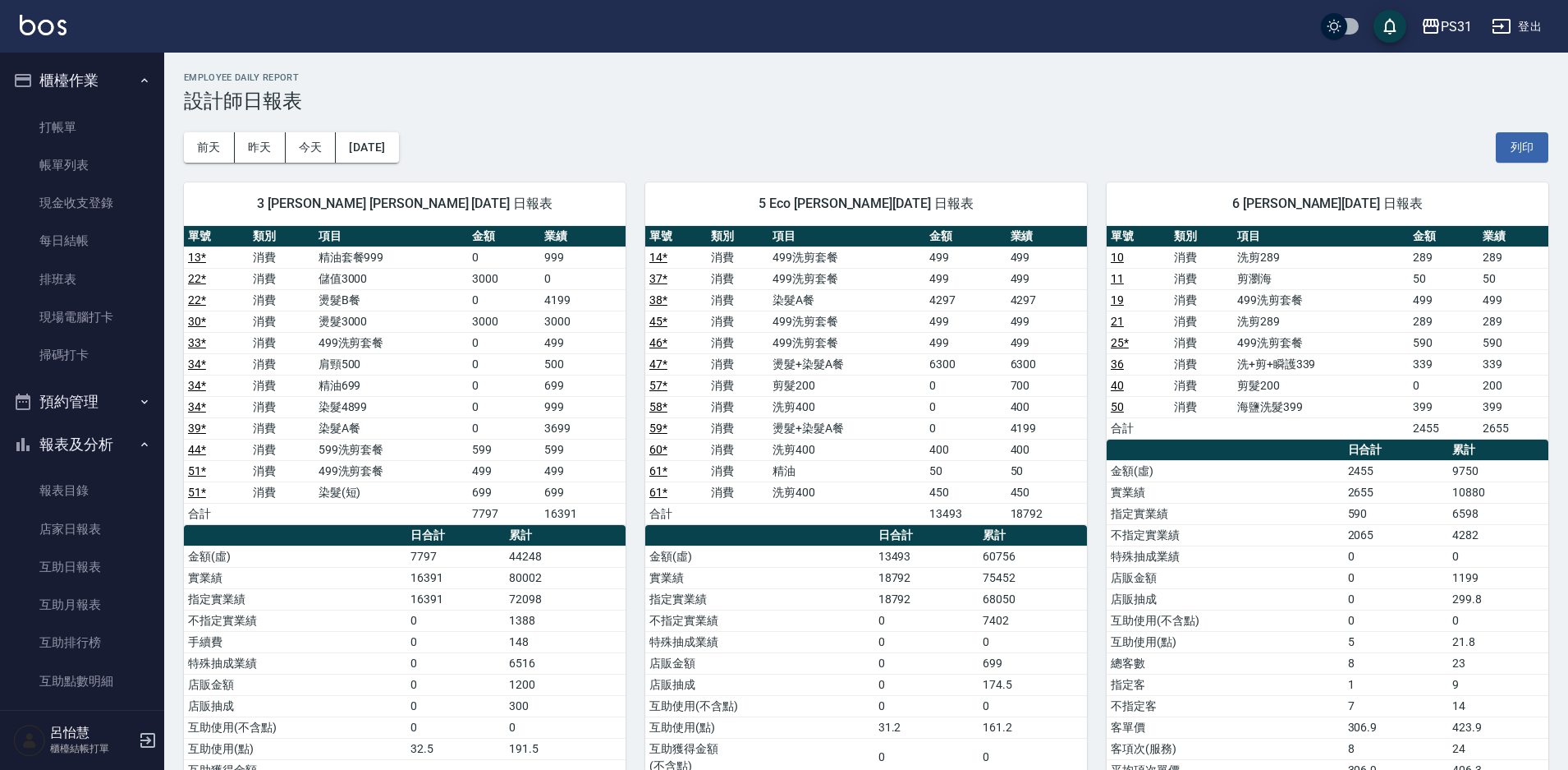
click at [392, 128] on div "[DATE] [DATE] [DATE] [DATE] 列印" at bounding box center [866, 147] width 1365 height 70
click at [399, 158] on button "[DATE]" at bounding box center [367, 147] width 63 height 30
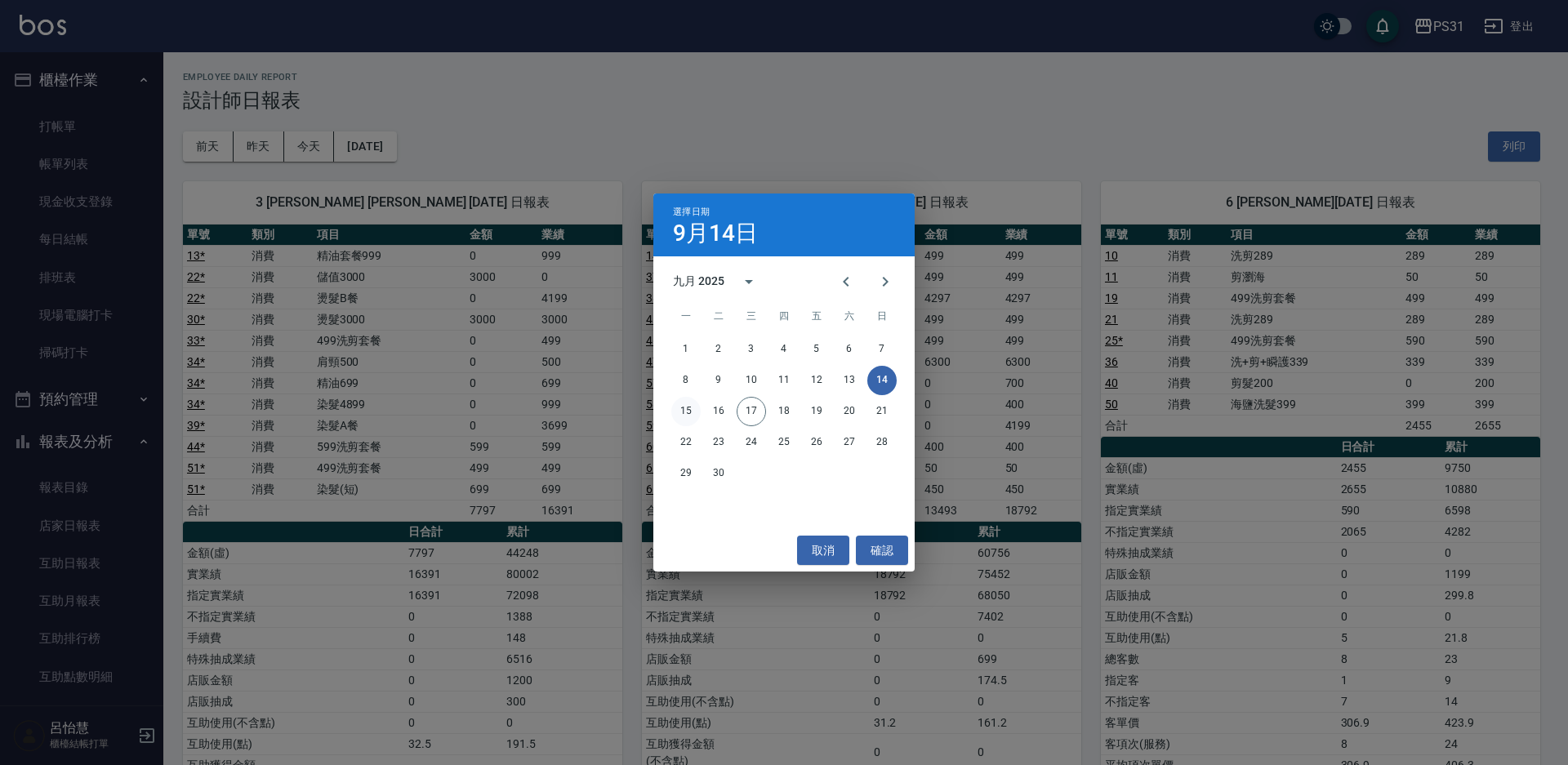
click at [683, 403] on button "15" at bounding box center [685, 411] width 29 height 29
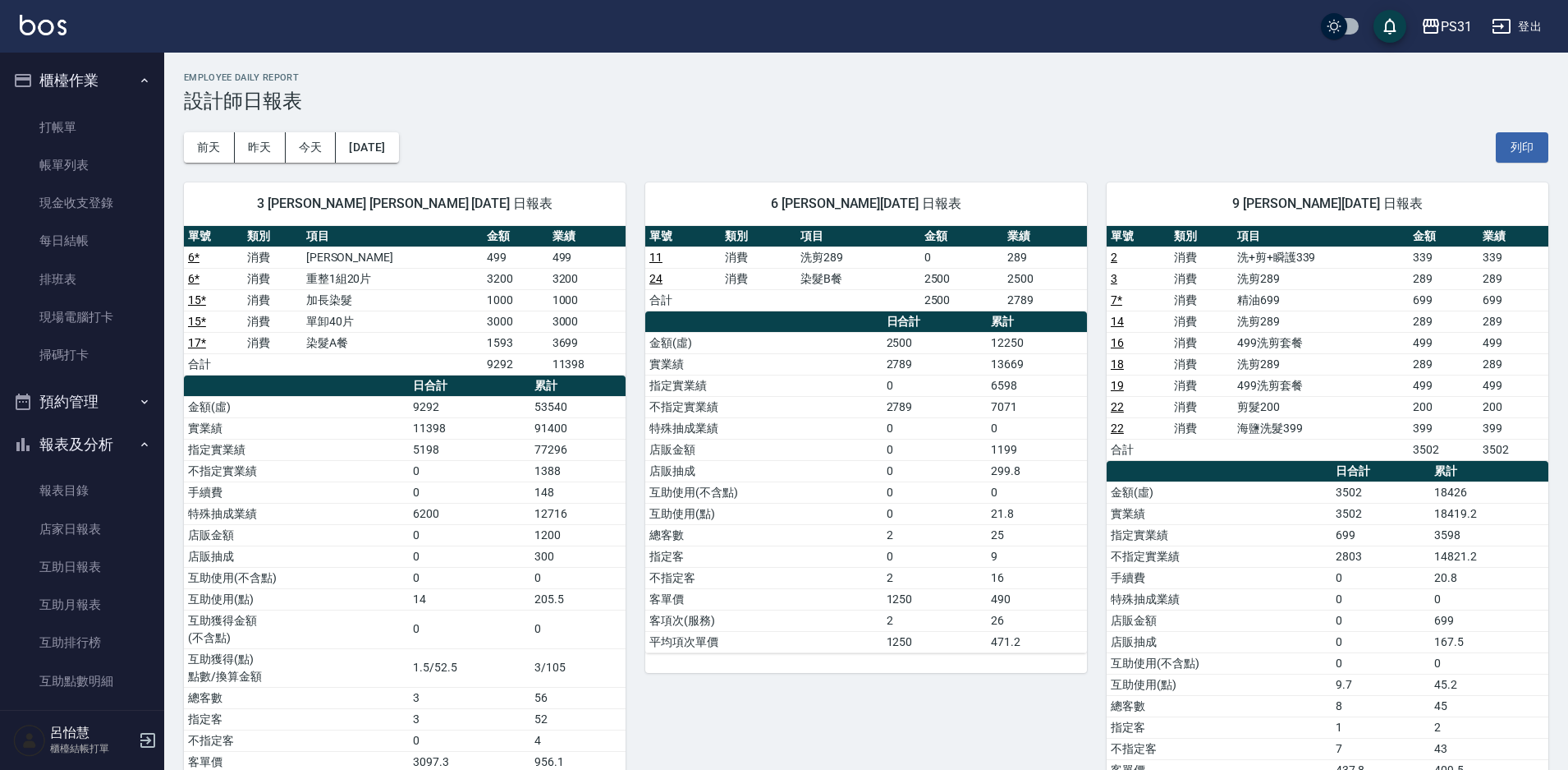
click at [374, 128] on div "[DATE] [DATE] [DATE] [DATE] 列印" at bounding box center [866, 147] width 1365 height 70
click at [374, 135] on button "[DATE]" at bounding box center [367, 147] width 63 height 30
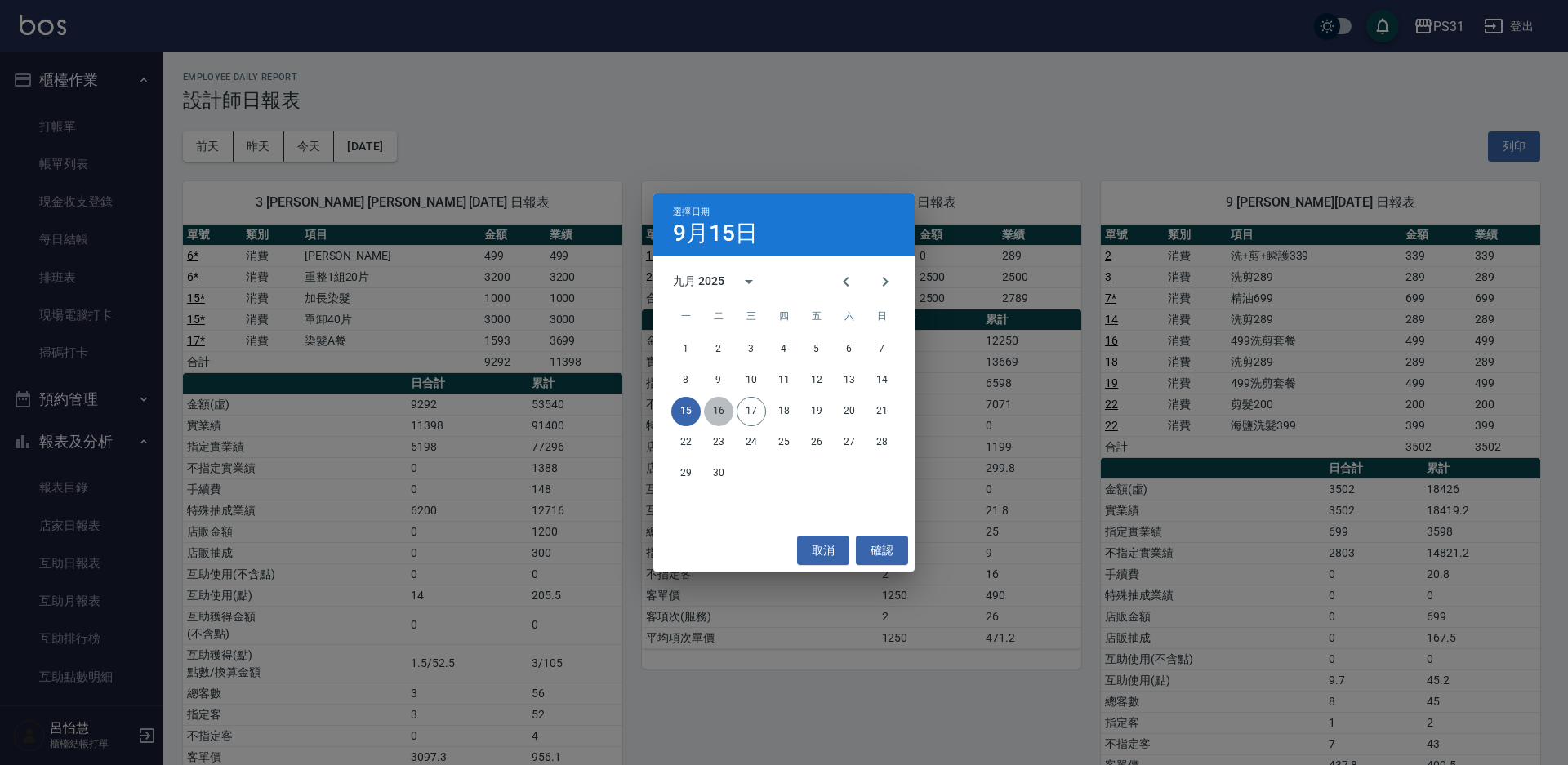
click at [722, 415] on button "16" at bounding box center [719, 411] width 29 height 29
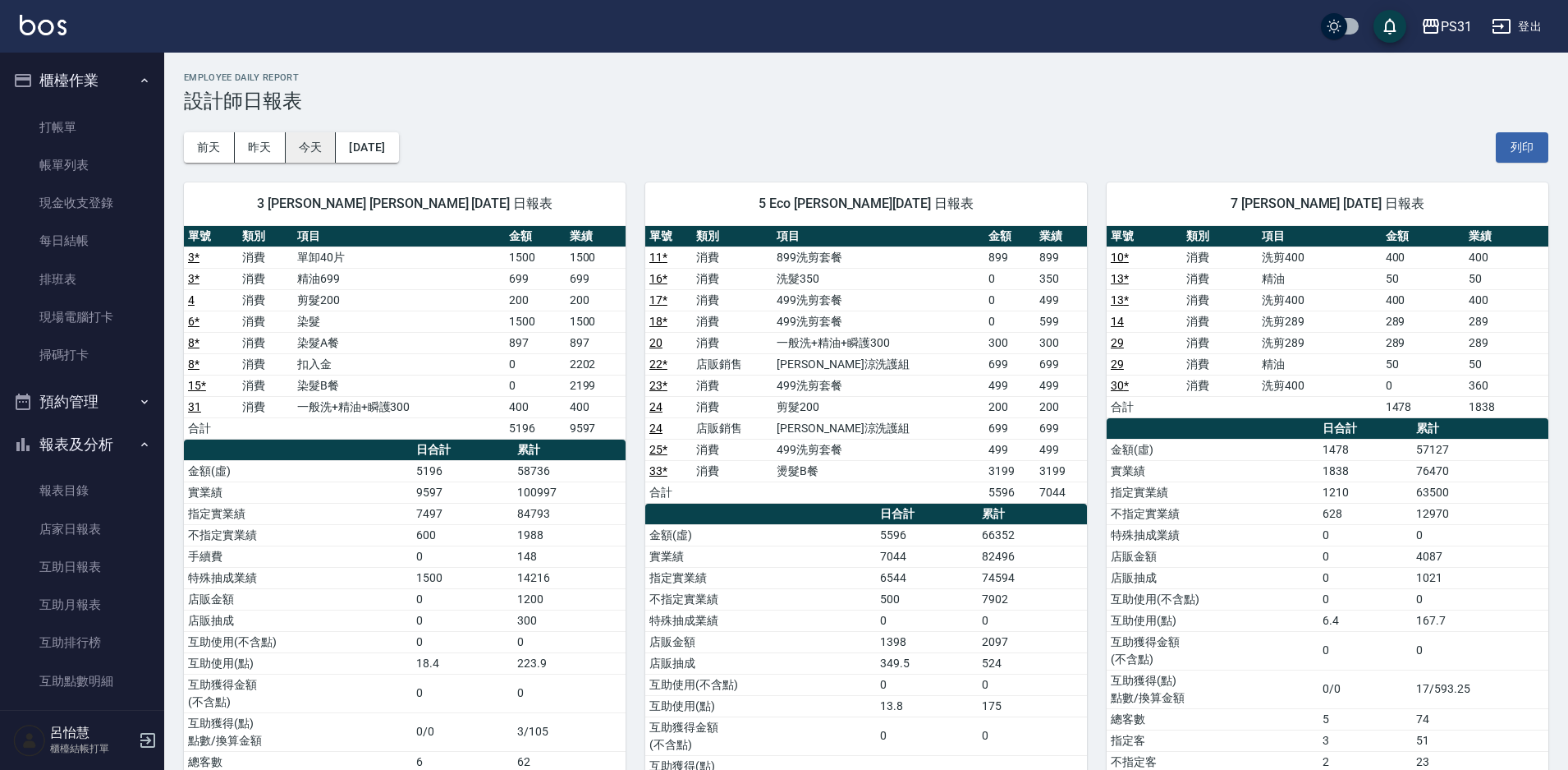
click at [305, 140] on button "今天" at bounding box center [311, 147] width 51 height 30
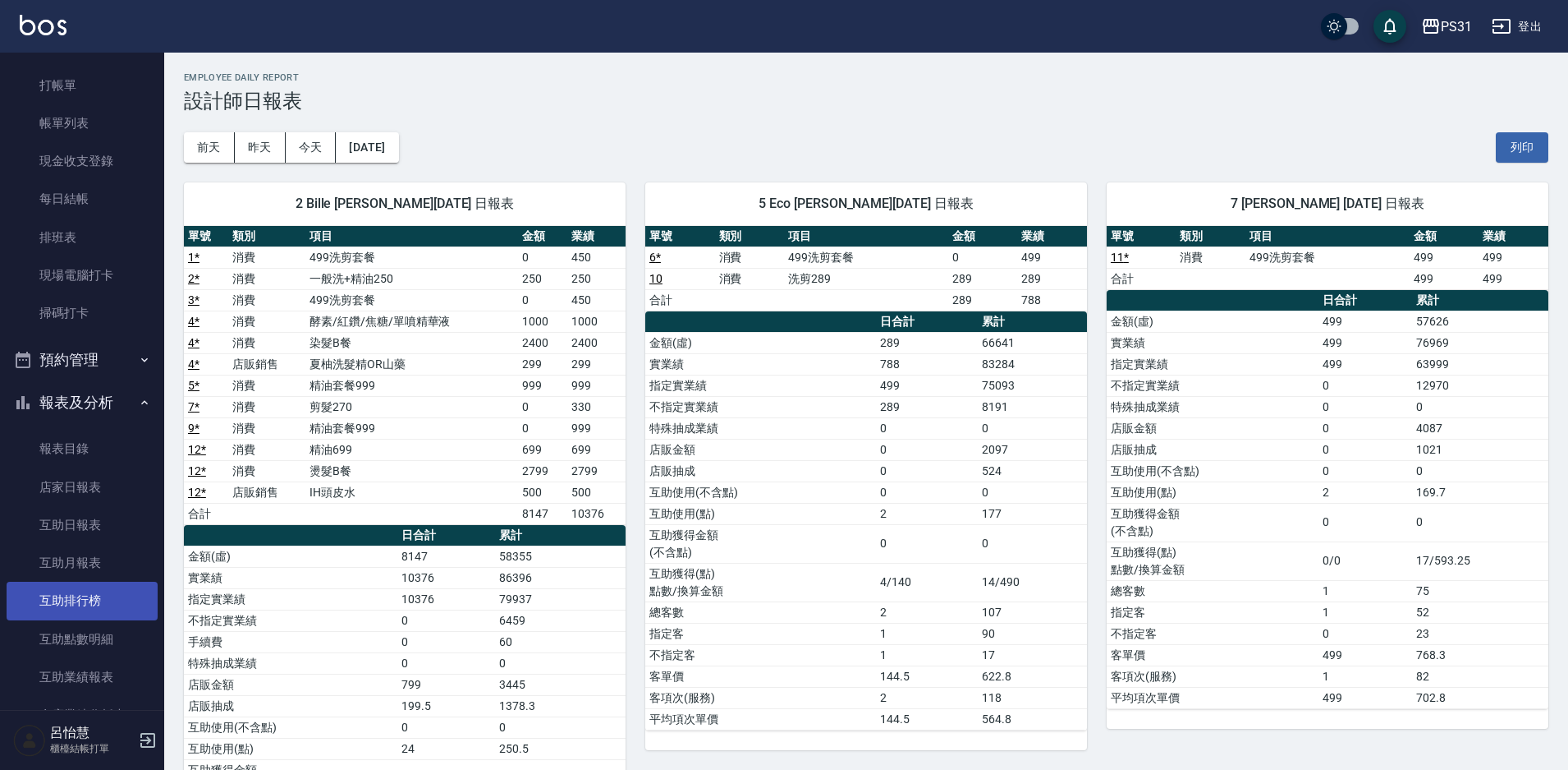
scroll to position [82, 0]
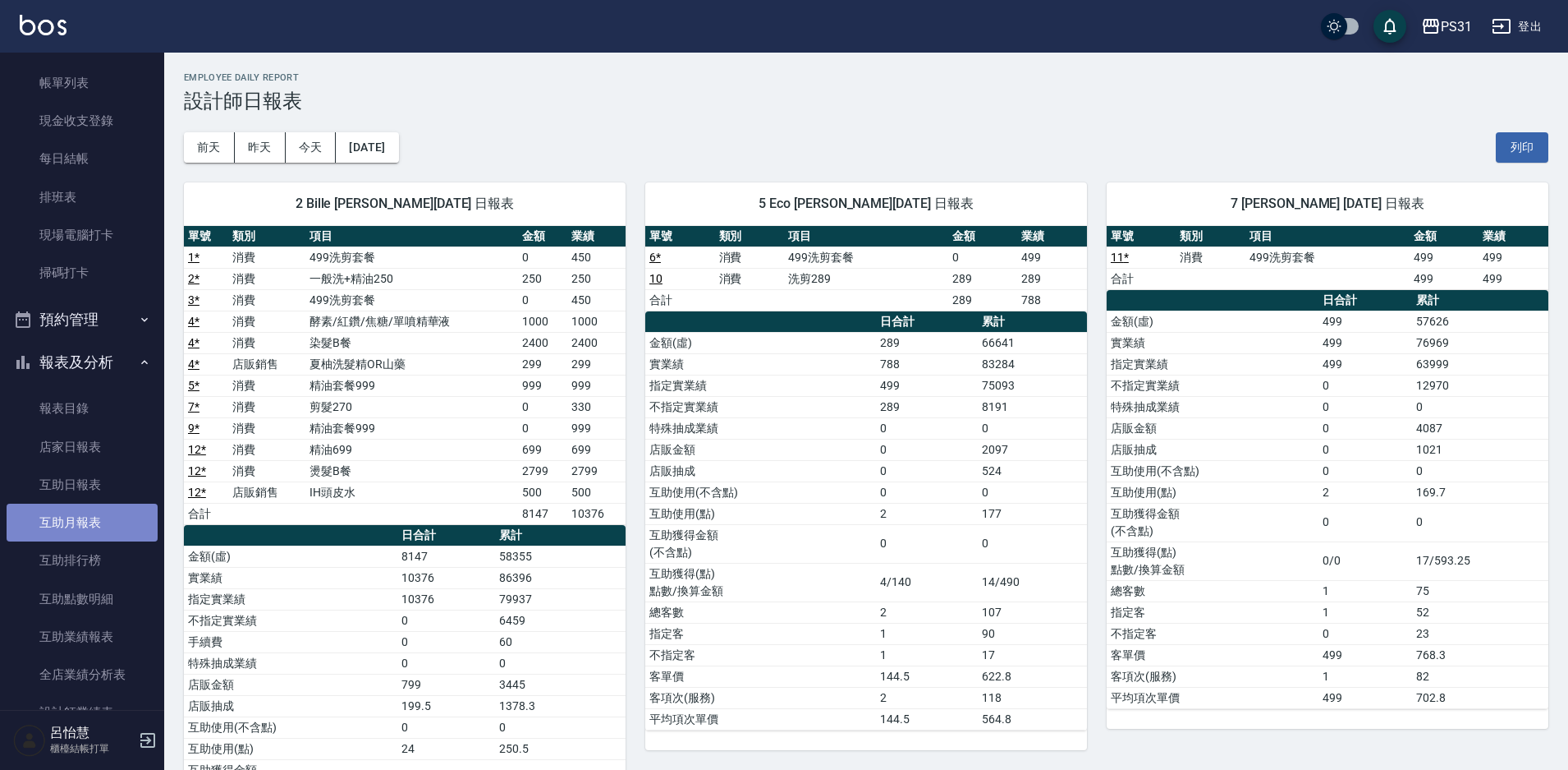
click at [105, 511] on link "互助月報表" at bounding box center [82, 522] width 151 height 37
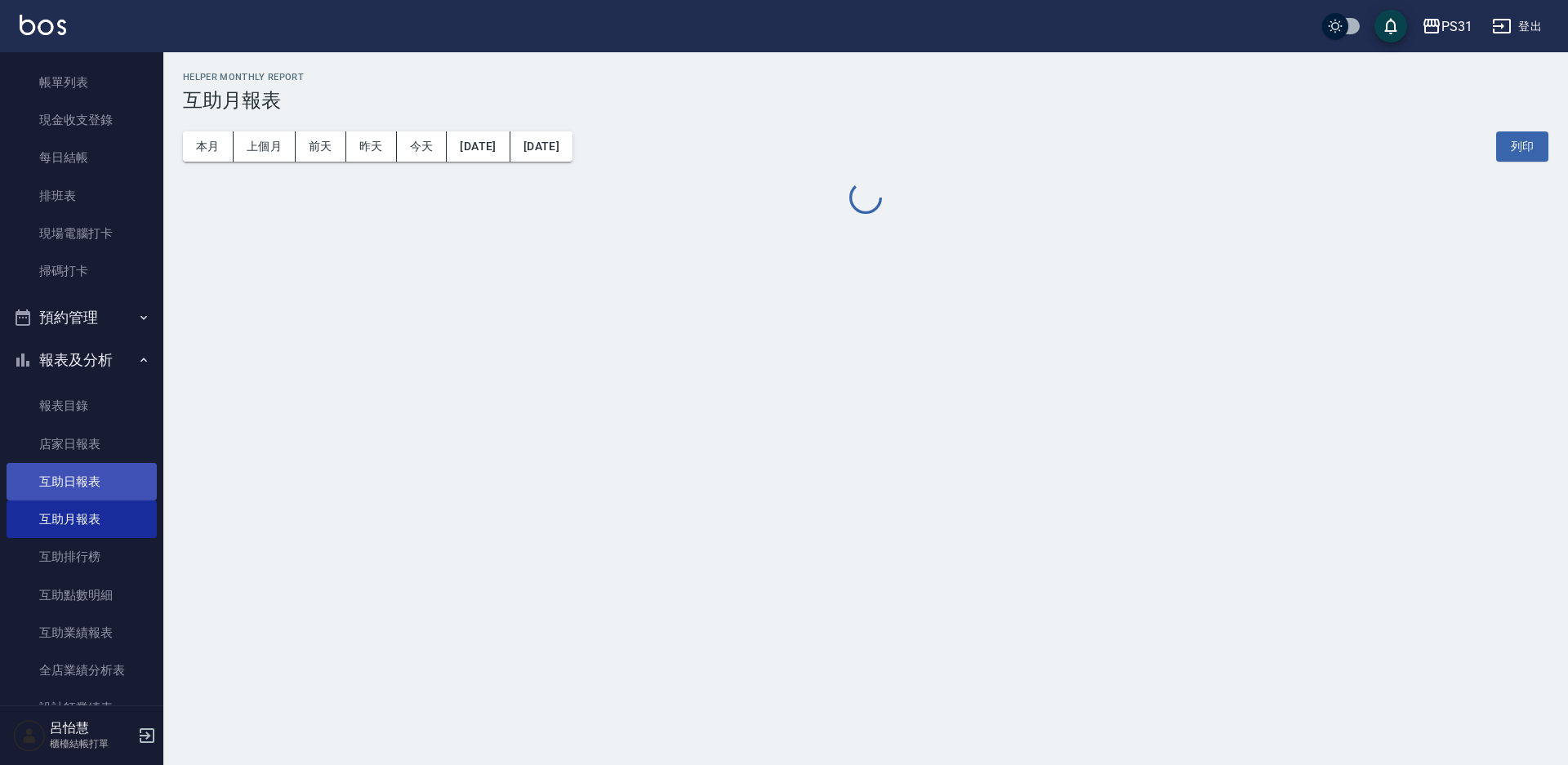
click at [98, 466] on link "互助日報表" at bounding box center [82, 481] width 150 height 37
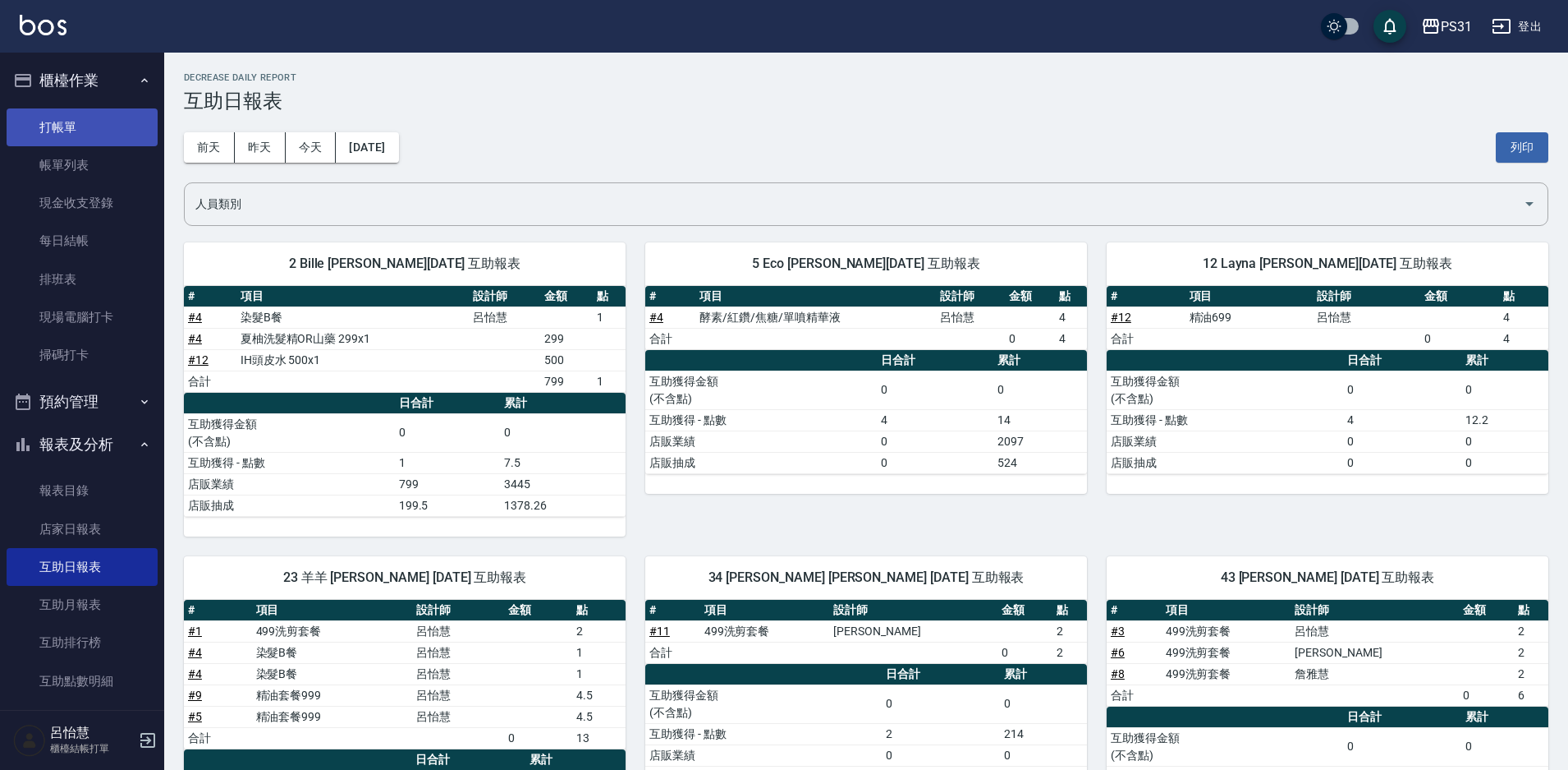
click at [72, 120] on link "打帳單" at bounding box center [82, 127] width 151 height 37
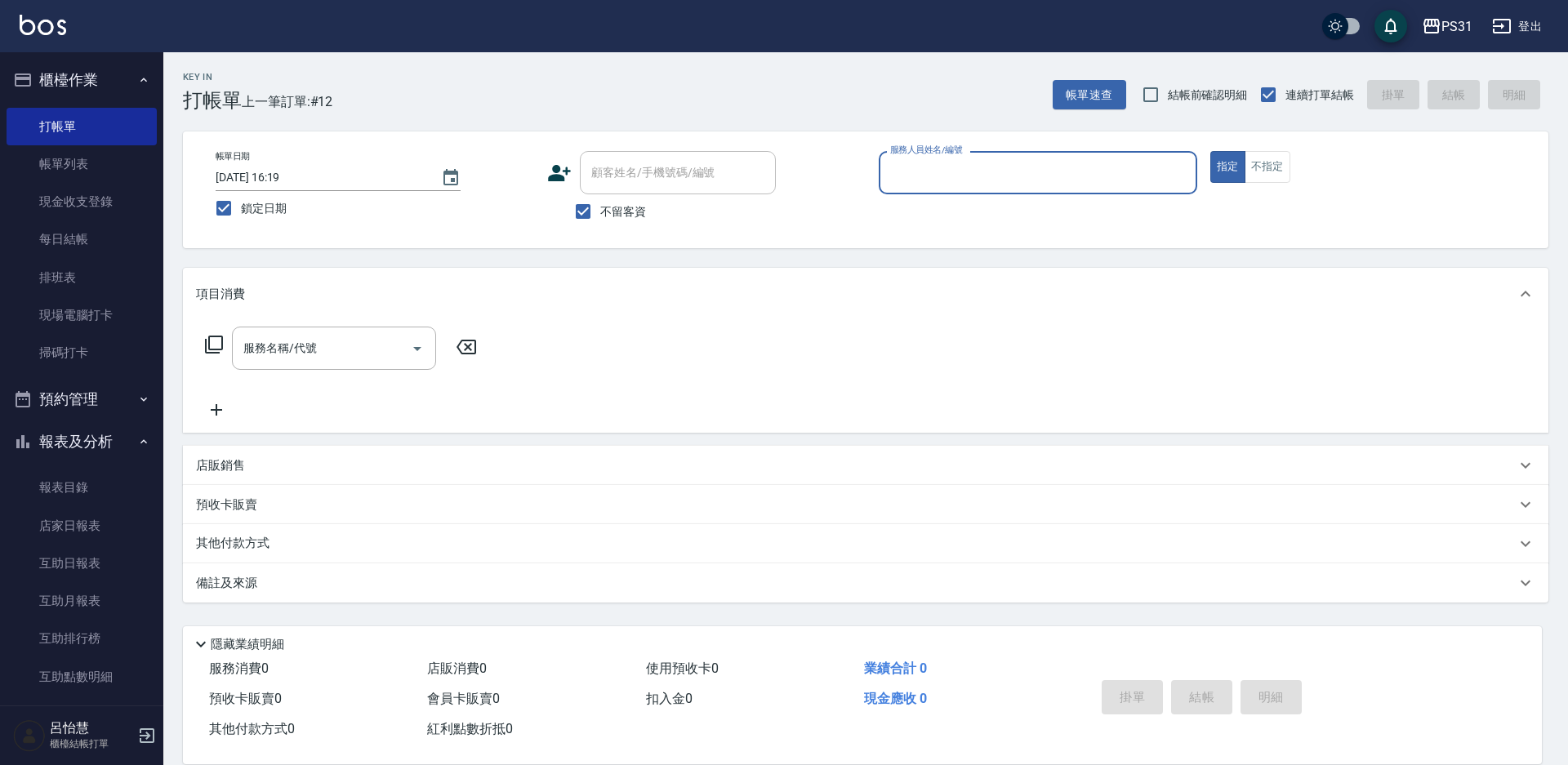
click at [106, 427] on button "報表及分析" at bounding box center [82, 441] width 150 height 42
